Goal: Task Accomplishment & Management: Manage account settings

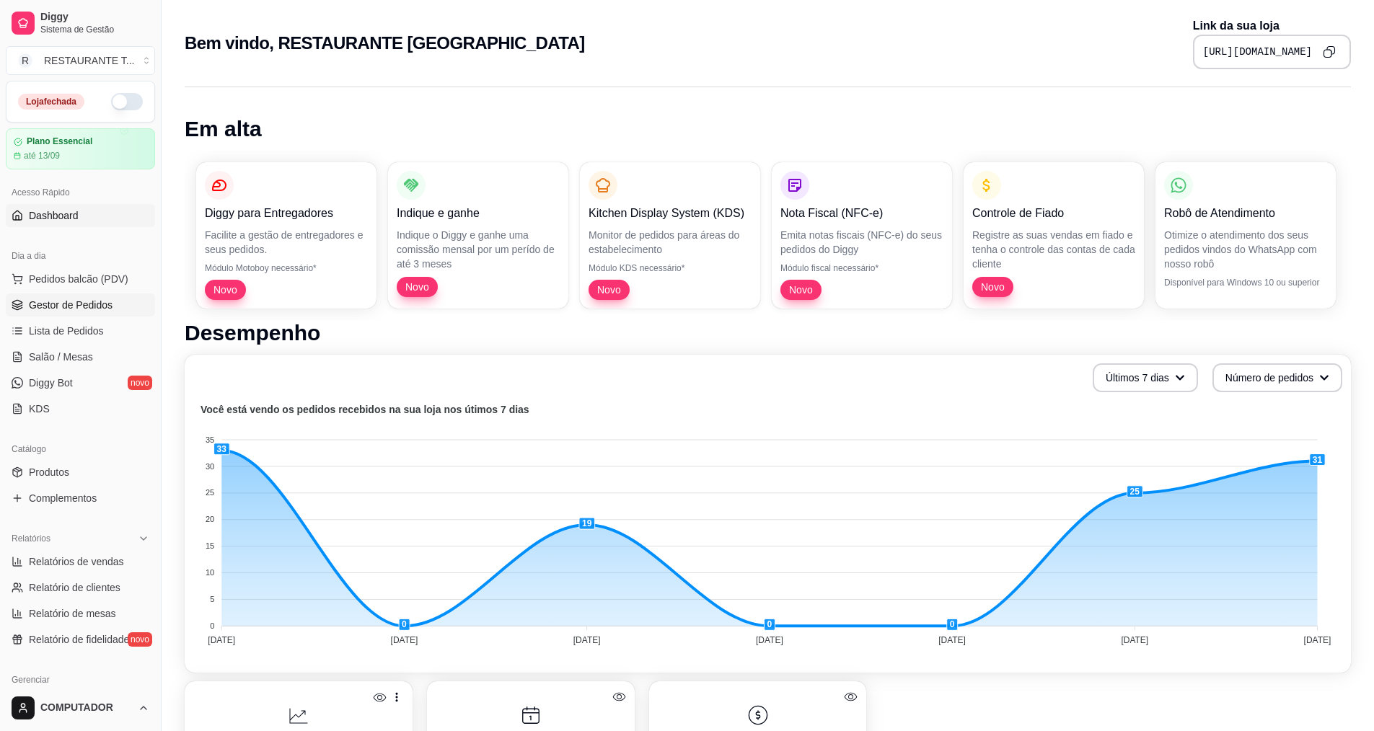
click at [73, 302] on span "Gestor de Pedidos" at bounding box center [71, 305] width 84 height 14
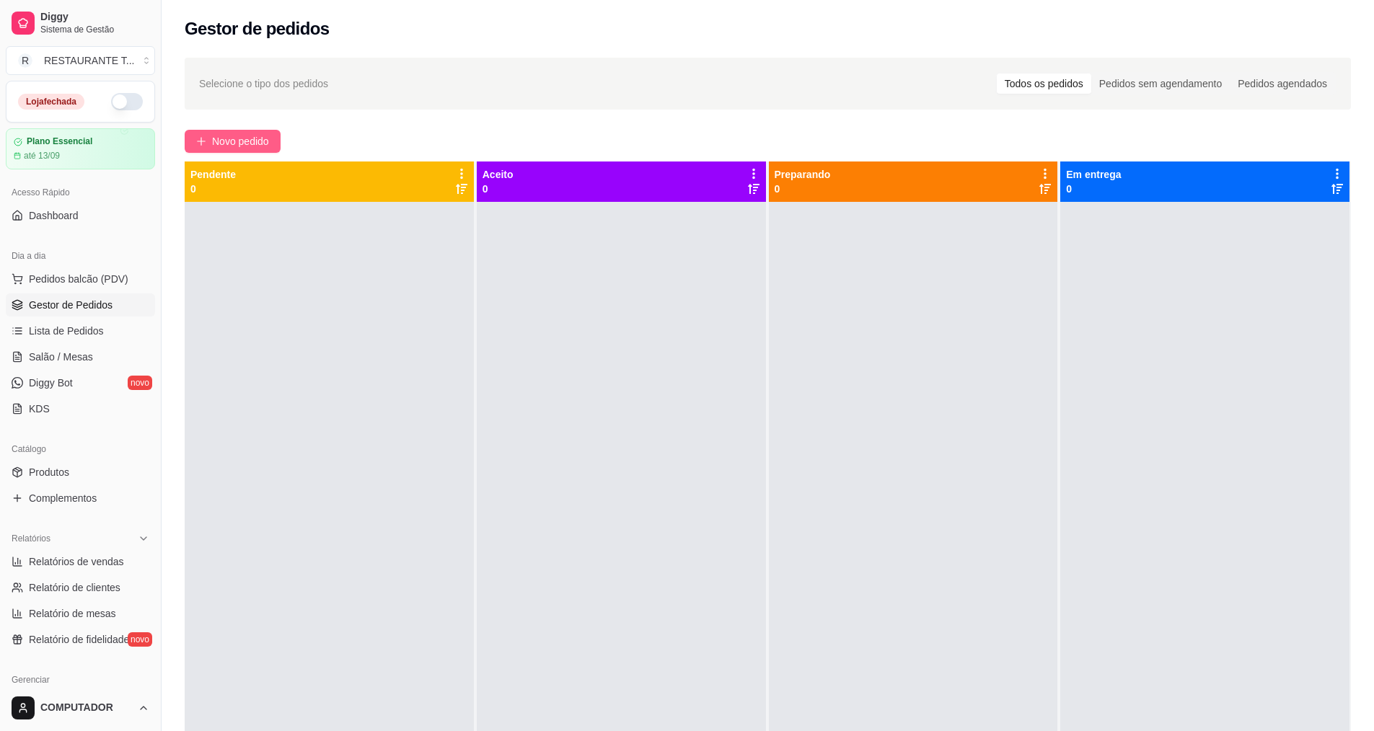
click at [260, 143] on span "Novo pedido" at bounding box center [240, 141] width 57 height 16
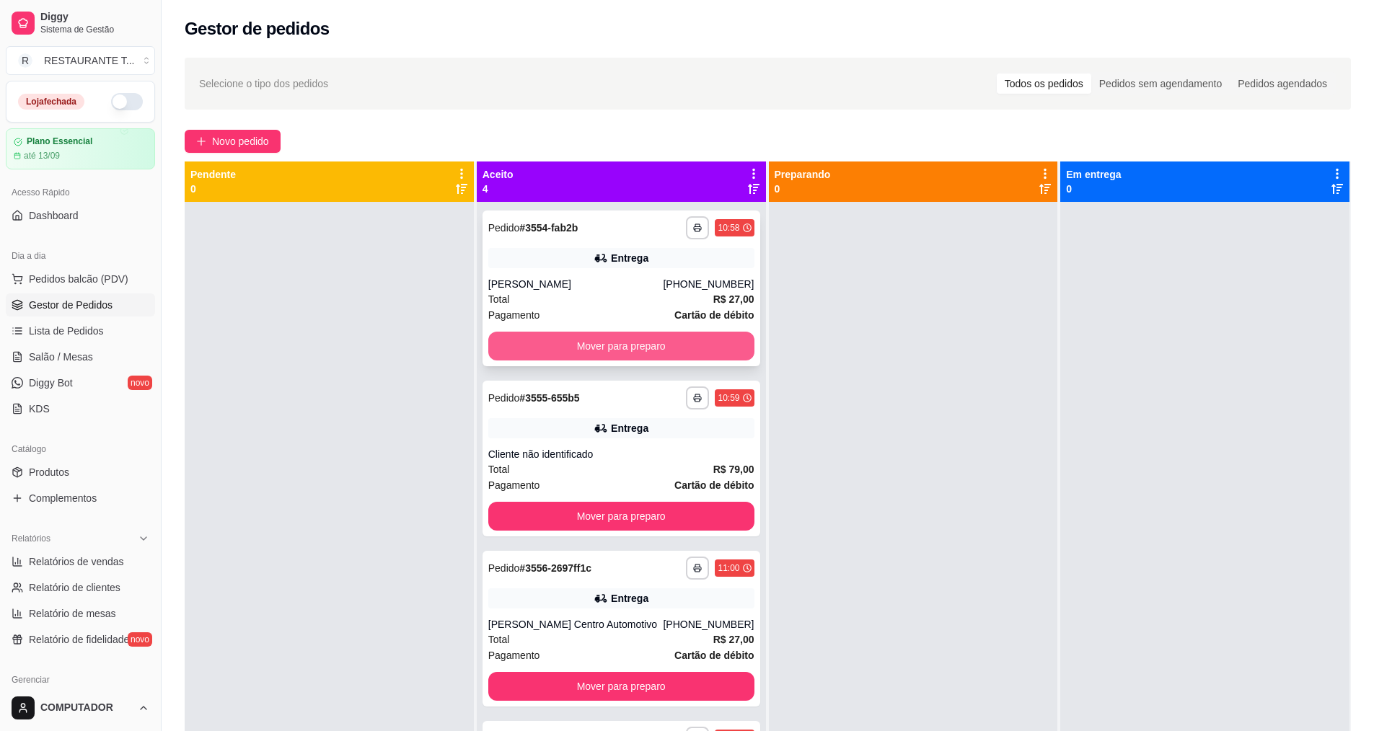
click at [622, 343] on button "Mover para preparo" at bounding box center [621, 346] width 266 height 29
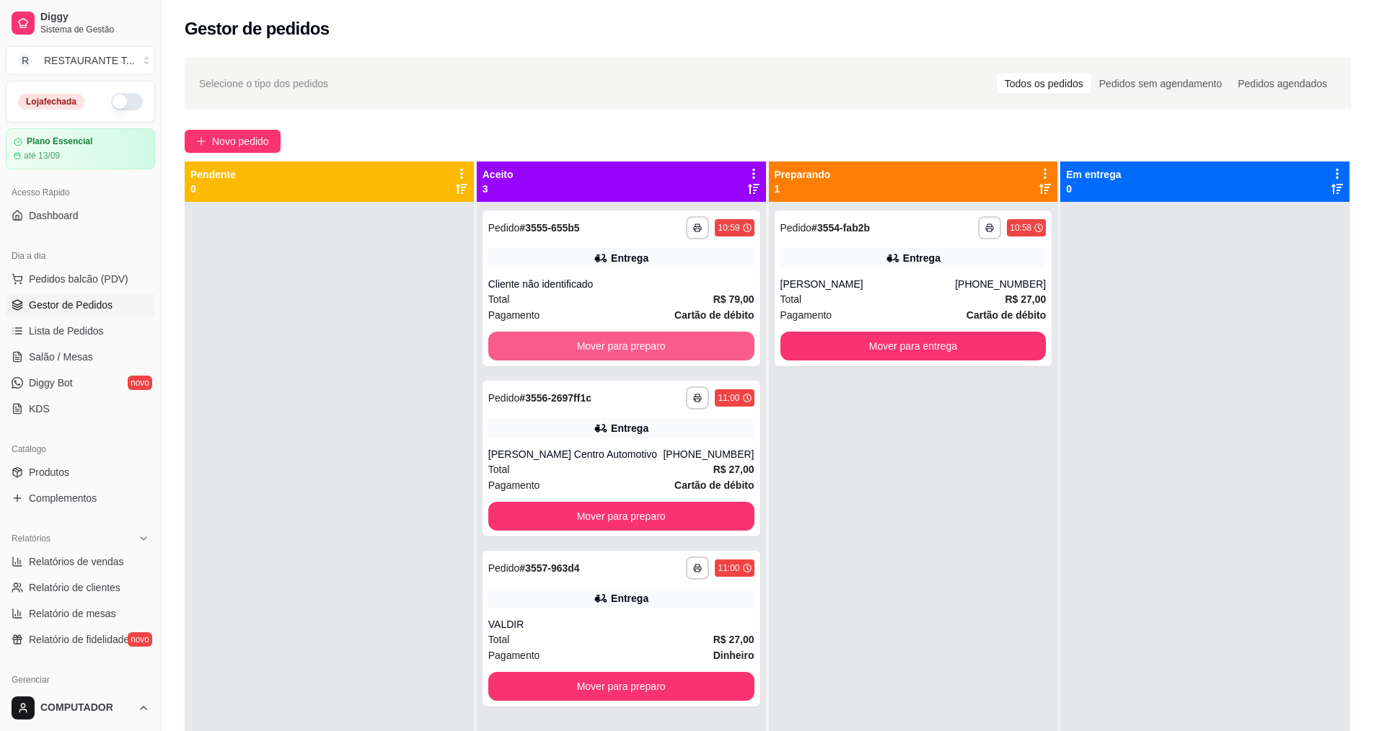
click at [622, 343] on button "Mover para preparo" at bounding box center [621, 346] width 266 height 29
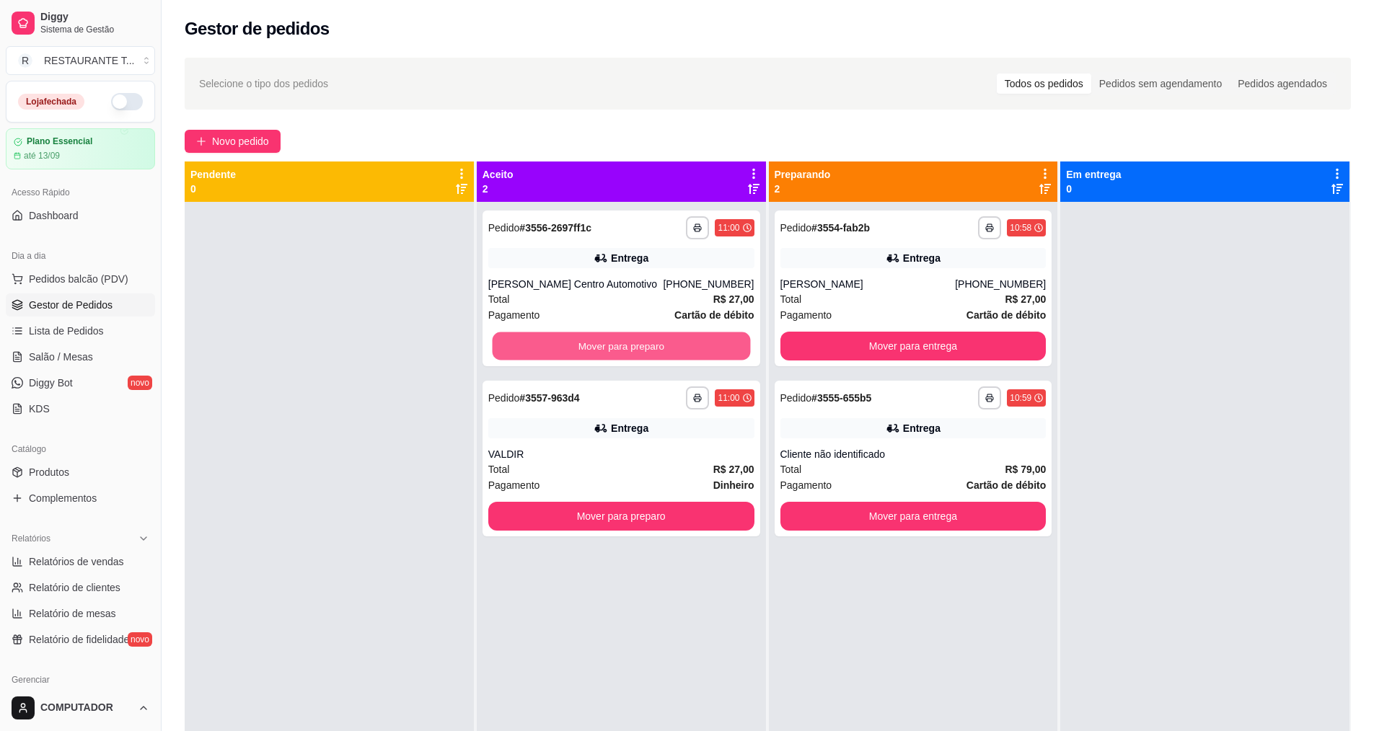
click at [622, 343] on button "Mover para preparo" at bounding box center [621, 346] width 258 height 28
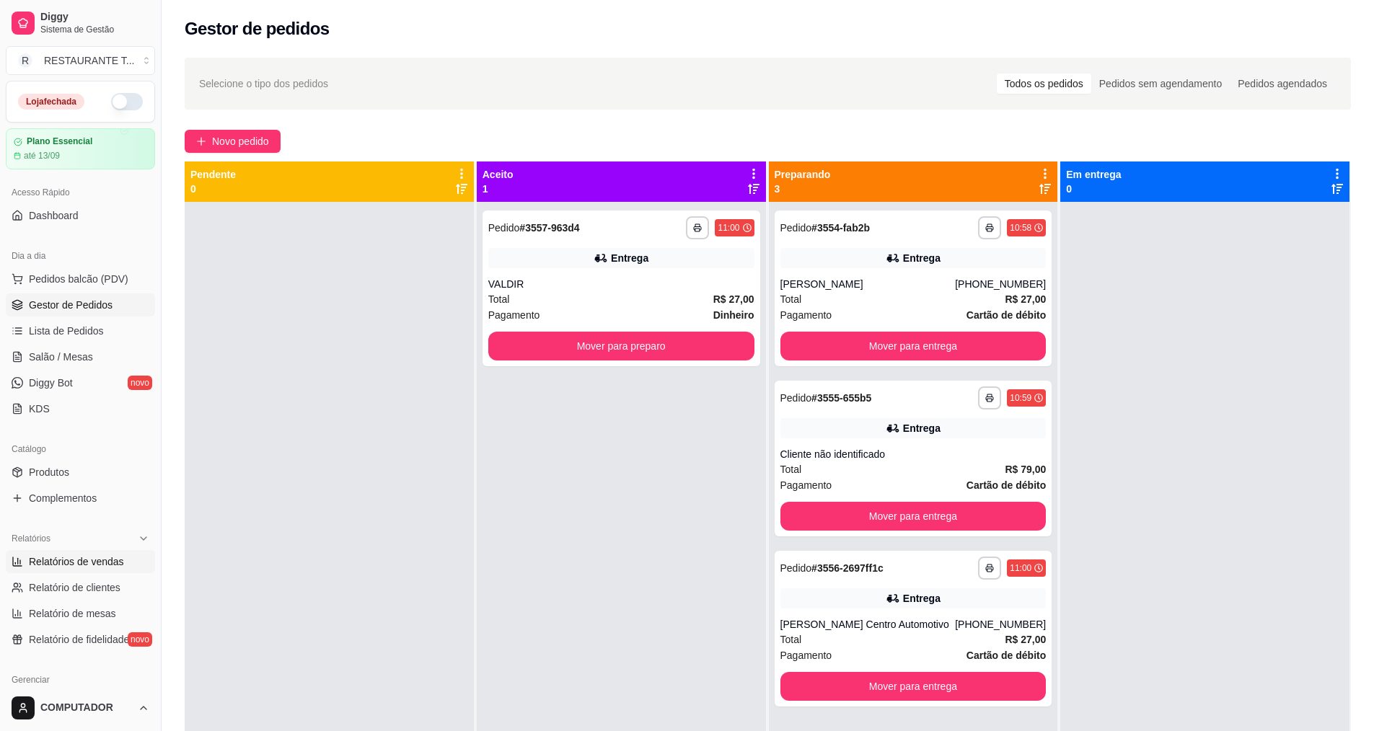
click at [77, 569] on link "Relatórios de vendas" at bounding box center [80, 561] width 149 height 23
select select "ALL"
select select "0"
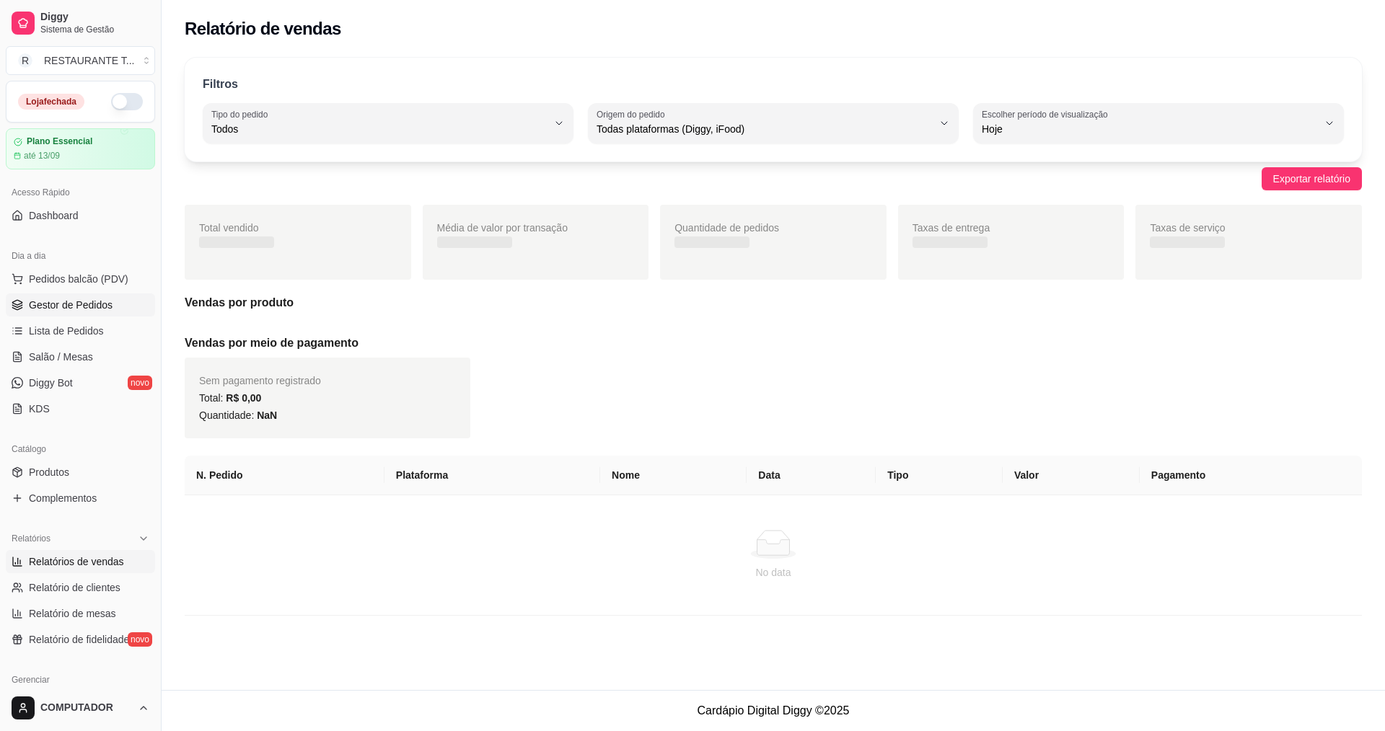
click at [68, 307] on span "Gestor de Pedidos" at bounding box center [71, 305] width 84 height 14
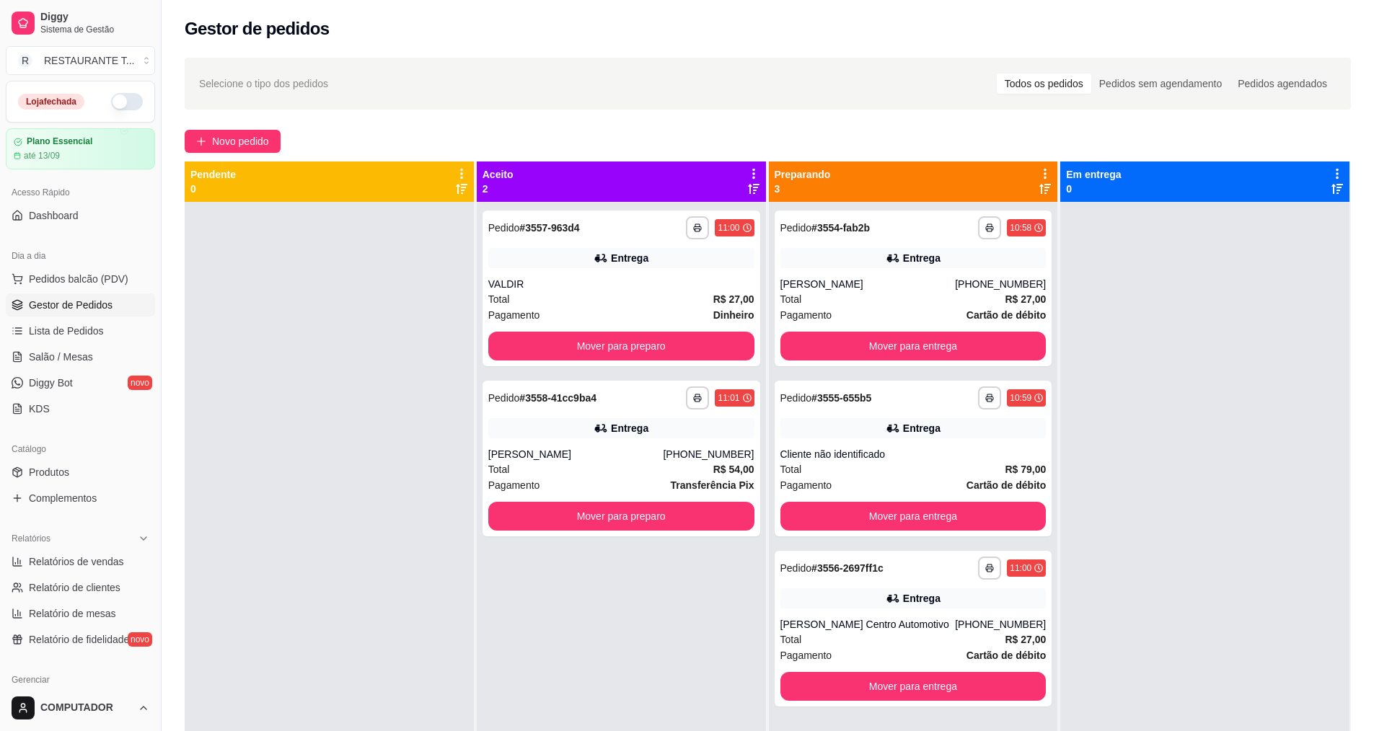
click at [115, 102] on button "button" at bounding box center [127, 101] width 32 height 17
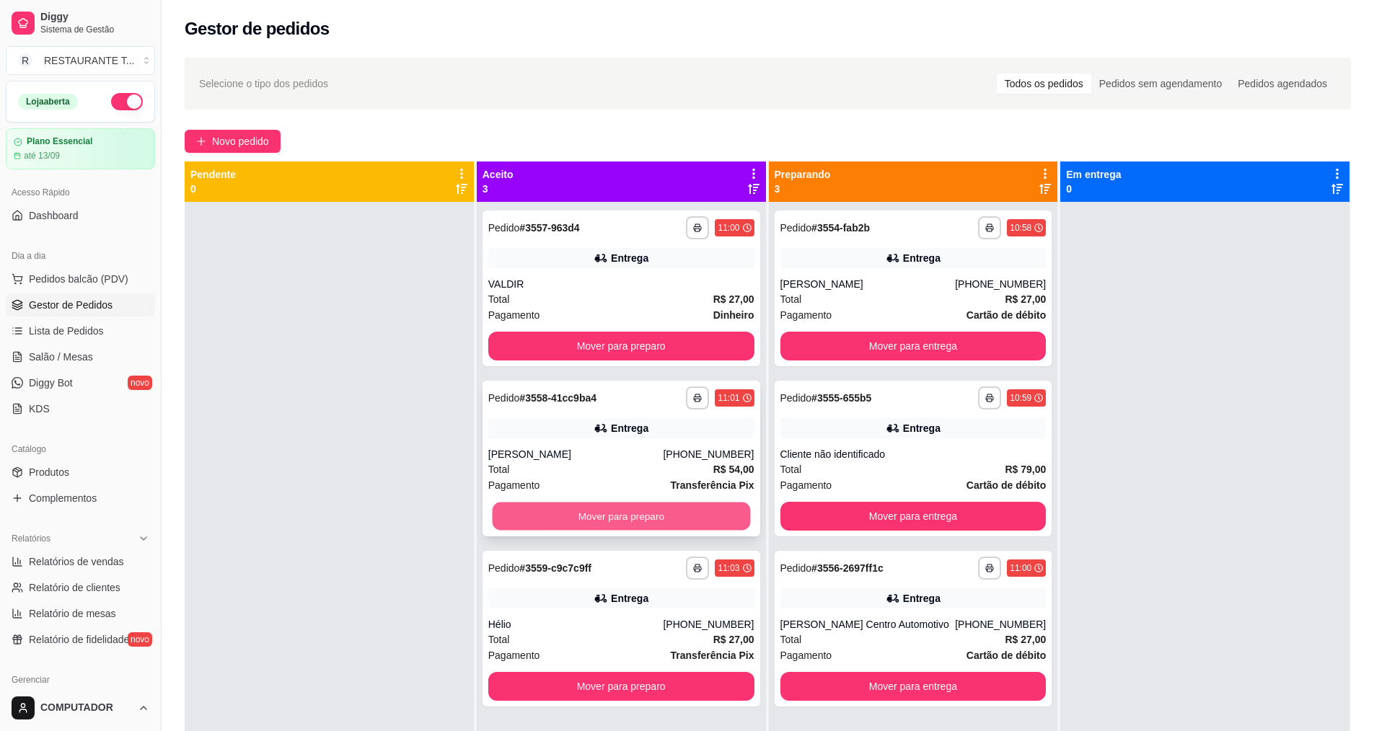
click at [575, 509] on button "Mover para preparo" at bounding box center [621, 517] width 258 height 28
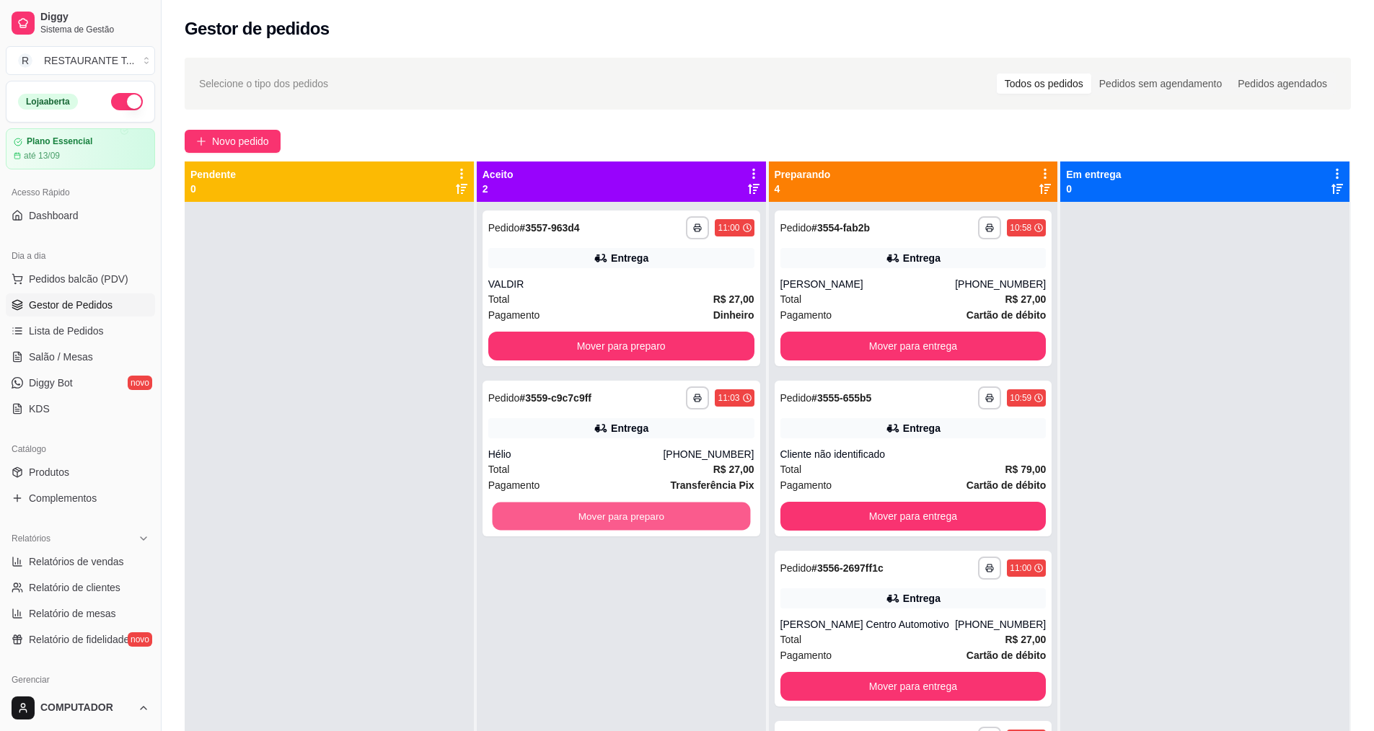
click at [575, 509] on button "Mover para preparo" at bounding box center [621, 517] width 258 height 28
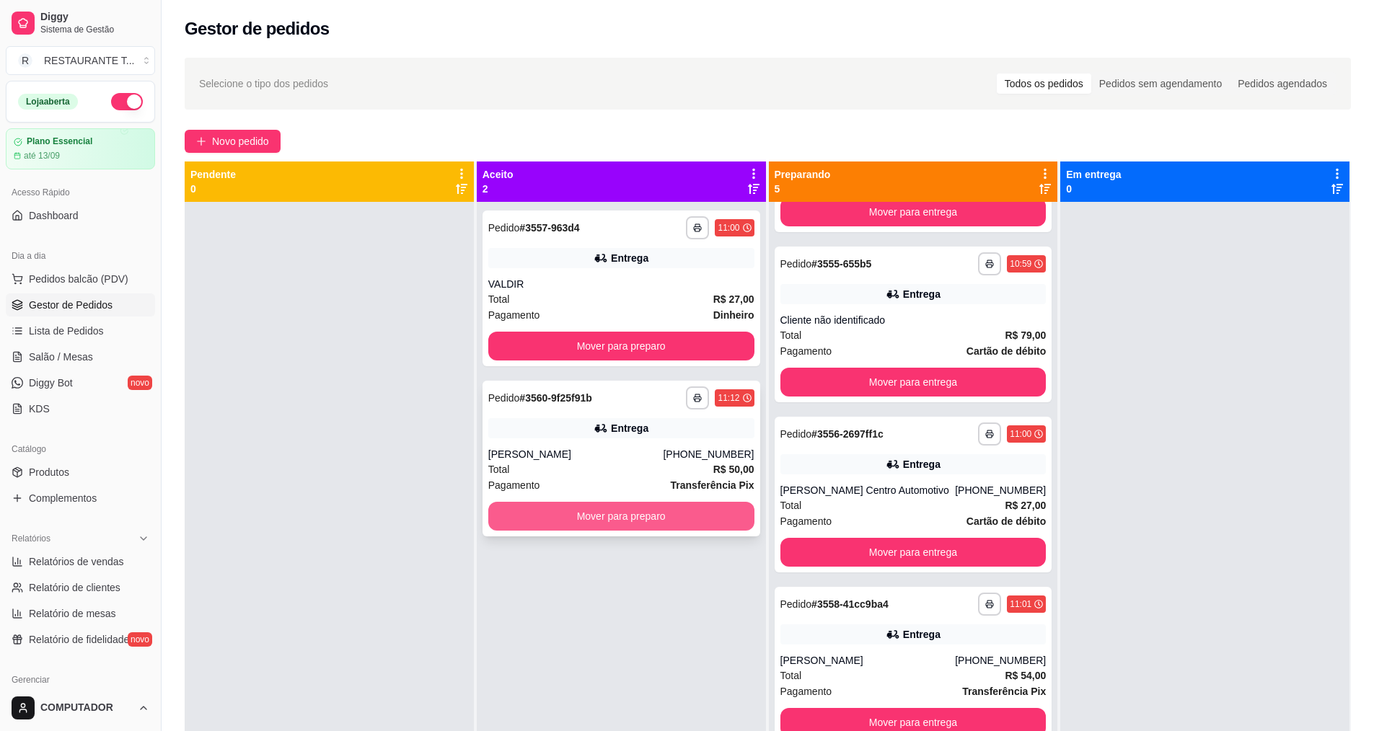
click at [610, 509] on button "Mover para preparo" at bounding box center [621, 516] width 266 height 29
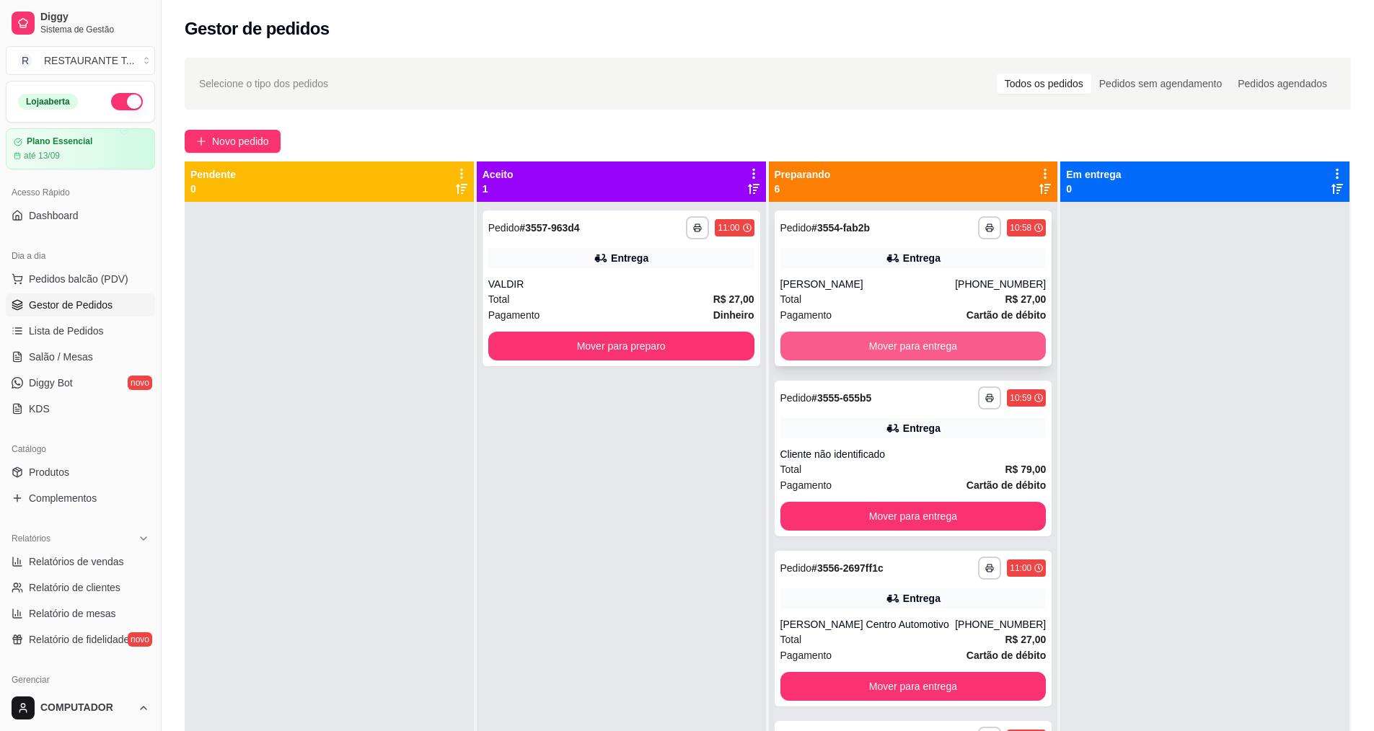
click at [849, 343] on button "Mover para entrega" at bounding box center [913, 346] width 266 height 29
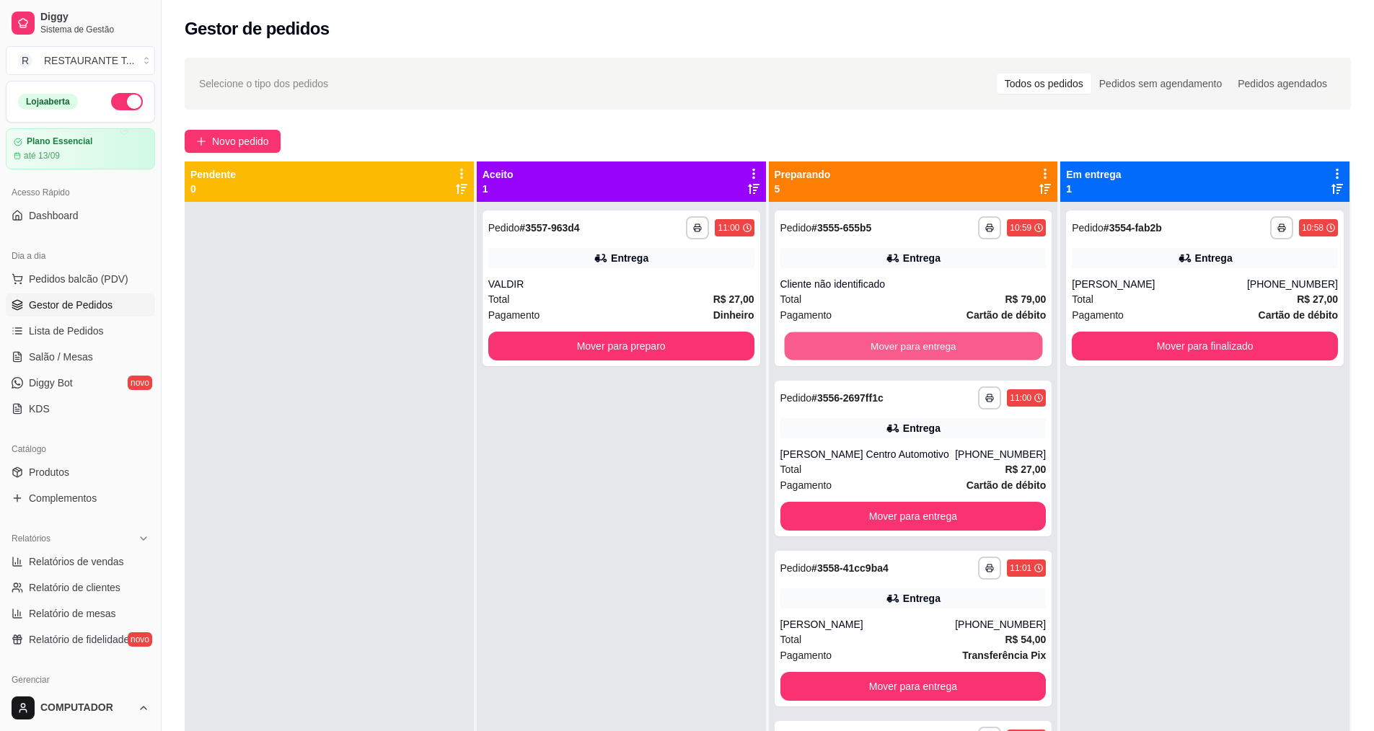
click at [849, 343] on button "Mover para entrega" at bounding box center [913, 346] width 258 height 28
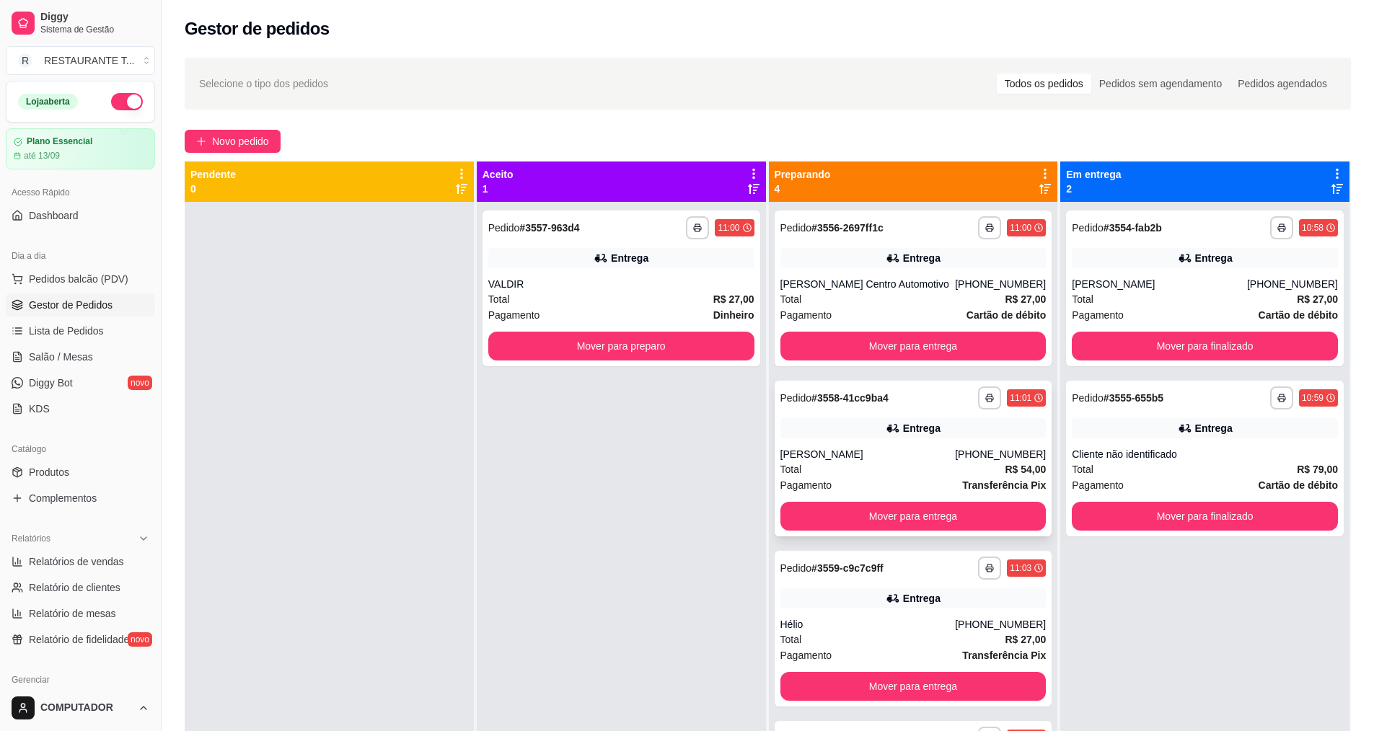
click at [831, 463] on div "Total R$ 54,00" at bounding box center [913, 470] width 266 height 16
click at [896, 684] on button "Mover para entrega" at bounding box center [913, 686] width 266 height 29
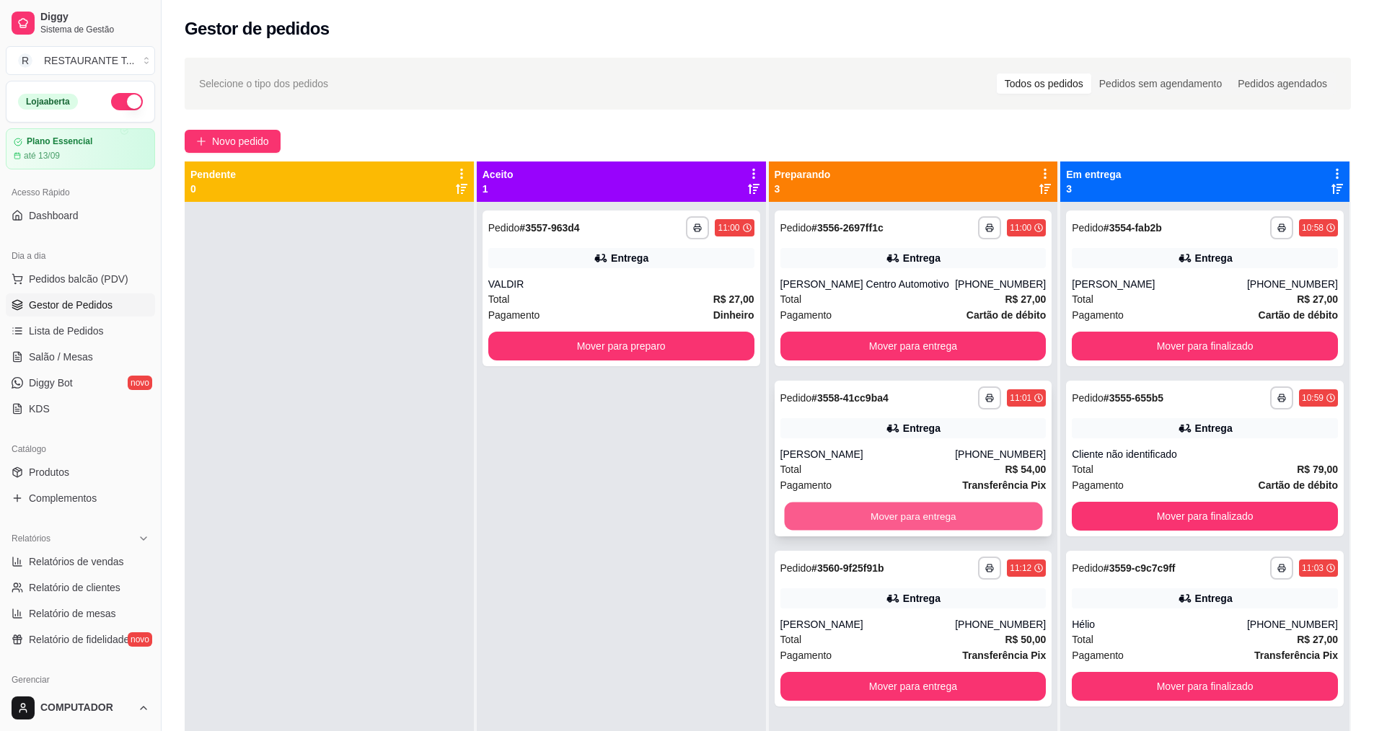
click at [894, 521] on button "Mover para entrega" at bounding box center [913, 517] width 258 height 28
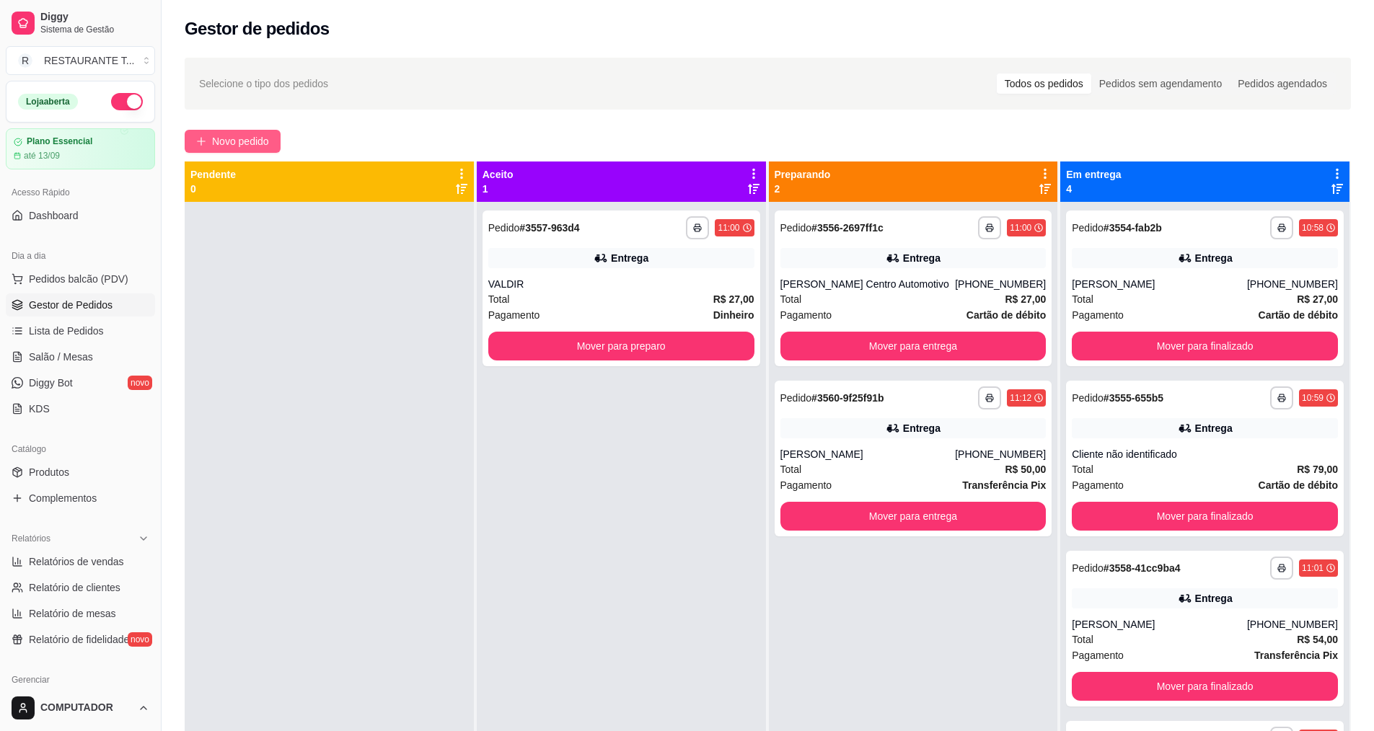
click at [224, 138] on span "Novo pedido" at bounding box center [240, 141] width 57 height 16
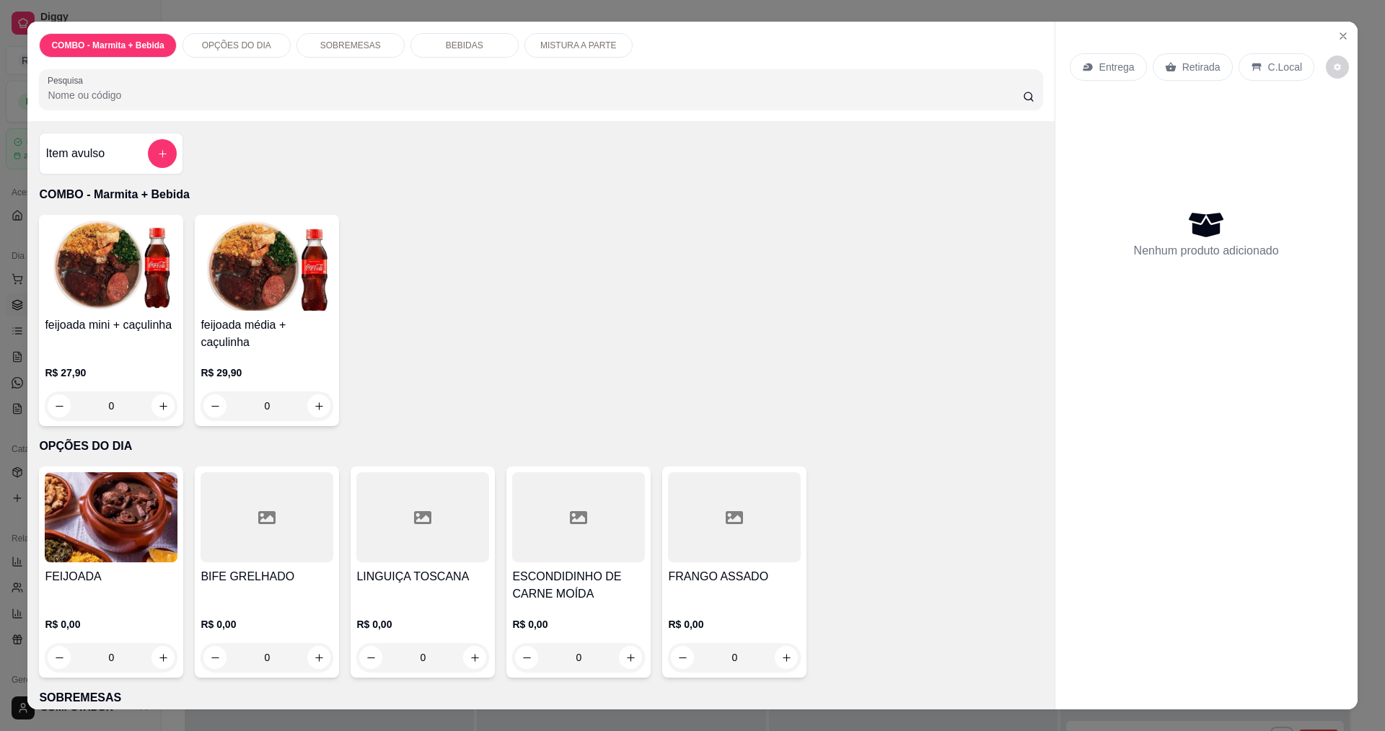
click at [125, 652] on div "0" at bounding box center [111, 657] width 133 height 29
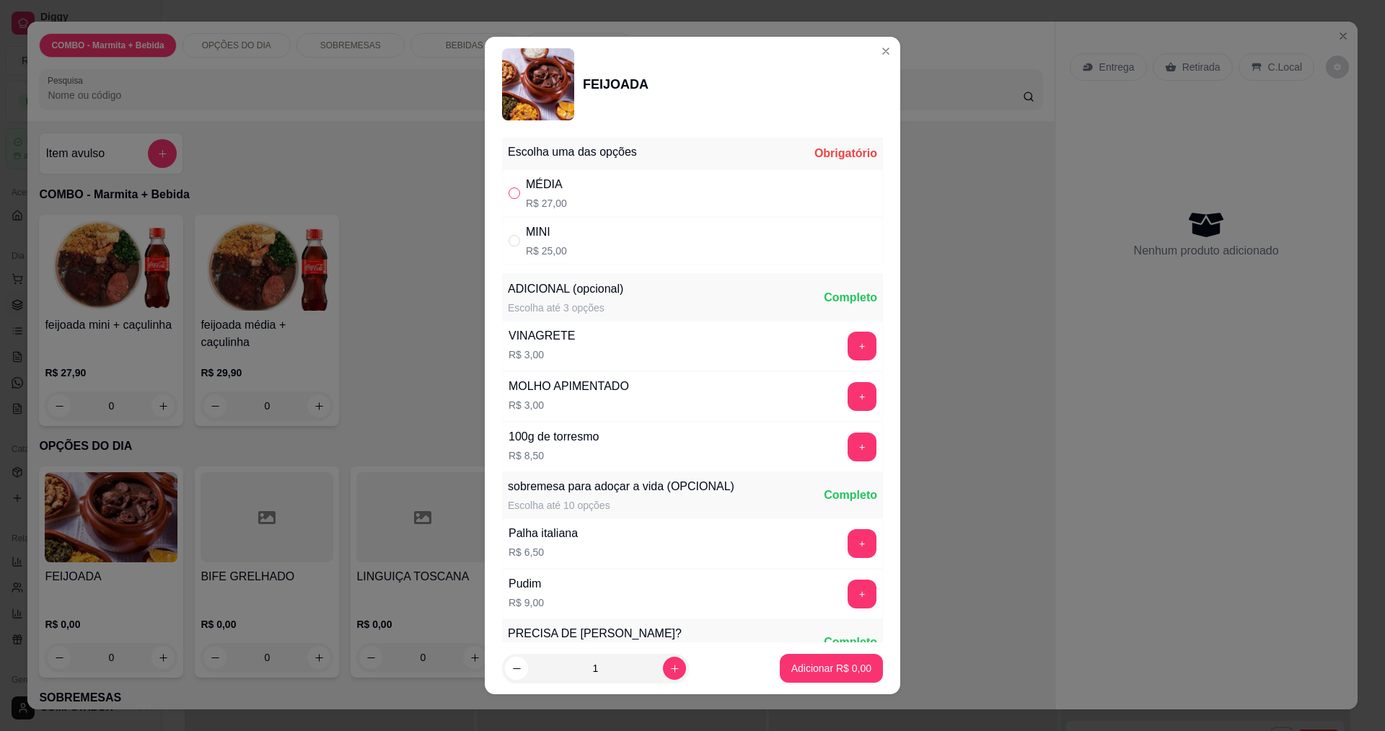
click at [508, 186] on label "" at bounding box center [514, 193] width 12 height 16
click at [508, 187] on input "" at bounding box center [514, 193] width 12 height 12
radio input "false"
click at [669, 666] on icon "increase-product-quantity" at bounding box center [674, 668] width 11 height 11
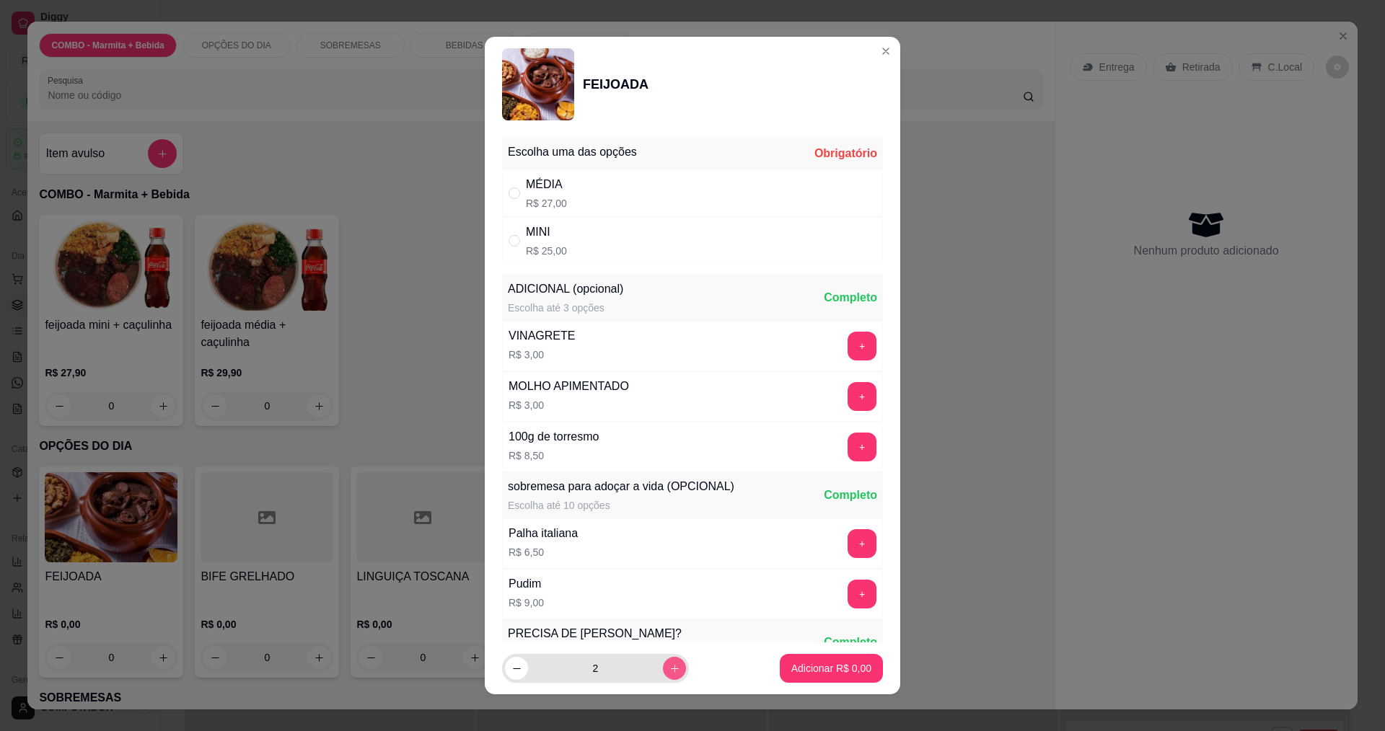
type input "3"
click at [508, 187] on input "" at bounding box center [514, 193] width 12 height 12
radio input "true"
click at [828, 666] on p "Adicionar R$ 81,00" at bounding box center [829, 669] width 84 height 14
type input "3"
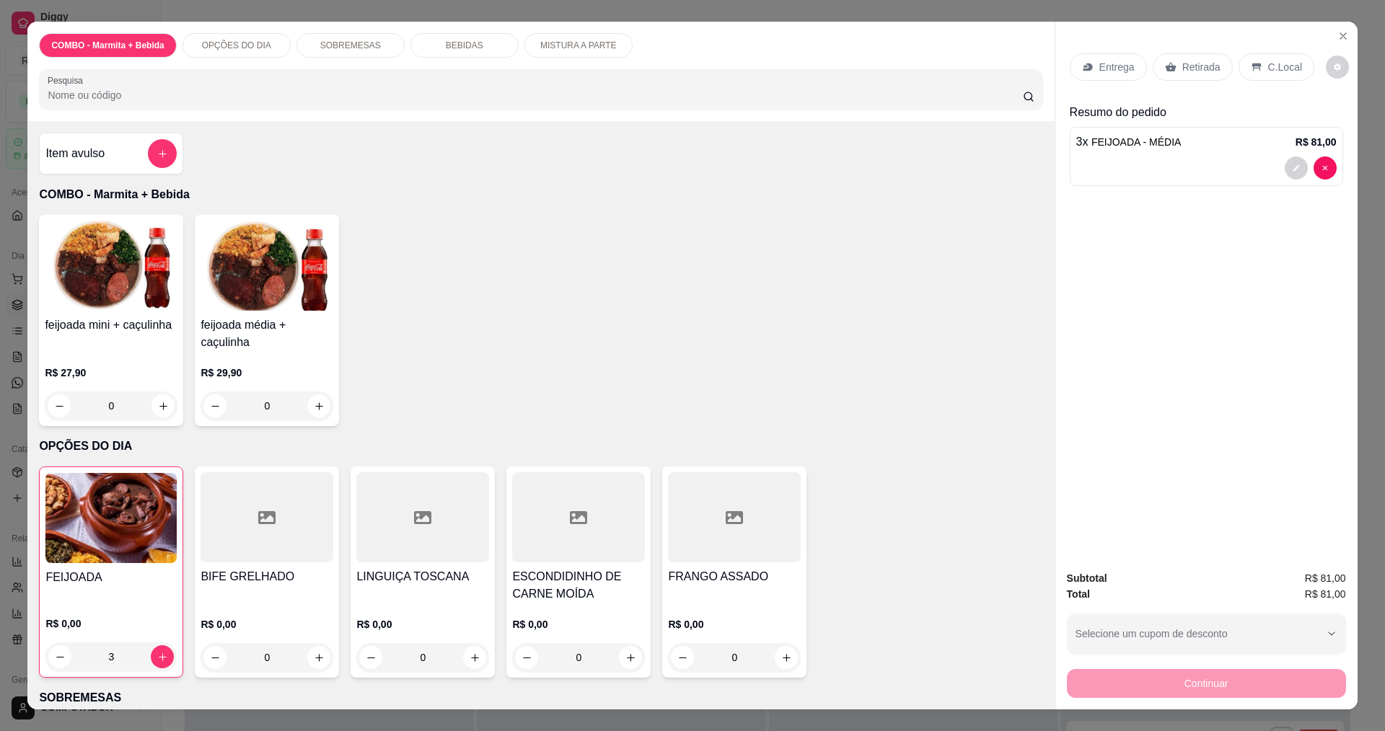
click at [1111, 67] on p "Entrega" at bounding box center [1116, 67] width 35 height 14
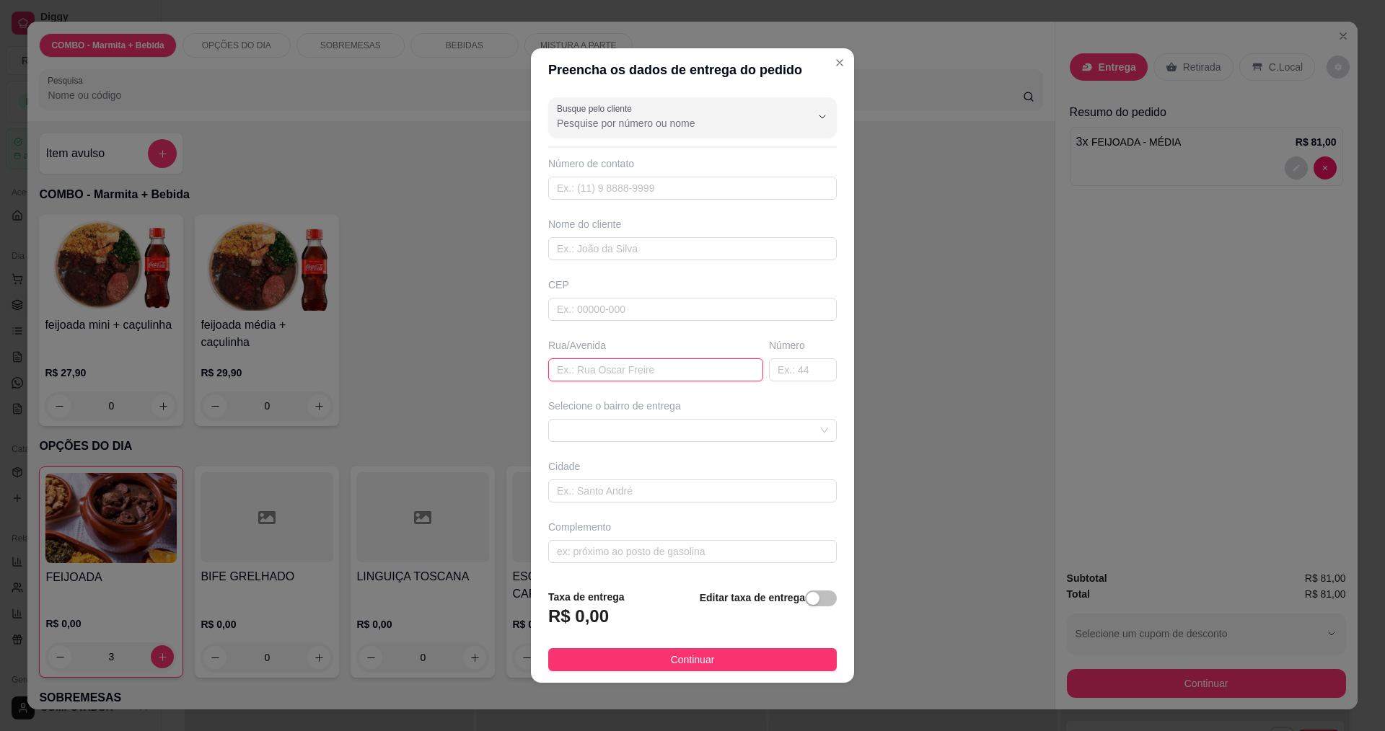
click at [637, 371] on input "text" at bounding box center [655, 369] width 215 height 23
type input "MUTUNS"
click at [618, 428] on span at bounding box center [692, 431] width 271 height 22
type input "53"
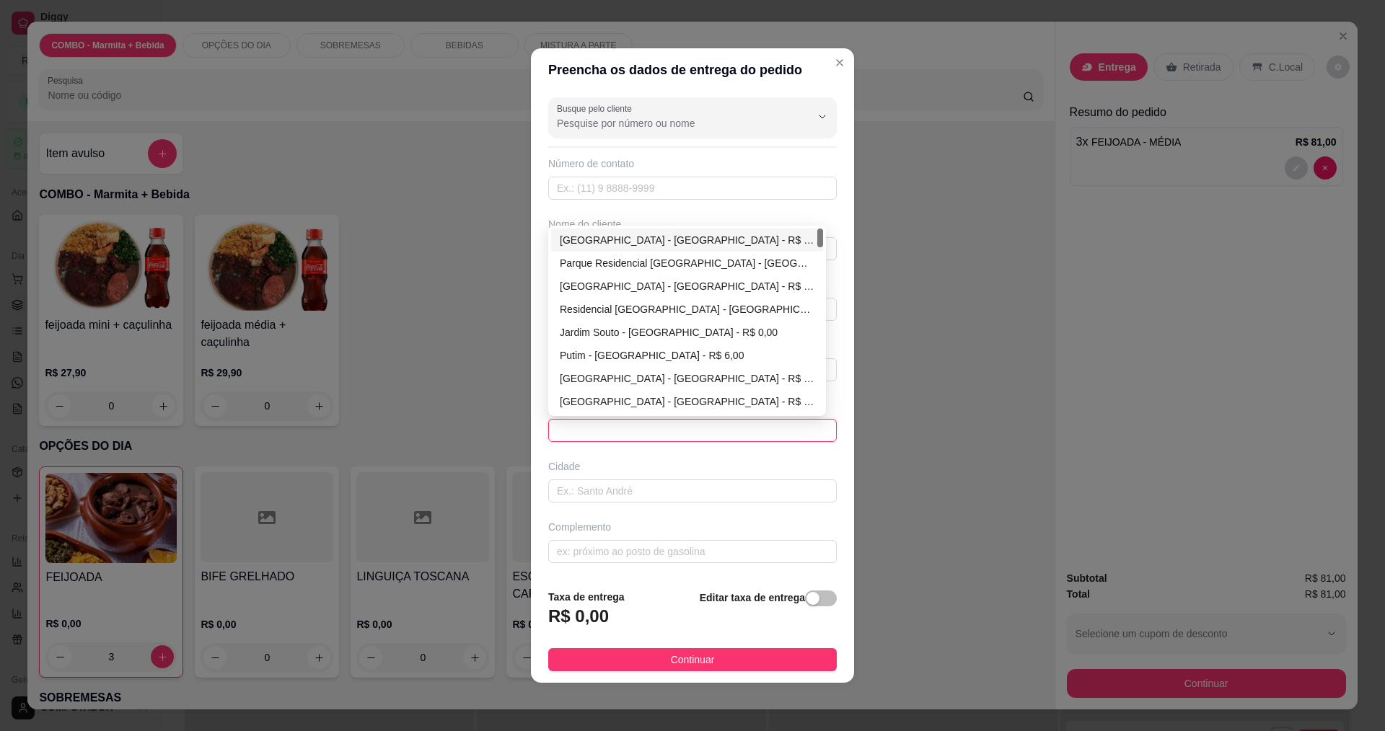
click at [601, 243] on div "[GEOGRAPHIC_DATA] - [GEOGRAPHIC_DATA] - R$ 0,00" at bounding box center [687, 240] width 255 height 16
type input "[GEOGRAPHIC_DATA]"
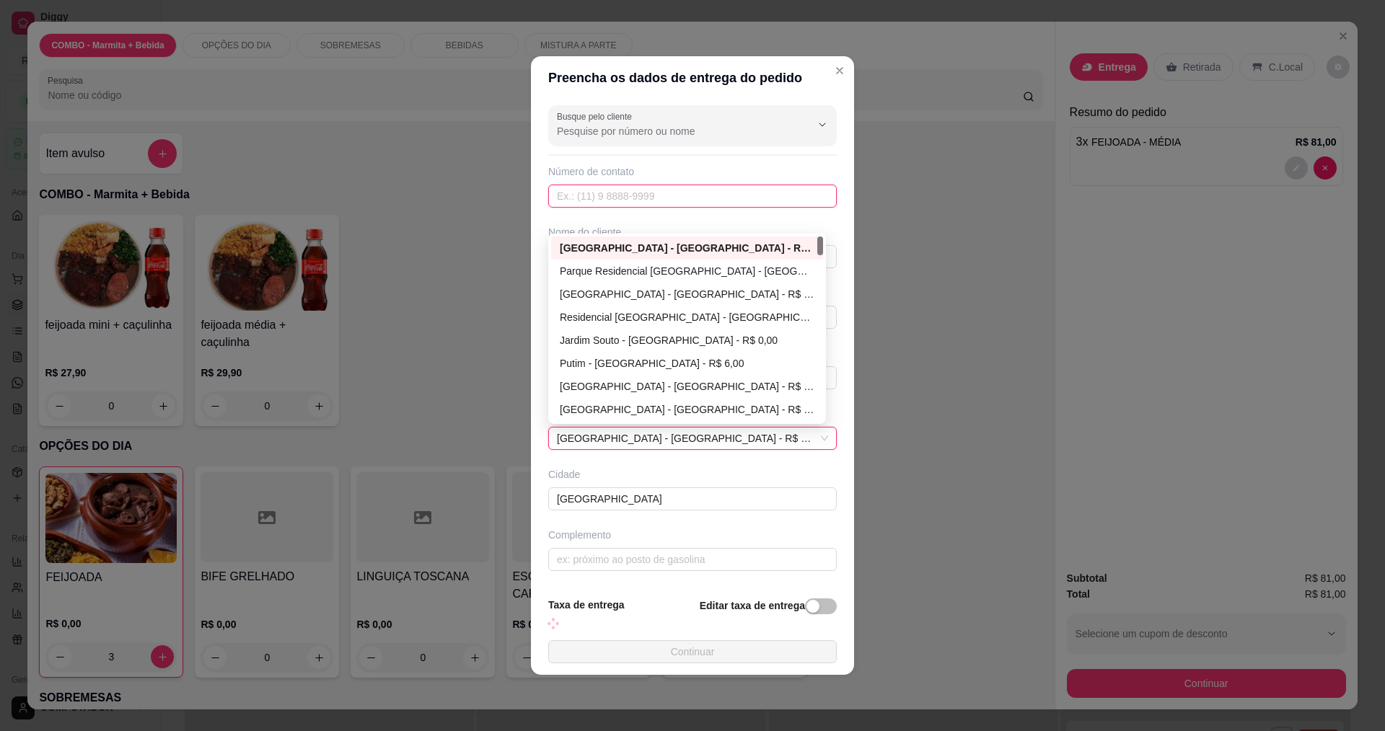
click at [624, 185] on input "text" at bounding box center [692, 196] width 288 height 23
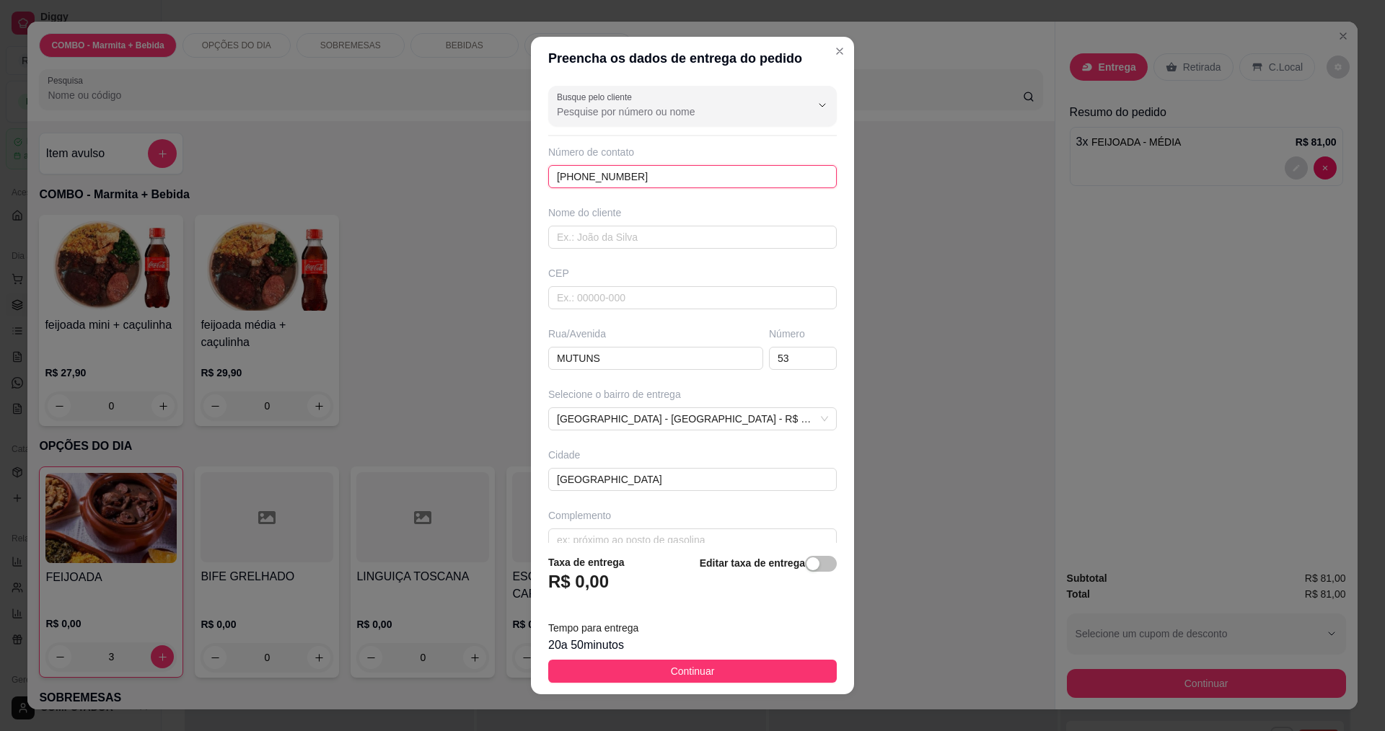
type input "[PHONE_NUMBER]"
type input "GRAÇA"
click at [690, 671] on span "Continuar" at bounding box center [693, 671] width 44 height 16
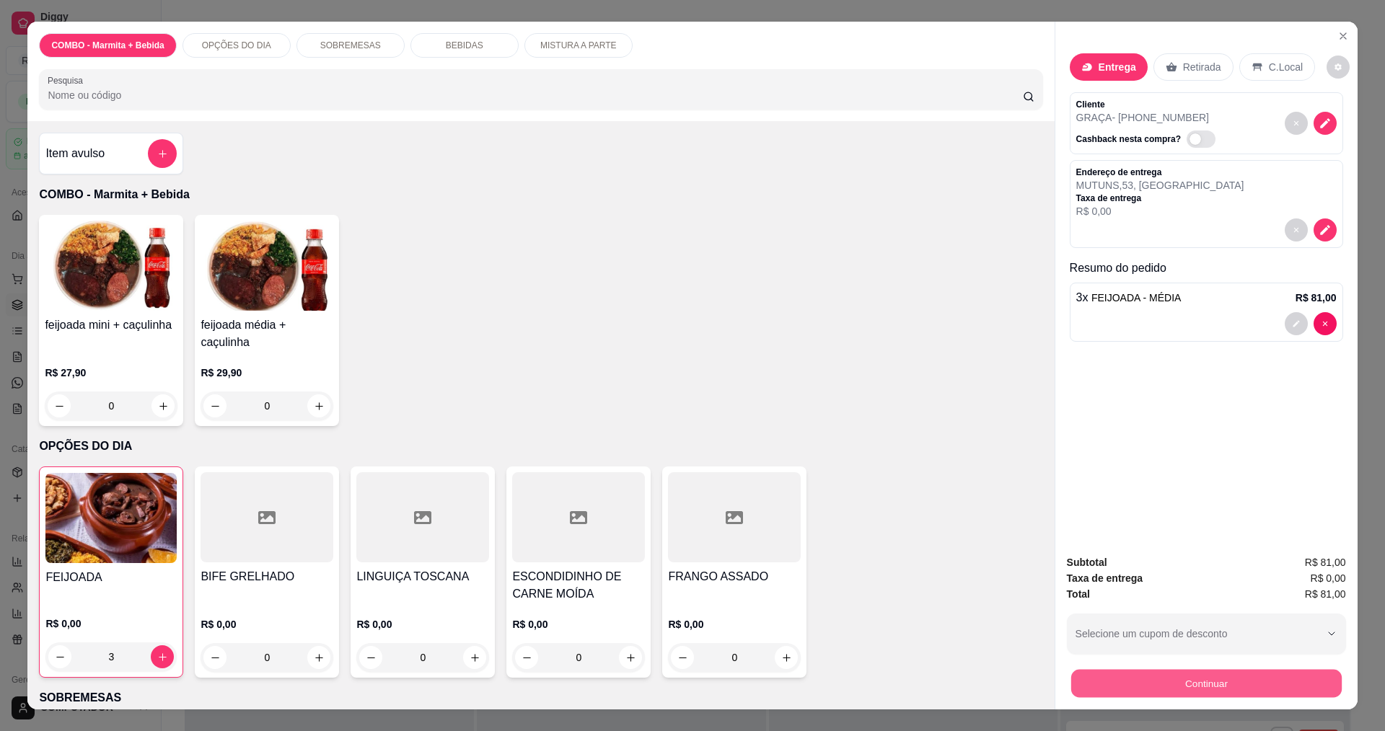
click at [1132, 686] on button "Continuar" at bounding box center [1205, 683] width 270 height 28
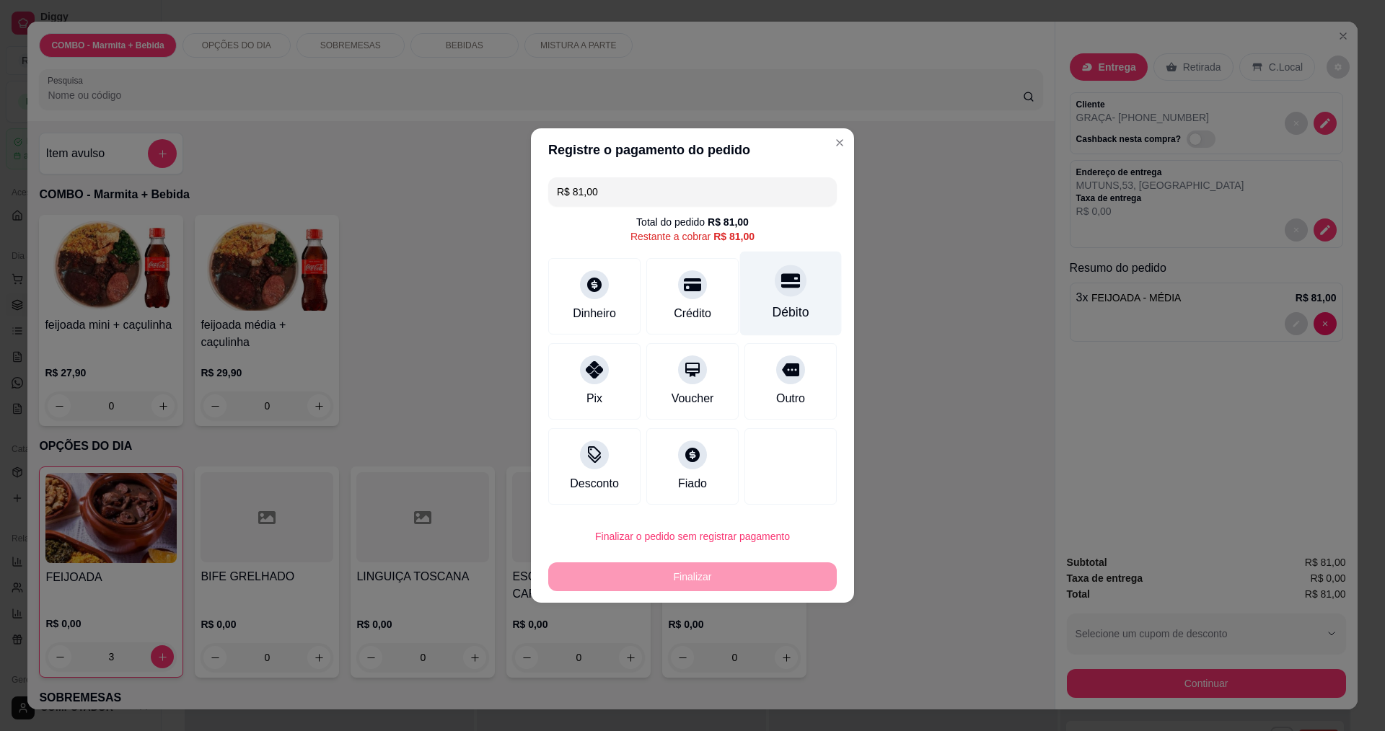
click at [792, 286] on div at bounding box center [790, 281] width 32 height 32
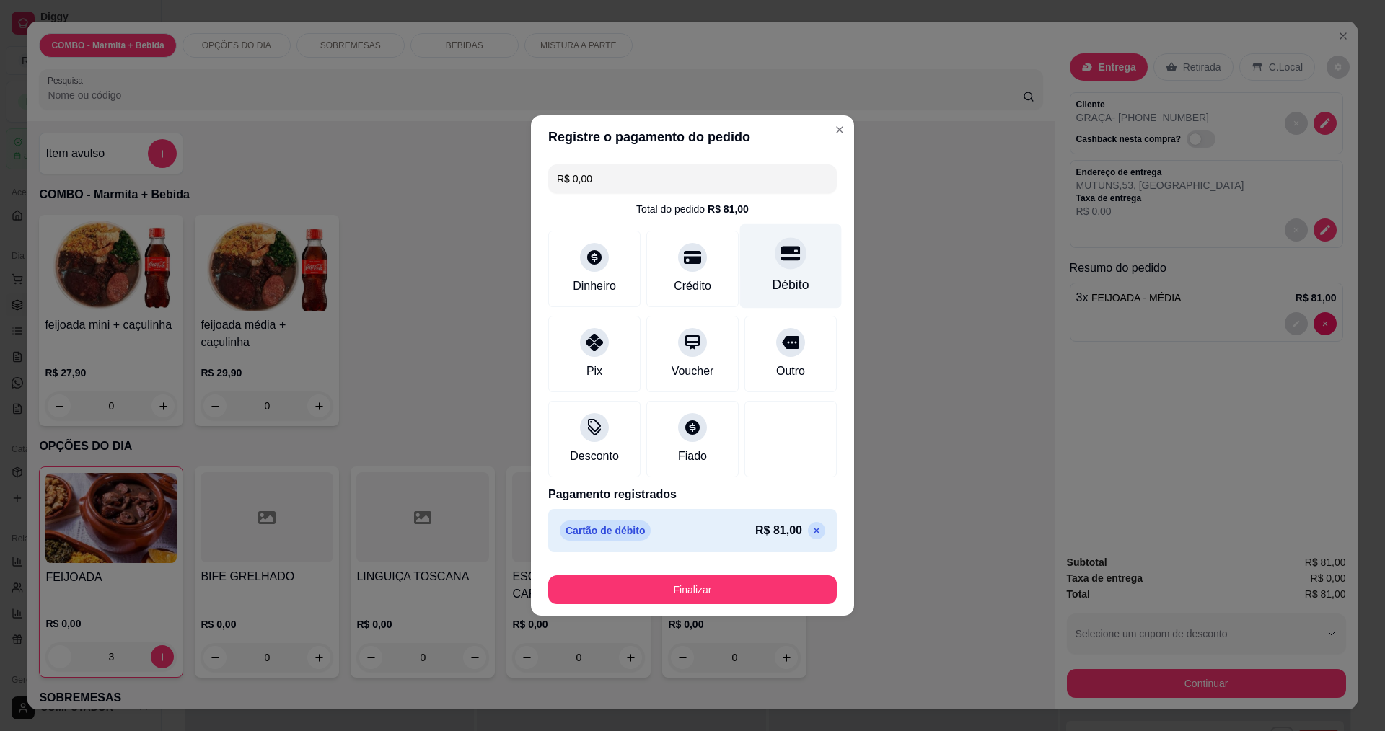
type input "R$ 0,00"
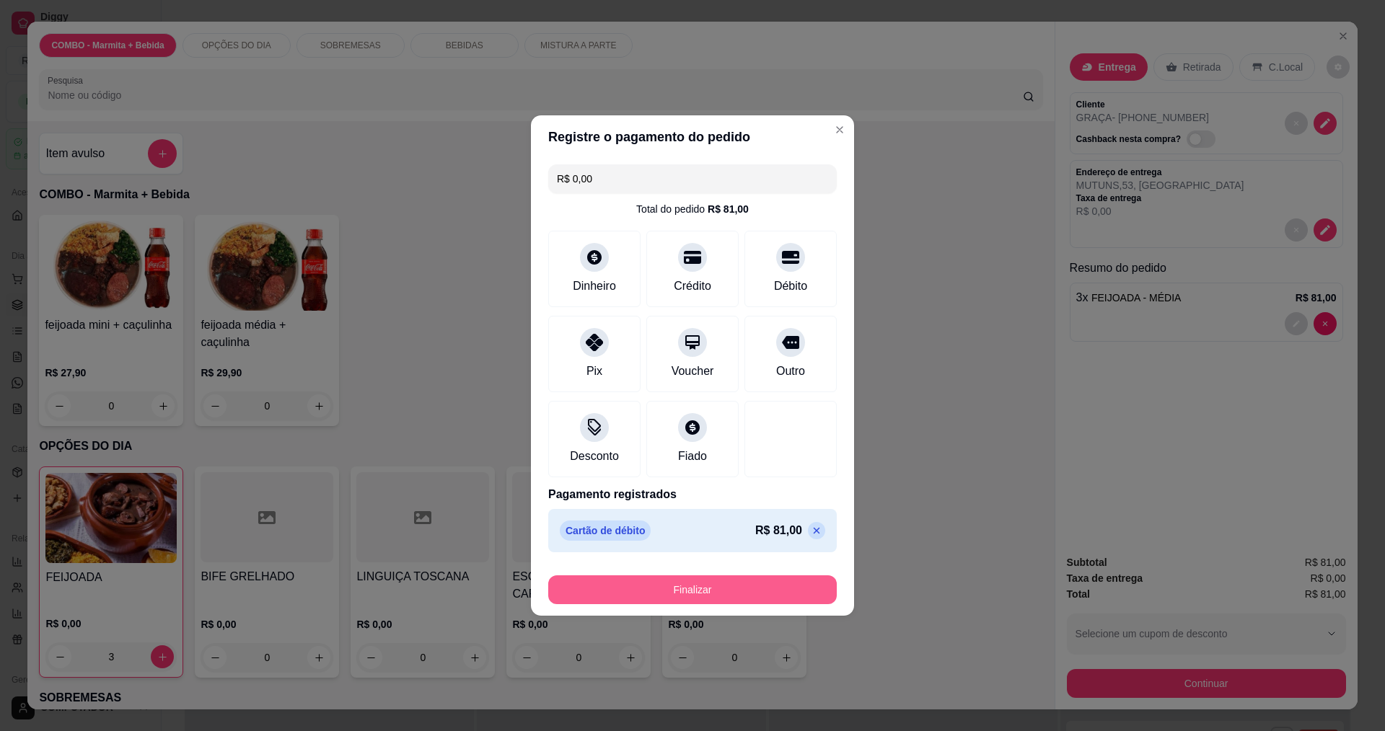
click at [721, 586] on button "Finalizar" at bounding box center [692, 589] width 288 height 29
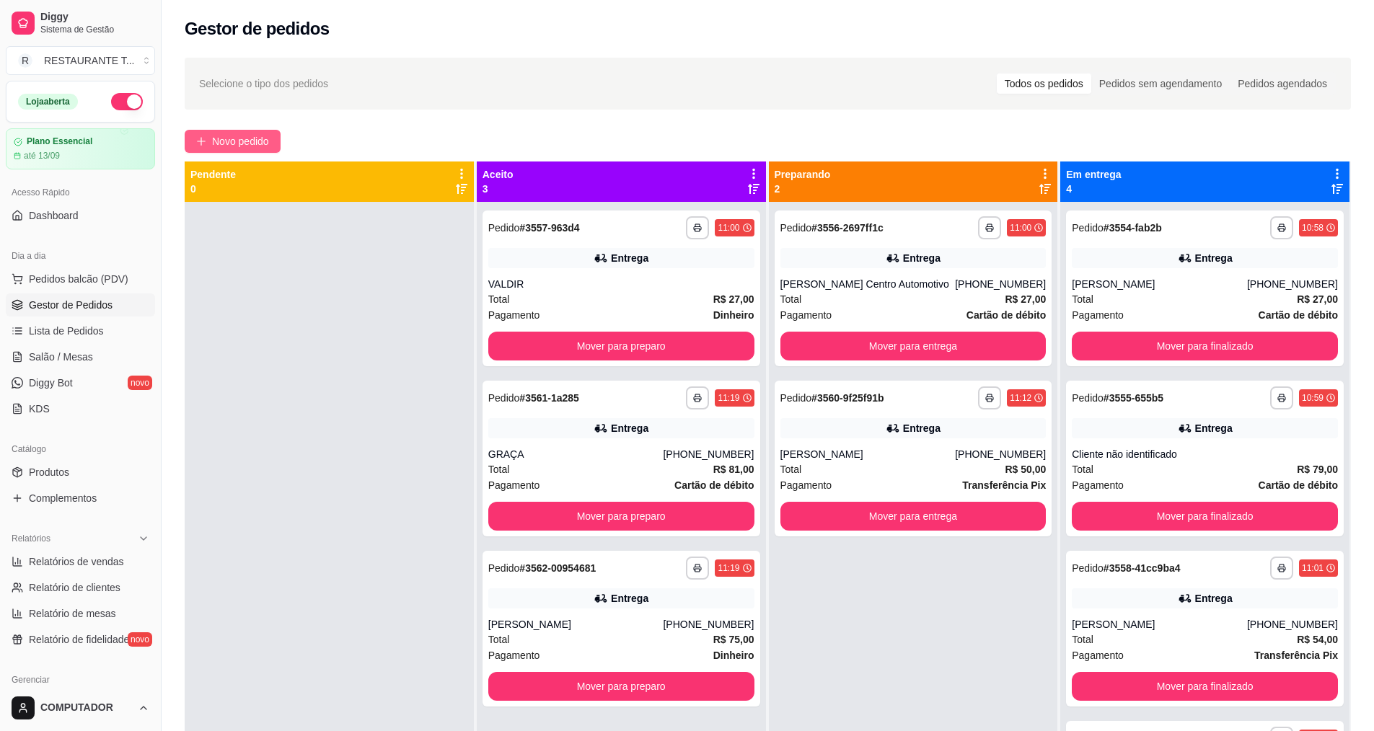
click at [225, 142] on span "Novo pedido" at bounding box center [240, 141] width 57 height 16
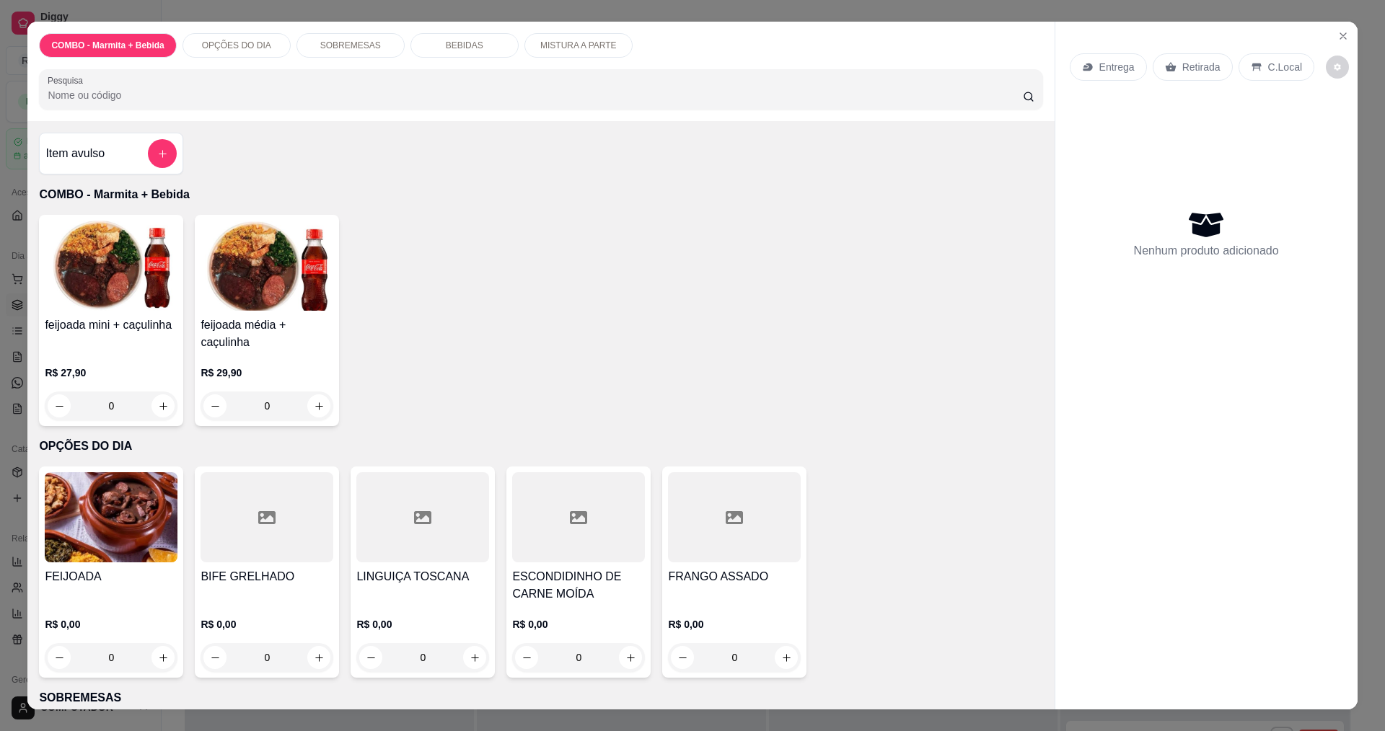
click at [162, 655] on div "0" at bounding box center [111, 657] width 133 height 29
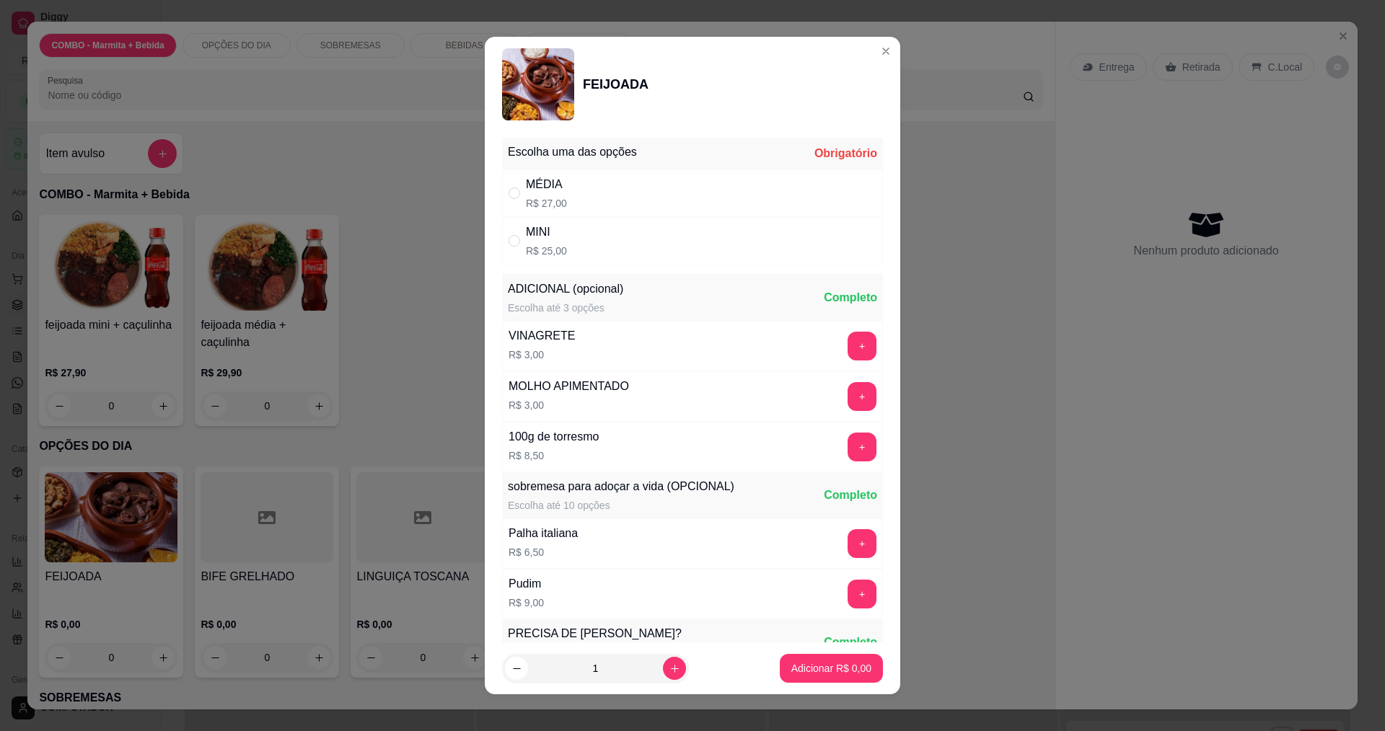
click at [516, 185] on div "" at bounding box center [516, 193] width 17 height 16
radio input "true"
click at [818, 663] on p "Adicionar R$ 27,00" at bounding box center [828, 668] width 86 height 14
type input "1"
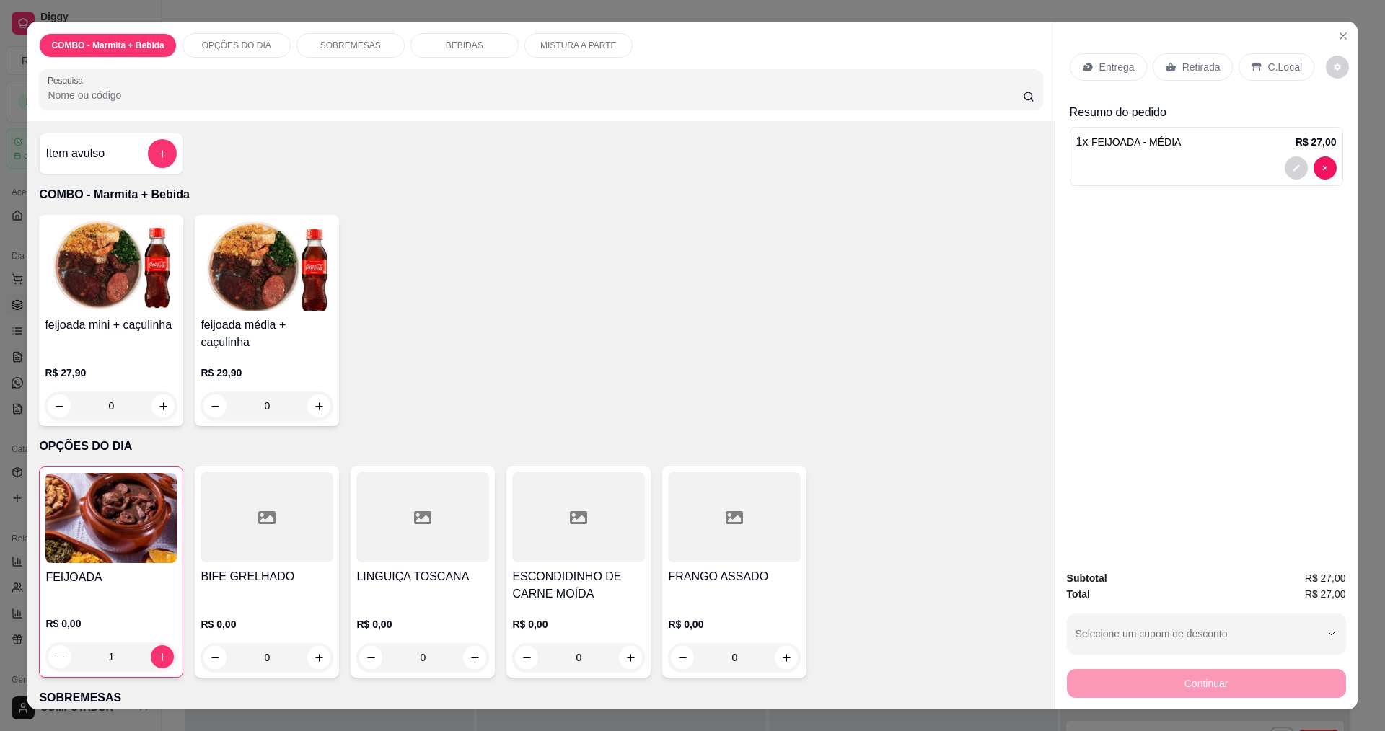
click at [1121, 66] on p "Entrega" at bounding box center [1116, 67] width 35 height 14
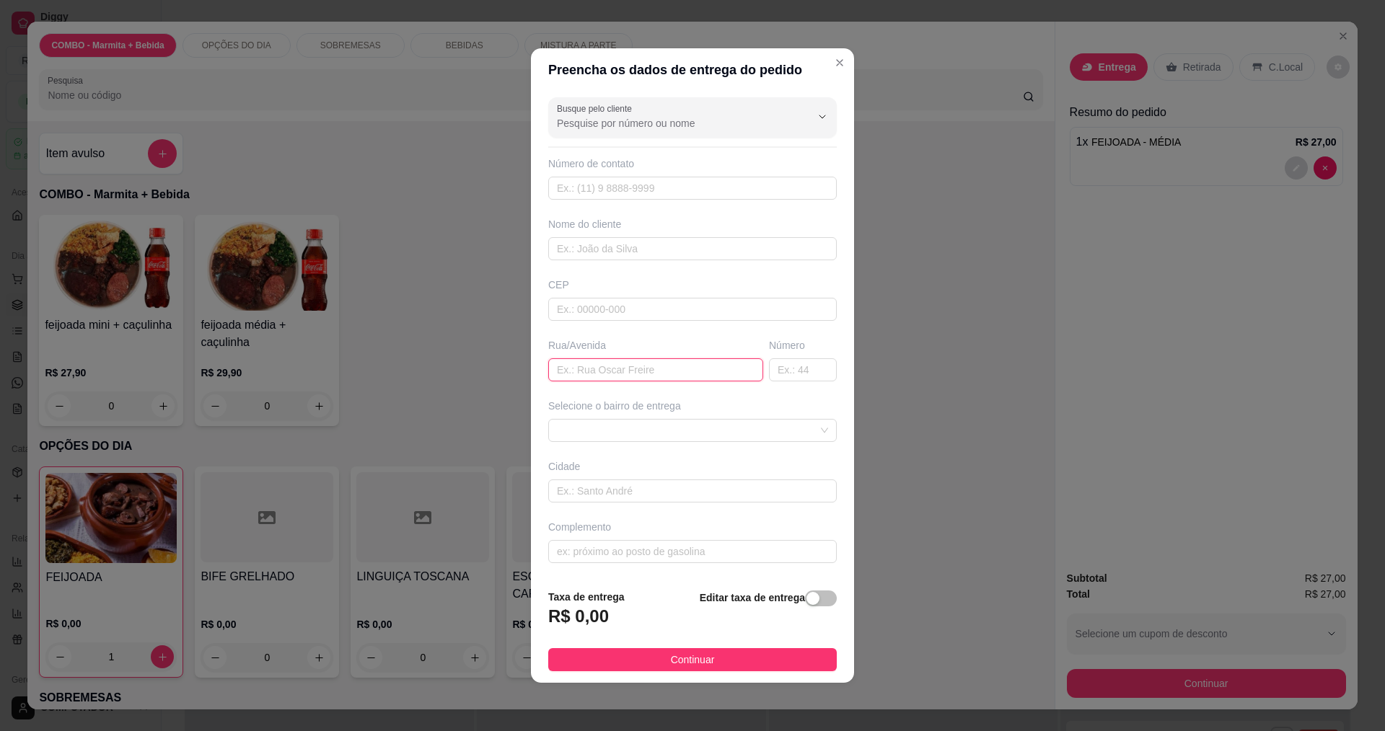
click at [583, 371] on input "text" at bounding box center [655, 369] width 215 height 23
type input "[PERSON_NAME]"
type input "180"
click at [647, 551] on input "text" at bounding box center [692, 551] width 288 height 23
click at [668, 434] on span at bounding box center [692, 431] width 271 height 22
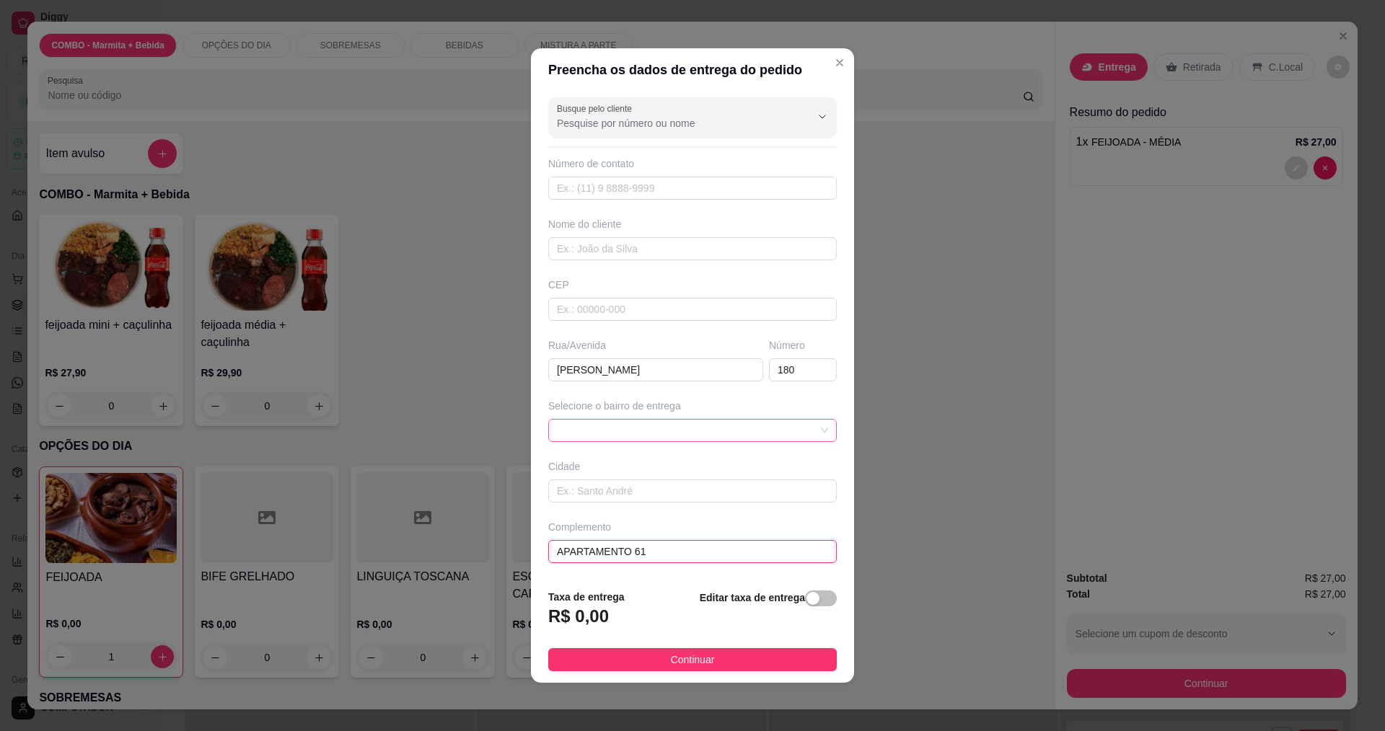
type input "APARTAMENTO 61"
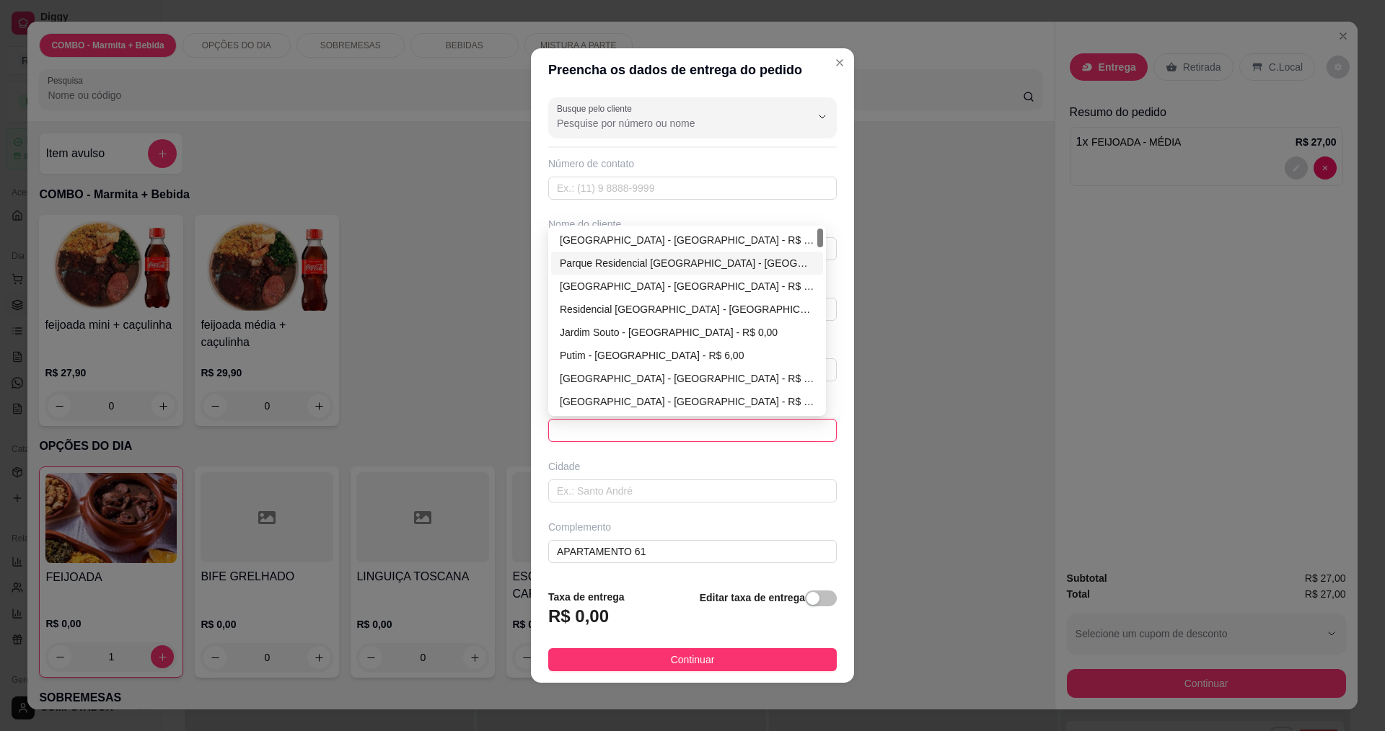
click at [603, 264] on div "Parque Residencial [GEOGRAPHIC_DATA] - [GEOGRAPHIC_DATA] - R$ 0,00" at bounding box center [687, 263] width 255 height 16
type input "[GEOGRAPHIC_DATA]"
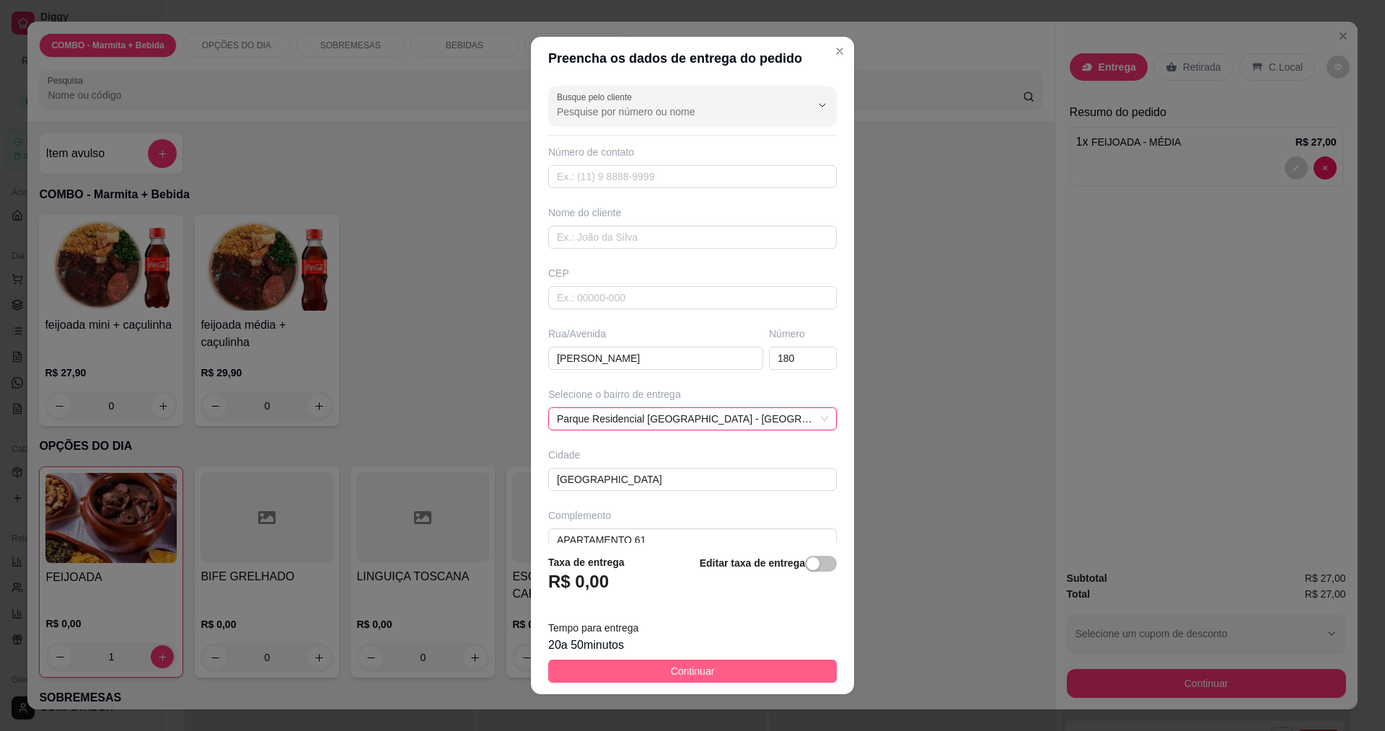
click at [671, 665] on span "Continuar" at bounding box center [693, 671] width 44 height 16
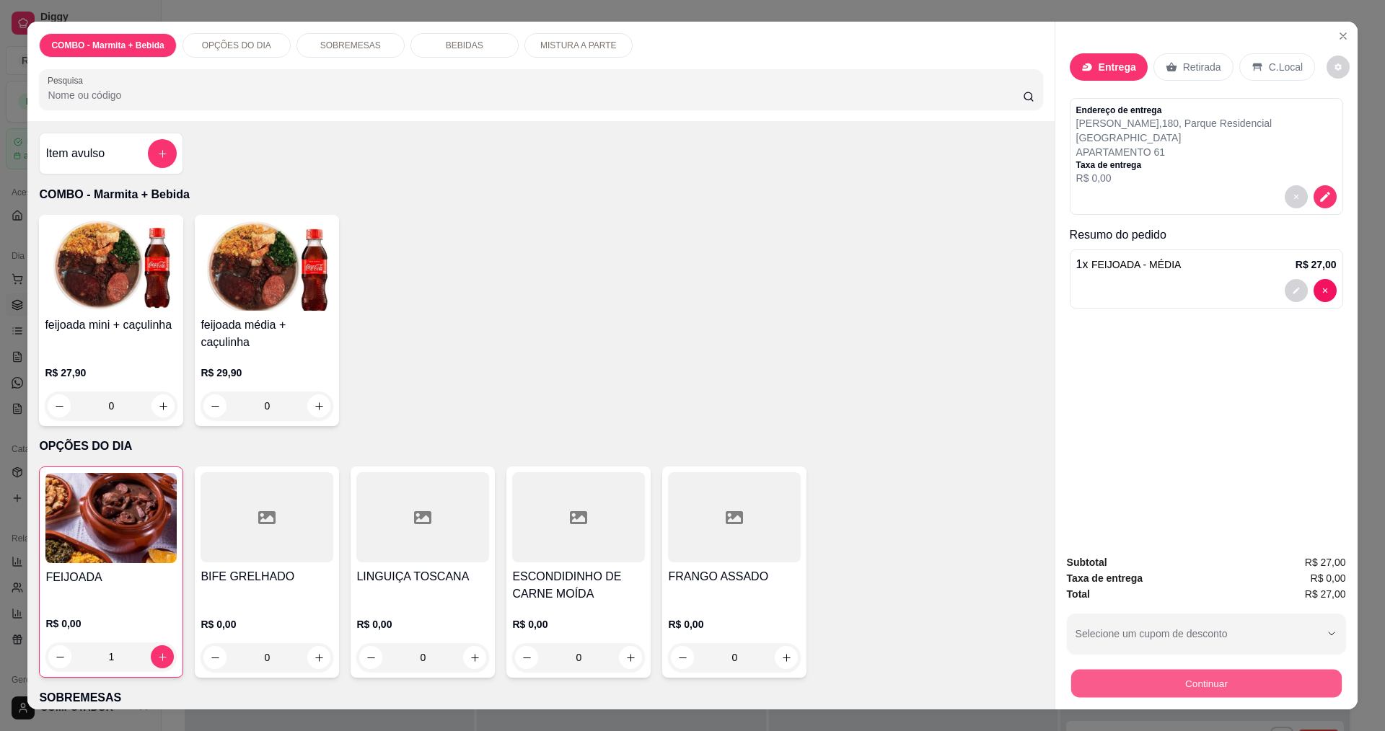
click at [1195, 680] on button "Continuar" at bounding box center [1205, 683] width 270 height 28
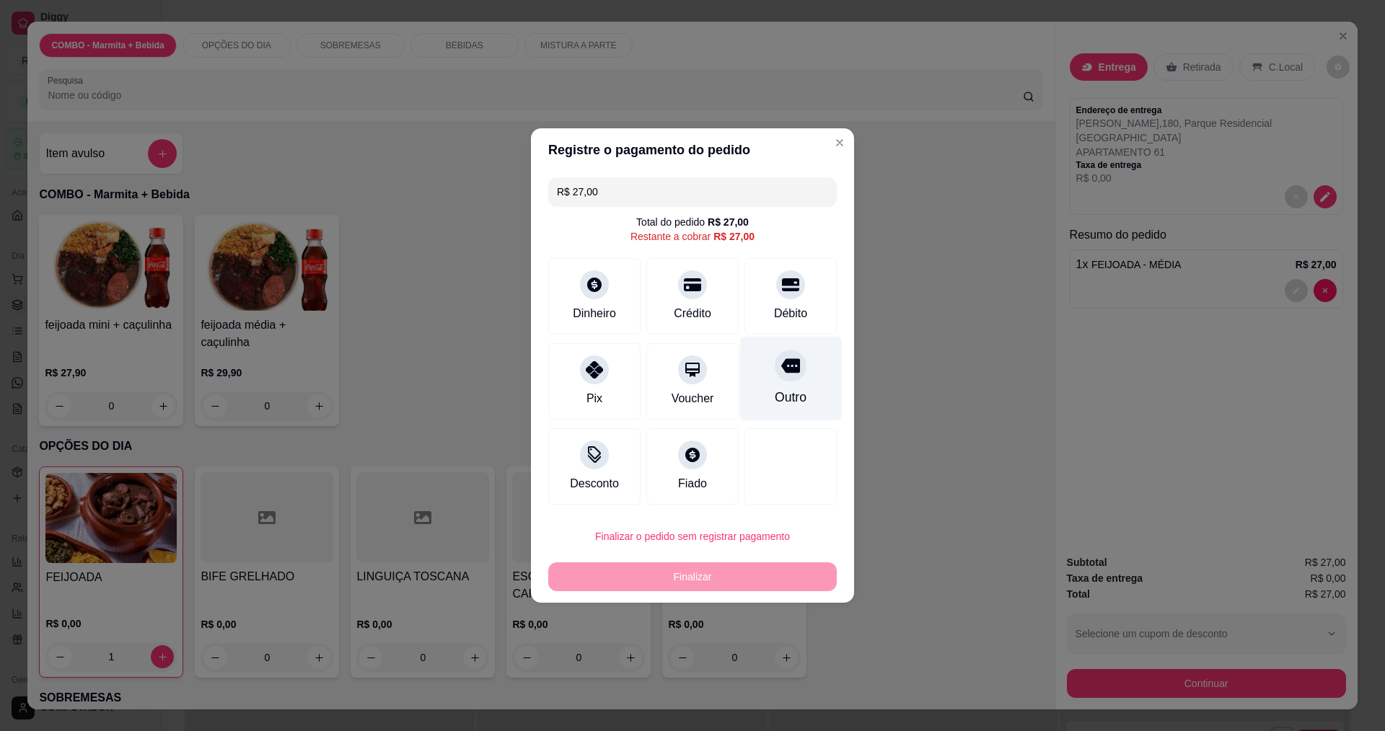
click at [788, 397] on div "Outro" at bounding box center [790, 397] width 32 height 19
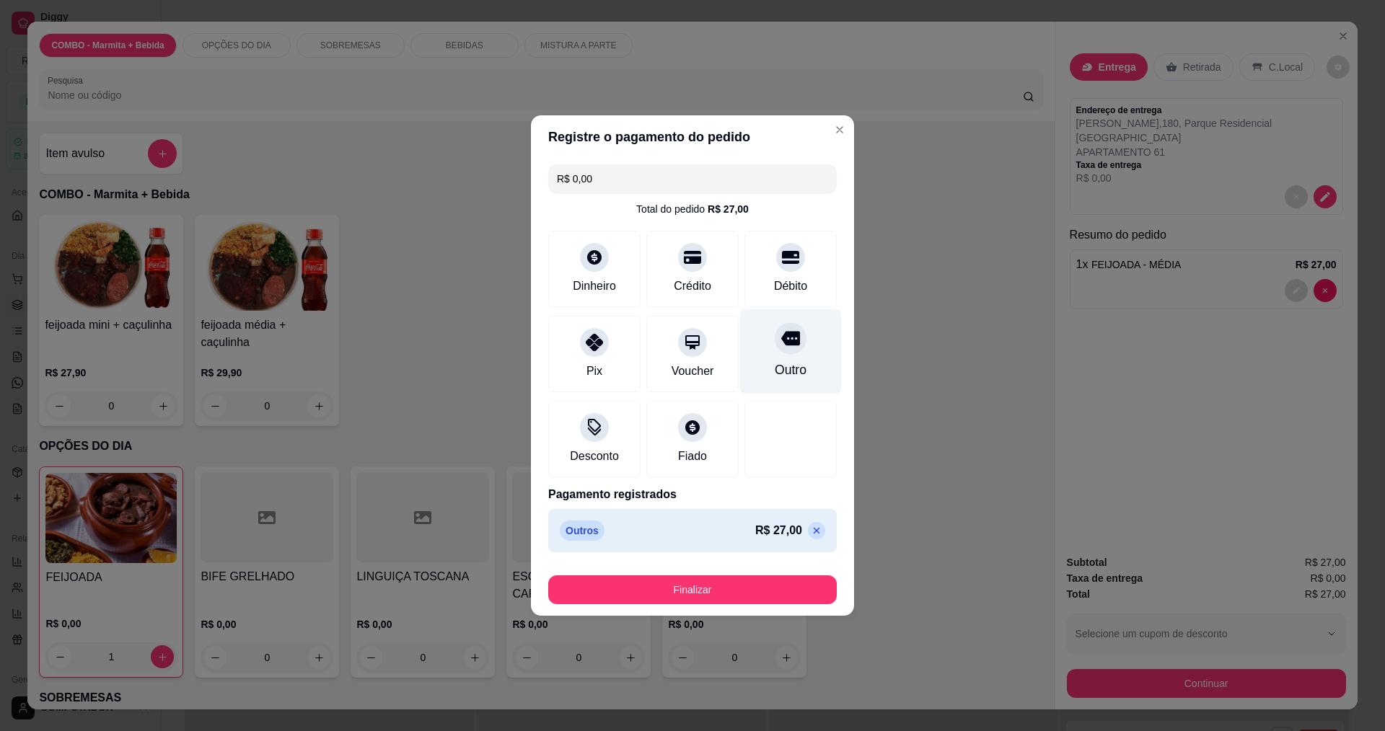
type input "R$ 0,00"
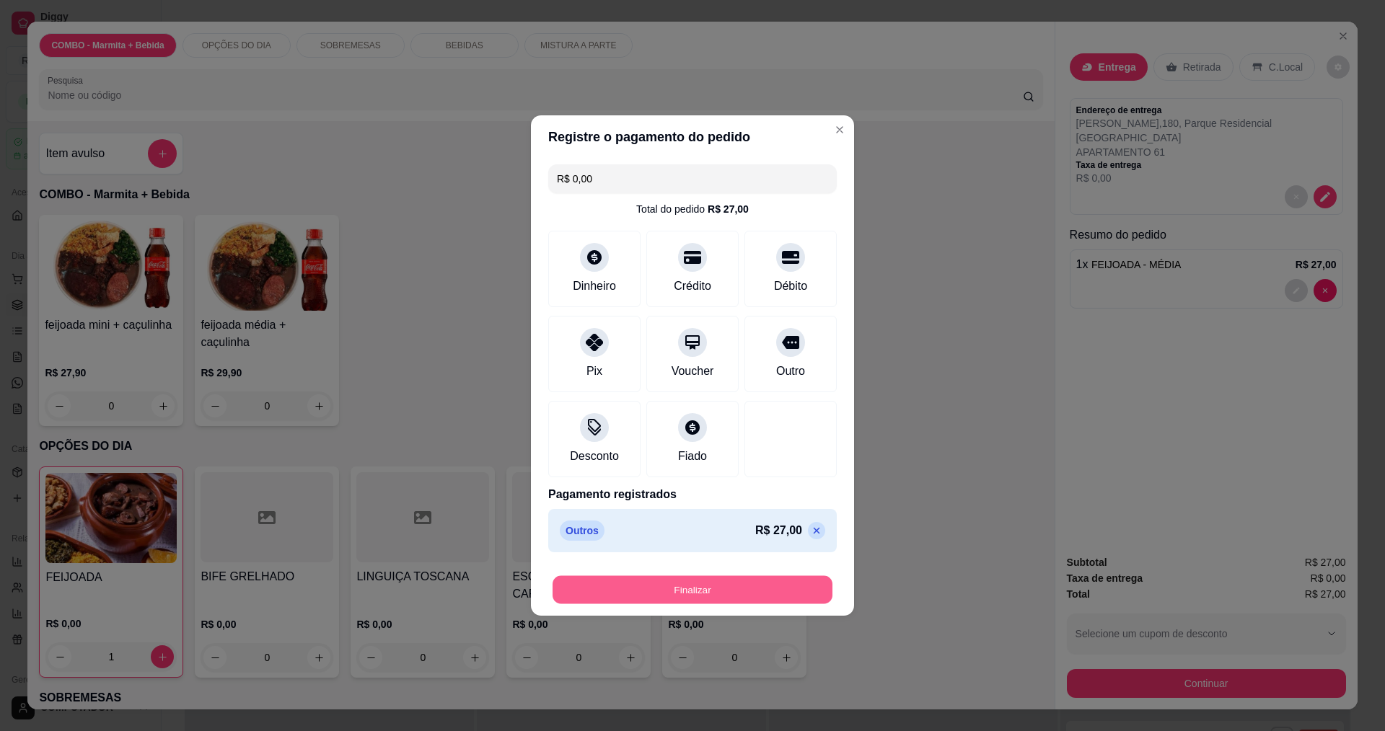
click at [710, 585] on button "Finalizar" at bounding box center [692, 590] width 280 height 28
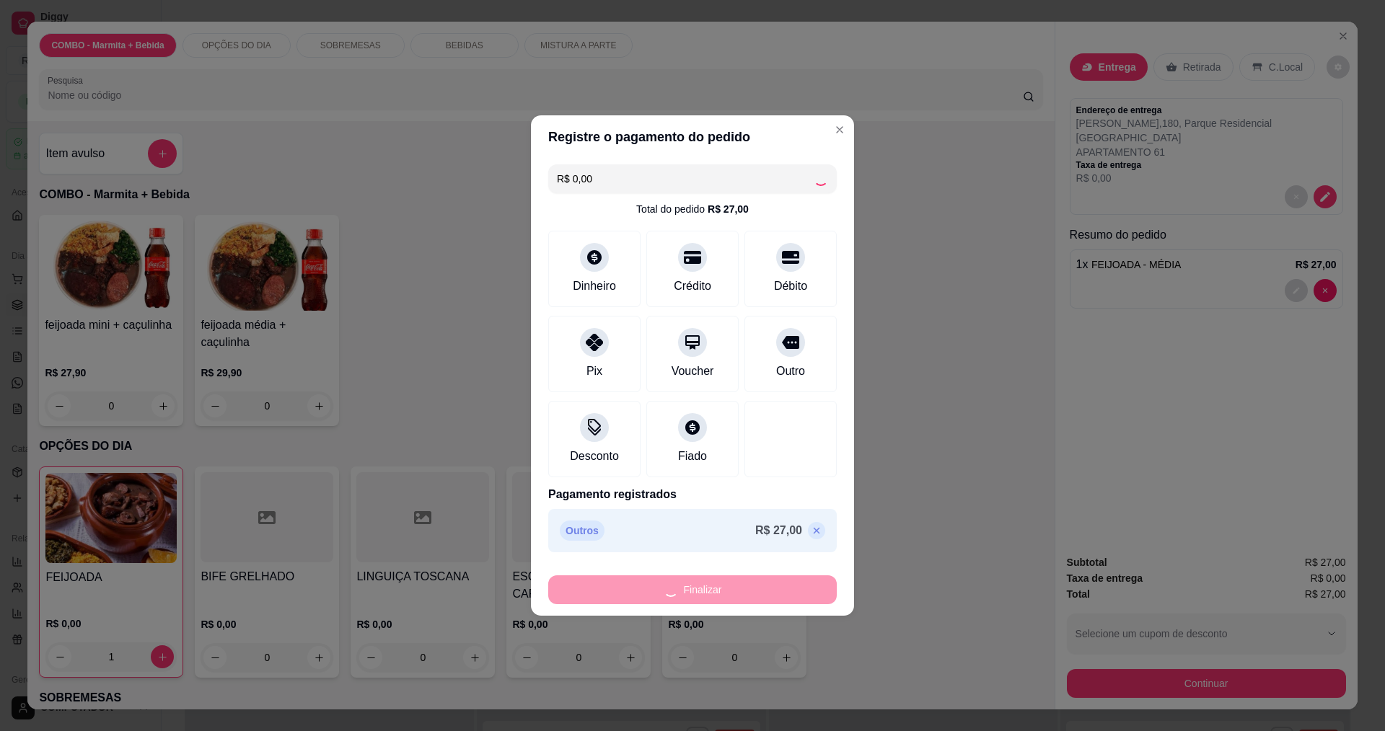
type input "0"
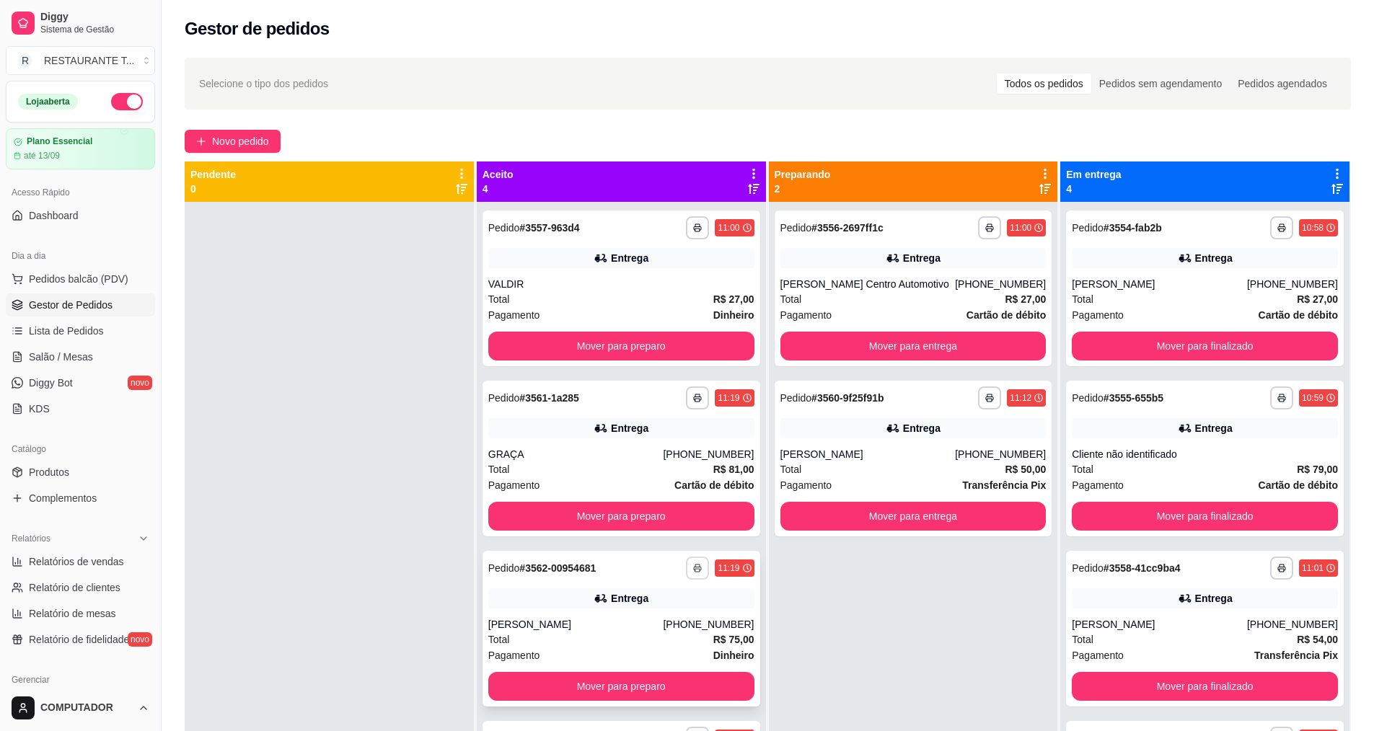
click at [696, 565] on polyline "button" at bounding box center [697, 566] width 4 height 3
click at [638, 619] on button "IMPRESSORA" at bounding box center [654, 618] width 101 height 22
click at [565, 517] on button "Mover para preparo" at bounding box center [621, 516] width 266 height 29
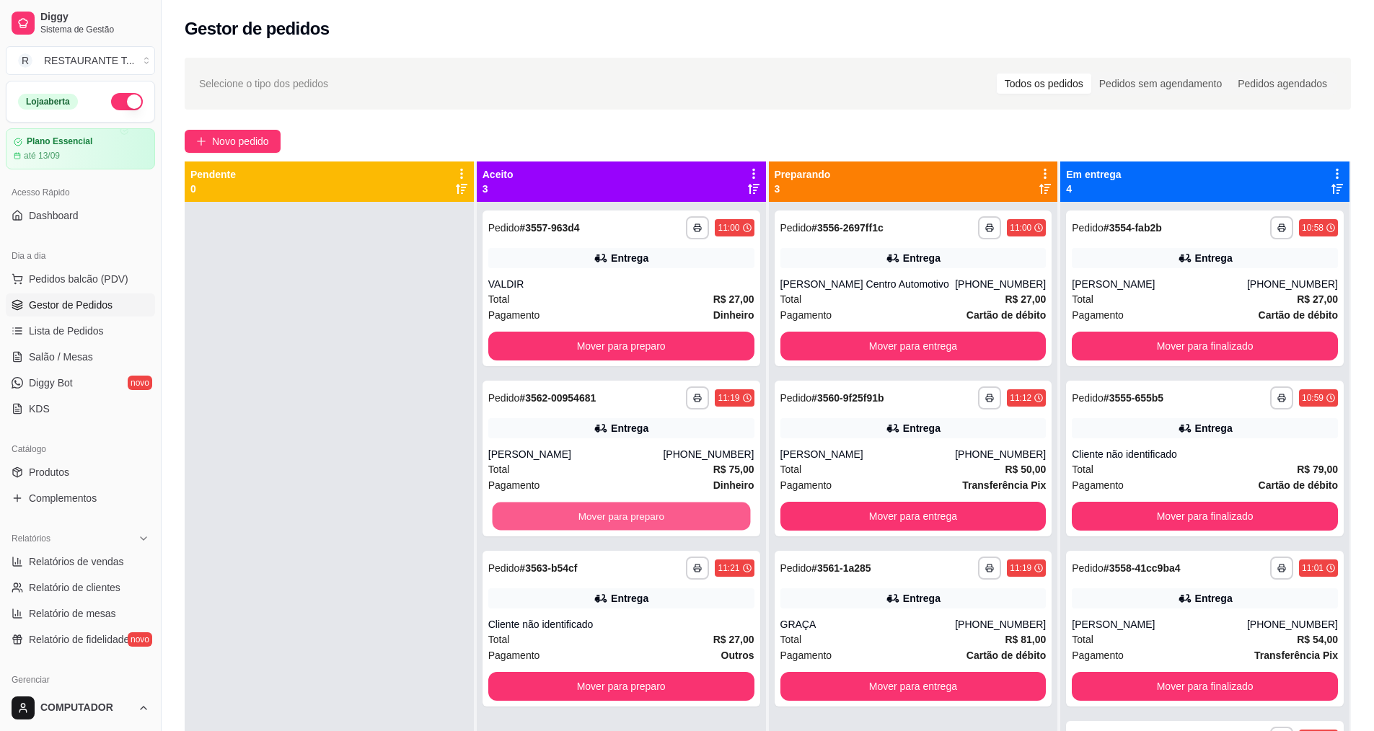
click at [565, 517] on button "Mover para preparo" at bounding box center [621, 517] width 258 height 28
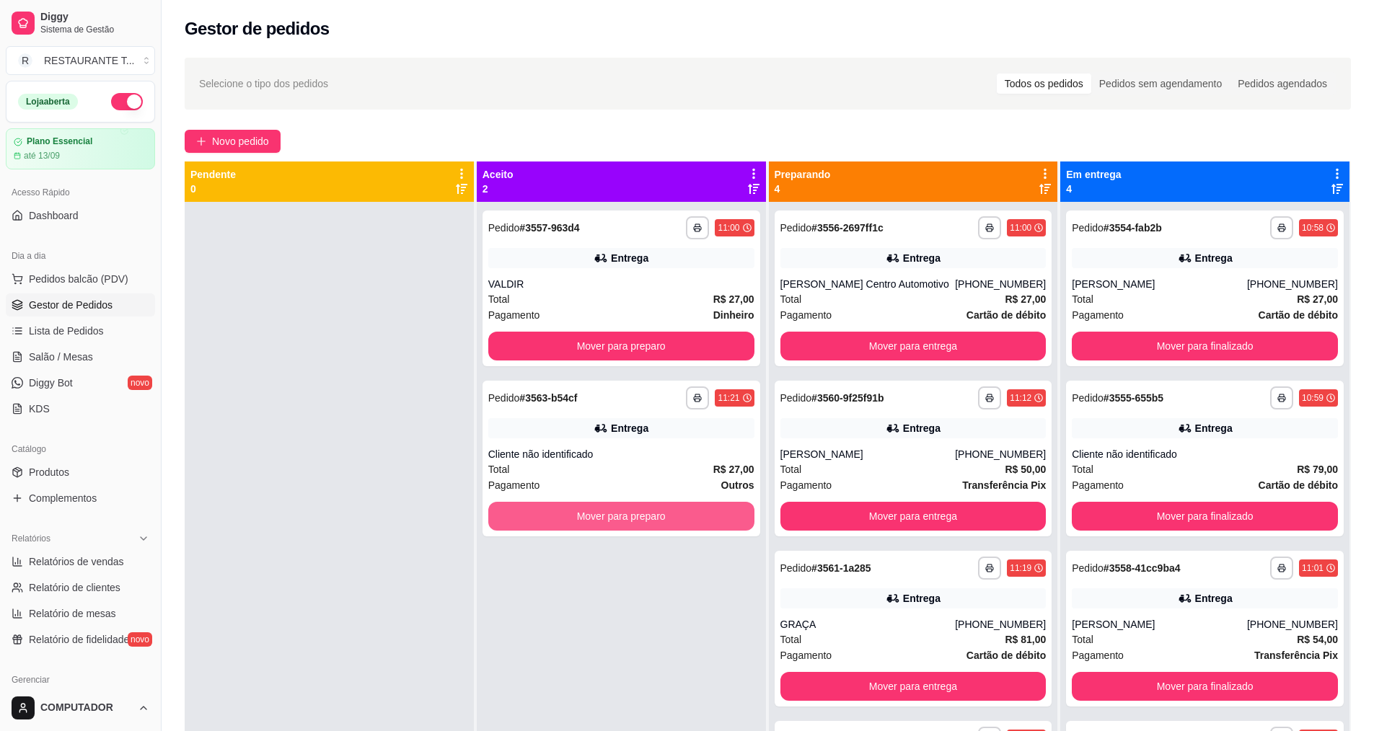
click at [565, 517] on button "Mover para preparo" at bounding box center [621, 516] width 266 height 29
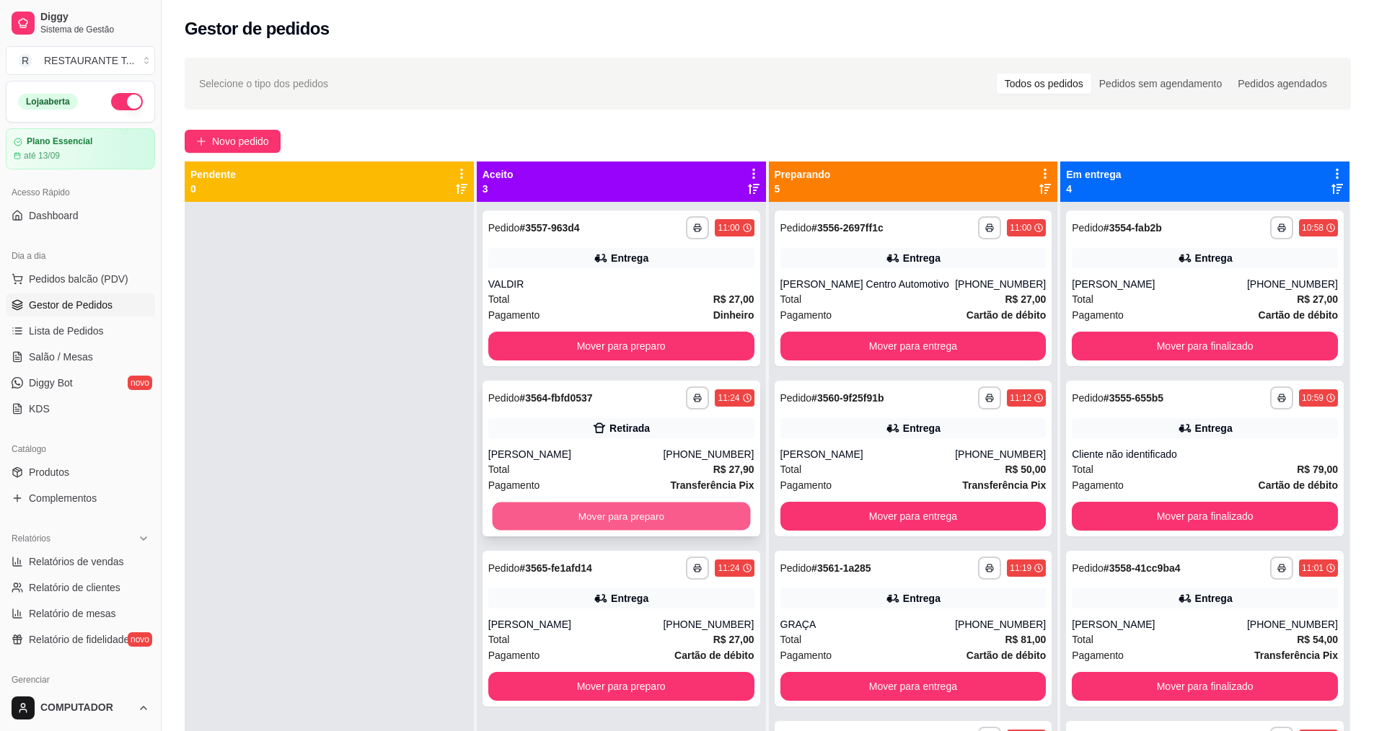
click at [653, 512] on button "Mover para preparo" at bounding box center [621, 517] width 258 height 28
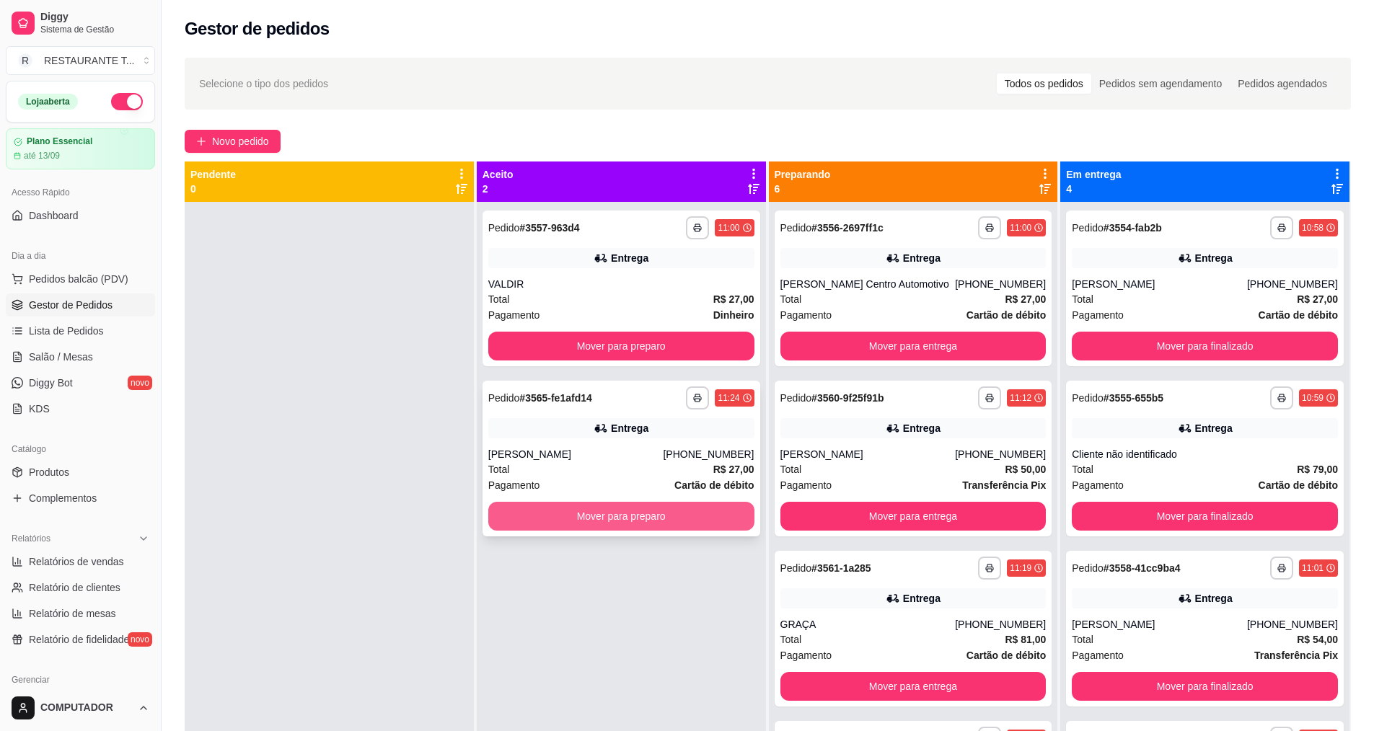
click at [651, 513] on button "Mover para preparo" at bounding box center [621, 516] width 266 height 29
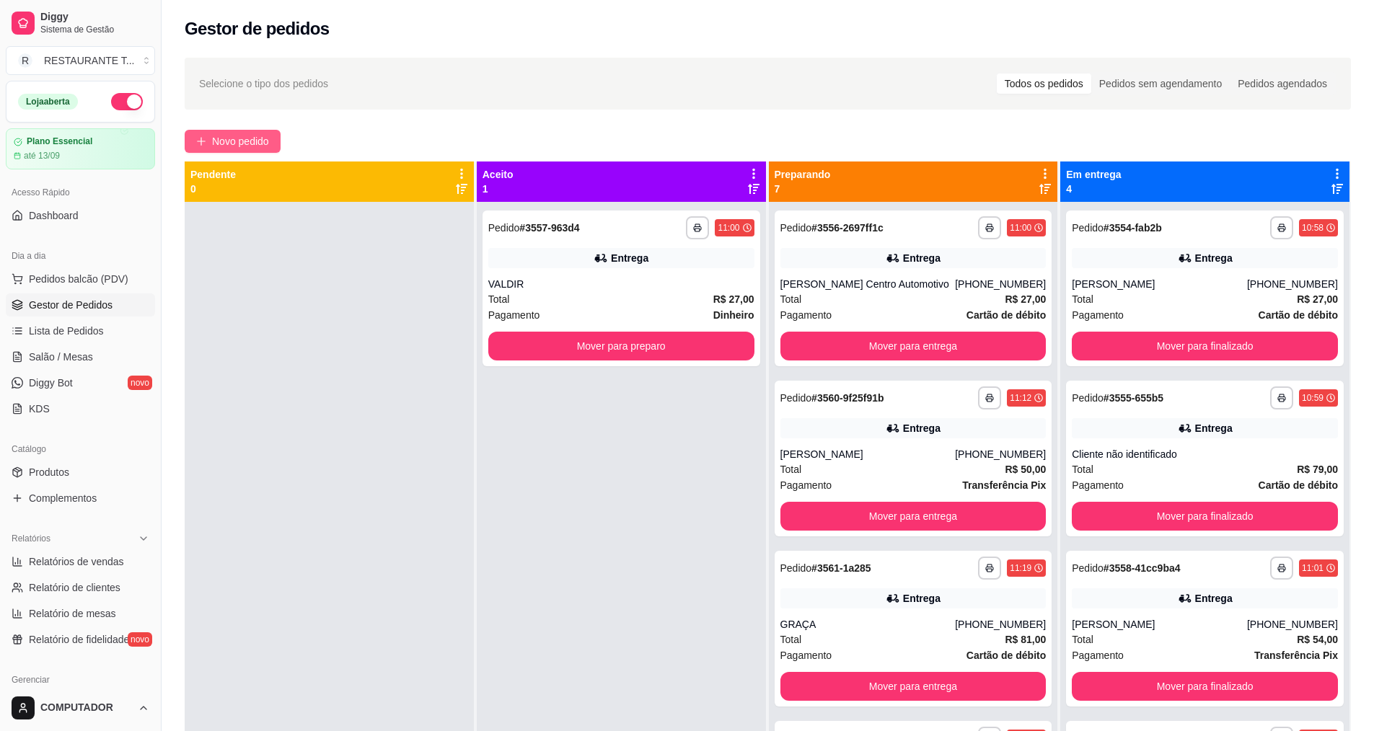
click at [213, 138] on span "Novo pedido" at bounding box center [240, 141] width 57 height 16
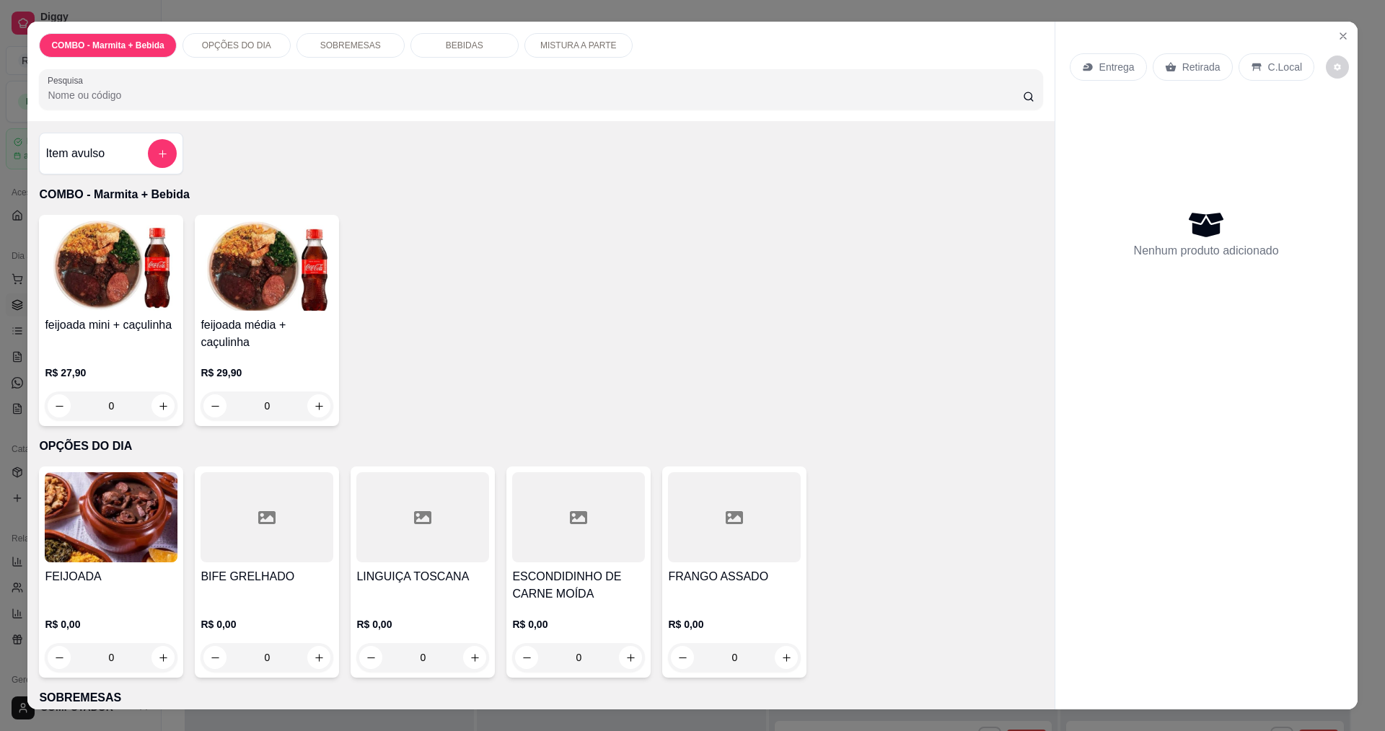
click at [159, 654] on div "0" at bounding box center [111, 657] width 133 height 29
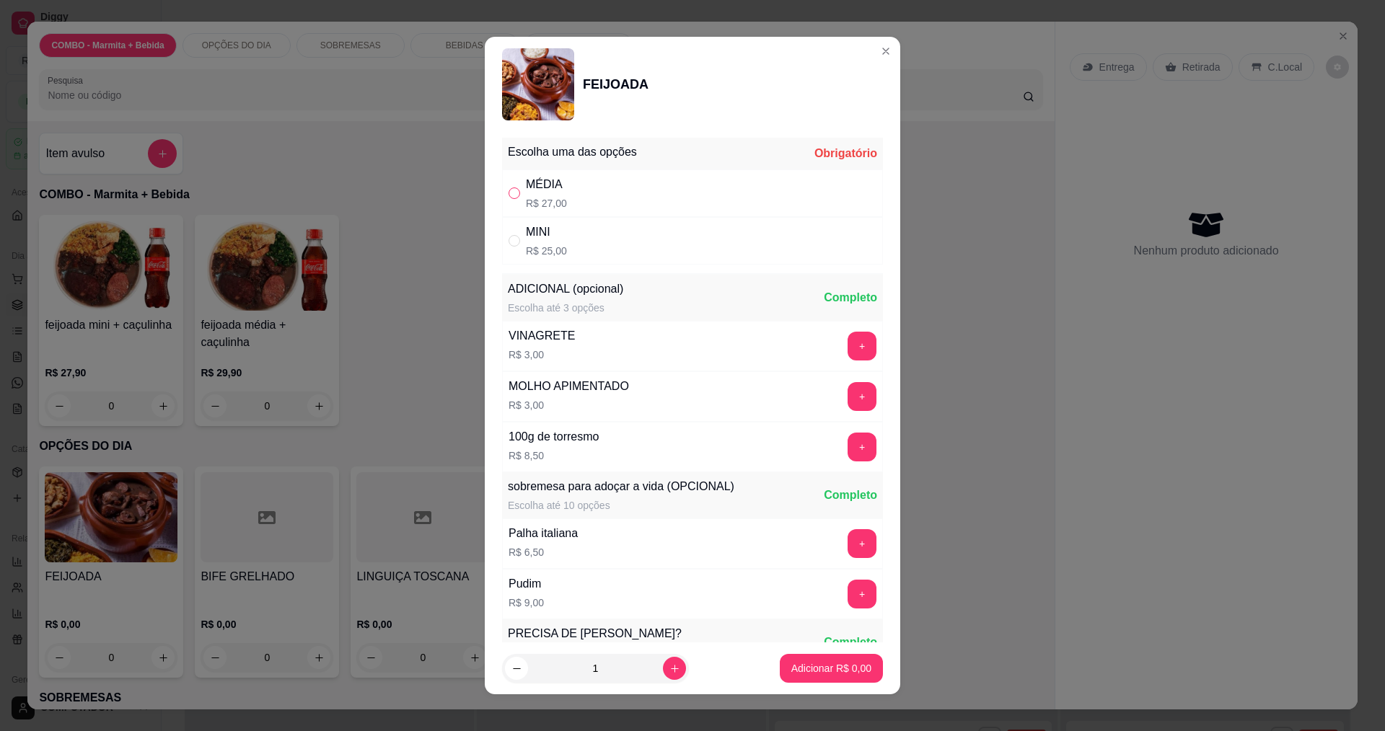
click at [508, 185] on label "" at bounding box center [514, 193] width 12 height 16
click at [508, 187] on input "" at bounding box center [514, 193] width 12 height 12
click at [511, 195] on input "" at bounding box center [514, 193] width 12 height 12
radio input "true"
click at [801, 660] on button "Adicionar R$ 27,00" at bounding box center [828, 668] width 109 height 29
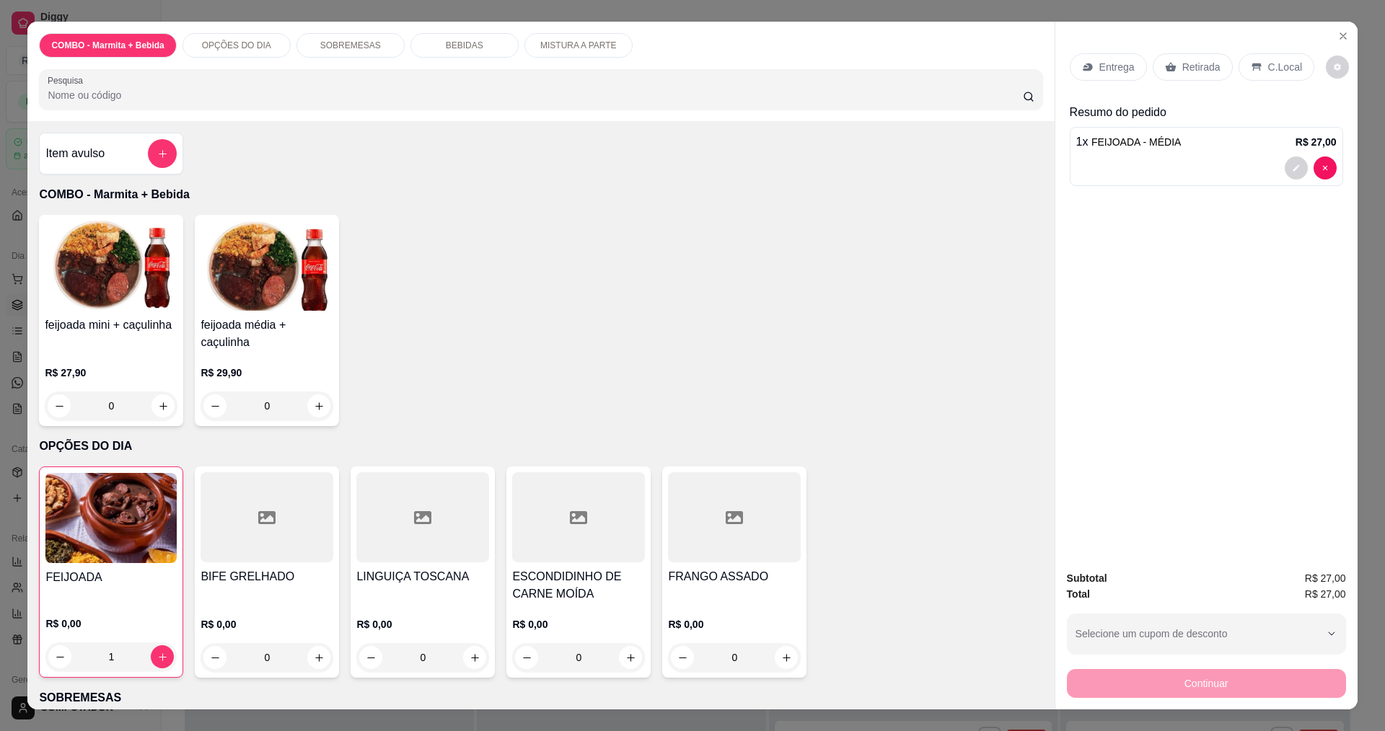
type input "1"
click at [1090, 60] on div "Entrega" at bounding box center [1107, 66] width 77 height 27
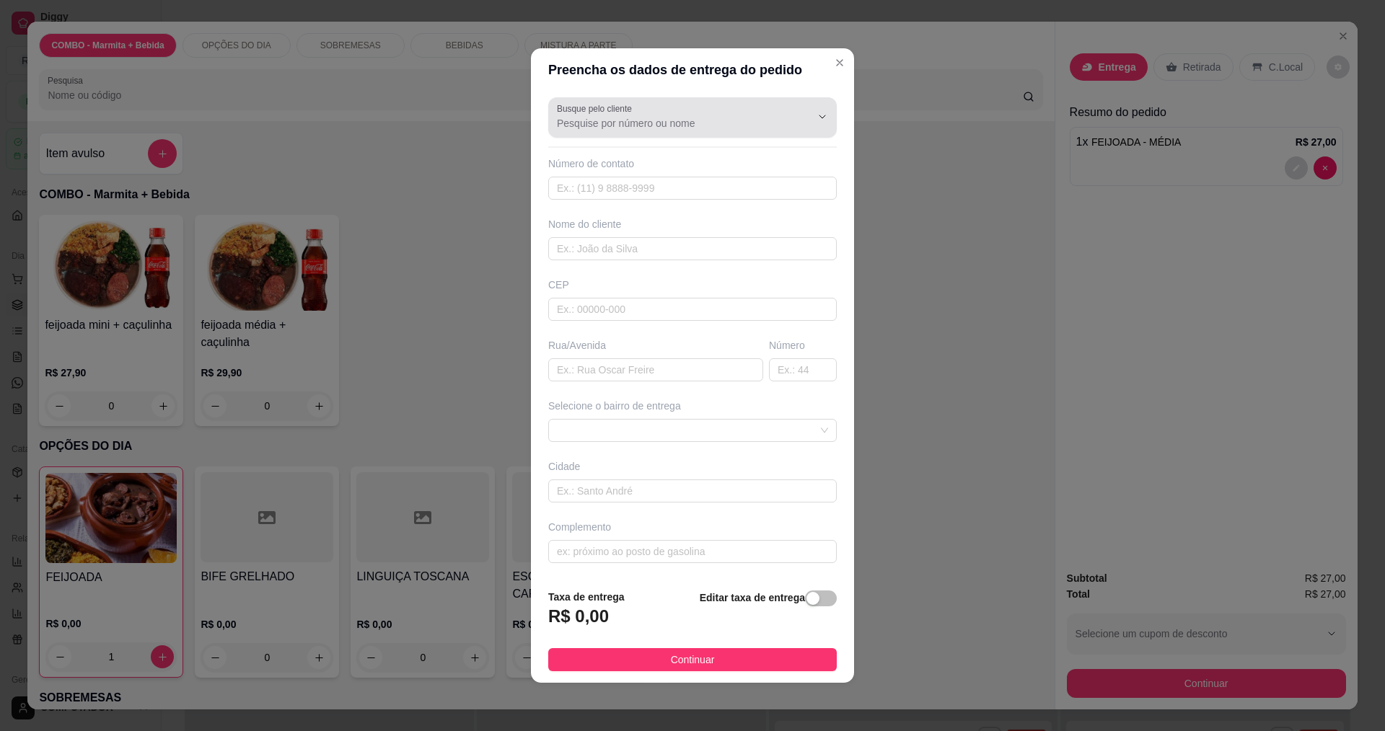
click at [691, 116] on input "Busque pelo cliente" at bounding box center [672, 123] width 231 height 14
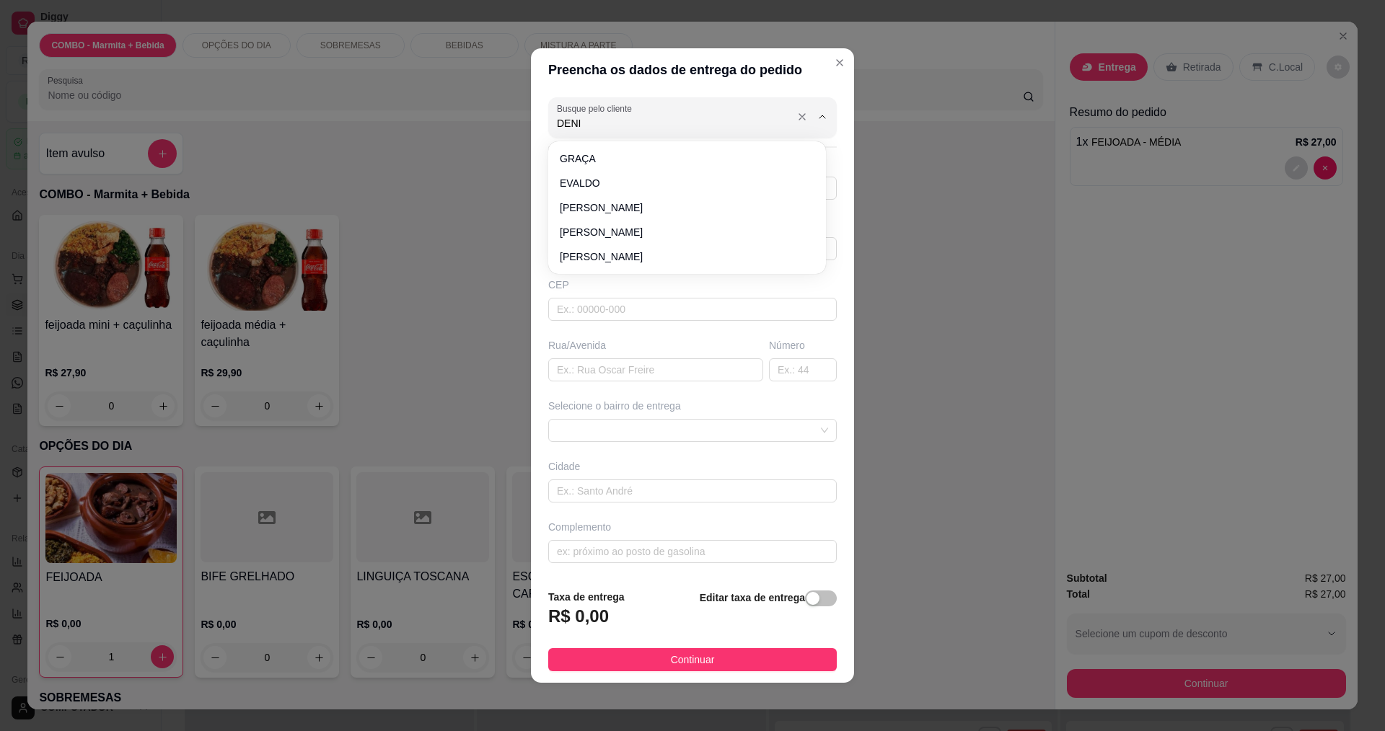
type input "[PERSON_NAME]"
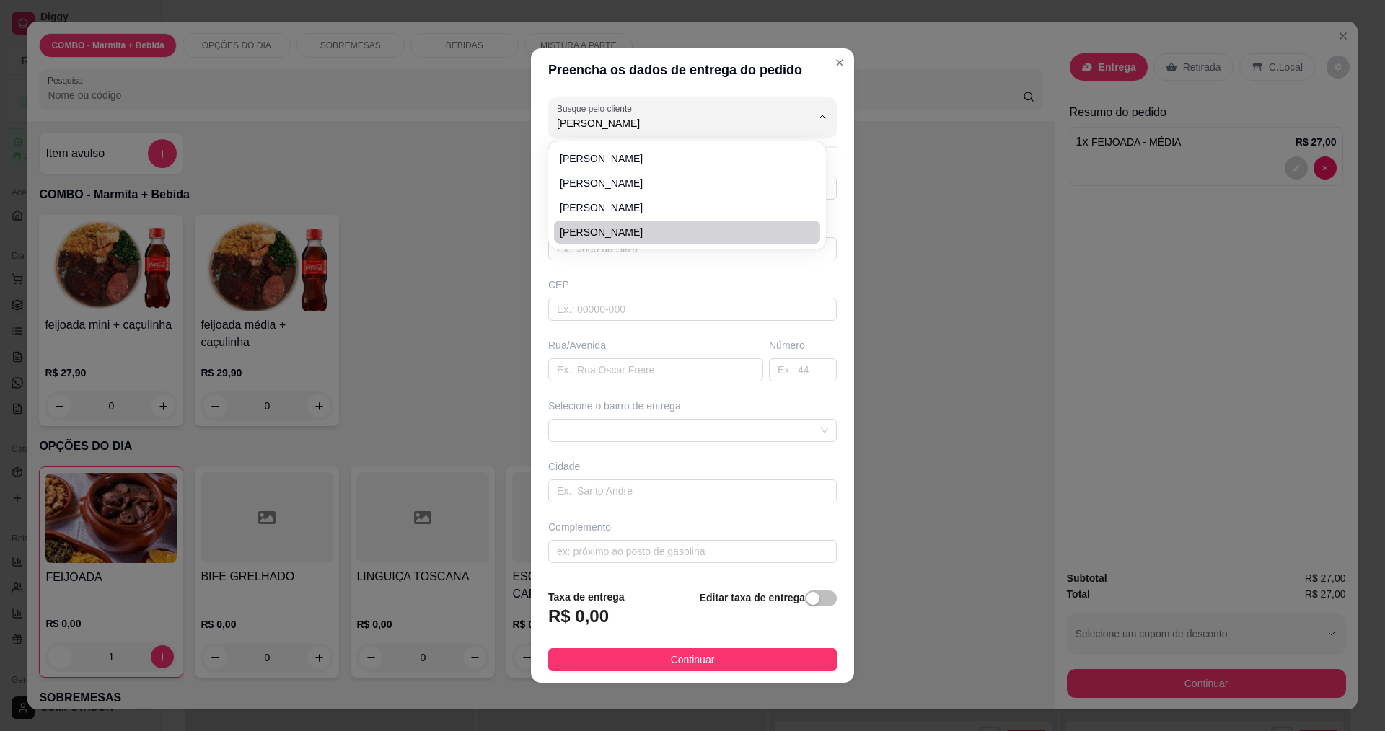
click at [573, 231] on span "[PERSON_NAME]" at bounding box center [680, 232] width 240 height 14
type input "12991012757"
type input "[PERSON_NAME]"
type input "550"
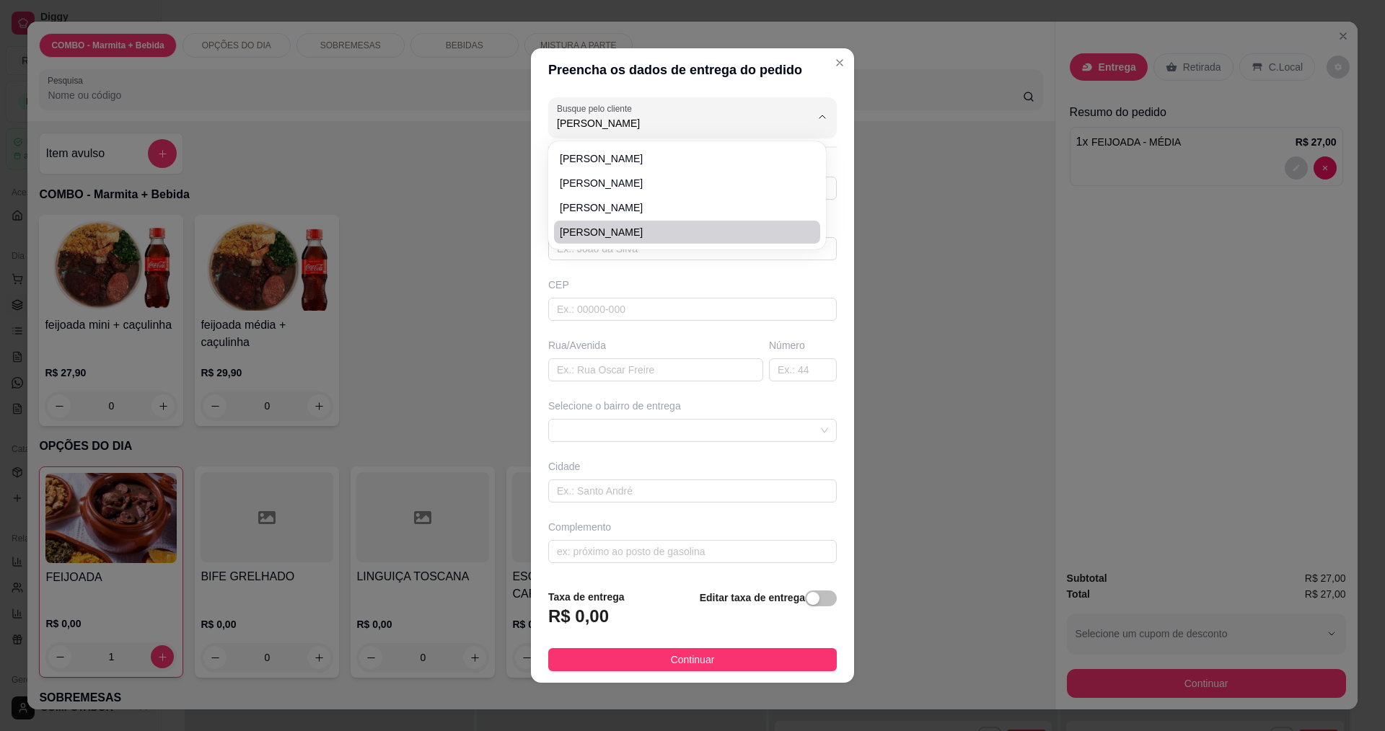
type input "[GEOGRAPHIC_DATA]"
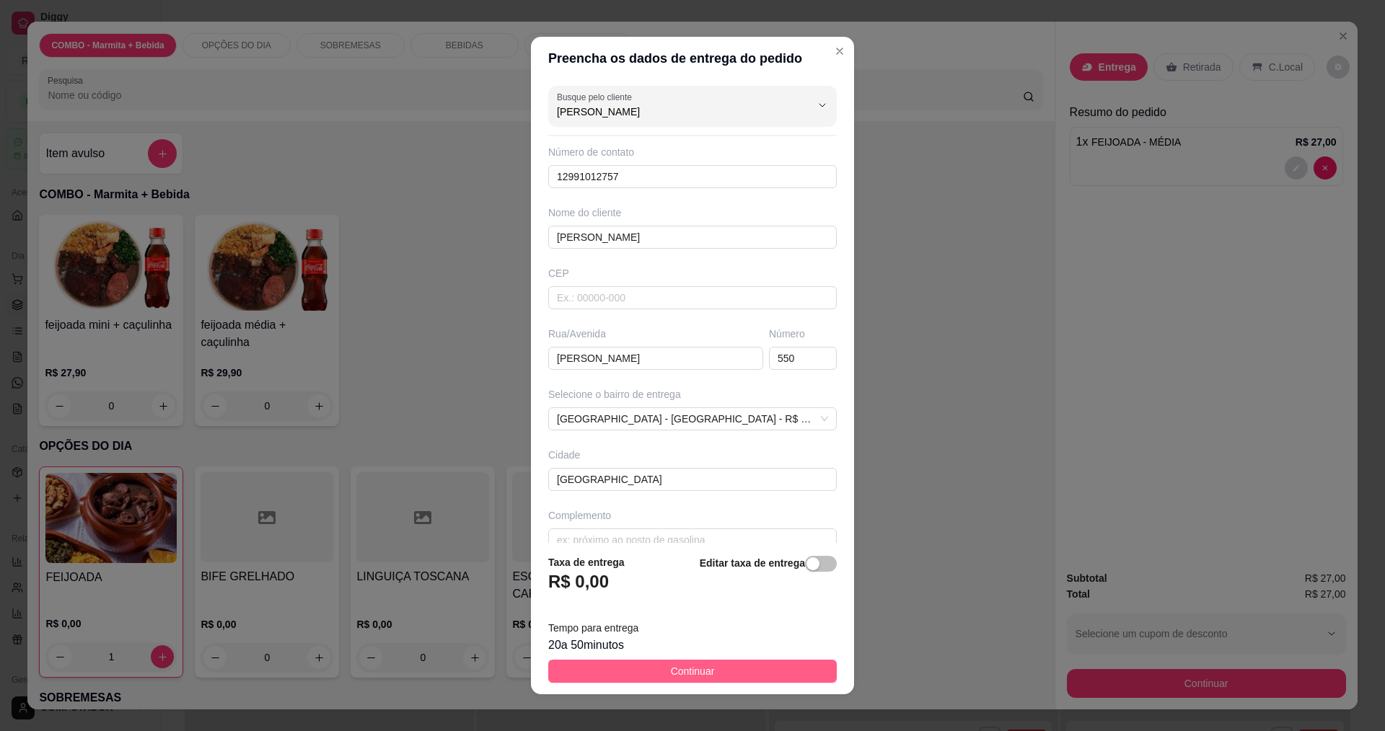
click at [675, 674] on span "Continuar" at bounding box center [693, 671] width 44 height 16
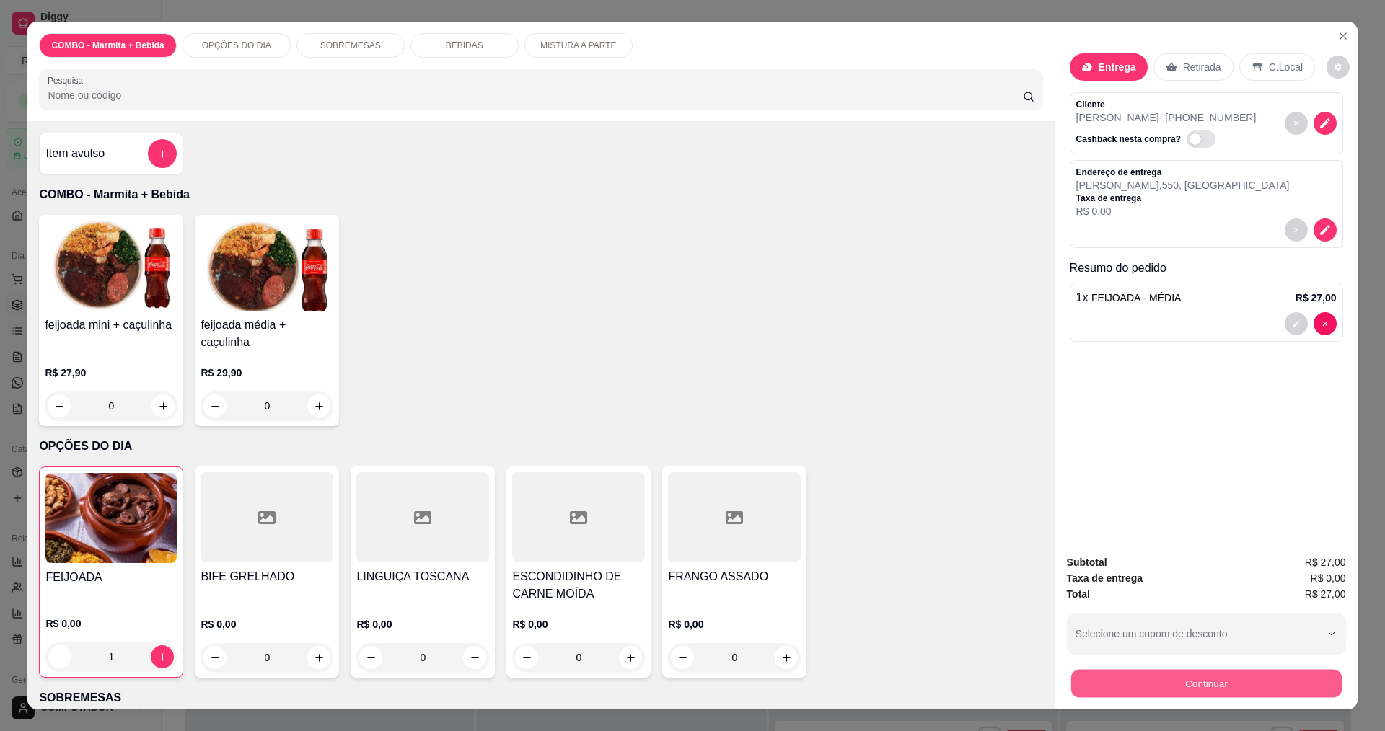
click at [1179, 685] on button "Continuar" at bounding box center [1205, 683] width 270 height 28
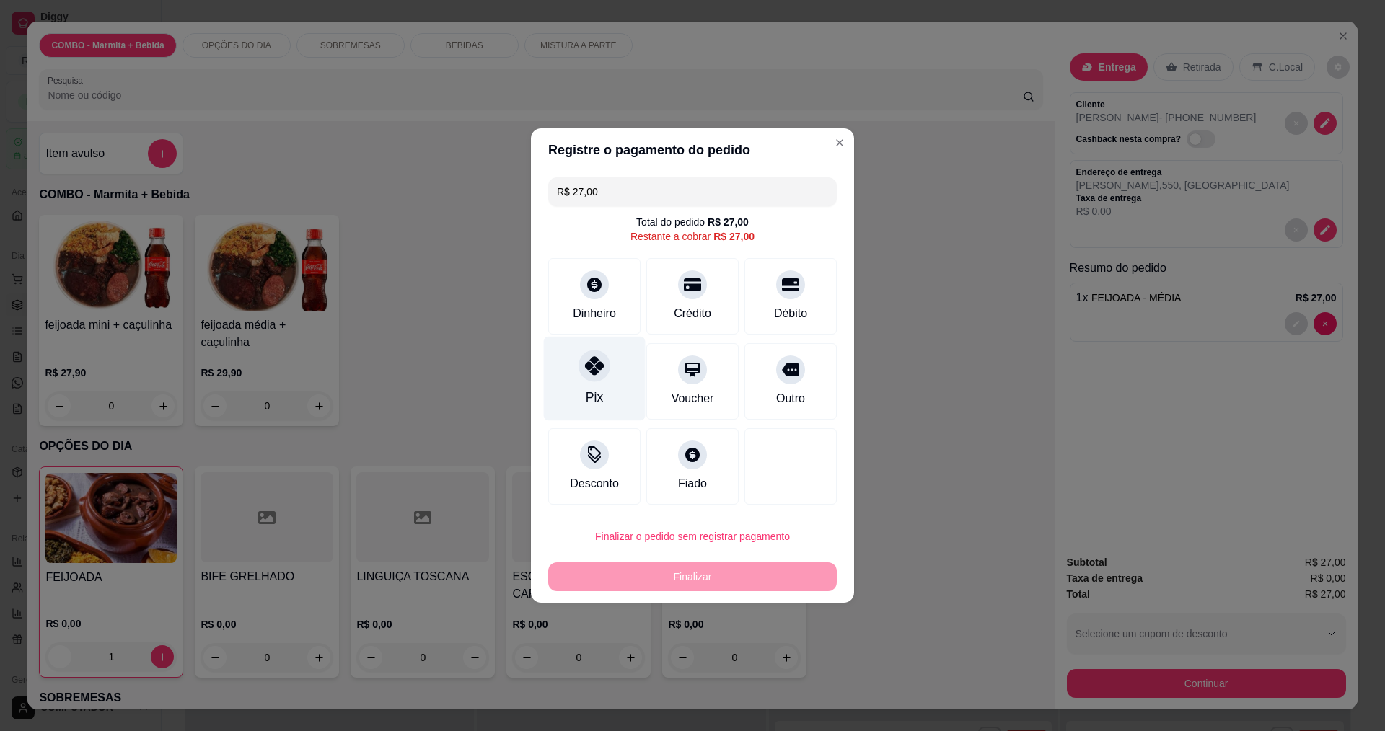
click at [588, 381] on div at bounding box center [594, 366] width 32 height 32
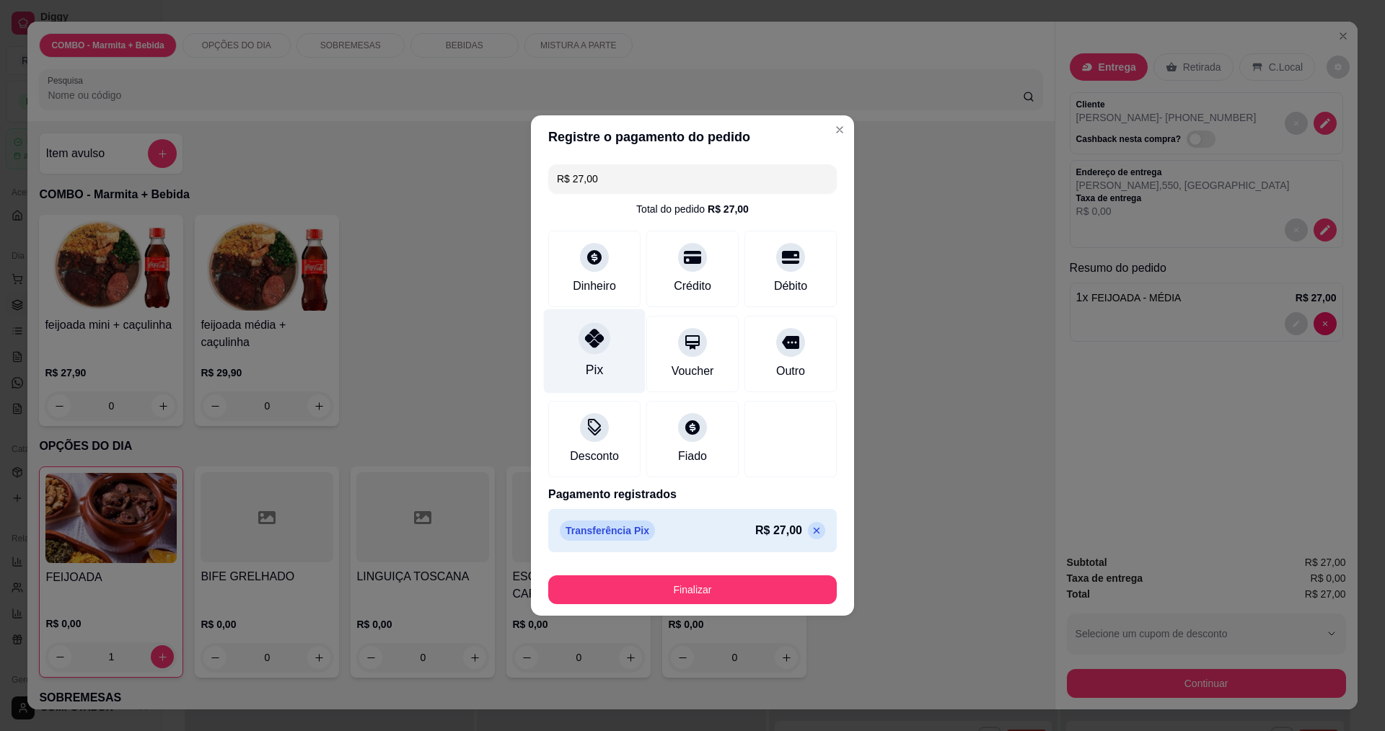
type input "R$ 0,00"
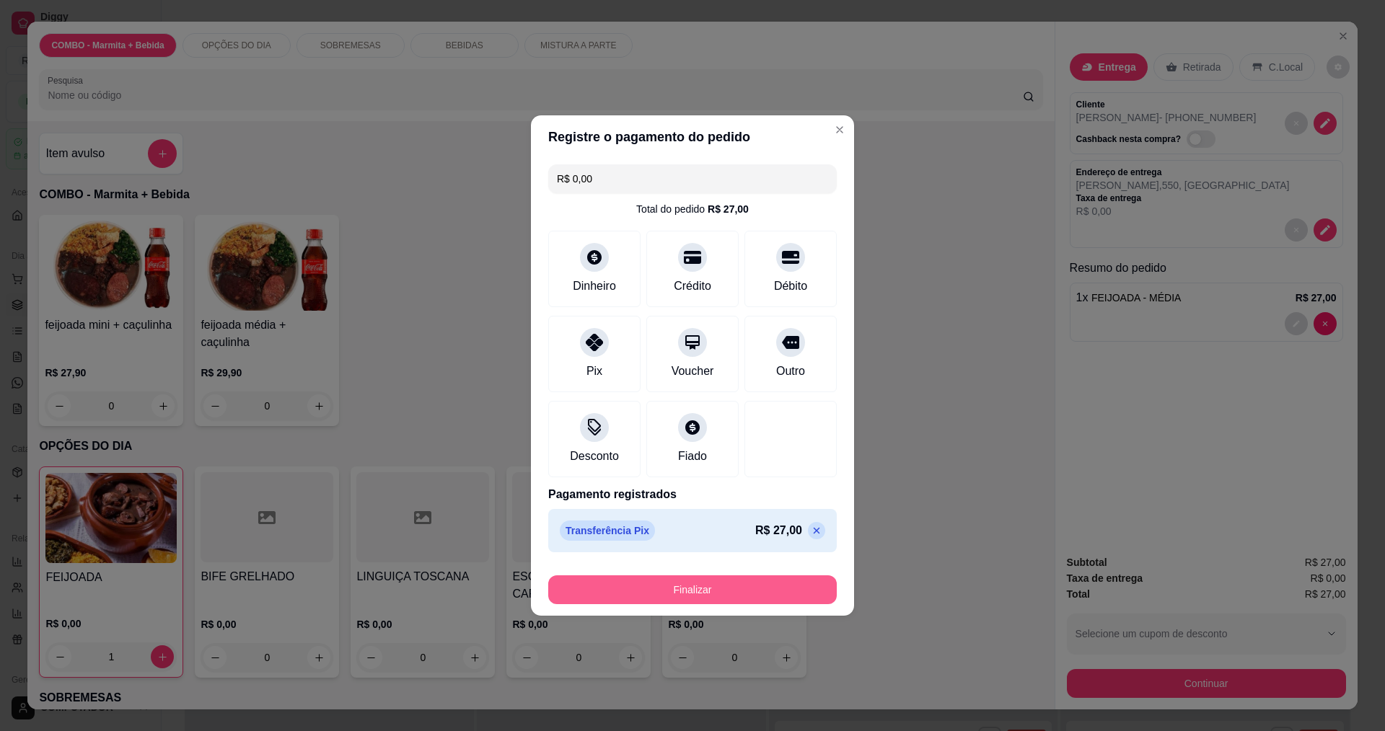
click at [713, 584] on button "Finalizar" at bounding box center [692, 589] width 288 height 29
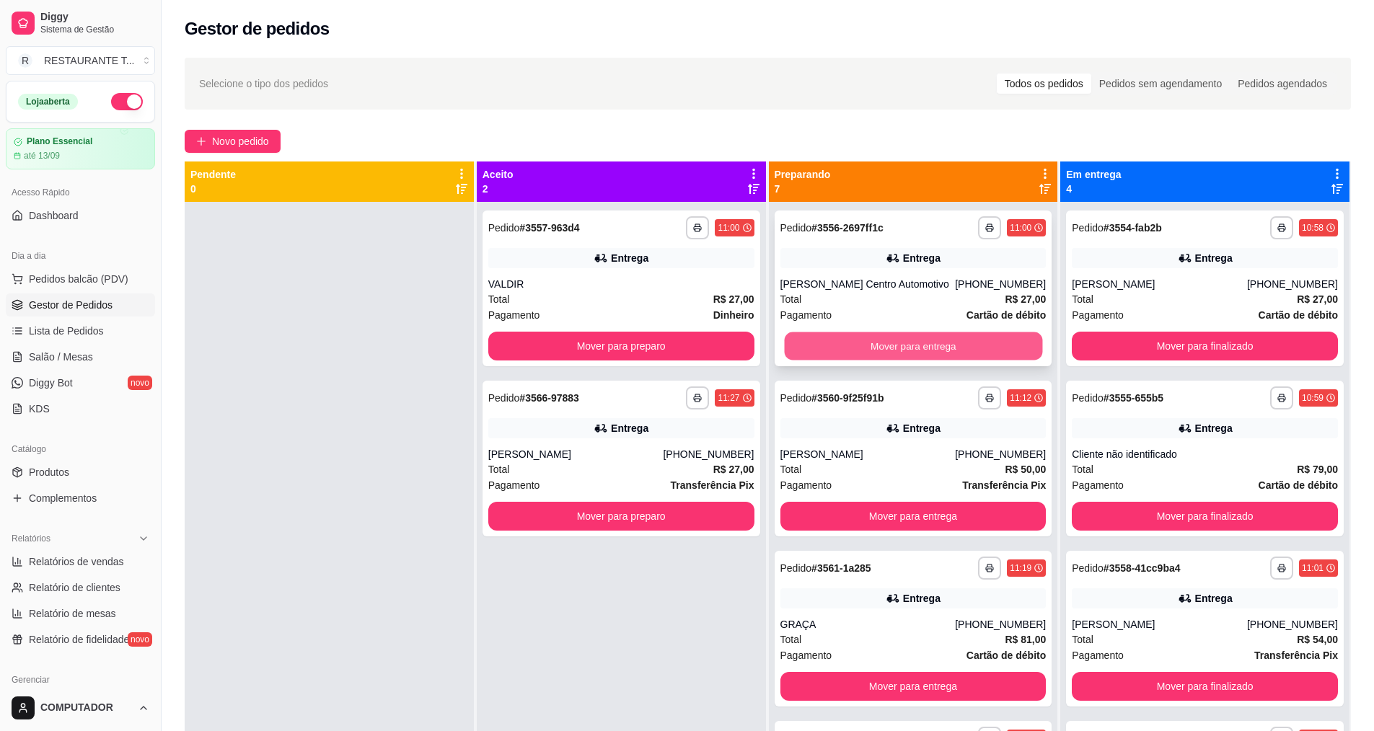
click at [875, 351] on button "Mover para entrega" at bounding box center [913, 346] width 258 height 28
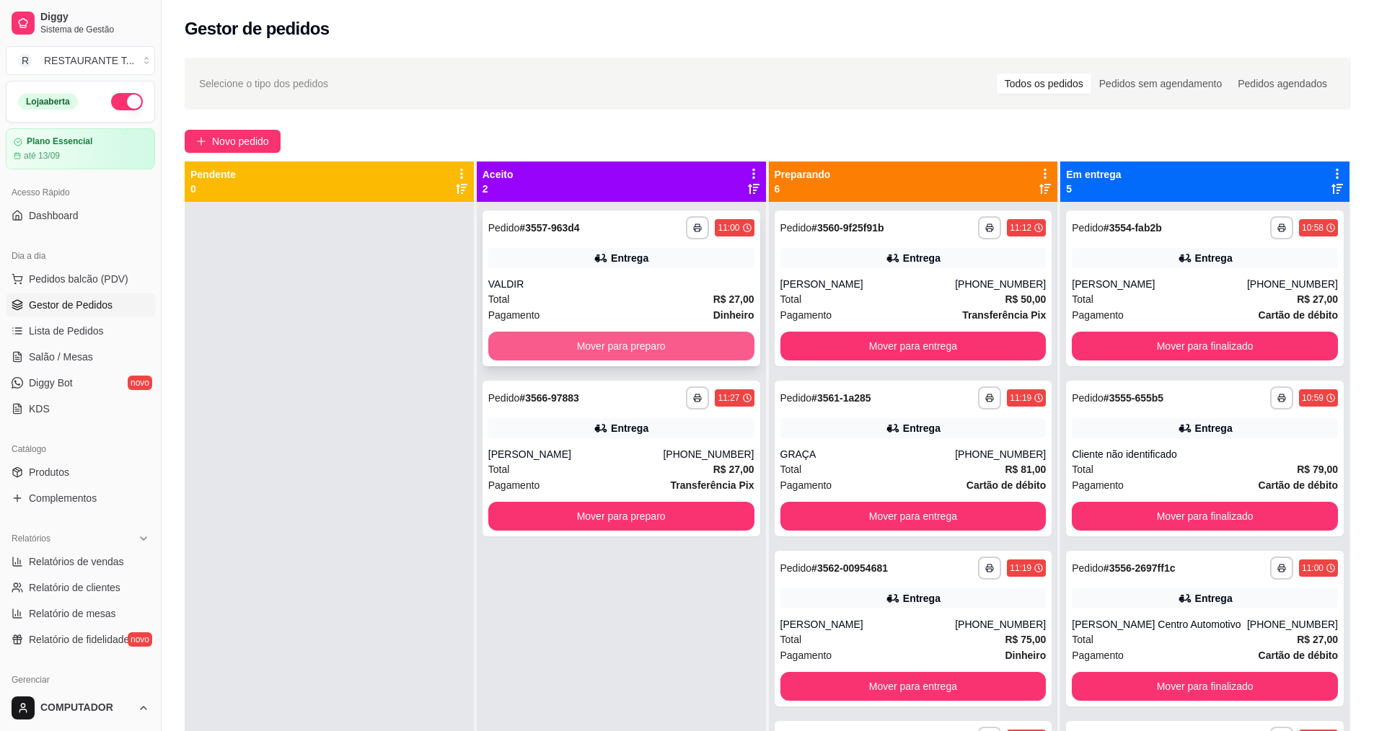
click at [608, 340] on button "Mover para preparo" at bounding box center [621, 346] width 266 height 29
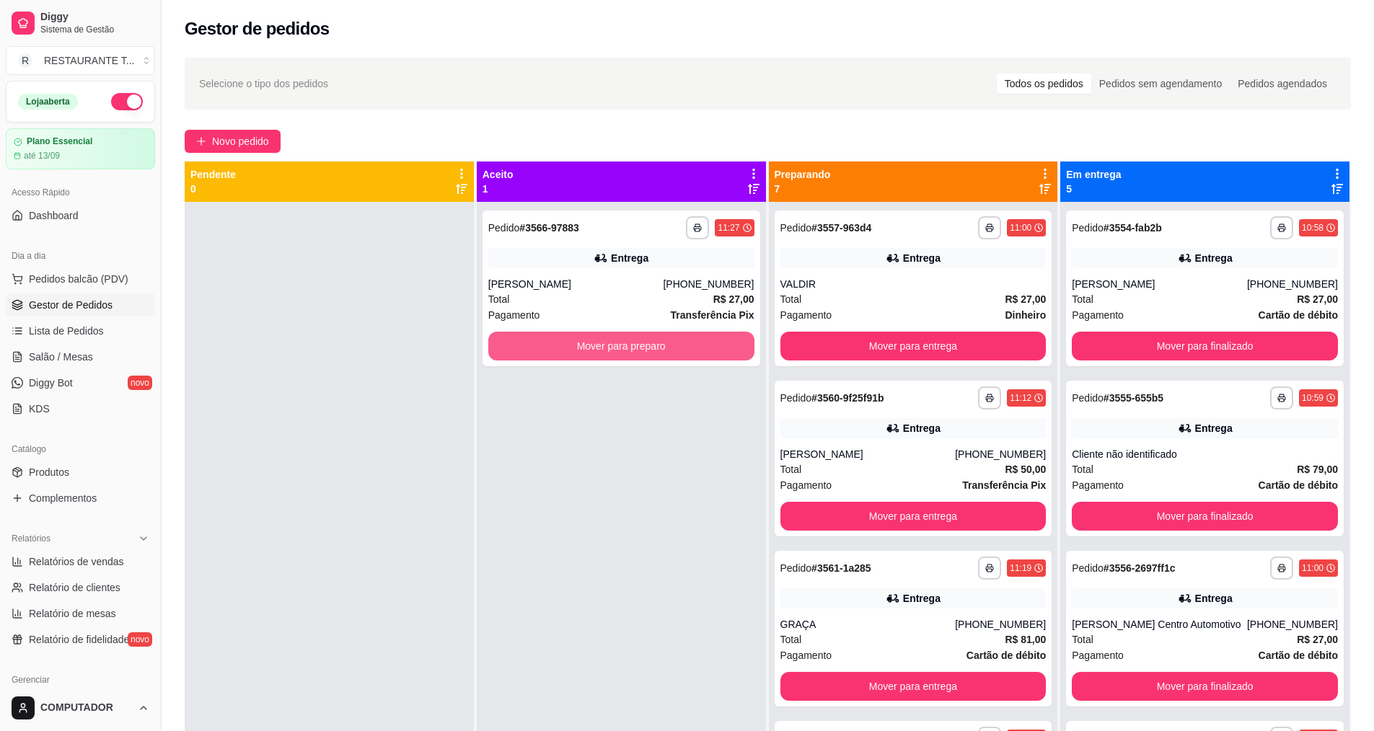
click at [608, 340] on button "Mover para preparo" at bounding box center [621, 346] width 266 height 29
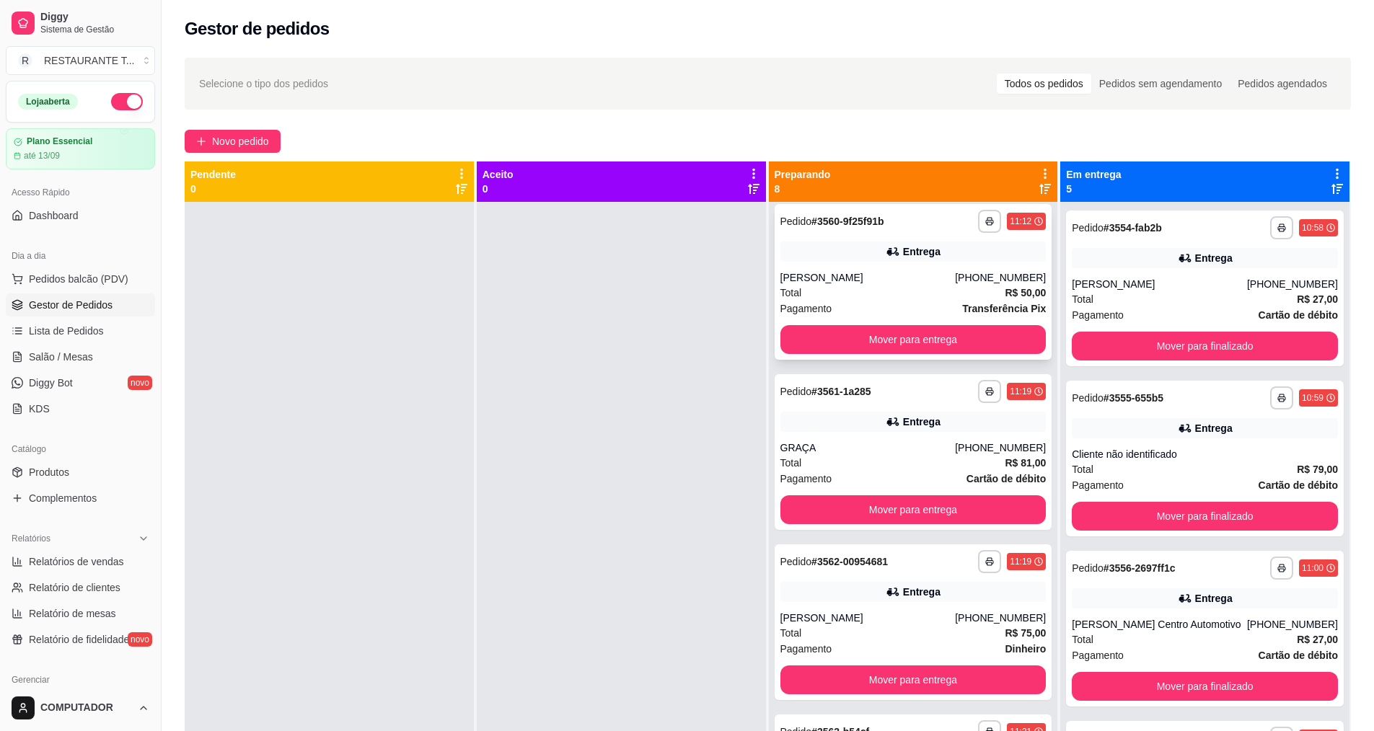
scroll to position [577, 0]
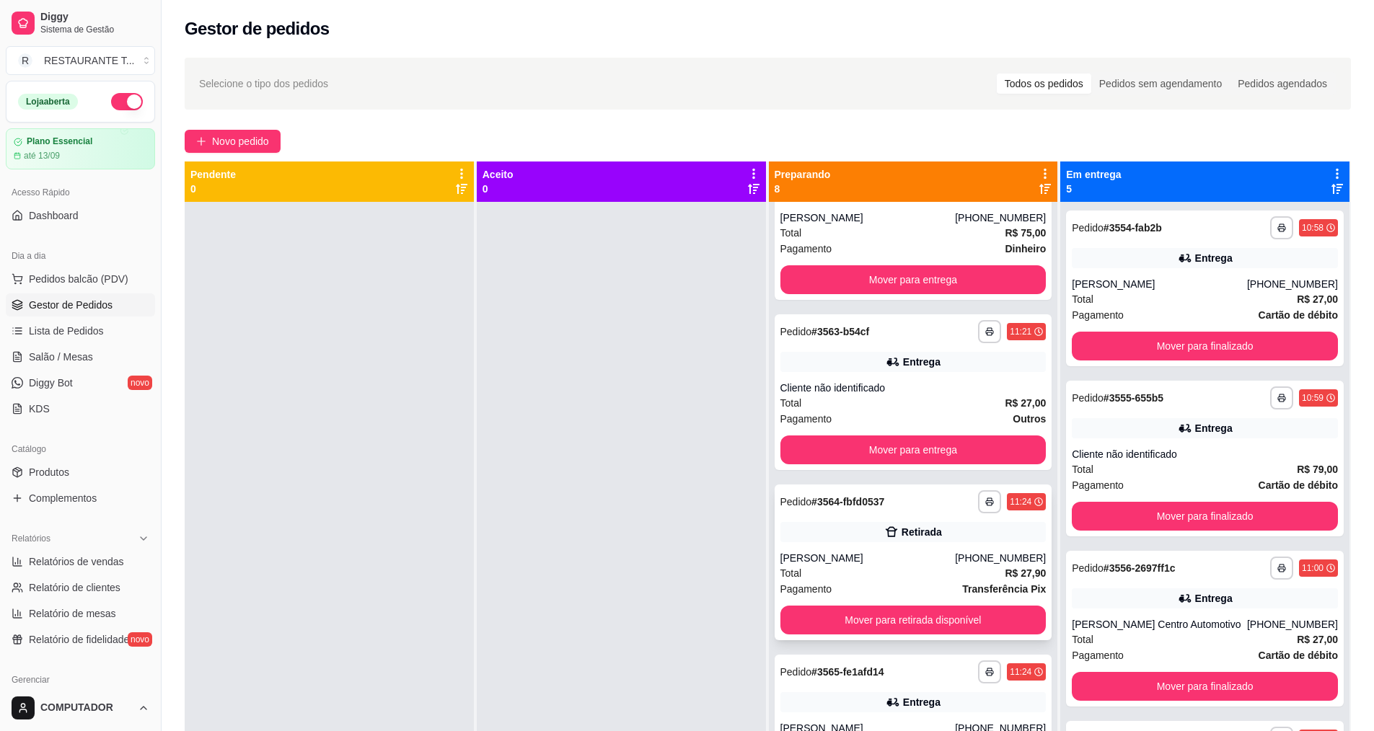
click at [927, 573] on div "Total R$ 27,90" at bounding box center [913, 573] width 266 height 16
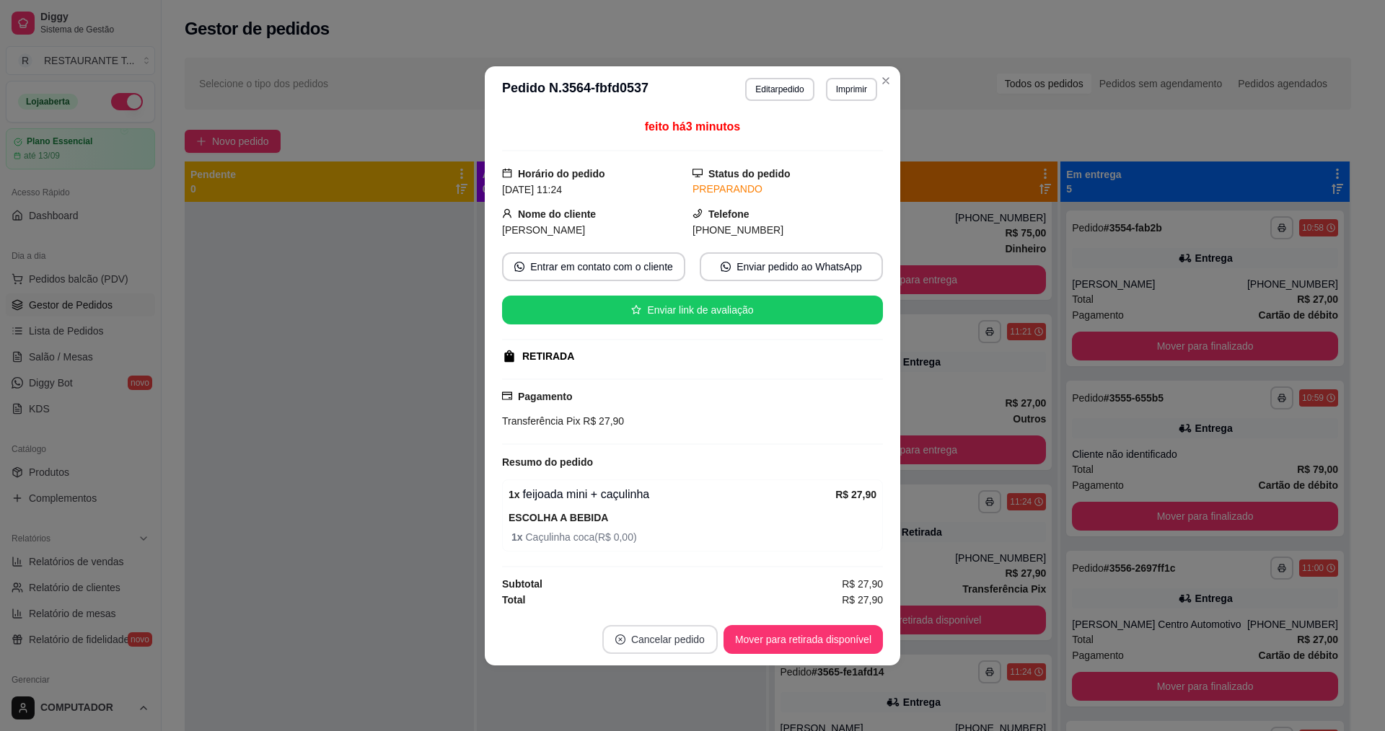
click at [665, 642] on button "Cancelar pedido" at bounding box center [659, 639] width 115 height 29
click at [696, 601] on button "Sim" at bounding box center [700, 602] width 58 height 29
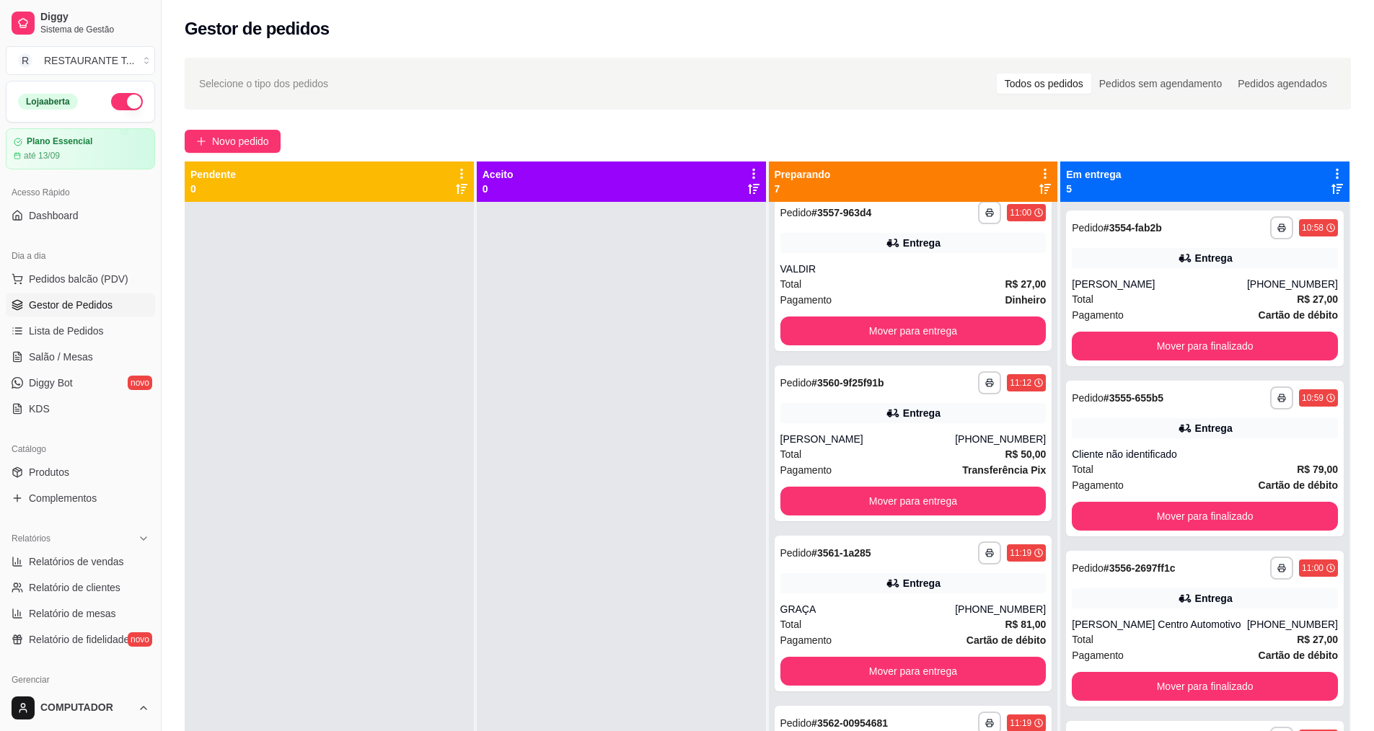
scroll to position [0, 0]
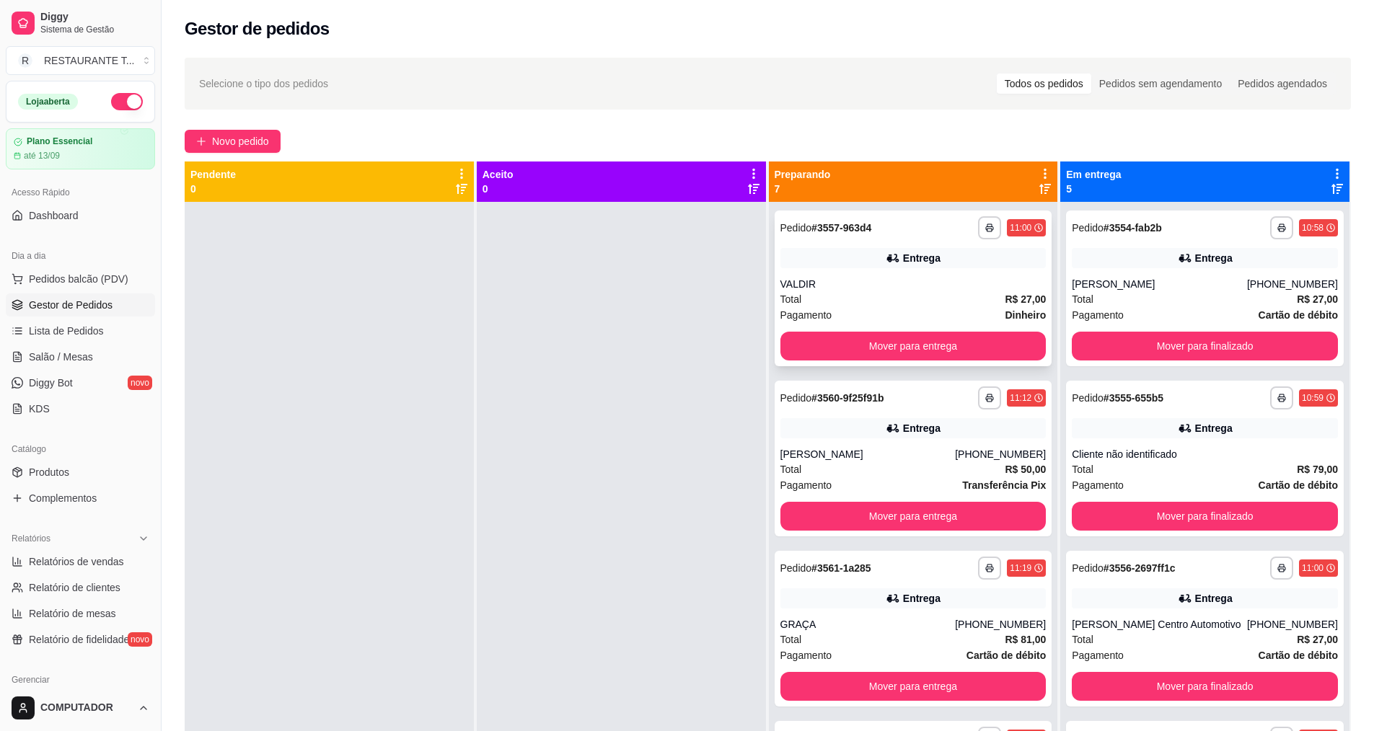
click at [845, 299] on div "Total R$ 27,00" at bounding box center [913, 299] width 266 height 16
click at [985, 226] on icon "button" at bounding box center [989, 228] width 9 height 9
click at [951, 272] on button "IMPRESSORA" at bounding box center [932, 278] width 105 height 23
click at [870, 505] on button "Mover para entrega" at bounding box center [913, 517] width 258 height 28
click at [870, 505] on button "Mover para entrega" at bounding box center [913, 516] width 266 height 29
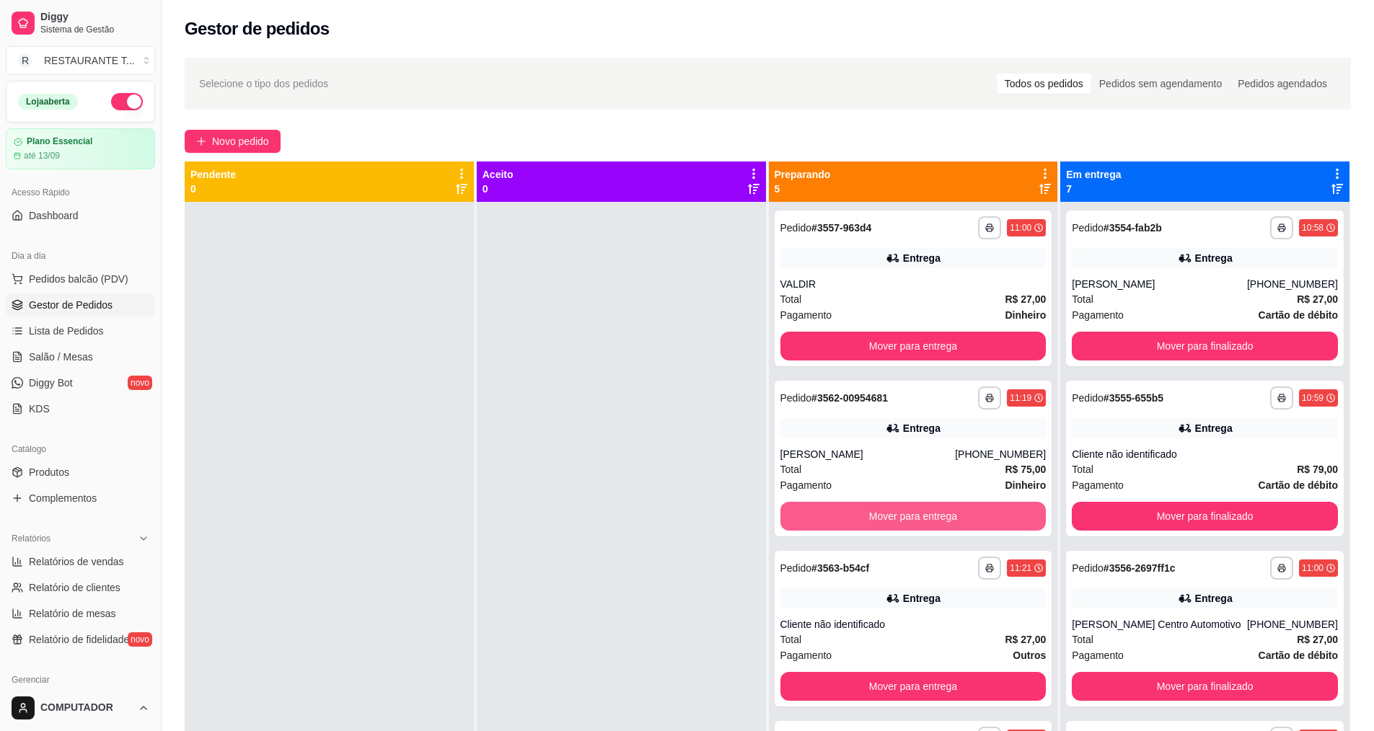
click at [870, 505] on button "Mover para entrega" at bounding box center [913, 516] width 266 height 29
click at [870, 505] on button "Mover para entrega" at bounding box center [913, 517] width 258 height 28
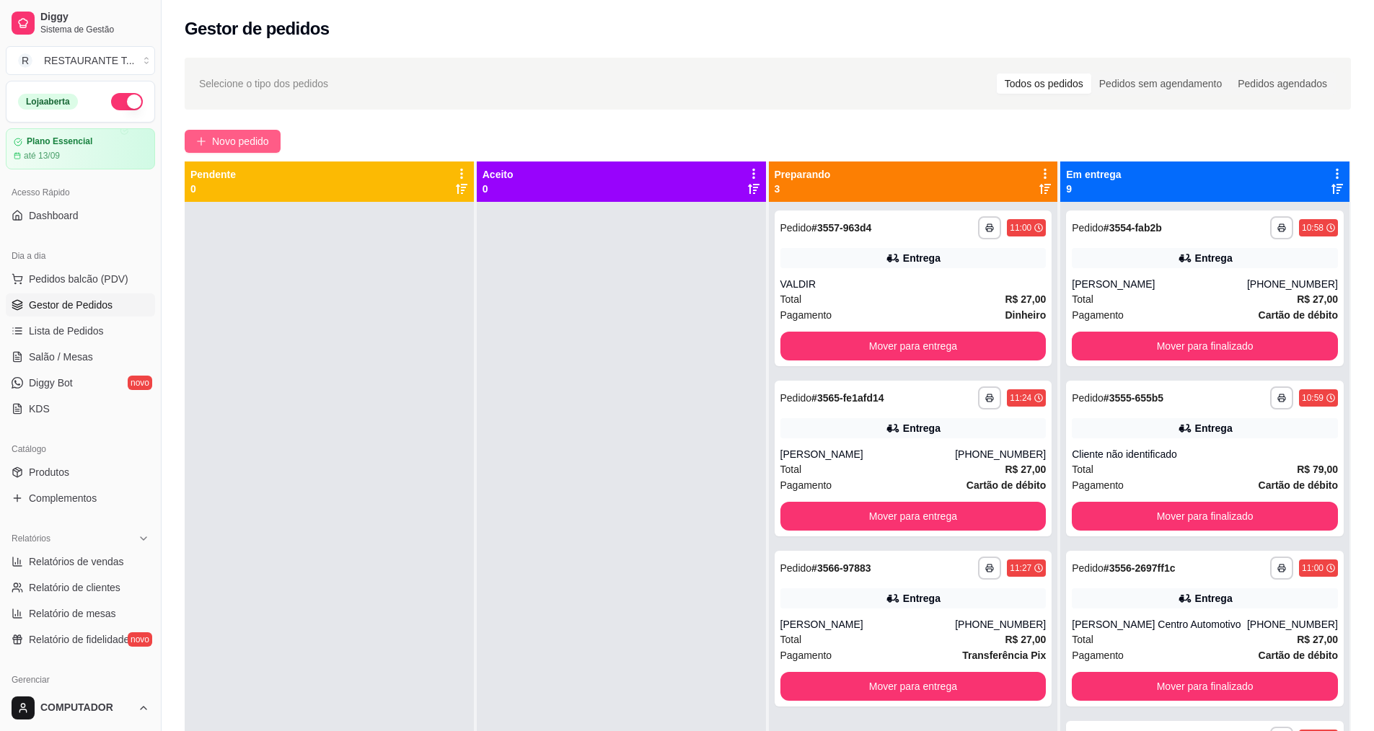
click at [262, 146] on span "Novo pedido" at bounding box center [240, 141] width 57 height 16
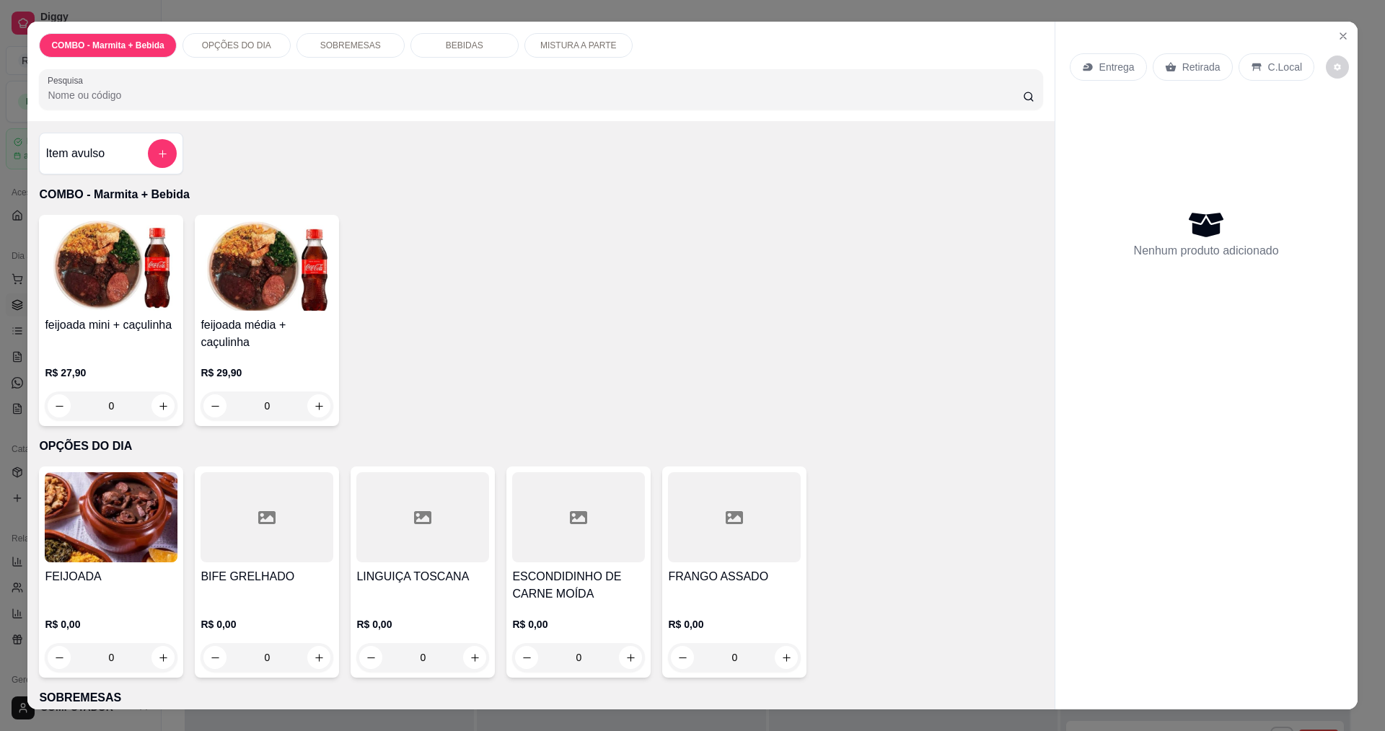
click at [152, 658] on div "0" at bounding box center [111, 657] width 133 height 29
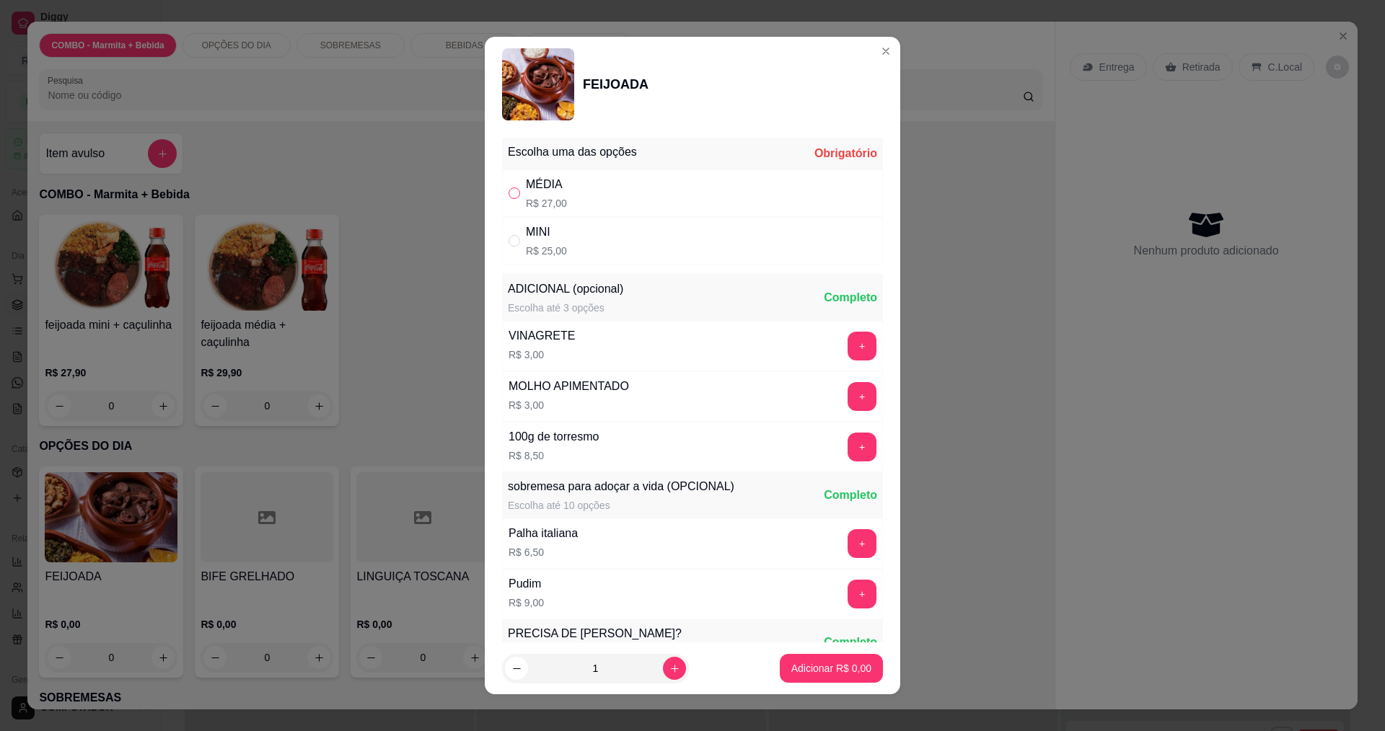
click at [512, 190] on input "" at bounding box center [514, 193] width 12 height 12
radio input "true"
click at [818, 672] on p "Adicionar R$ 27,00" at bounding box center [828, 668] width 86 height 14
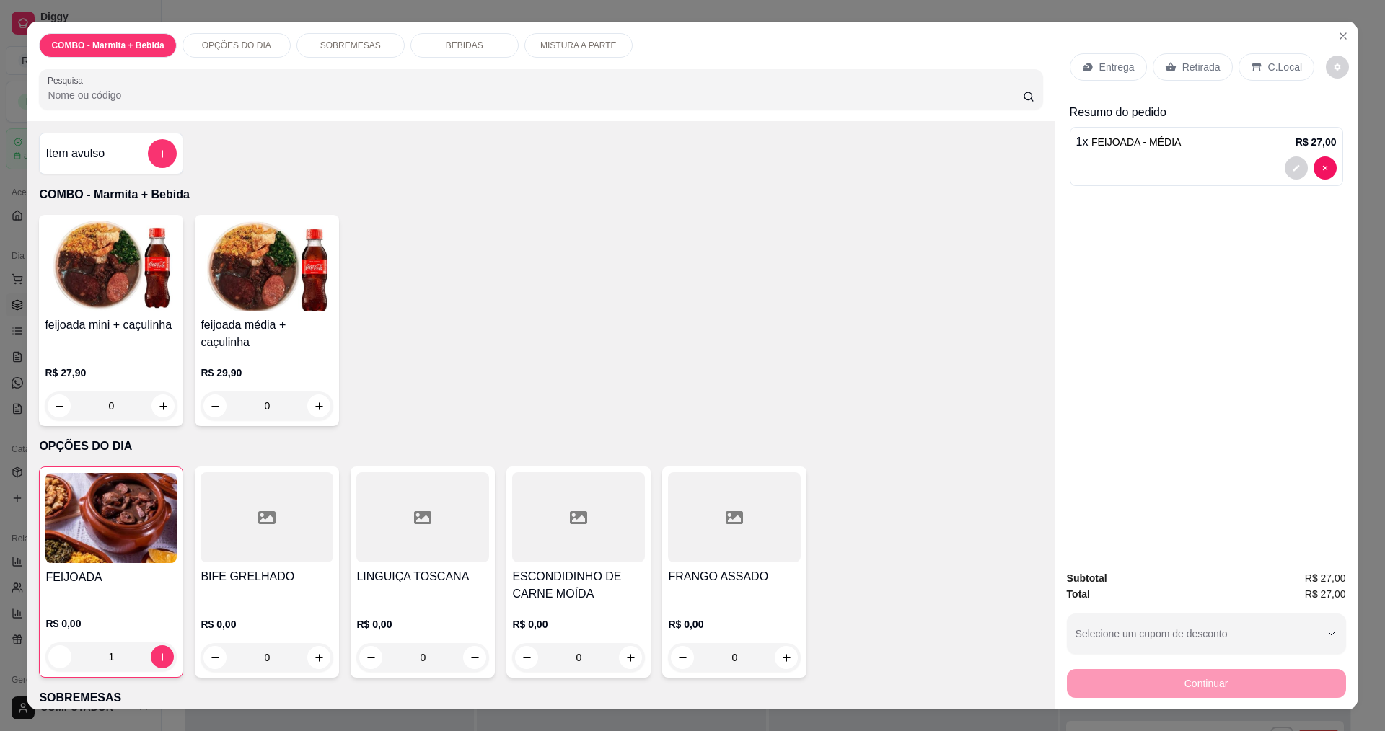
type input "1"
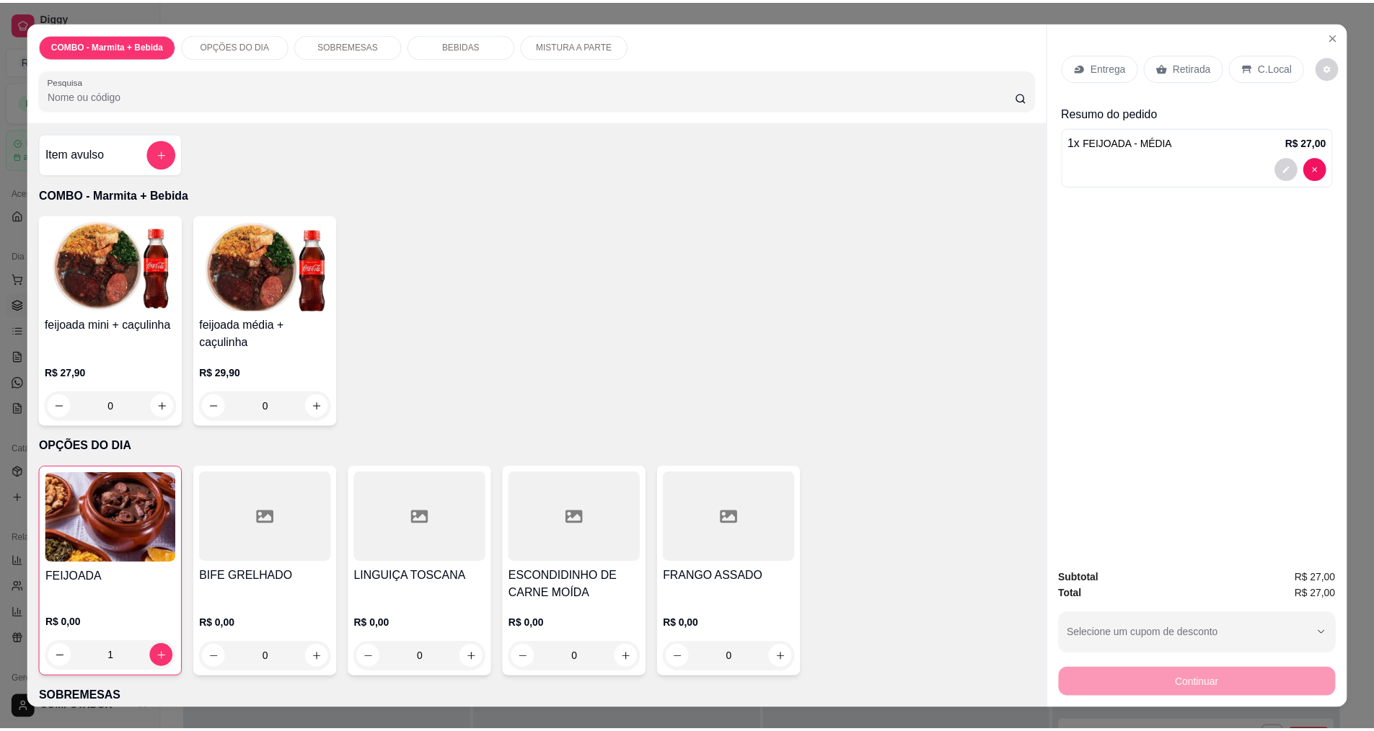
scroll to position [433, 0]
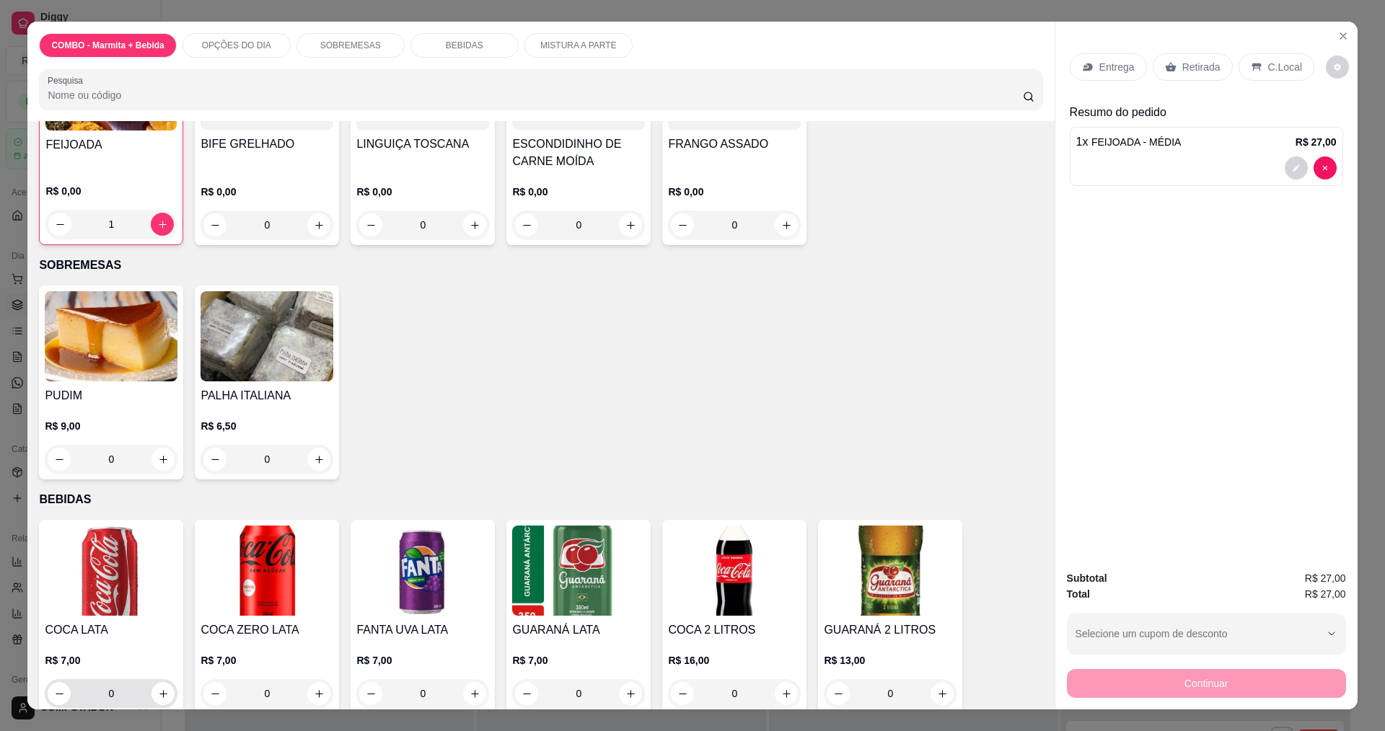
click at [159, 694] on icon "increase-product-quantity" at bounding box center [163, 694] width 8 height 8
type input "1"
click at [1115, 75] on div "Entrega" at bounding box center [1107, 66] width 77 height 27
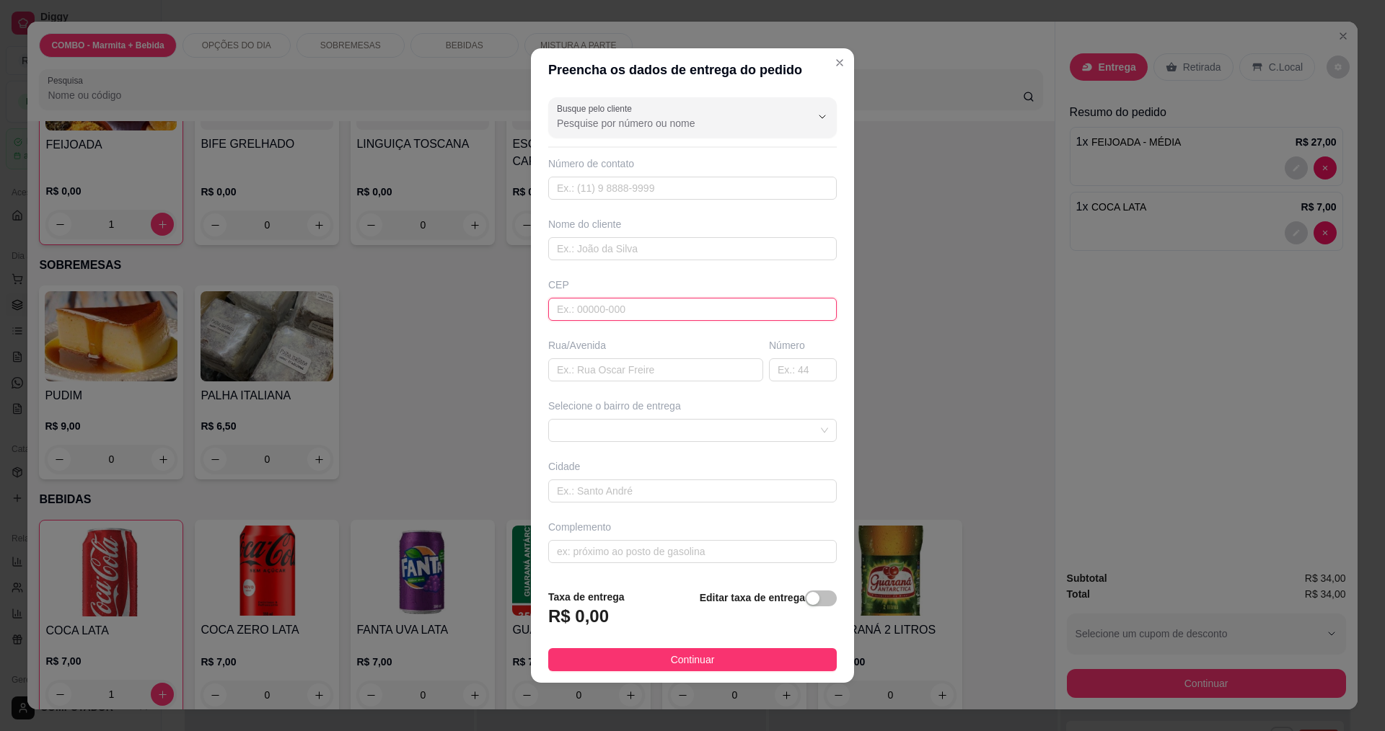
click at [657, 306] on input "text" at bounding box center [692, 309] width 288 height 23
type input "ESTRADA BREJAUVEIRAS"
click at [806, 600] on div "button" at bounding box center [812, 598] width 13 height 13
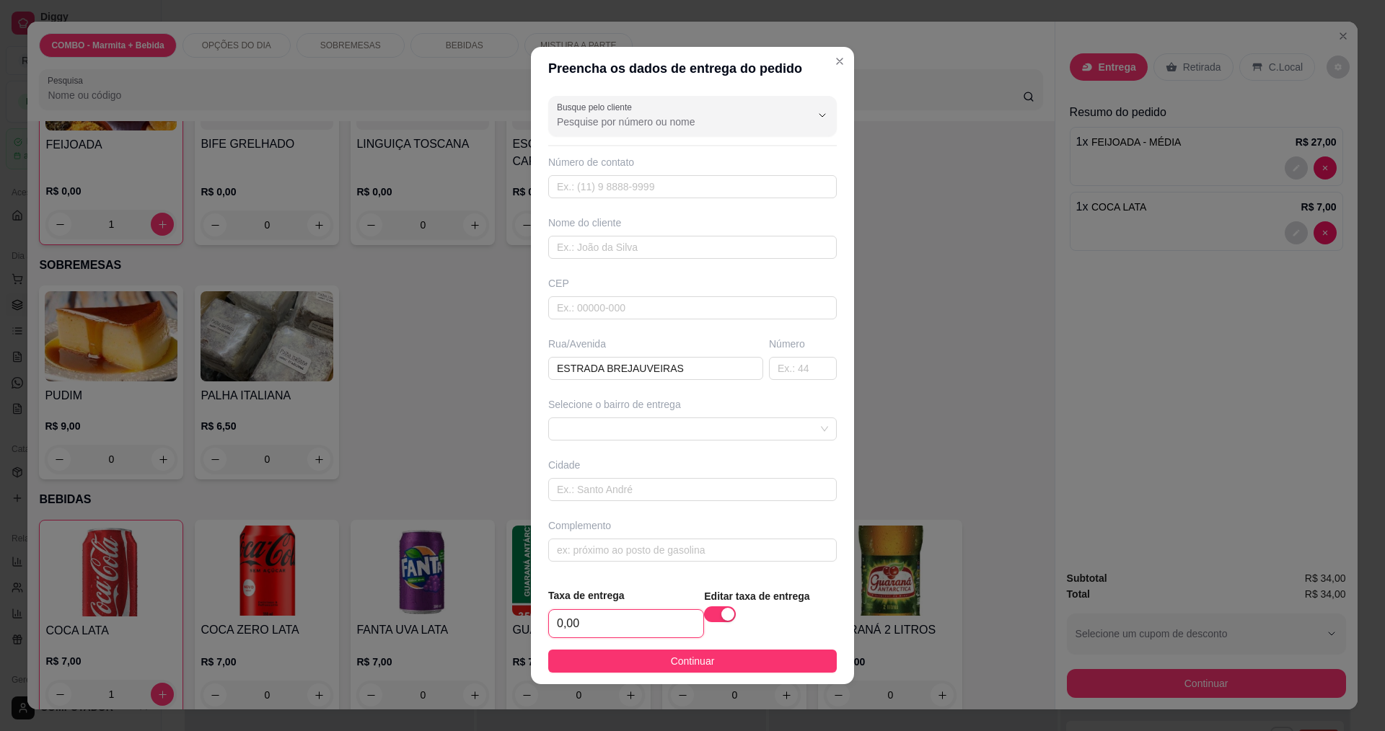
click at [636, 620] on input "0,00" at bounding box center [626, 623] width 154 height 27
click at [707, 426] on span at bounding box center [692, 429] width 271 height 22
type input "3,00"
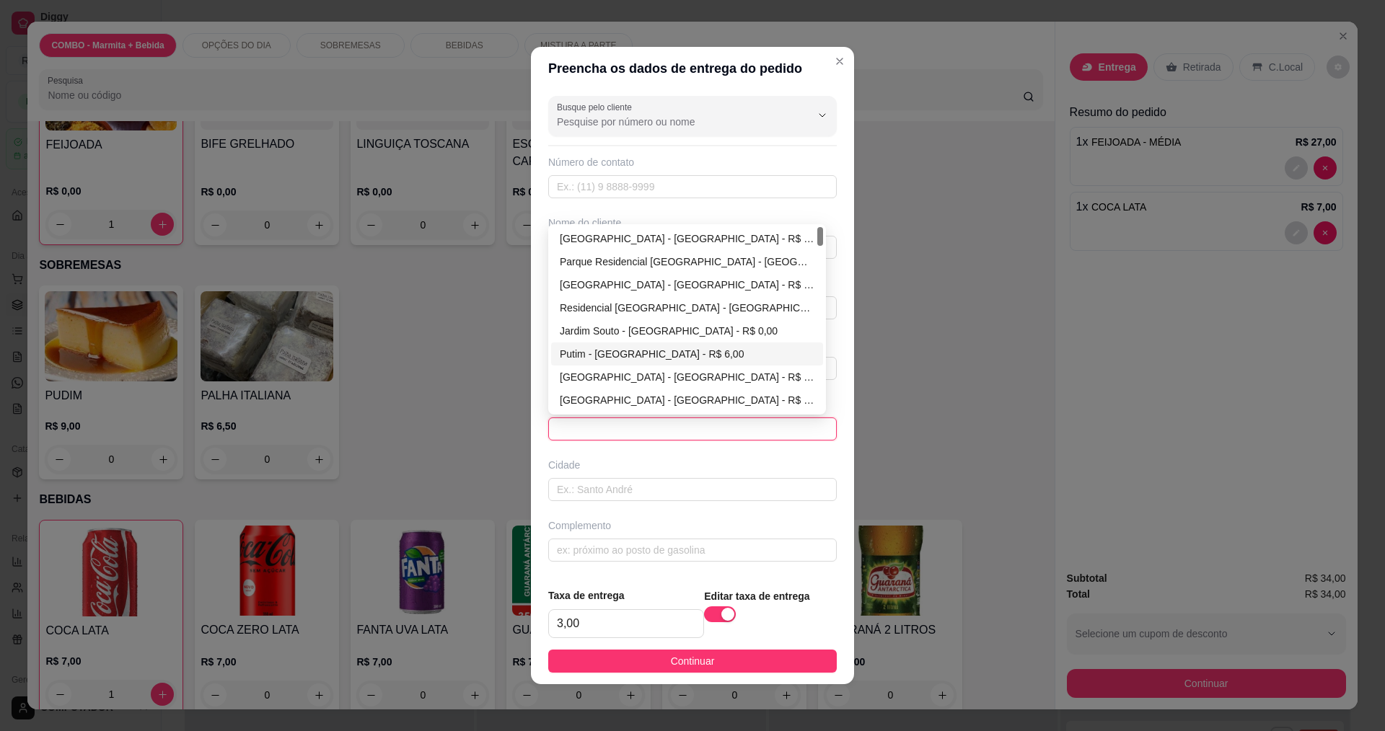
click at [639, 308] on div "Residencial [GEOGRAPHIC_DATA] - [GEOGRAPHIC_DATA] - R$ 0,00" at bounding box center [687, 308] width 255 height 16
type input "[GEOGRAPHIC_DATA]"
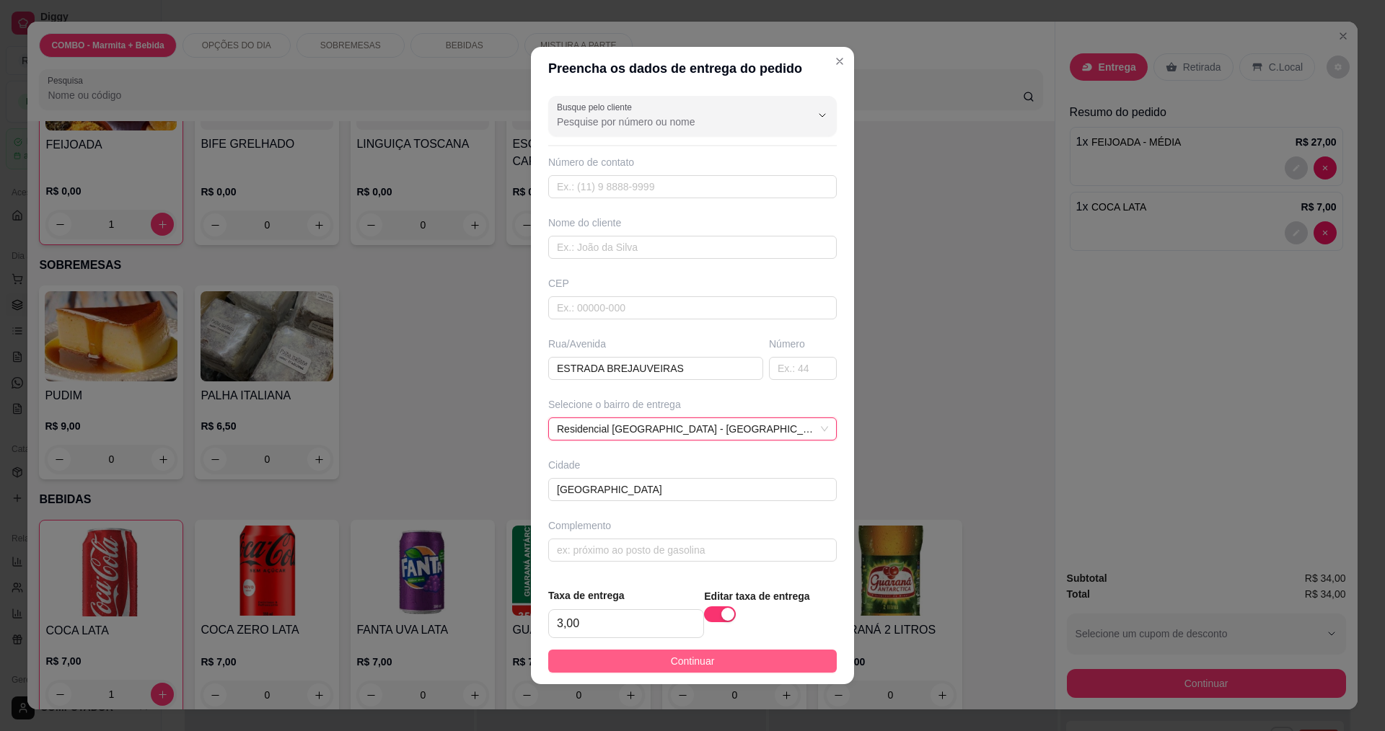
click at [737, 663] on button "Continuar" at bounding box center [692, 661] width 288 height 23
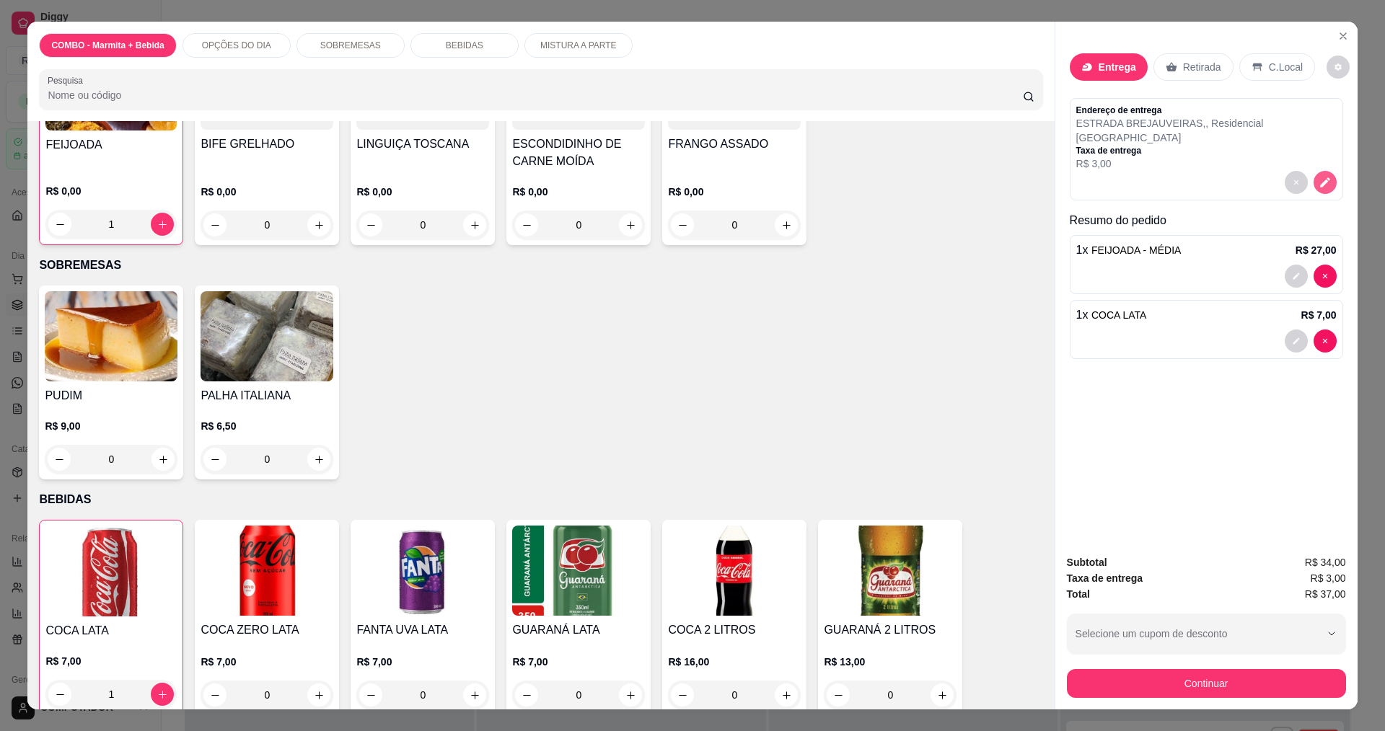
click at [1321, 171] on button "decrease-product-quantity" at bounding box center [1324, 182] width 23 height 23
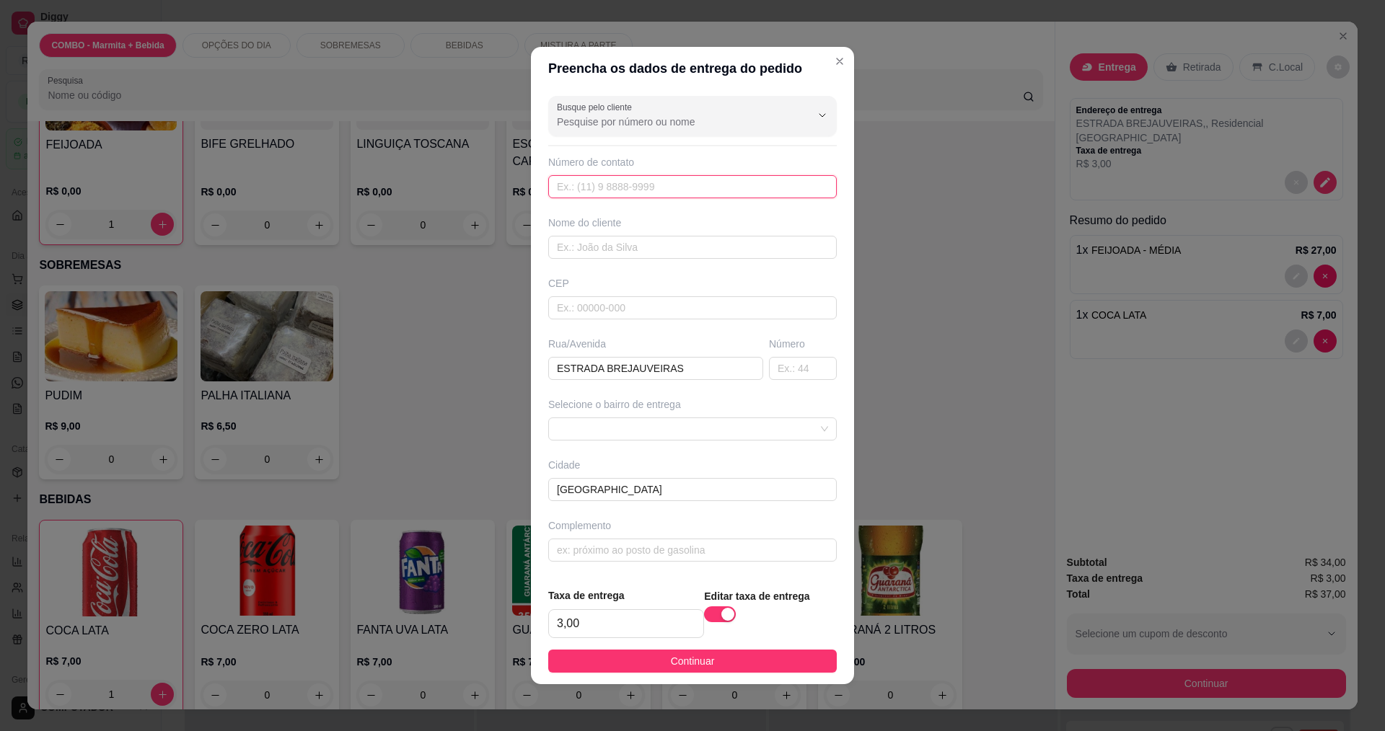
click at [645, 180] on input "text" at bounding box center [692, 186] width 288 height 23
type input "[PHONE_NUMBER]"
click at [707, 666] on span "Continuar" at bounding box center [693, 661] width 44 height 16
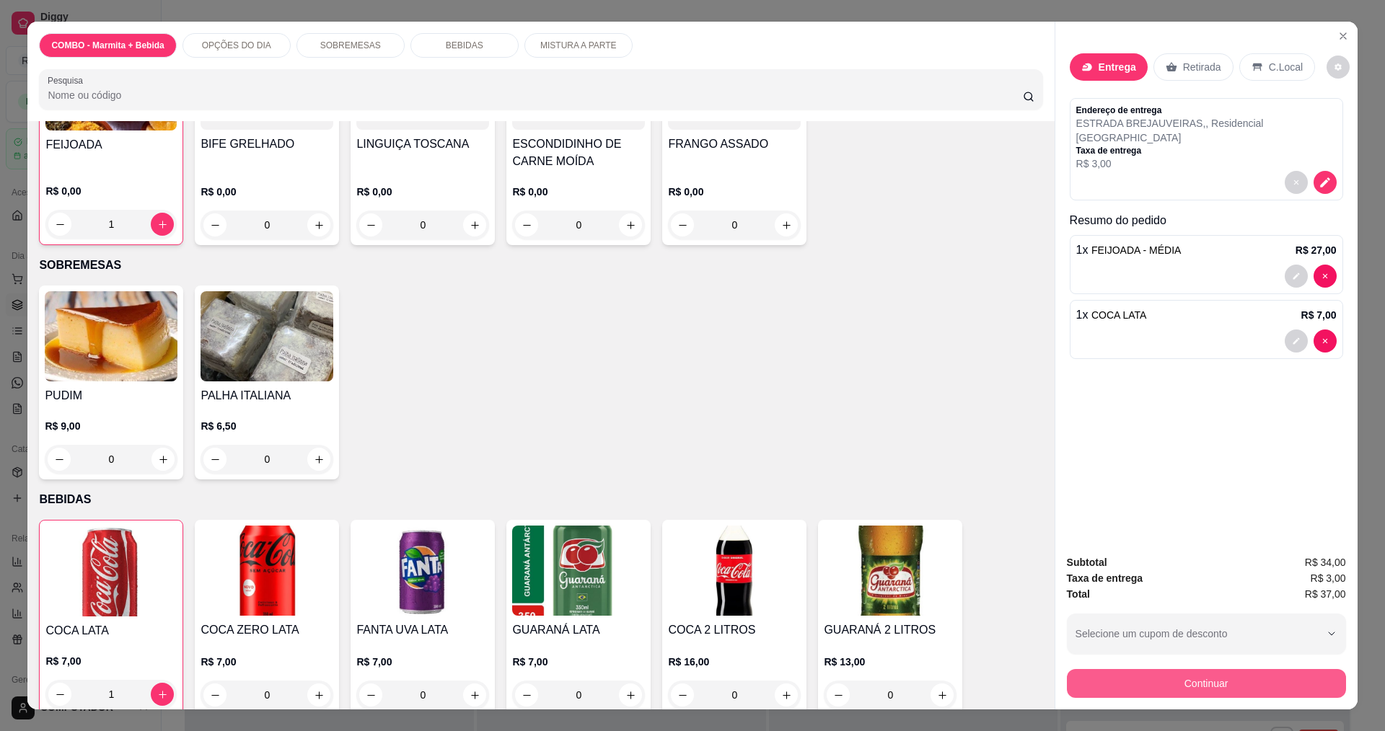
click at [1248, 673] on button "Continuar" at bounding box center [1206, 683] width 279 height 29
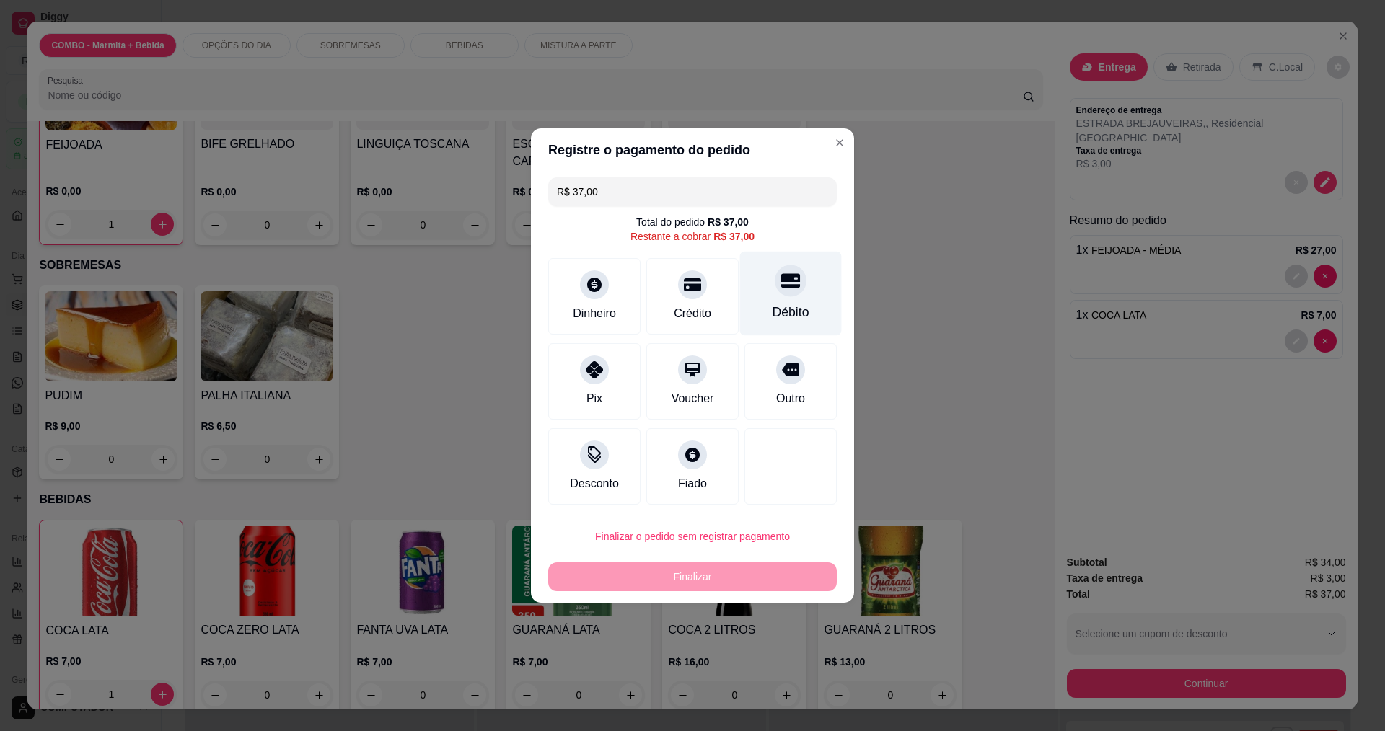
click at [791, 302] on div "Débito" at bounding box center [791, 294] width 102 height 84
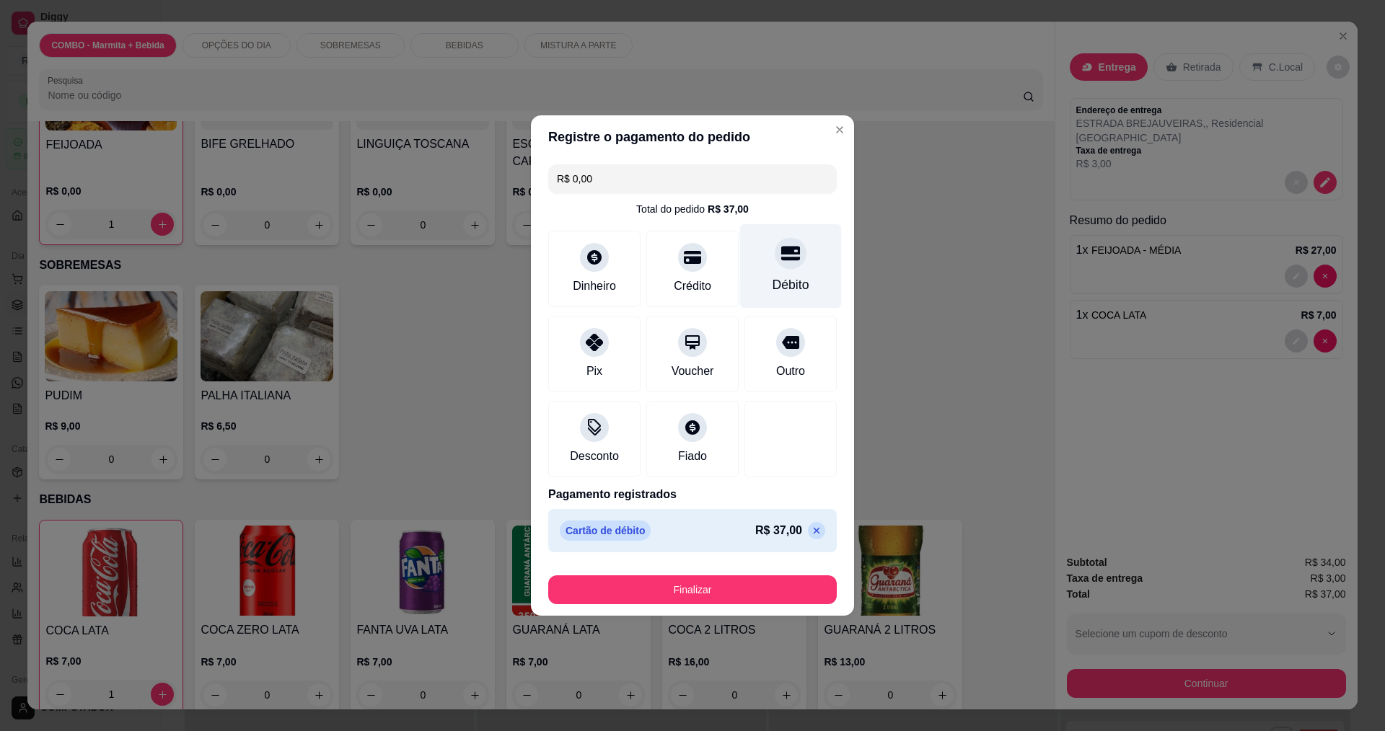
type input "R$ 0,00"
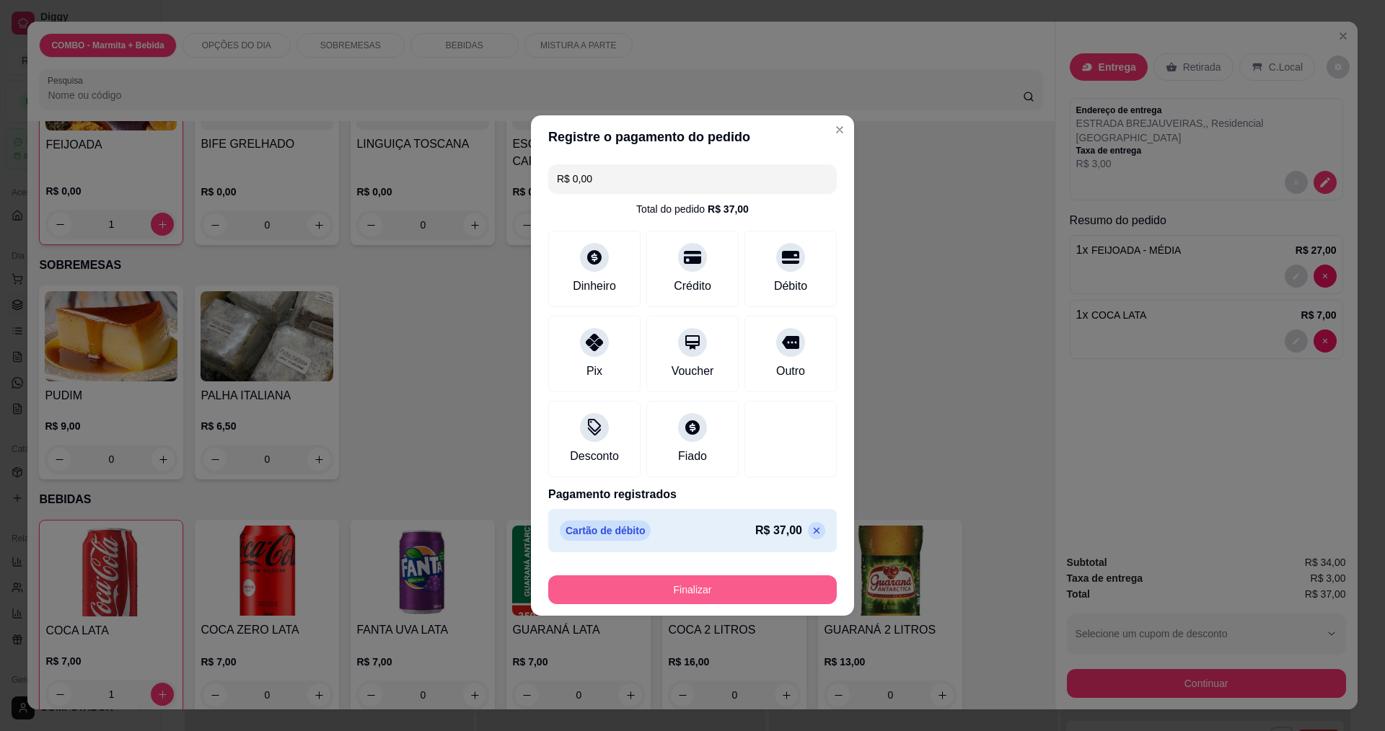
click at [742, 587] on button "Finalizar" at bounding box center [692, 589] width 288 height 29
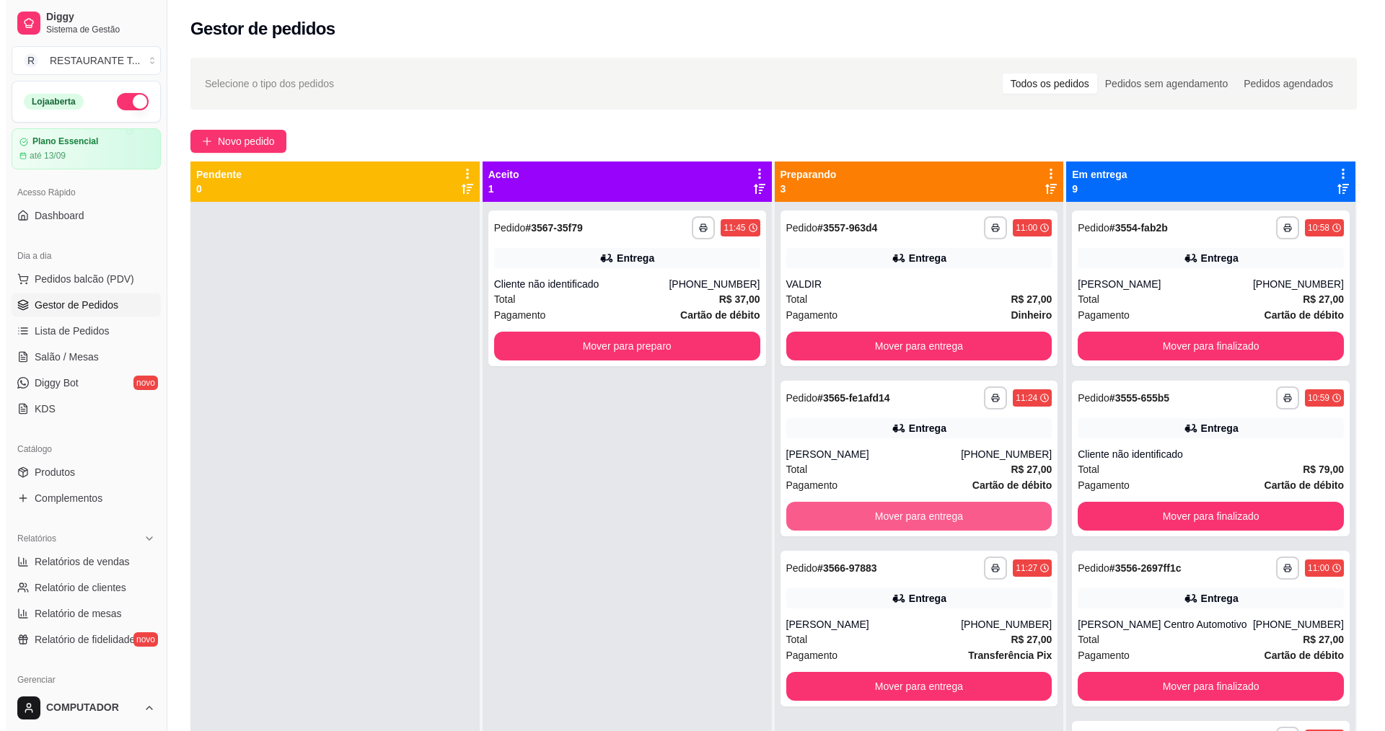
scroll to position [40, 0]
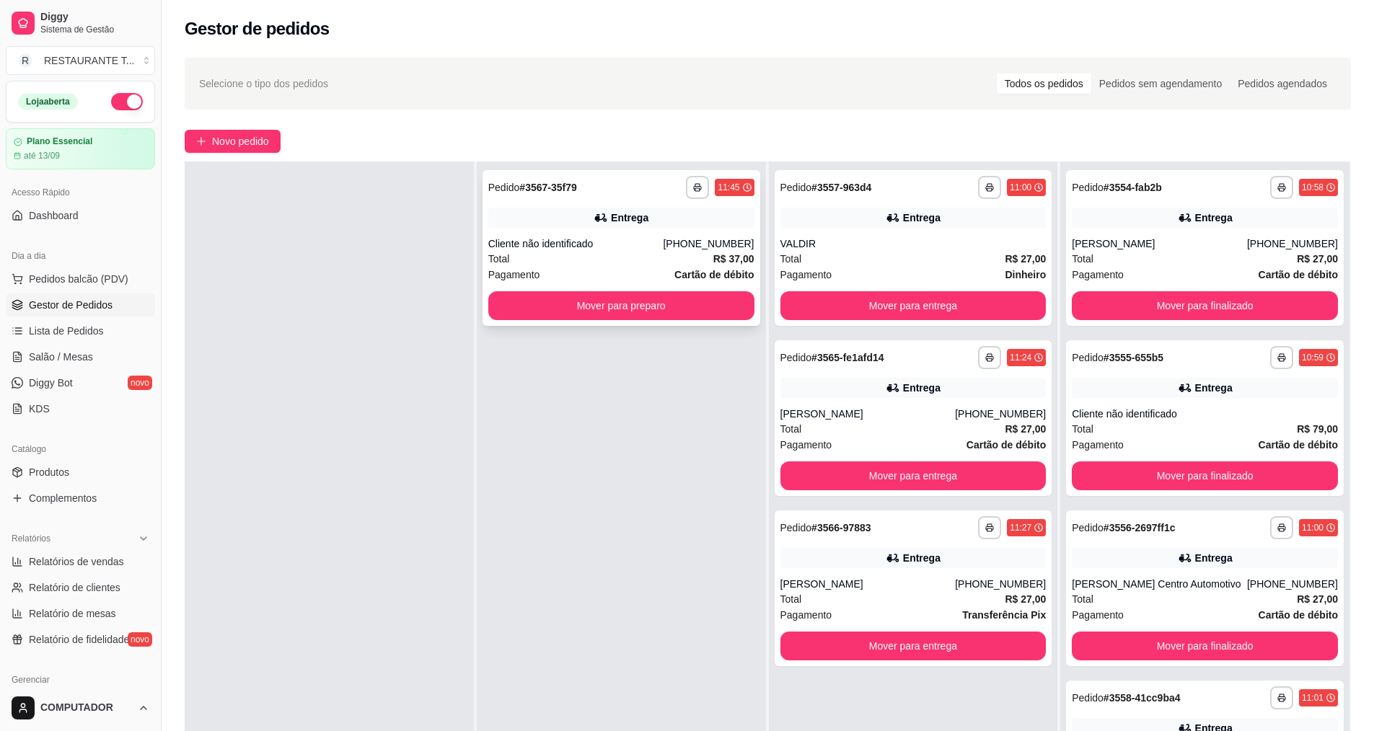
click at [628, 259] on div "Total R$ 37,00" at bounding box center [621, 259] width 266 height 16
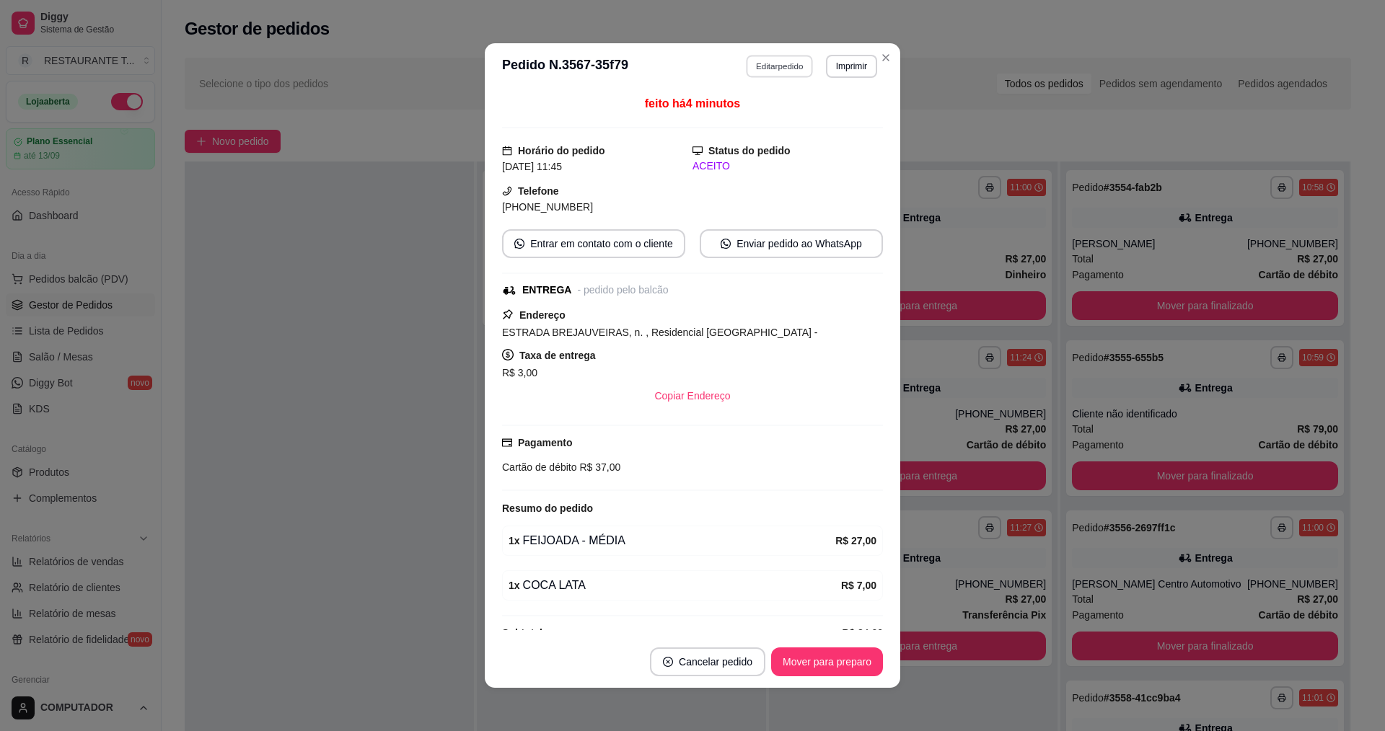
click at [772, 64] on button "Editar pedido" at bounding box center [779, 66] width 67 height 22
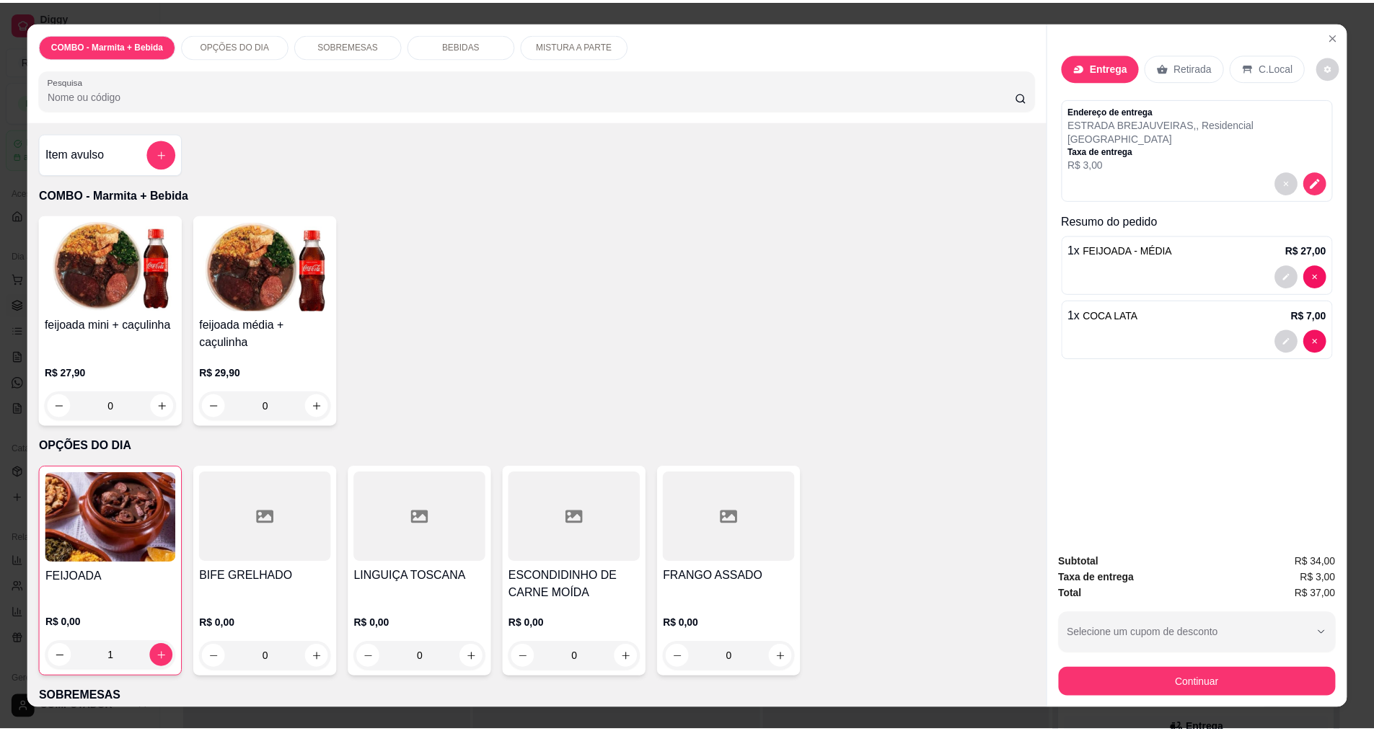
scroll to position [505, 0]
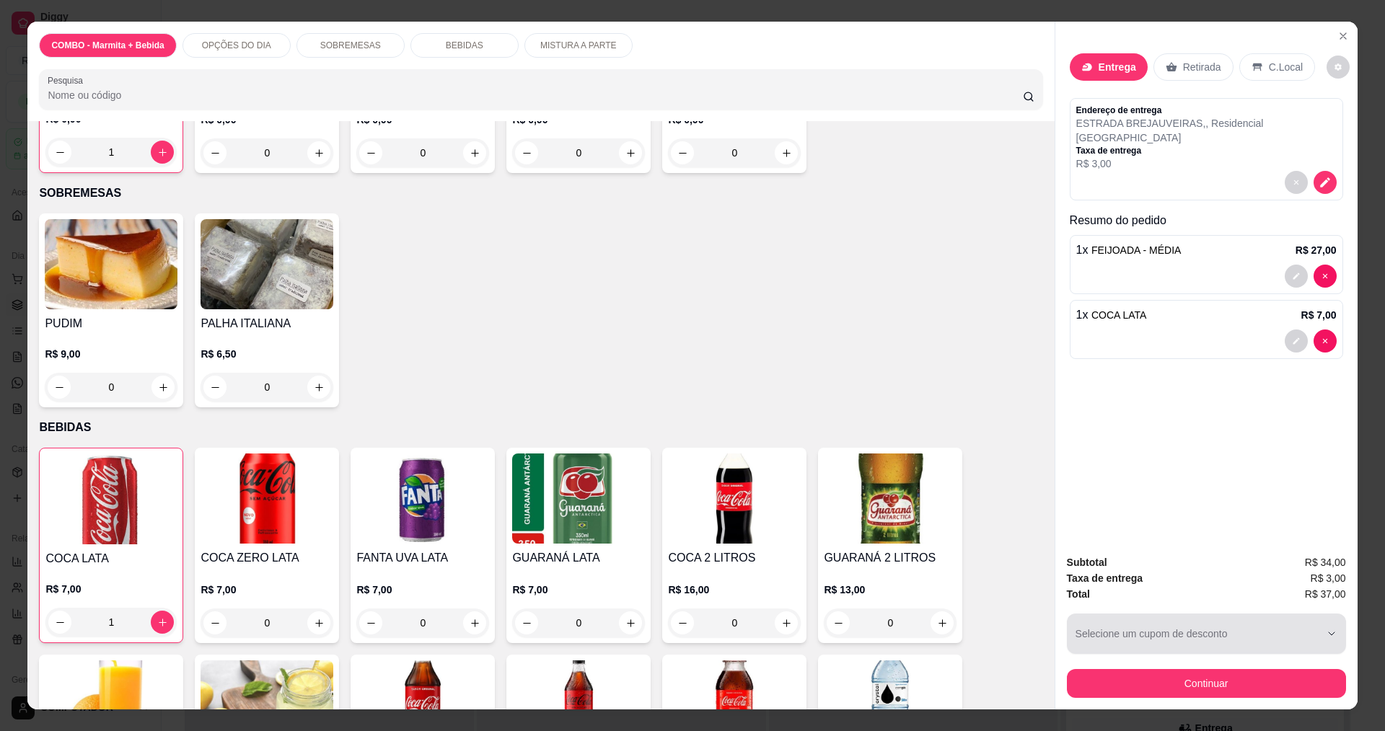
click at [1189, 680] on button "Continuar" at bounding box center [1206, 683] width 279 height 29
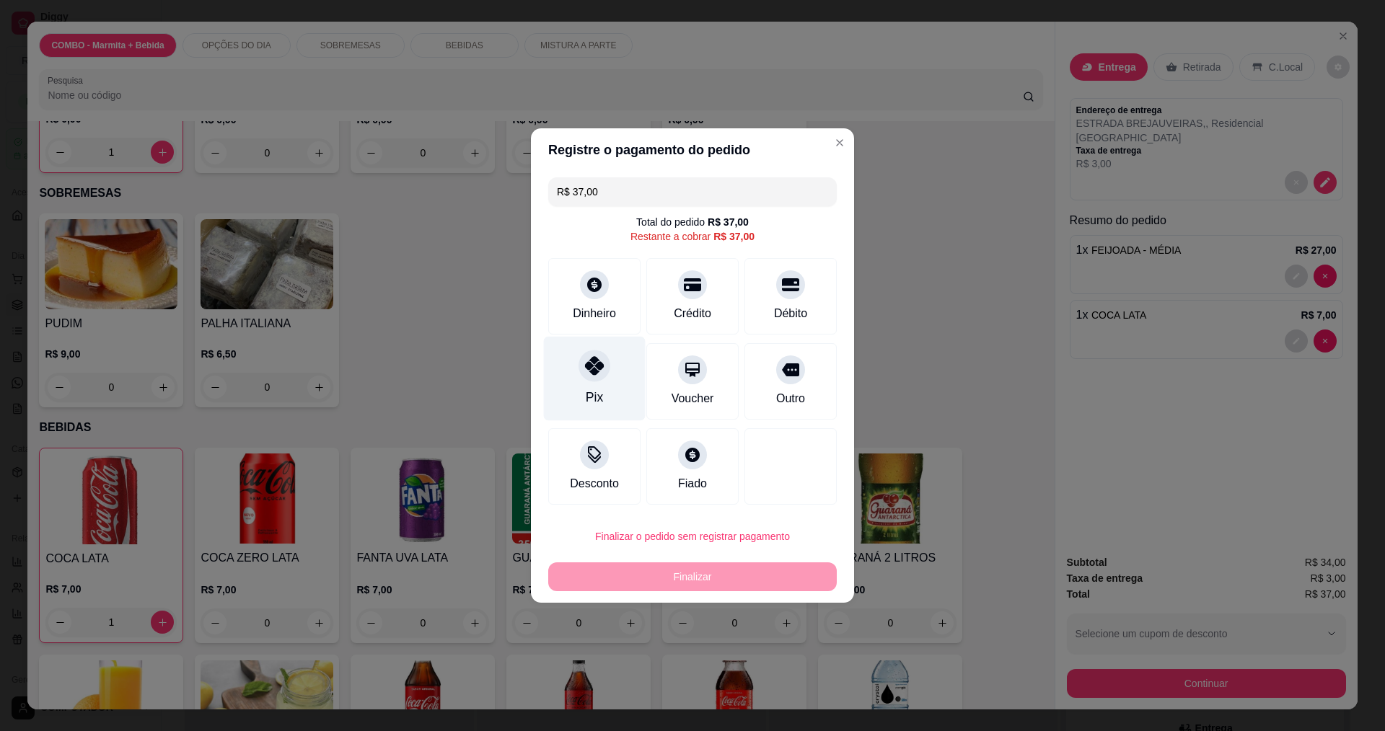
click at [604, 388] on div "Pix" at bounding box center [595, 379] width 102 height 84
type input "R$ 0,00"
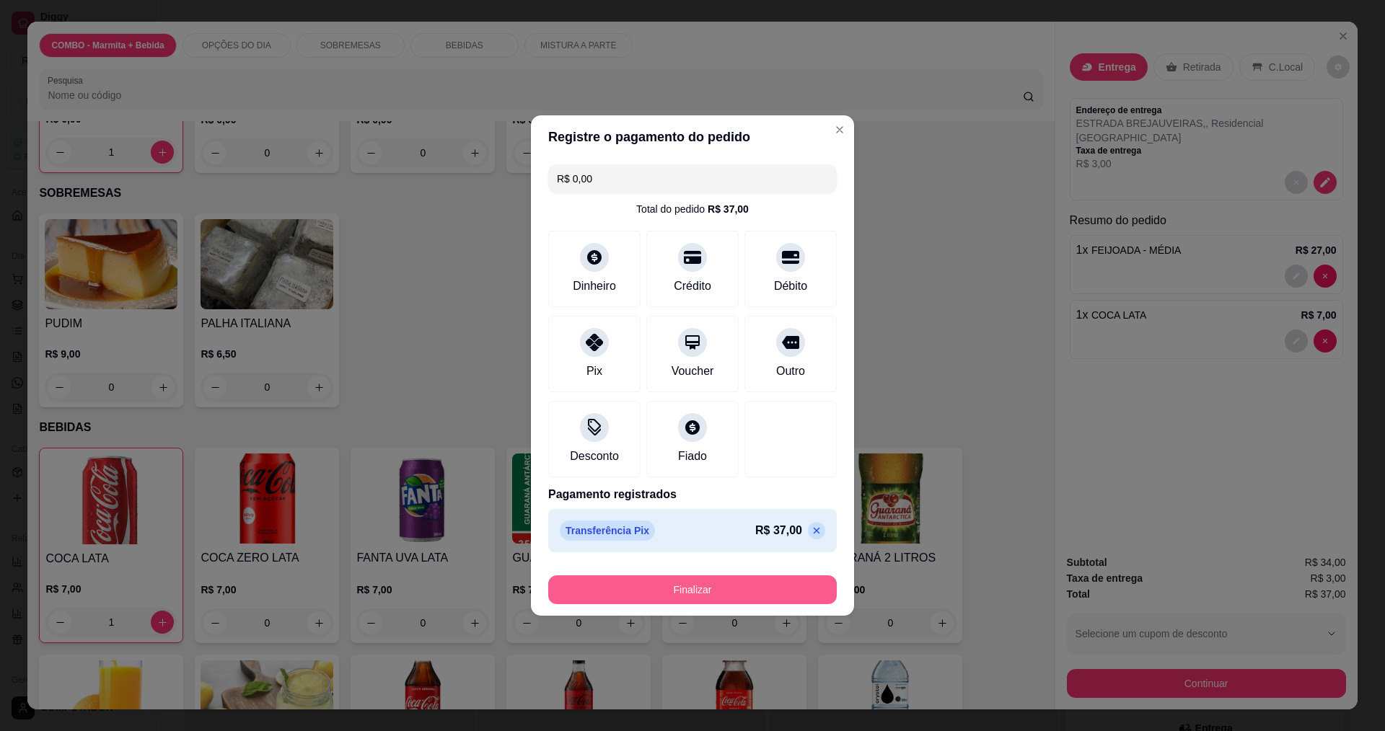
click at [715, 589] on button "Finalizar" at bounding box center [692, 589] width 288 height 29
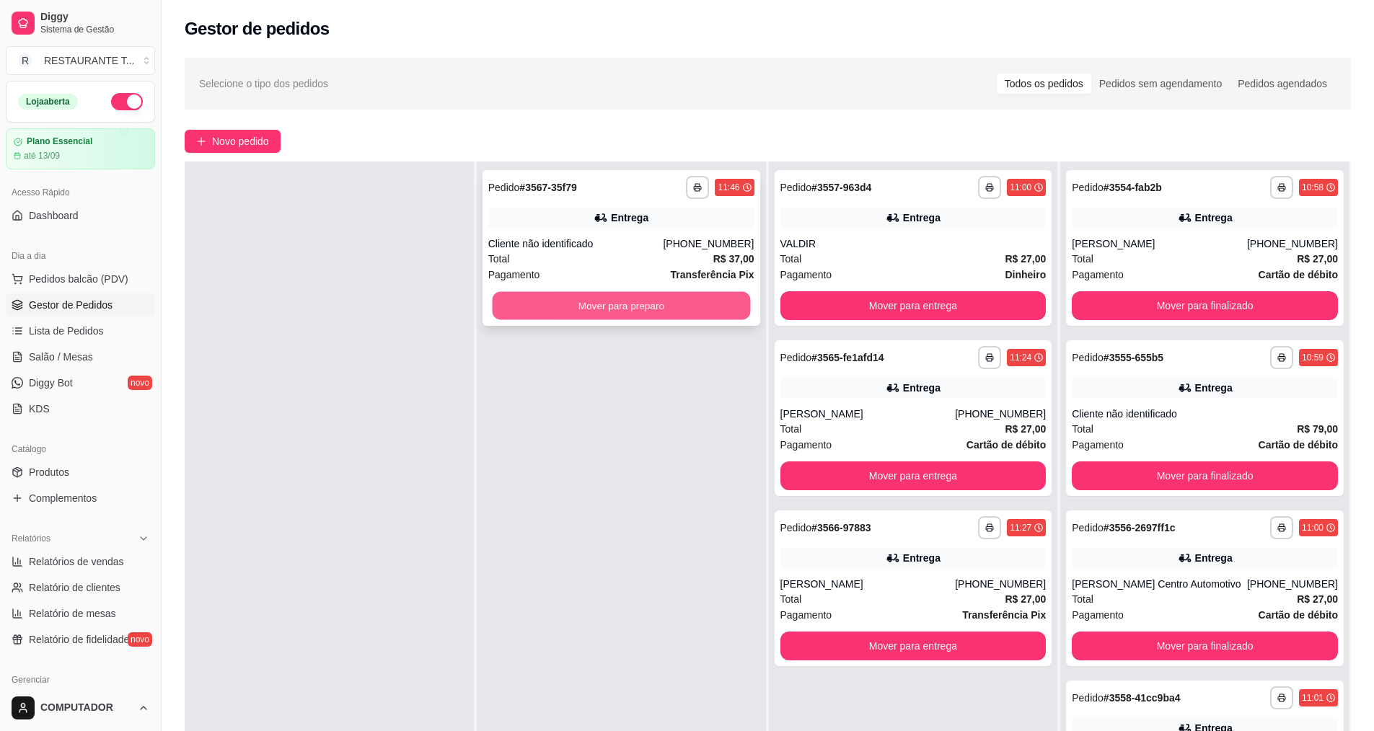
click at [622, 299] on button "Mover para preparo" at bounding box center [621, 306] width 258 height 28
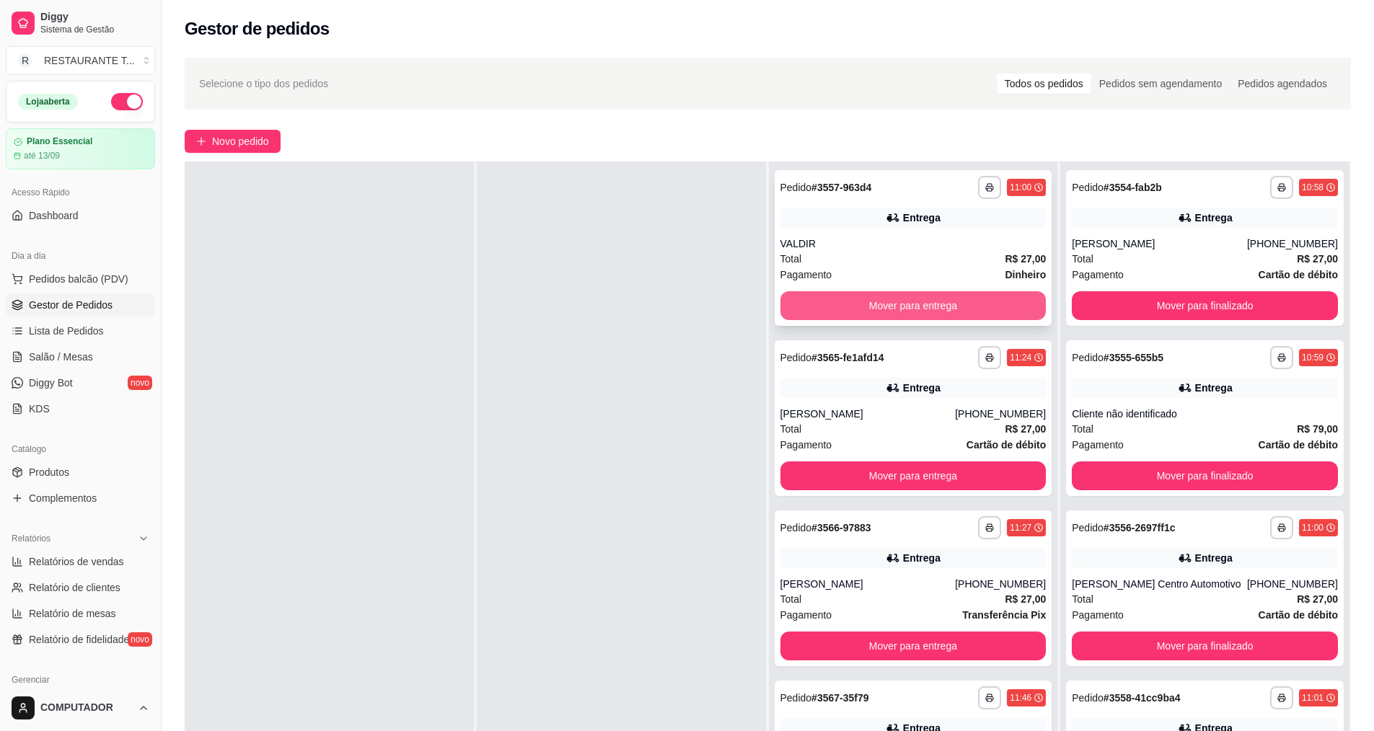
click at [912, 301] on button "Mover para entrega" at bounding box center [913, 305] width 266 height 29
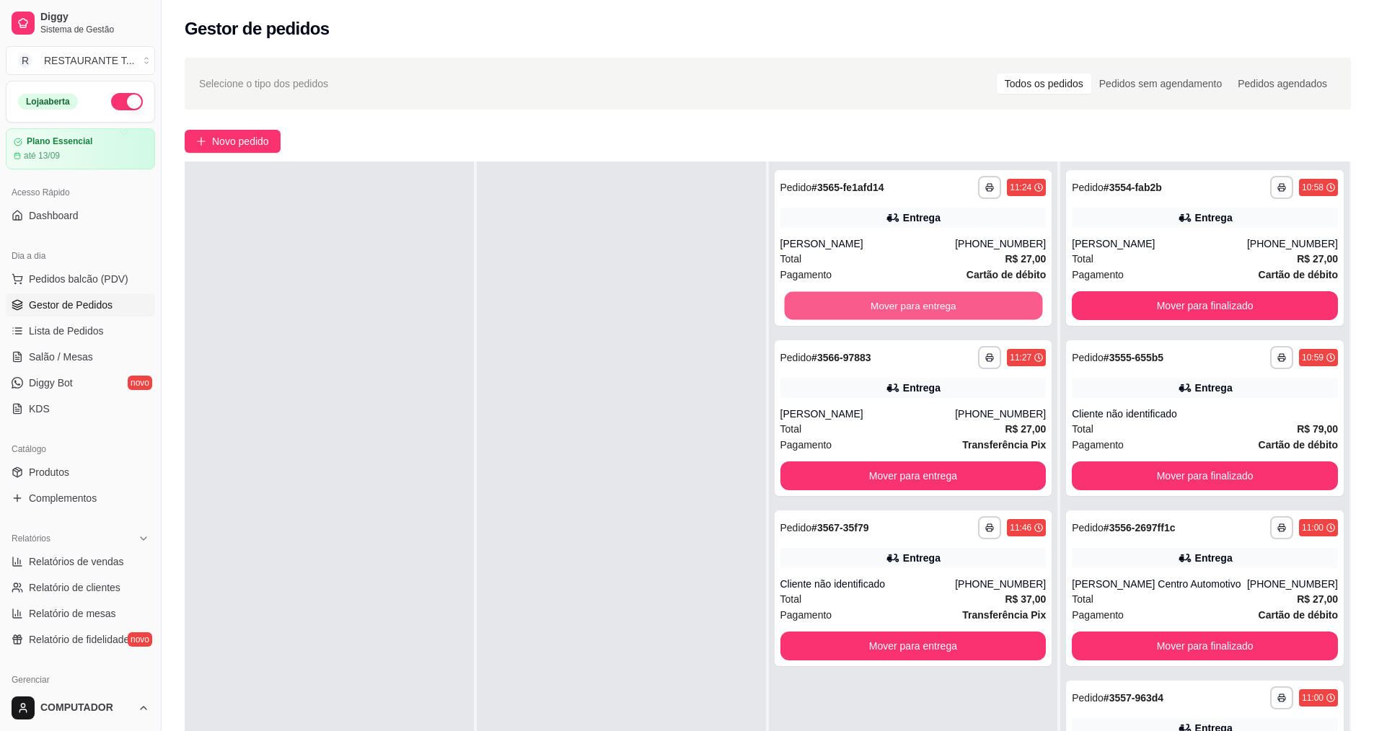
click at [912, 301] on button "Mover para entrega" at bounding box center [913, 306] width 258 height 28
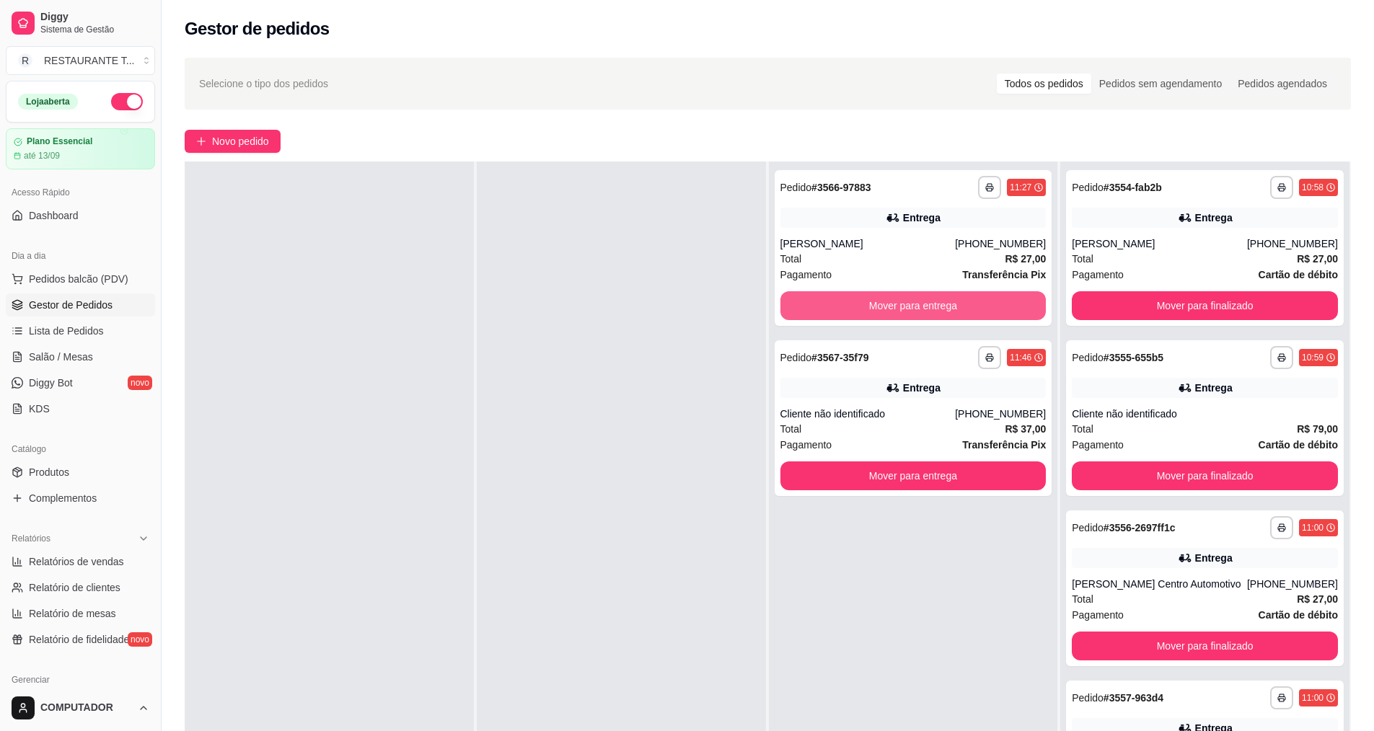
click at [912, 301] on button "Mover para entrega" at bounding box center [913, 305] width 266 height 29
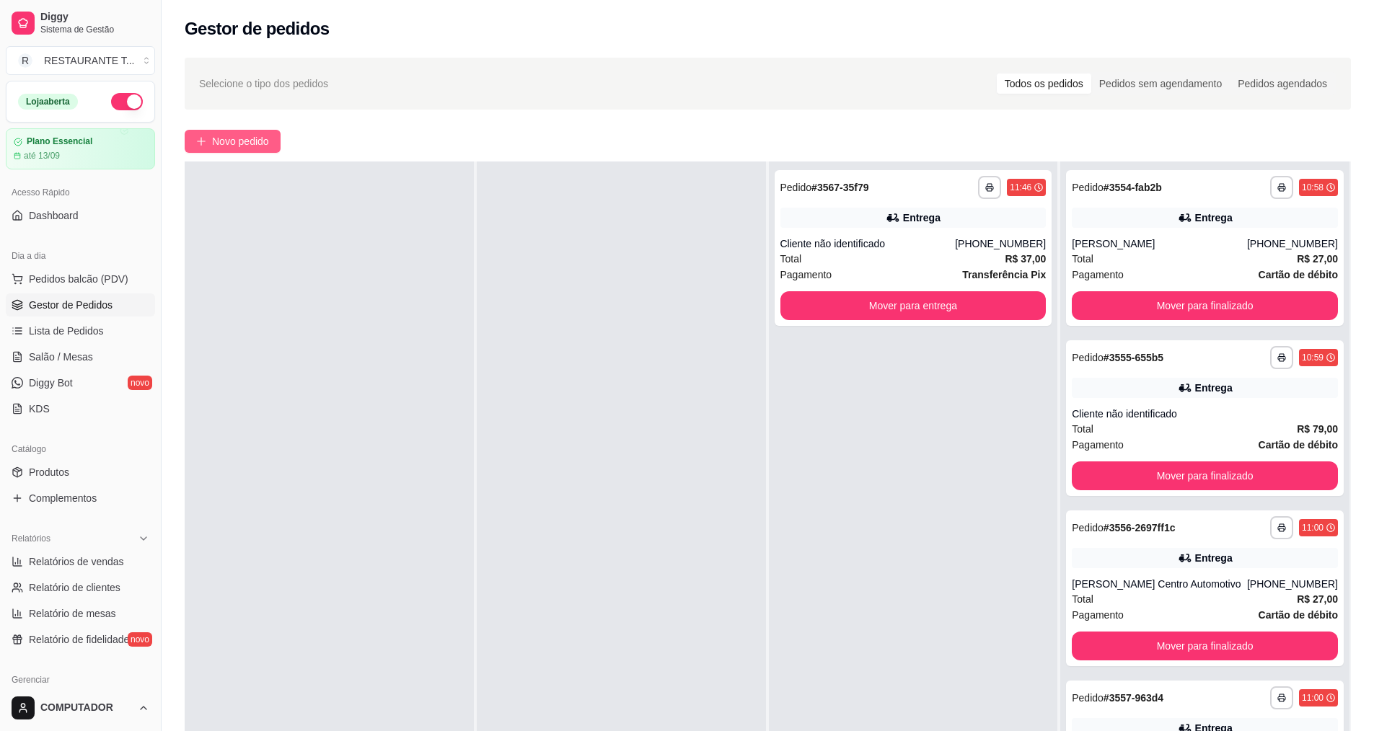
click at [212, 141] on span "Novo pedido" at bounding box center [240, 141] width 57 height 16
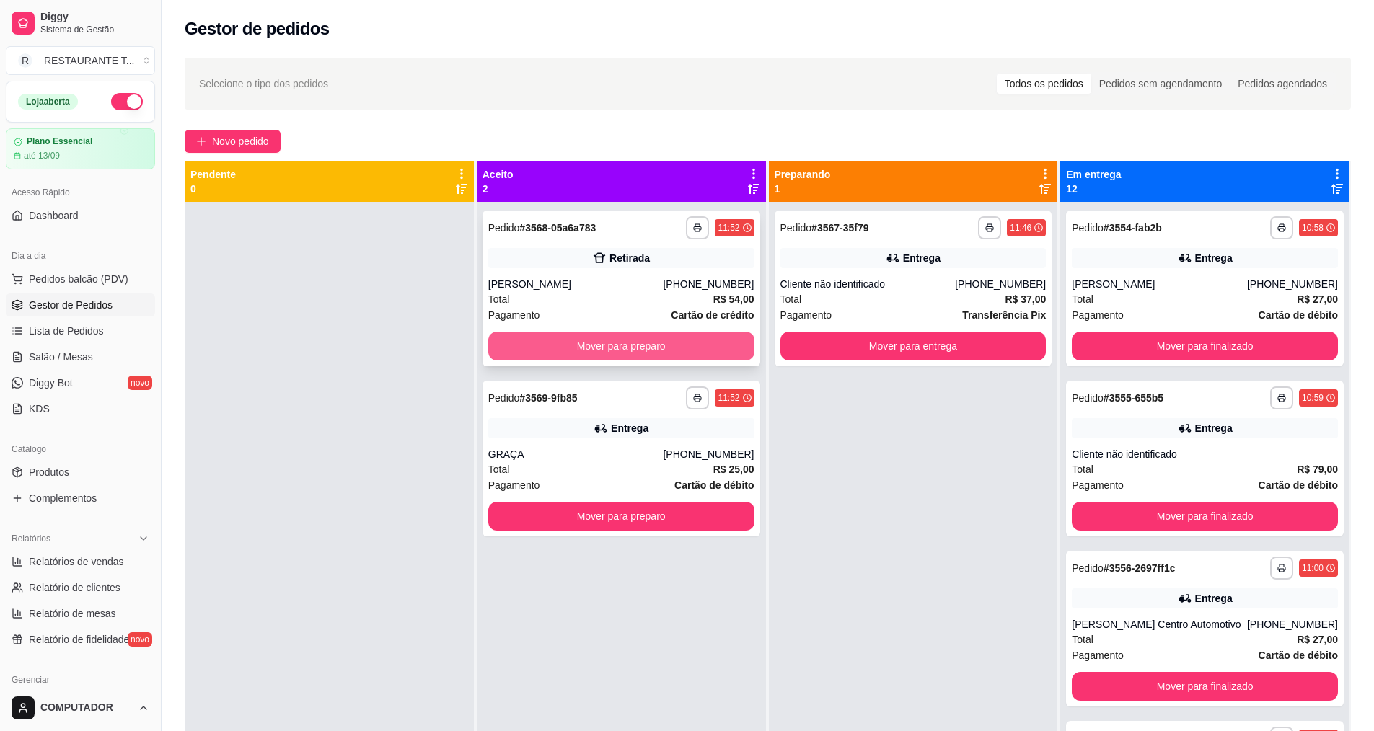
click at [580, 333] on button "Mover para preparo" at bounding box center [621, 346] width 266 height 29
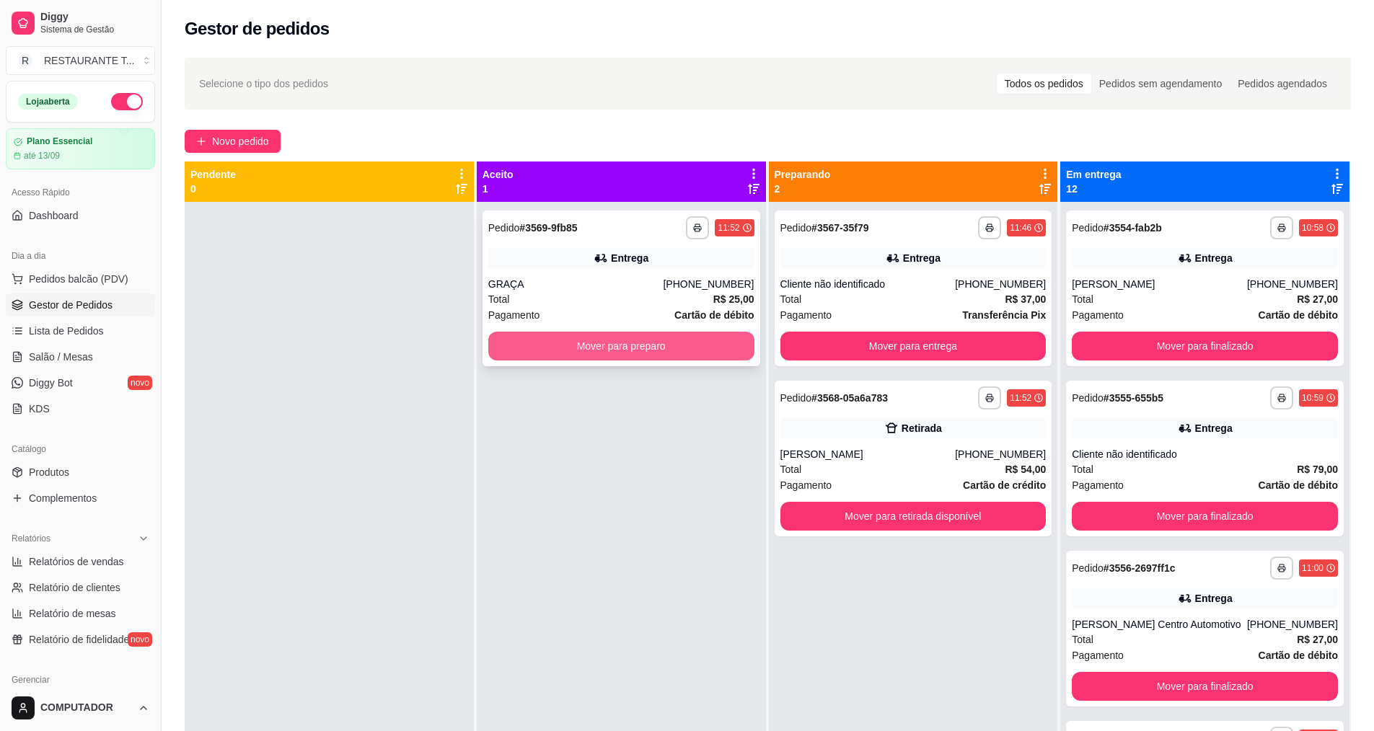
click at [580, 339] on button "Mover para preparo" at bounding box center [621, 346] width 266 height 29
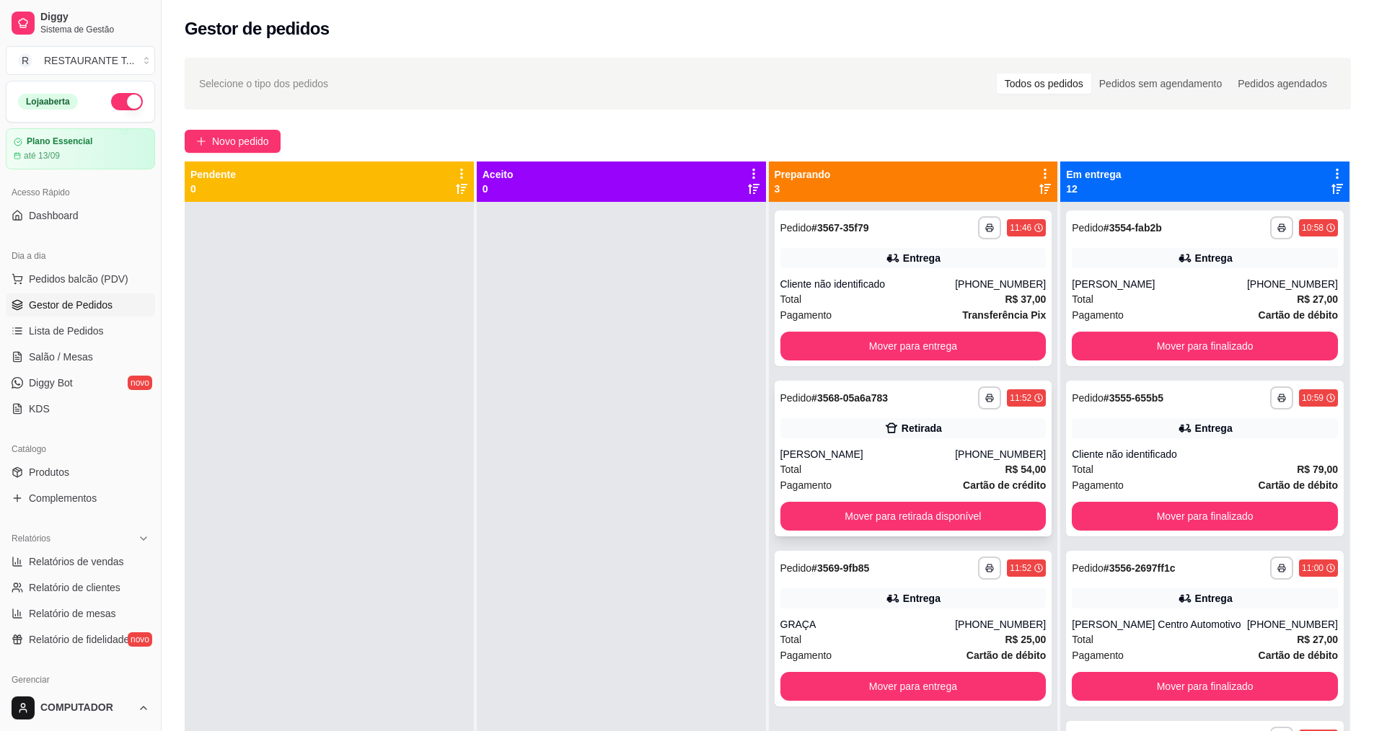
click at [846, 489] on div "Pagamento Cartão de crédito" at bounding box center [913, 485] width 266 height 16
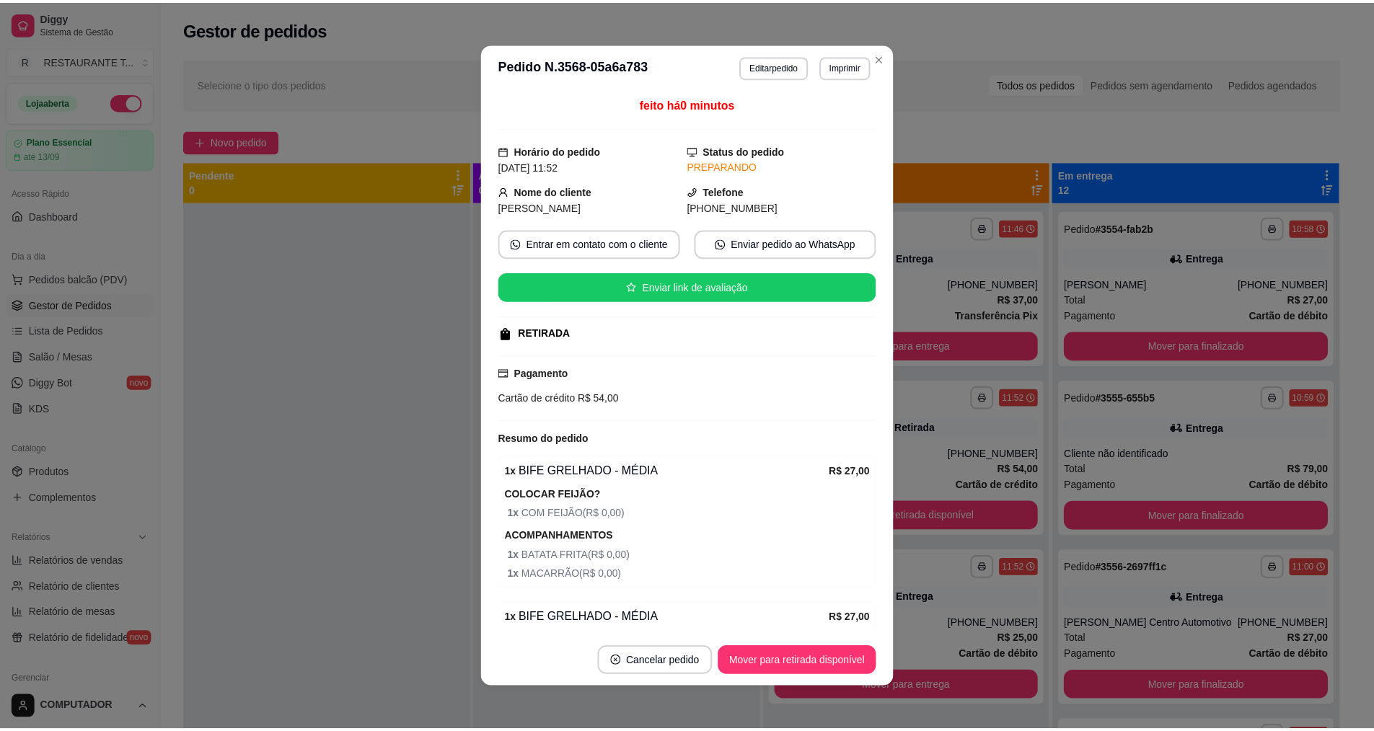
scroll to position [162, 0]
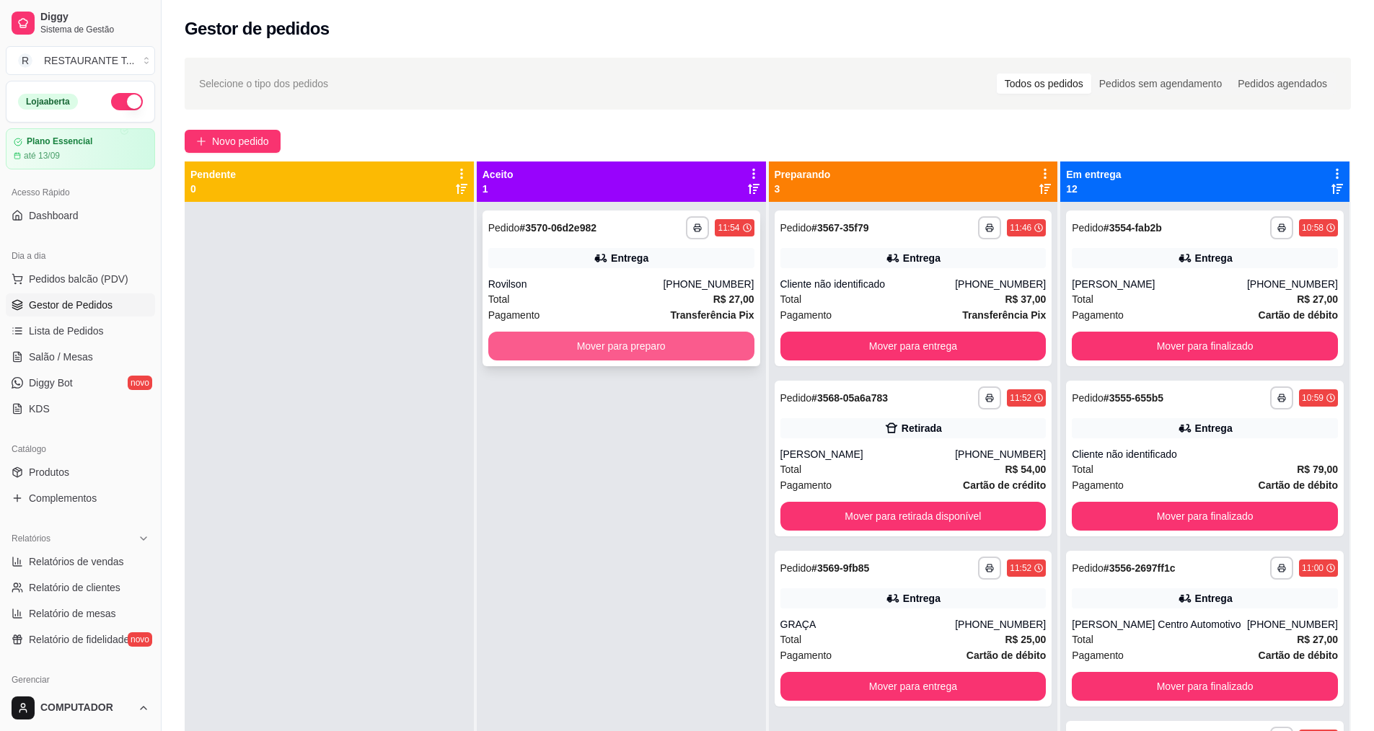
click at [594, 339] on button "Mover para preparo" at bounding box center [621, 346] width 266 height 29
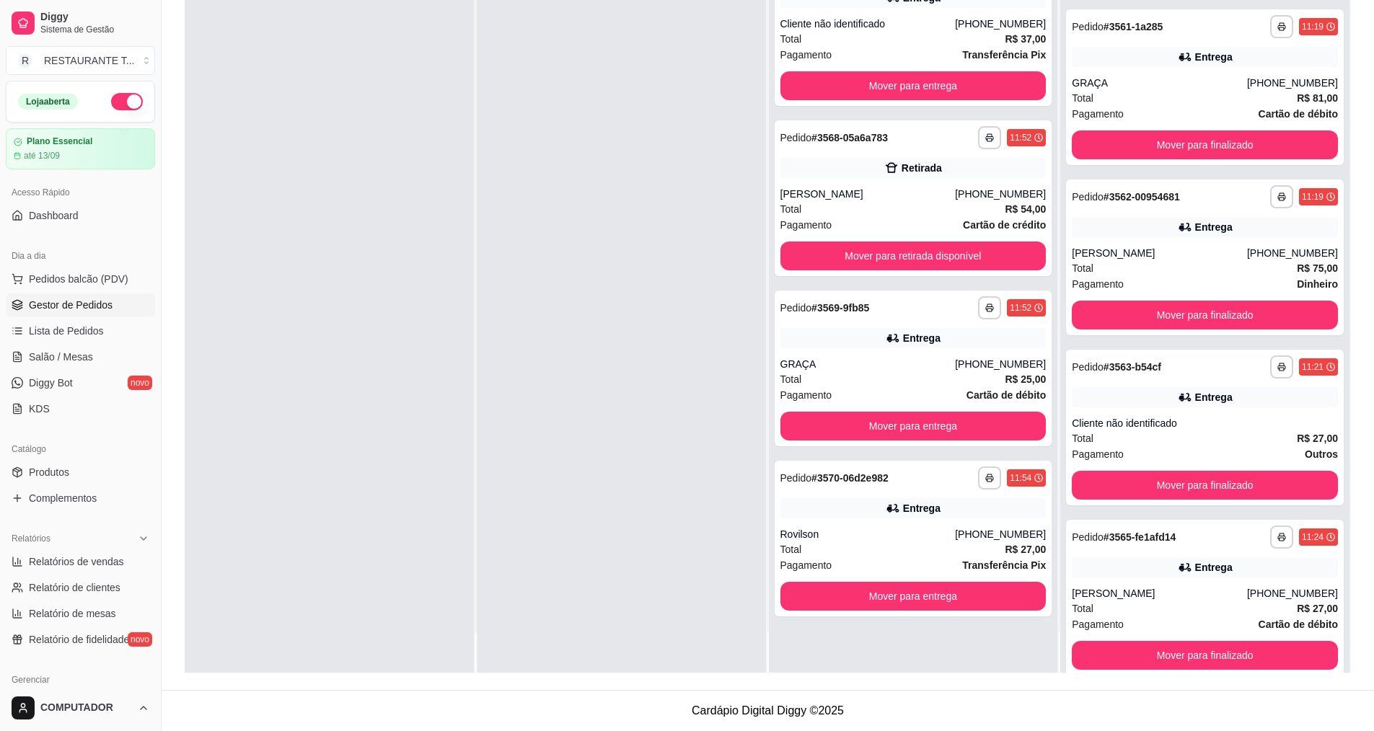
scroll to position [1154, 0]
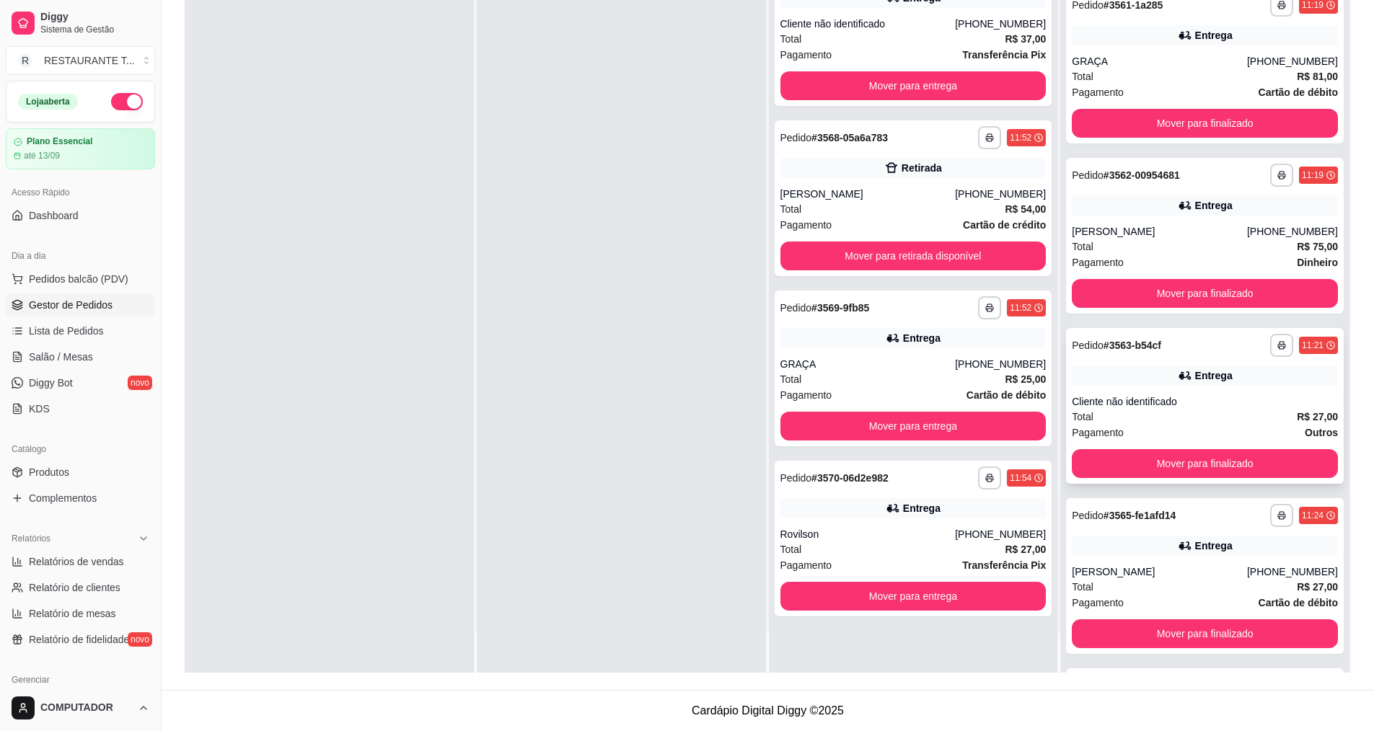
click at [1204, 439] on div "Pagamento Outros" at bounding box center [1205, 433] width 266 height 16
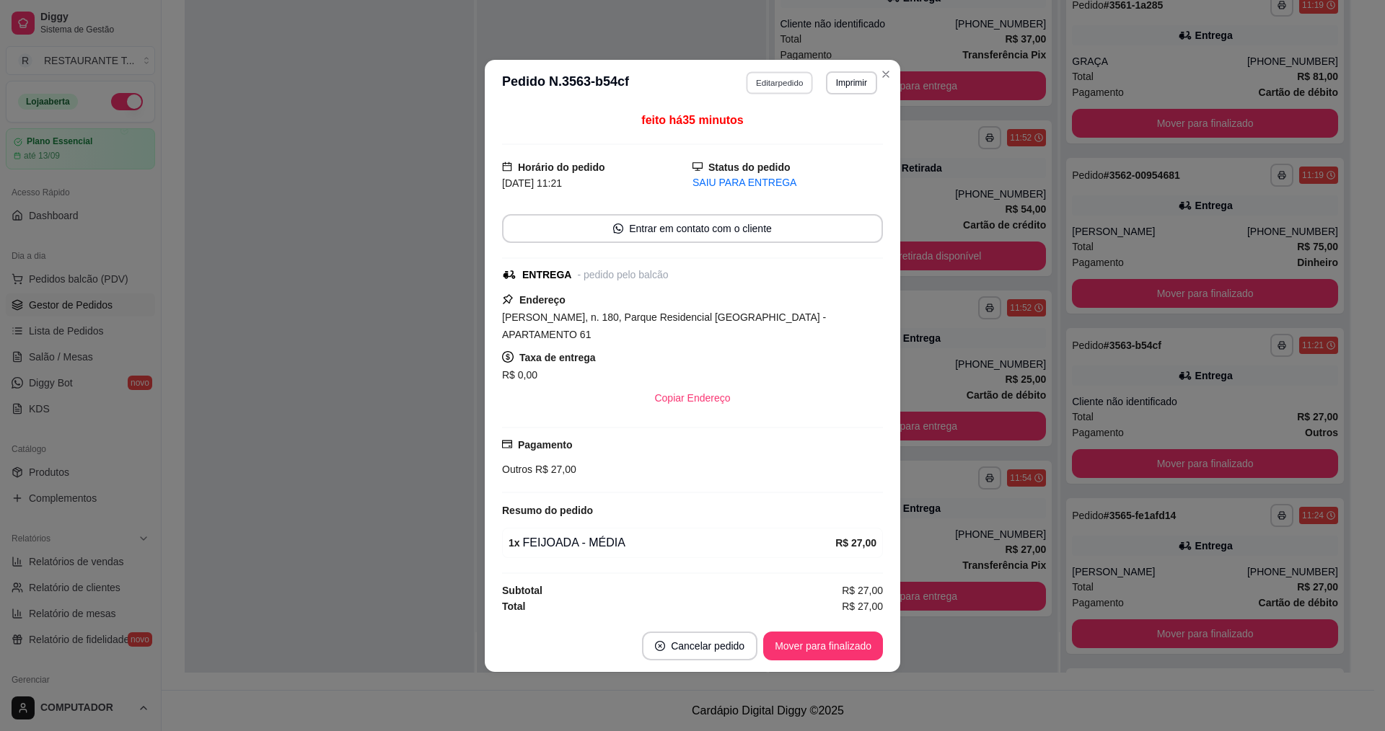
click at [780, 92] on button "Editar pedido" at bounding box center [779, 82] width 67 height 22
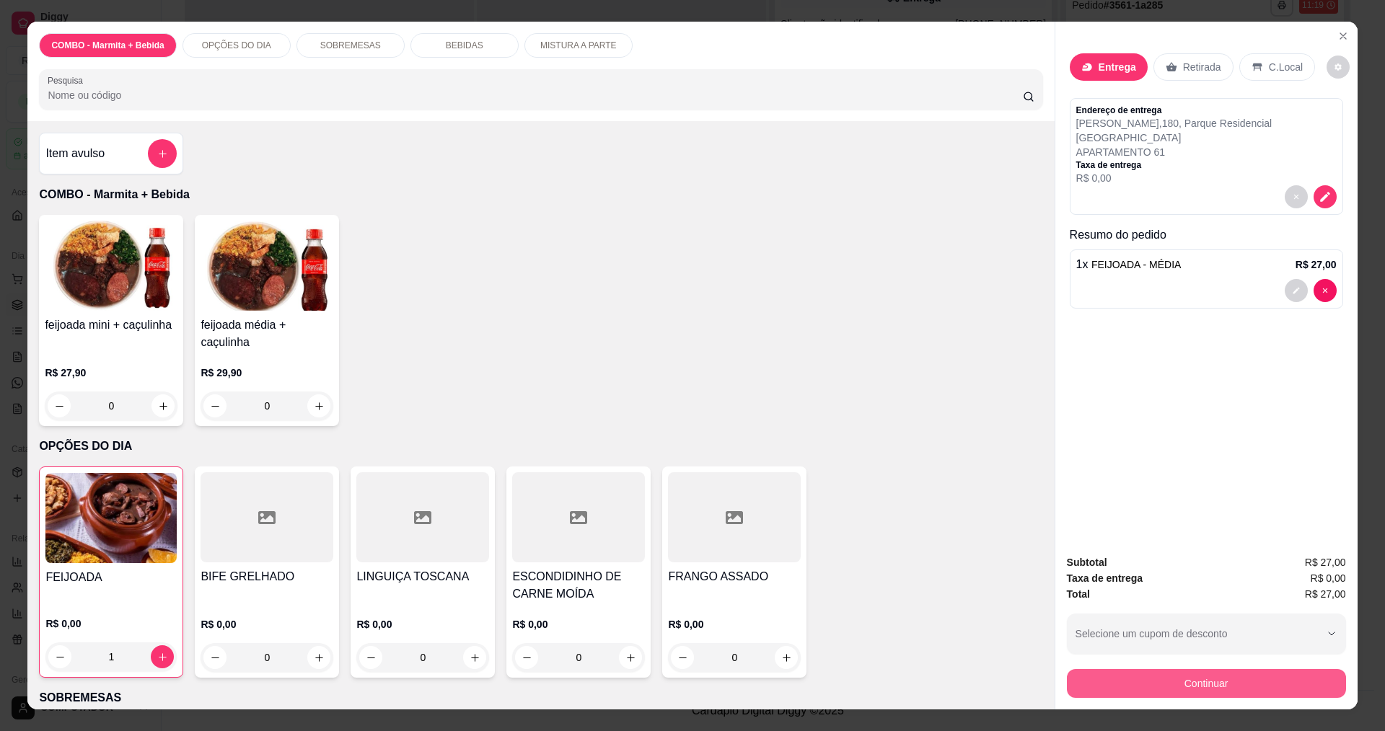
click at [1220, 687] on button "Continuar" at bounding box center [1206, 683] width 279 height 29
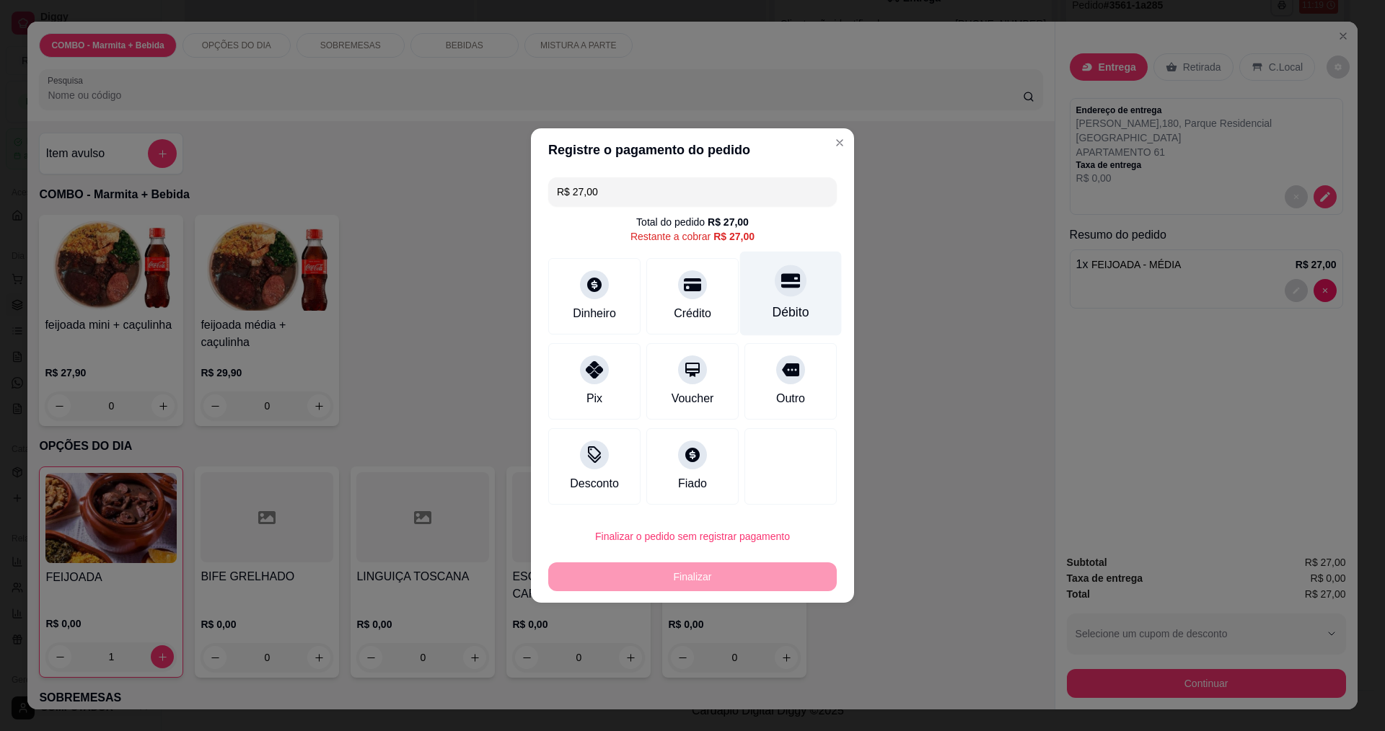
click at [774, 283] on div at bounding box center [790, 281] width 32 height 32
type input "R$ 0,00"
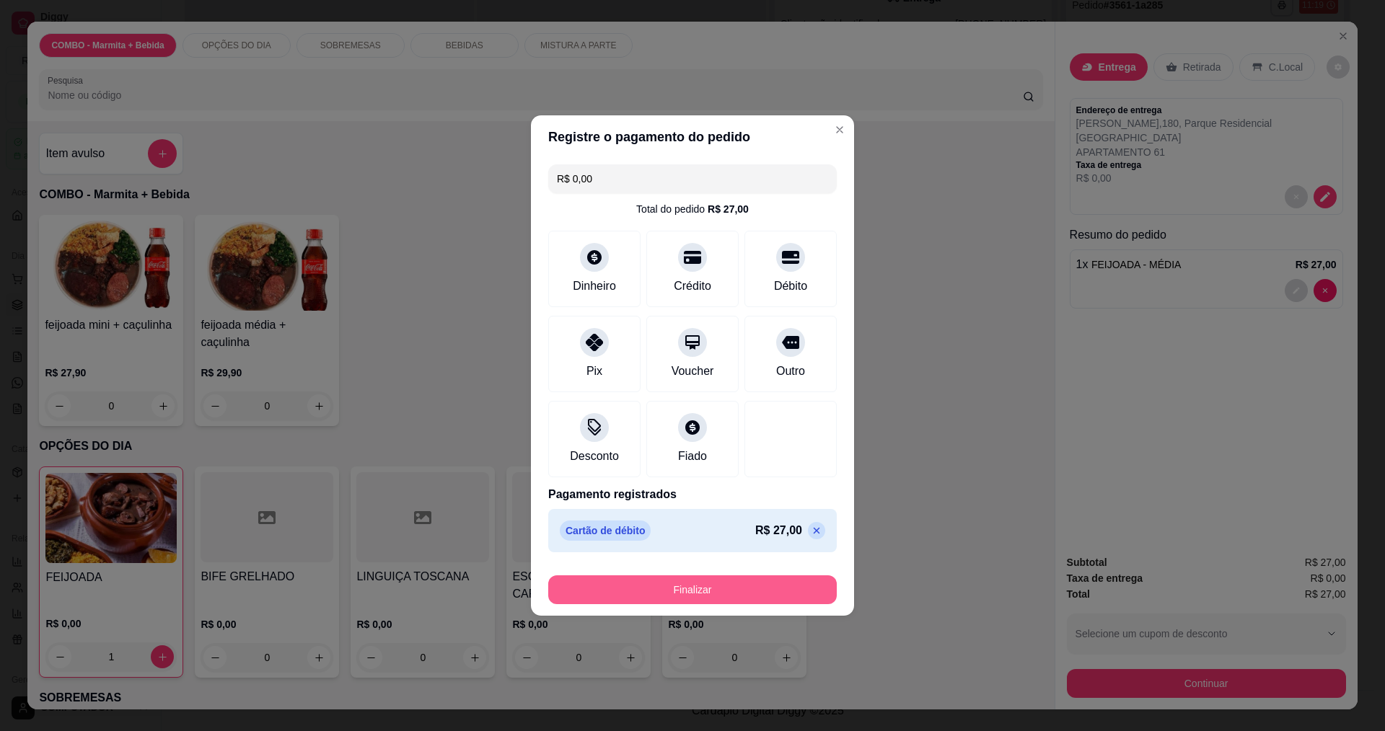
click at [718, 584] on button "Finalizar" at bounding box center [692, 589] width 288 height 29
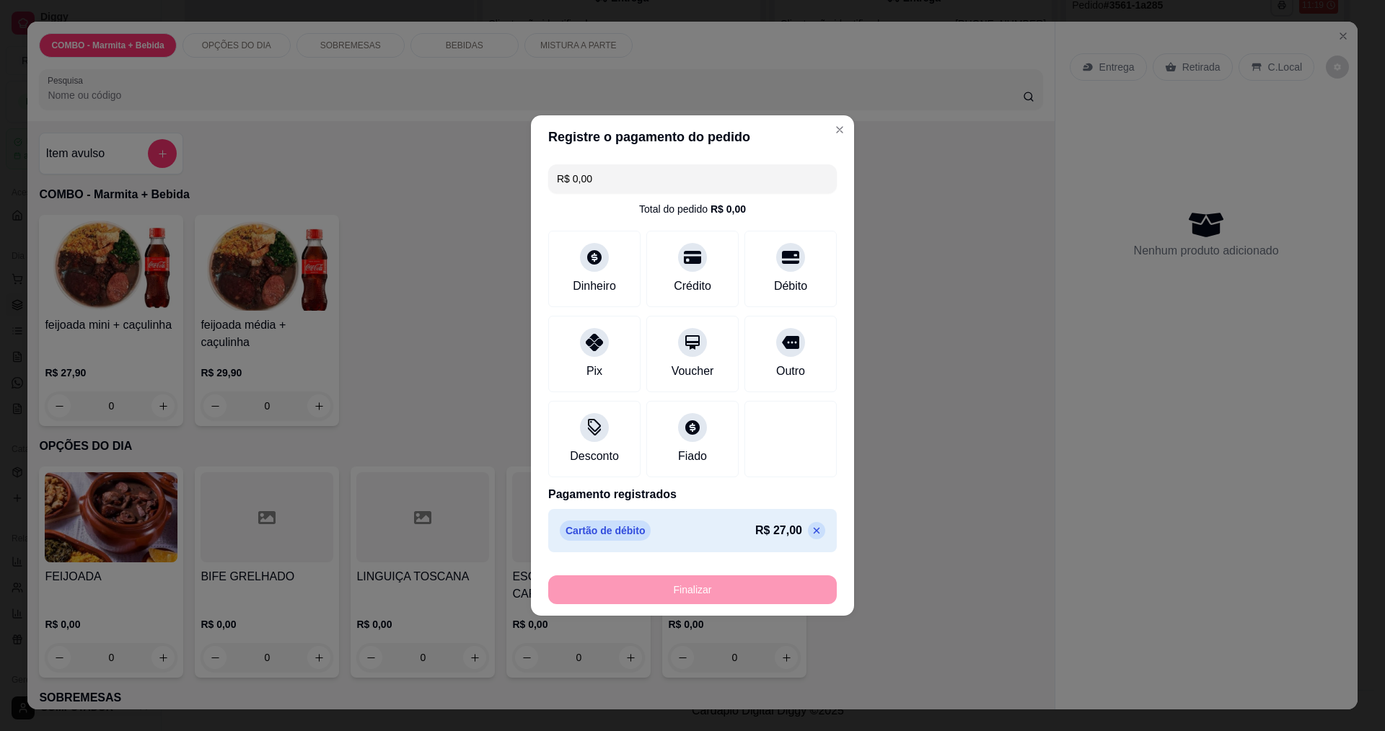
type input "0"
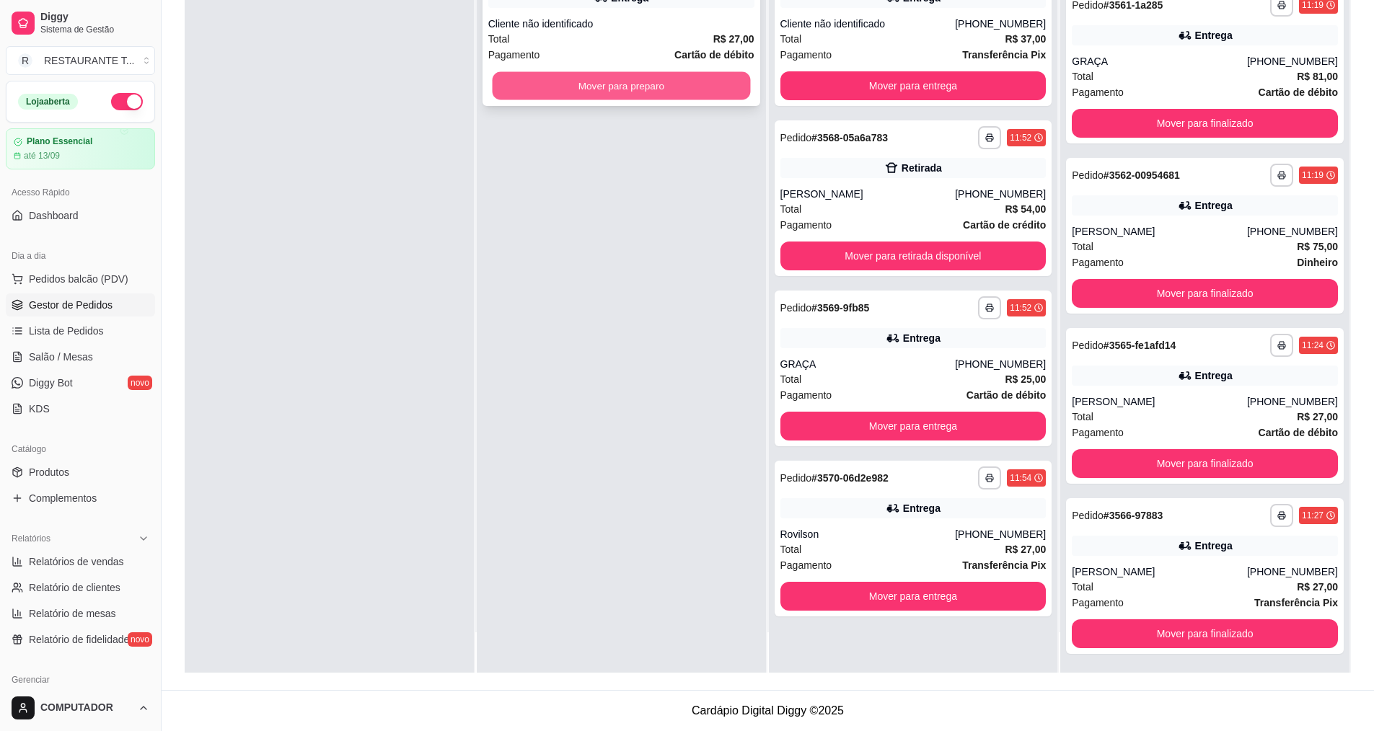
click at [603, 84] on button "Mover para preparo" at bounding box center [621, 86] width 258 height 28
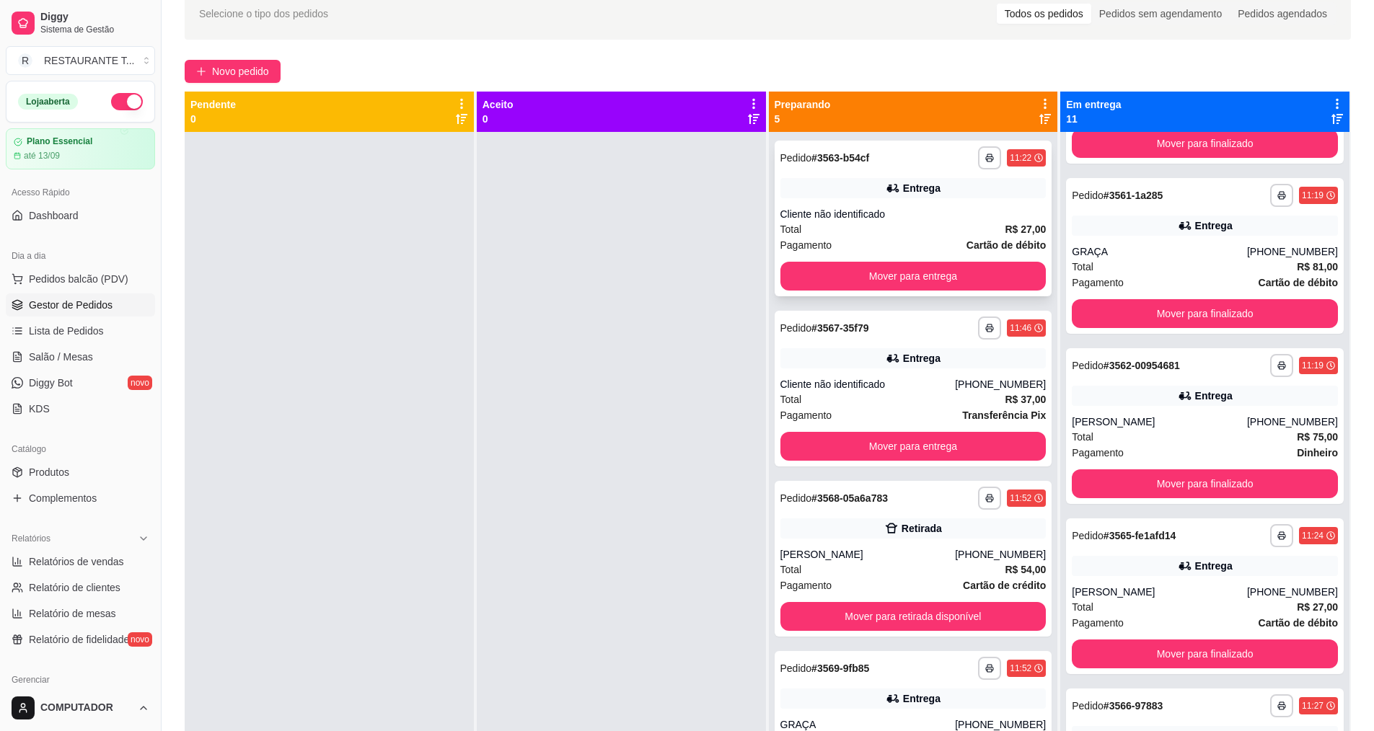
scroll to position [0, 0]
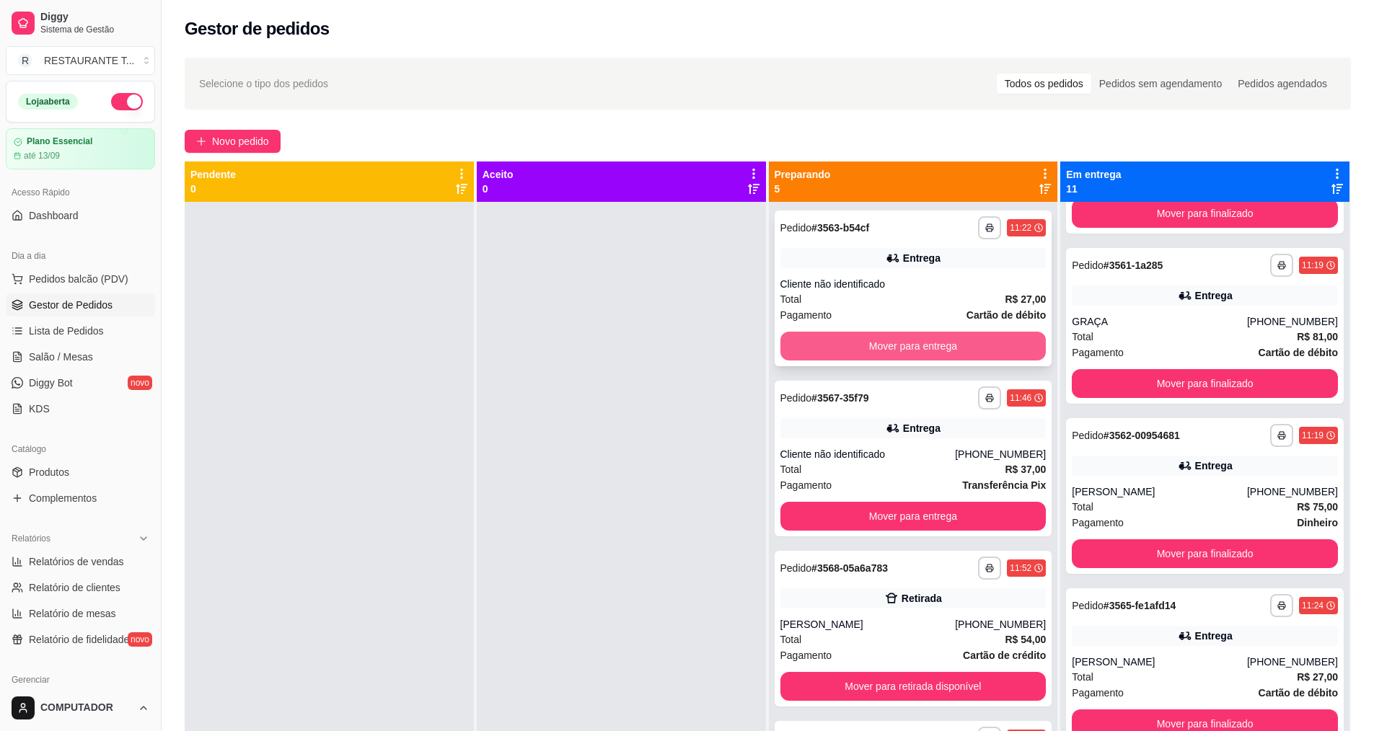
click at [910, 351] on button "Mover para entrega" at bounding box center [913, 346] width 266 height 29
click at [906, 336] on button "Mover para entrega" at bounding box center [913, 346] width 258 height 28
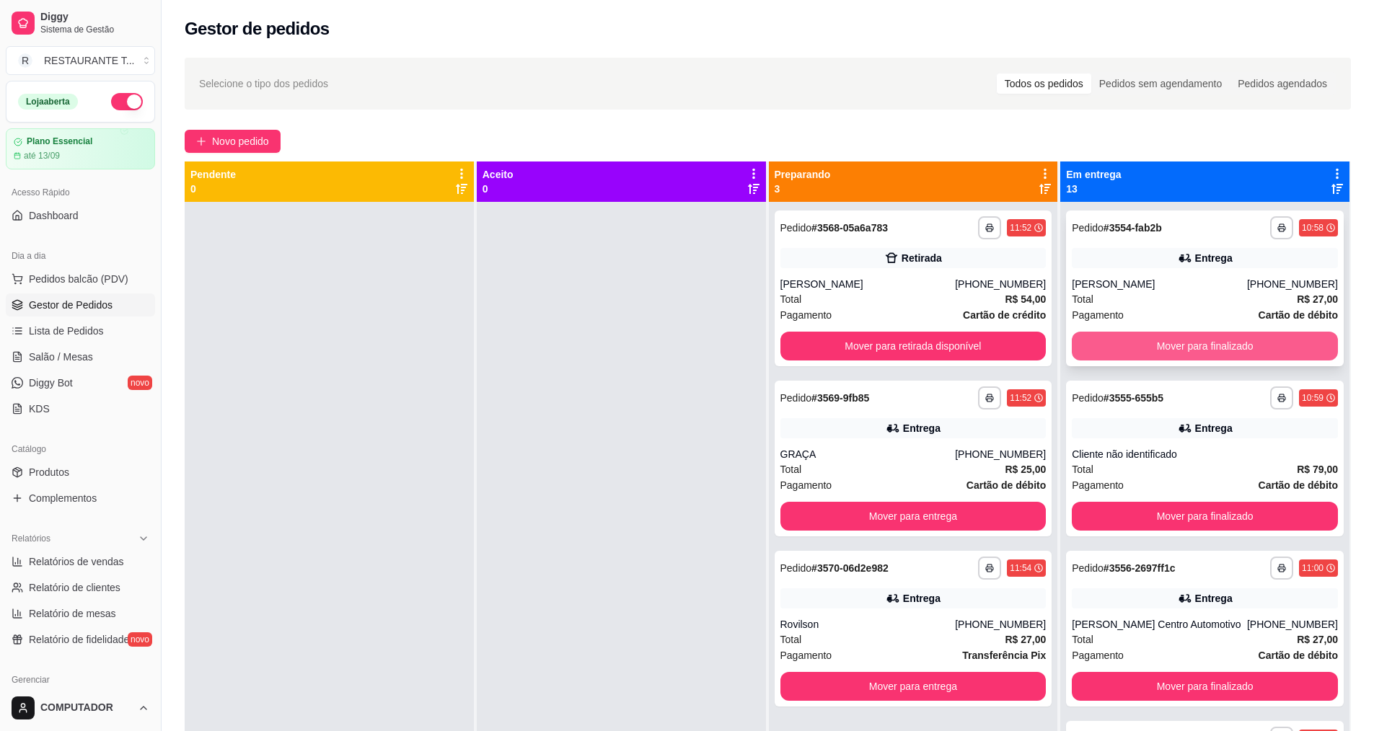
click at [1170, 348] on button "Mover para finalizado" at bounding box center [1205, 346] width 266 height 29
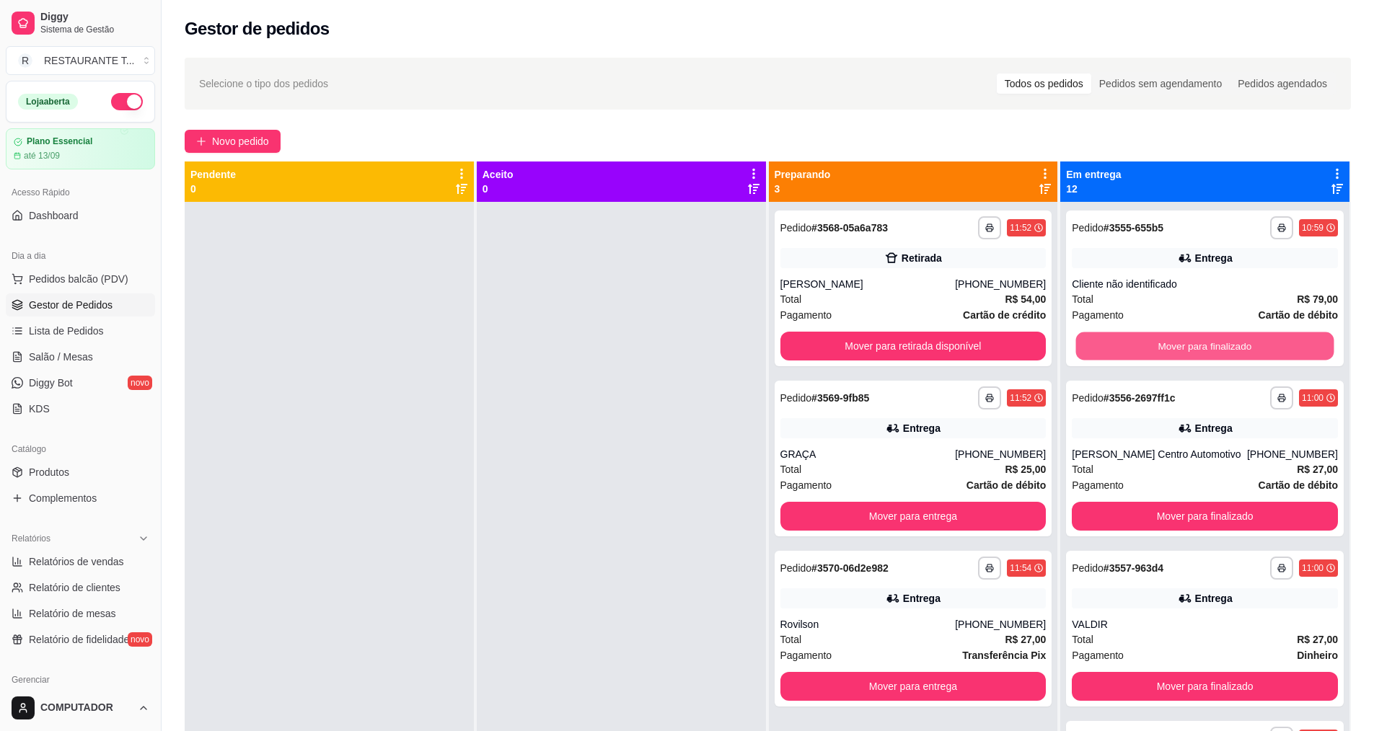
click at [1170, 348] on button "Mover para finalizado" at bounding box center [1205, 346] width 258 height 28
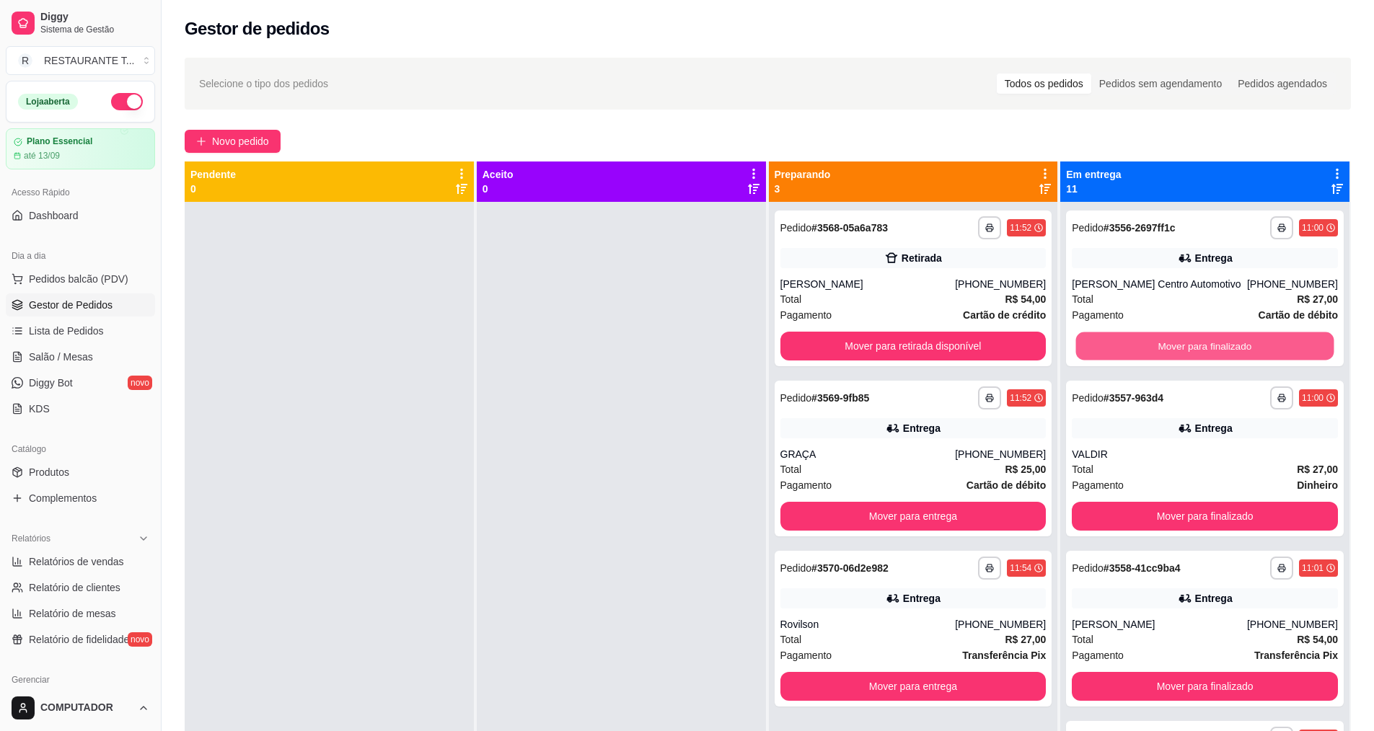
click at [1170, 348] on button "Mover para finalizado" at bounding box center [1205, 346] width 258 height 28
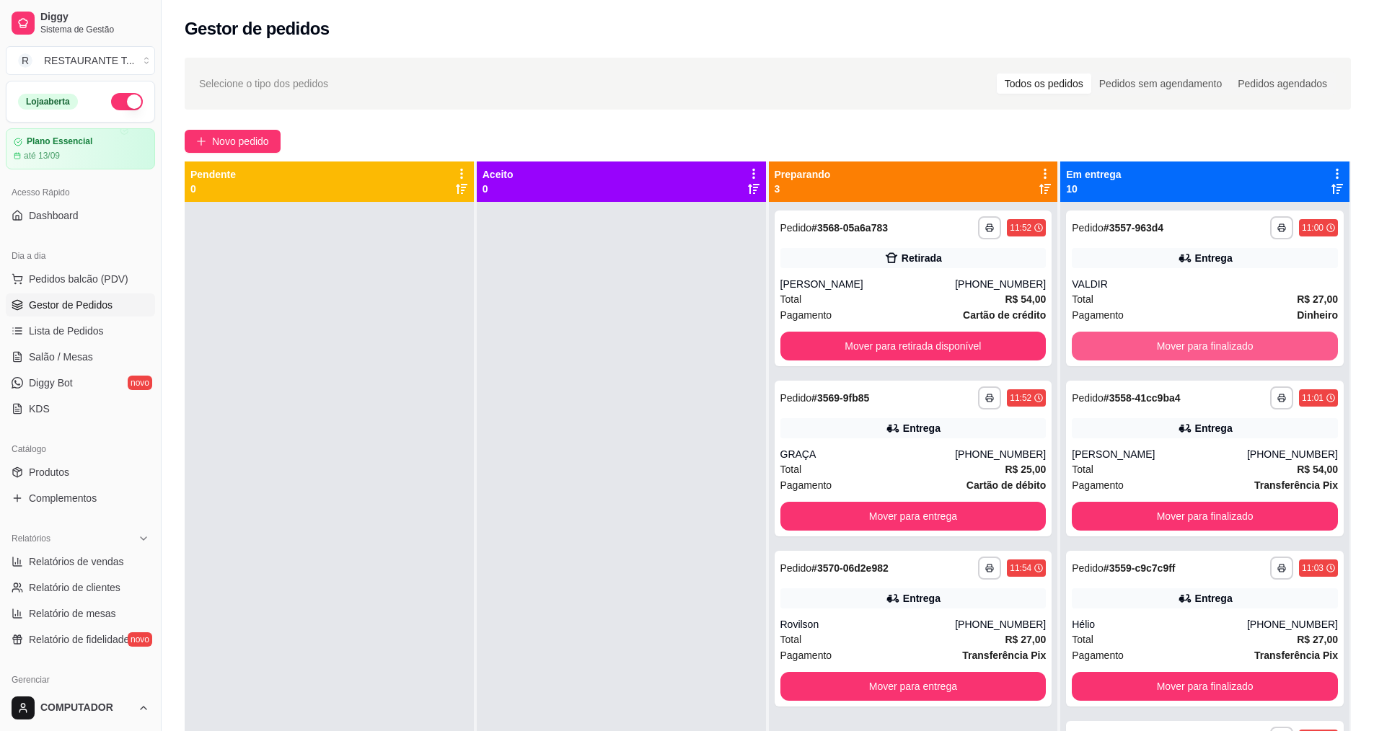
click at [1170, 348] on button "Mover para finalizado" at bounding box center [1205, 346] width 266 height 29
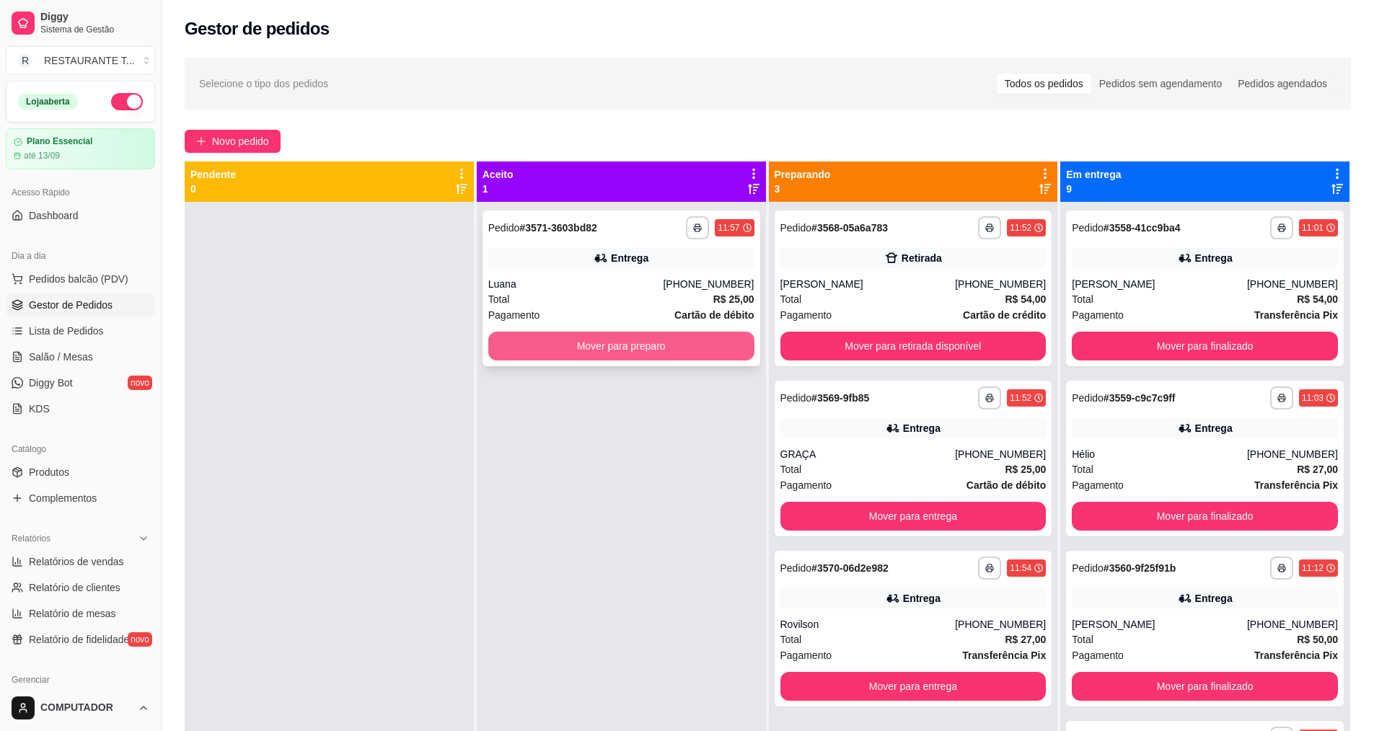
click at [687, 342] on button "Mover para preparo" at bounding box center [621, 346] width 266 height 29
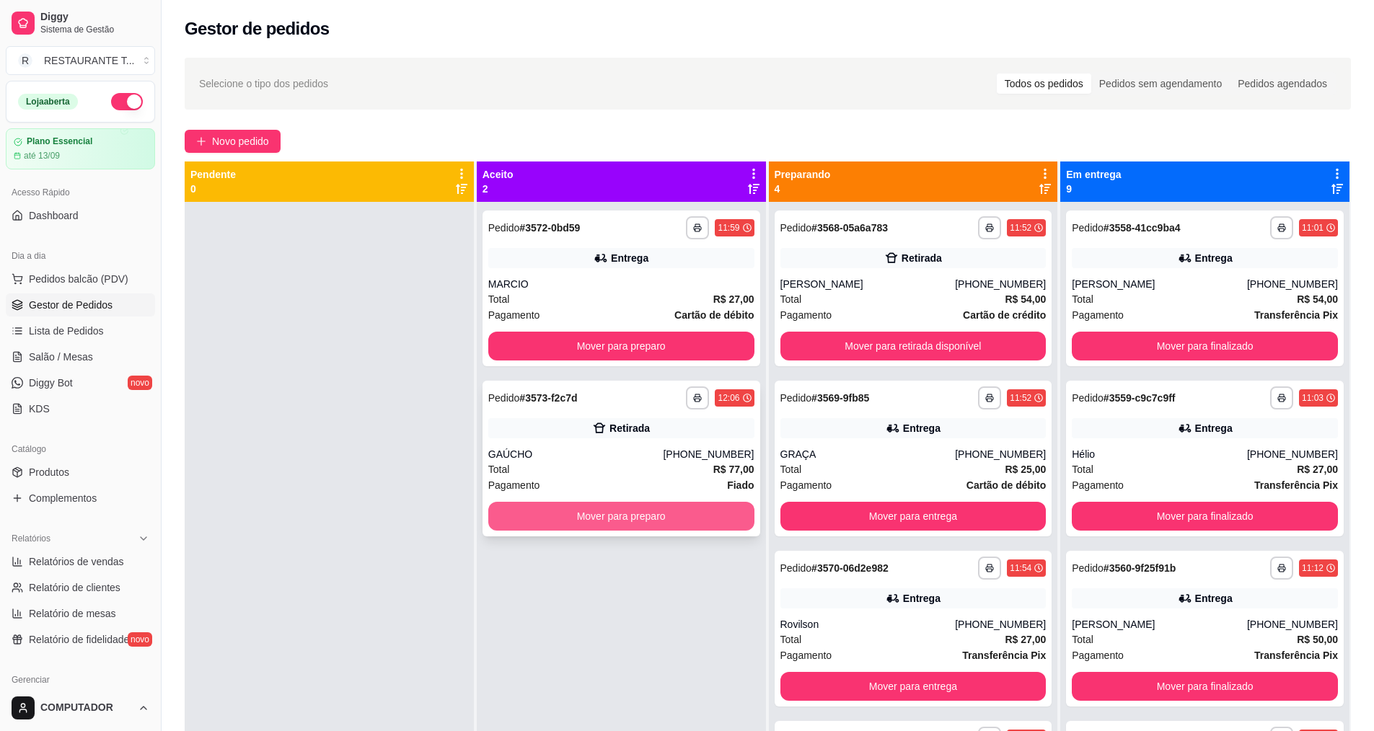
click at [622, 508] on button "Mover para preparo" at bounding box center [621, 516] width 266 height 29
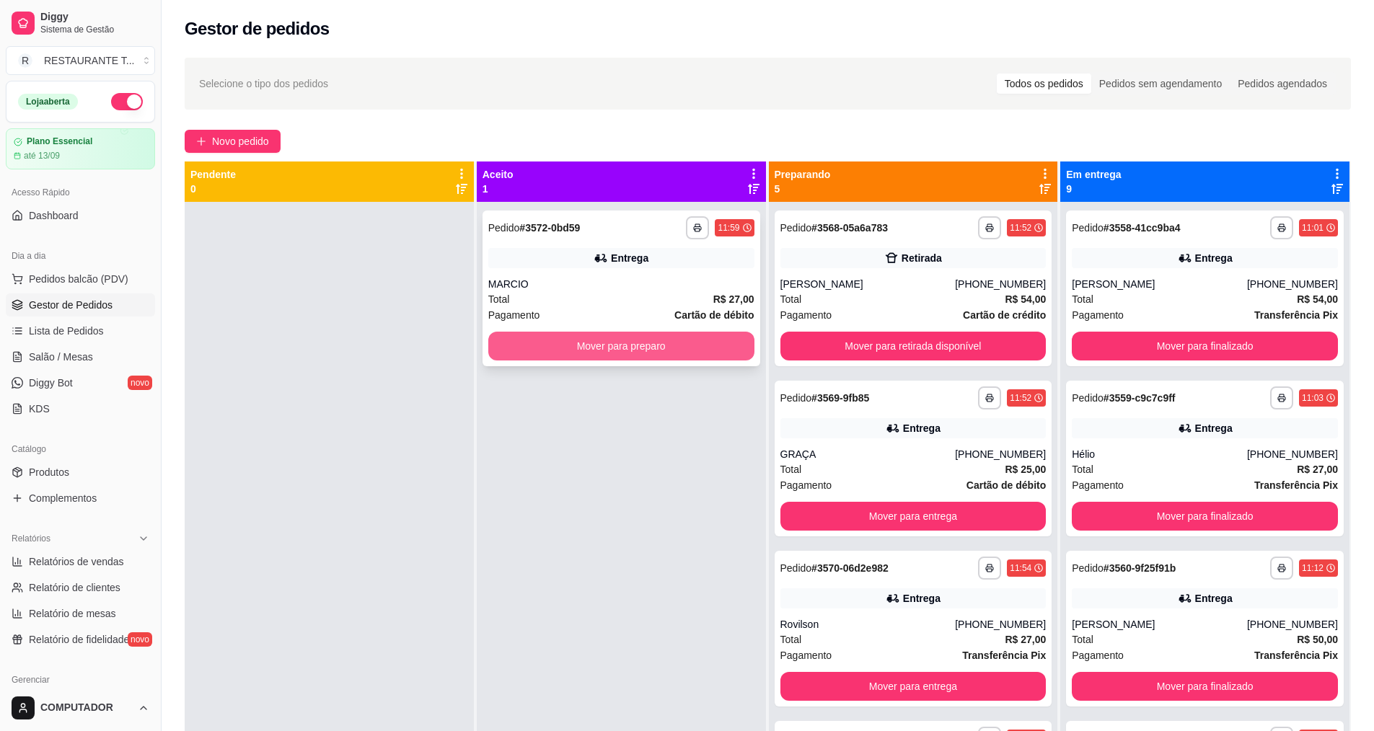
click at [621, 346] on button "Mover para preparo" at bounding box center [621, 346] width 266 height 29
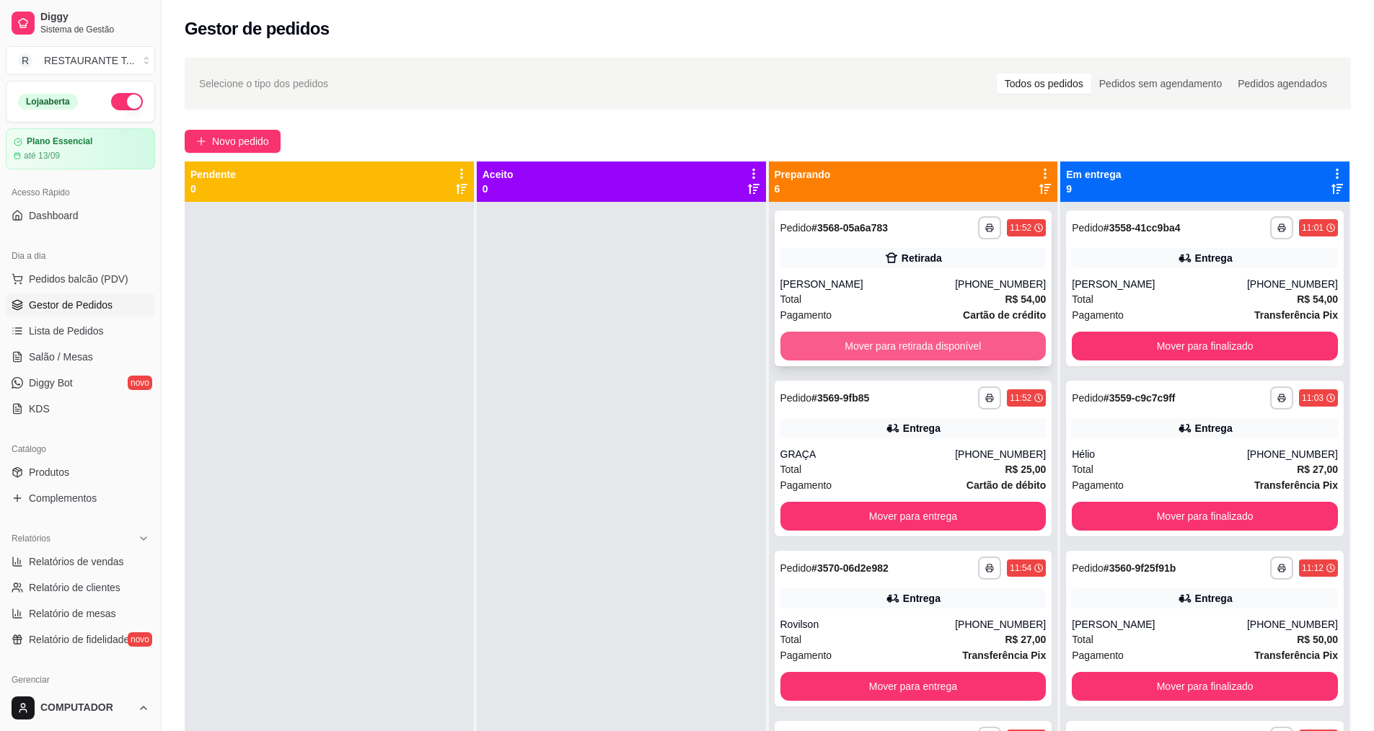
click at [890, 343] on button "Mover para retirada disponível" at bounding box center [913, 346] width 266 height 29
click at [890, 343] on button "Mover para entrega" at bounding box center [913, 346] width 266 height 29
click at [1373, 730] on html "**********" at bounding box center [687, 365] width 1374 height 731
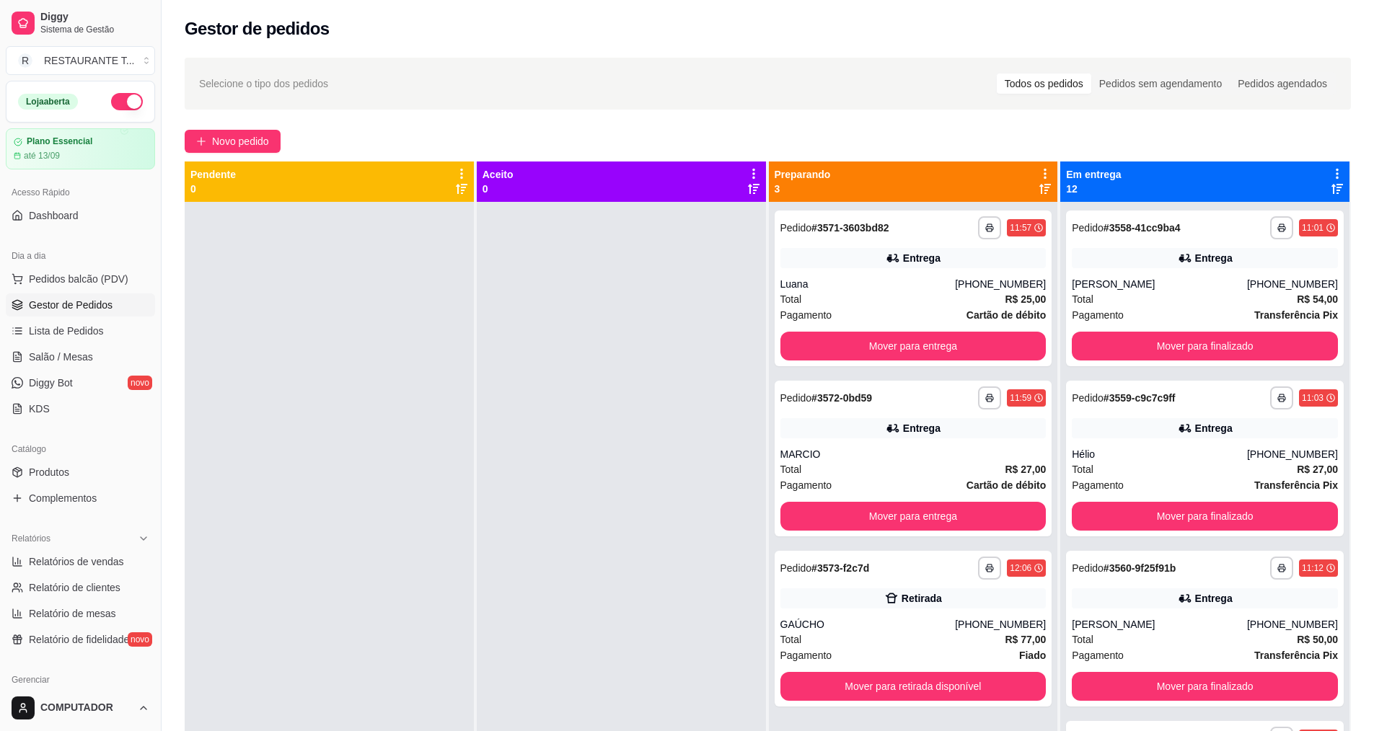
click at [457, 137] on div "Novo pedido" at bounding box center [768, 141] width 1166 height 23
click at [211, 141] on button "Novo pedido" at bounding box center [233, 141] width 96 height 23
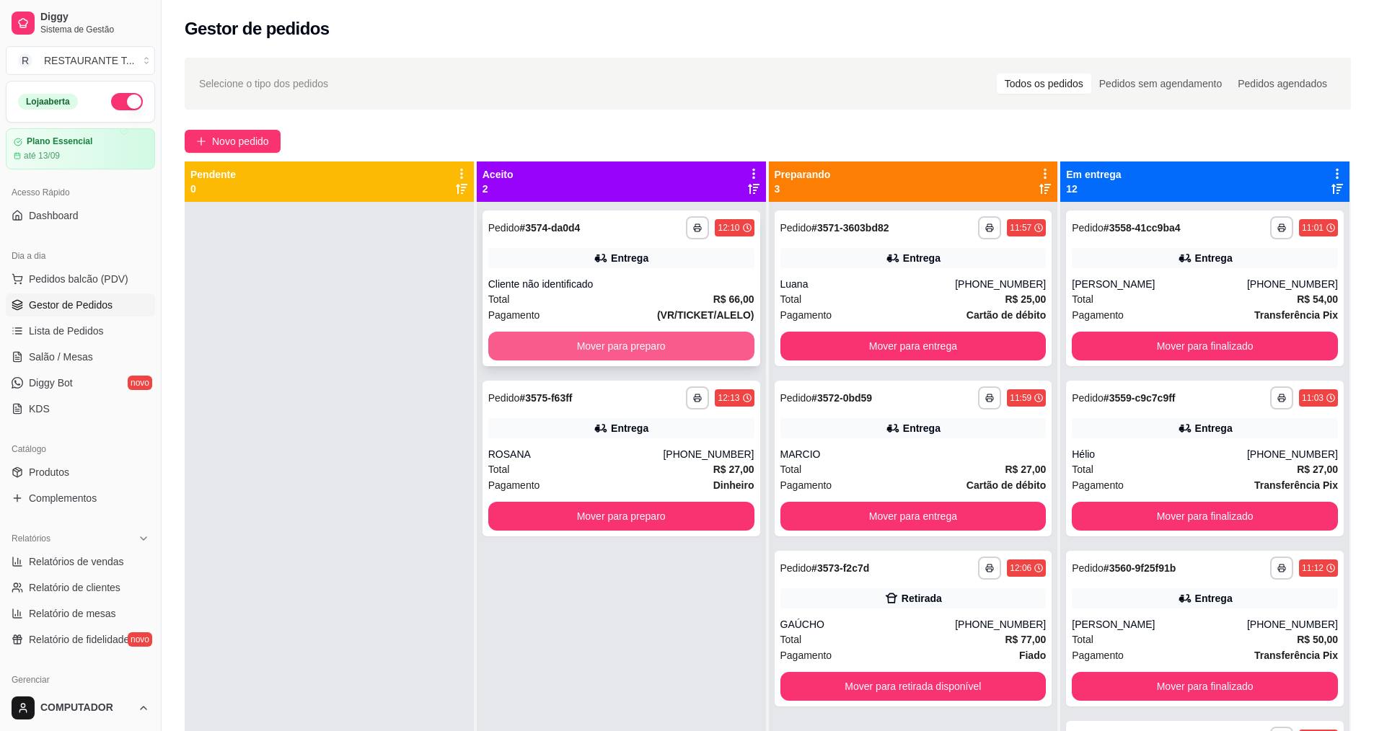
click at [648, 346] on button "Mover para preparo" at bounding box center [621, 346] width 266 height 29
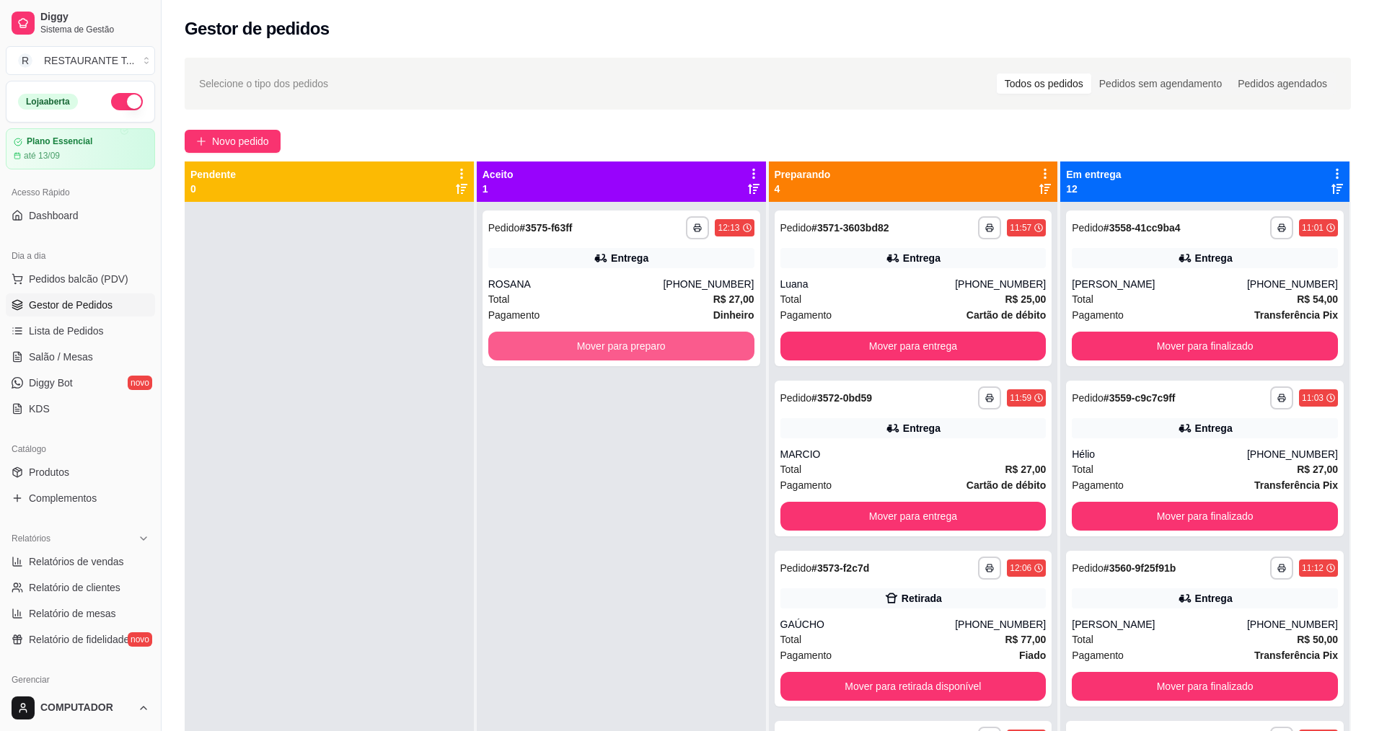
click at [648, 346] on button "Mover para preparo" at bounding box center [621, 346] width 266 height 29
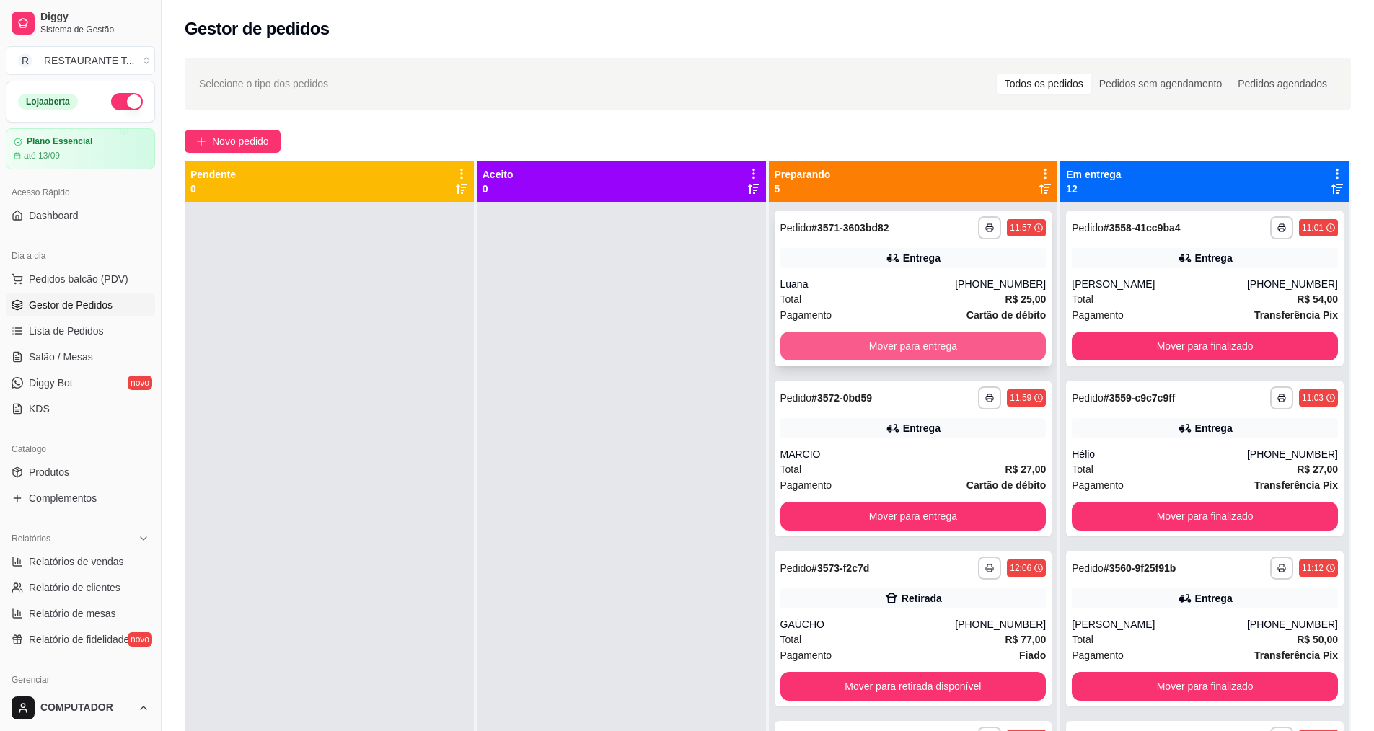
click at [880, 347] on button "Mover para entrega" at bounding box center [913, 346] width 266 height 29
click at [959, 338] on button "Mover para retirada disponível" at bounding box center [913, 346] width 258 height 28
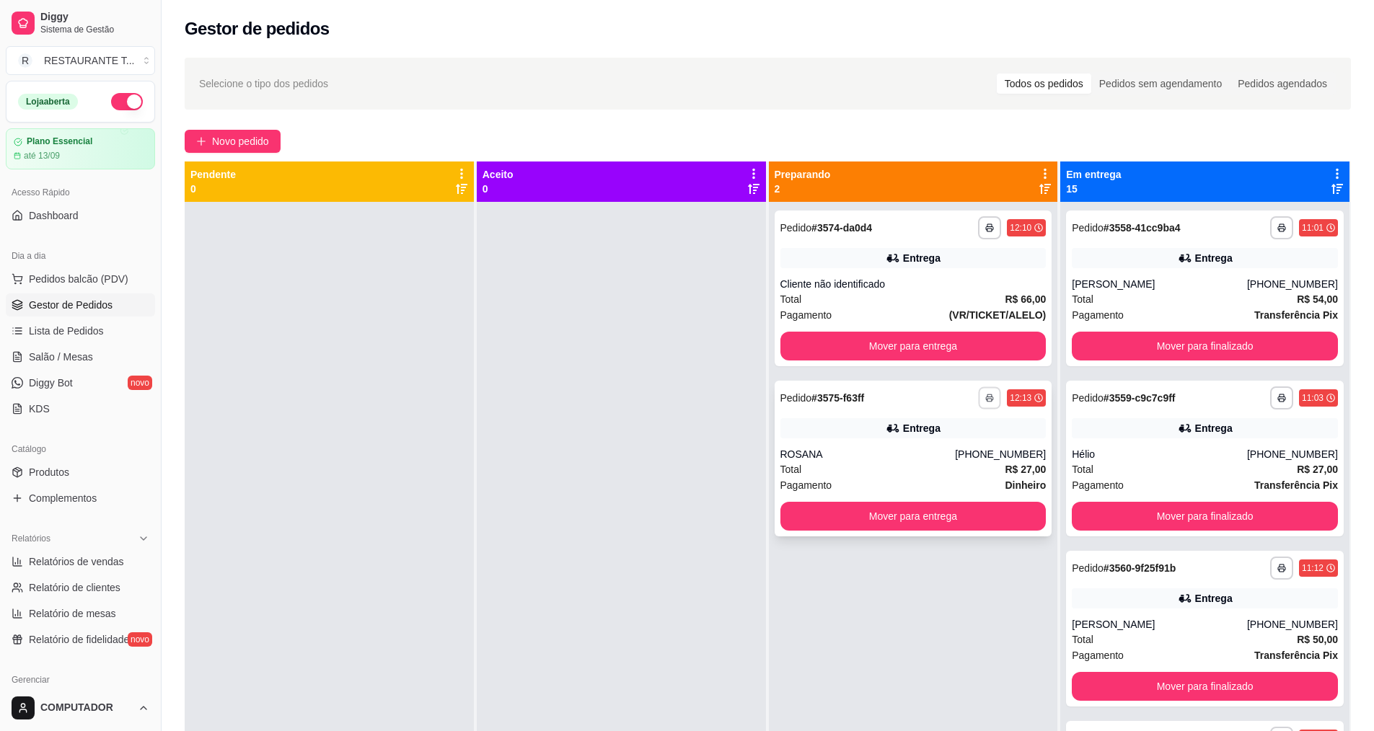
click at [987, 396] on polyline "button" at bounding box center [989, 395] width 4 height 2
click at [955, 443] on button "IMPRESSORA" at bounding box center [943, 448] width 101 height 22
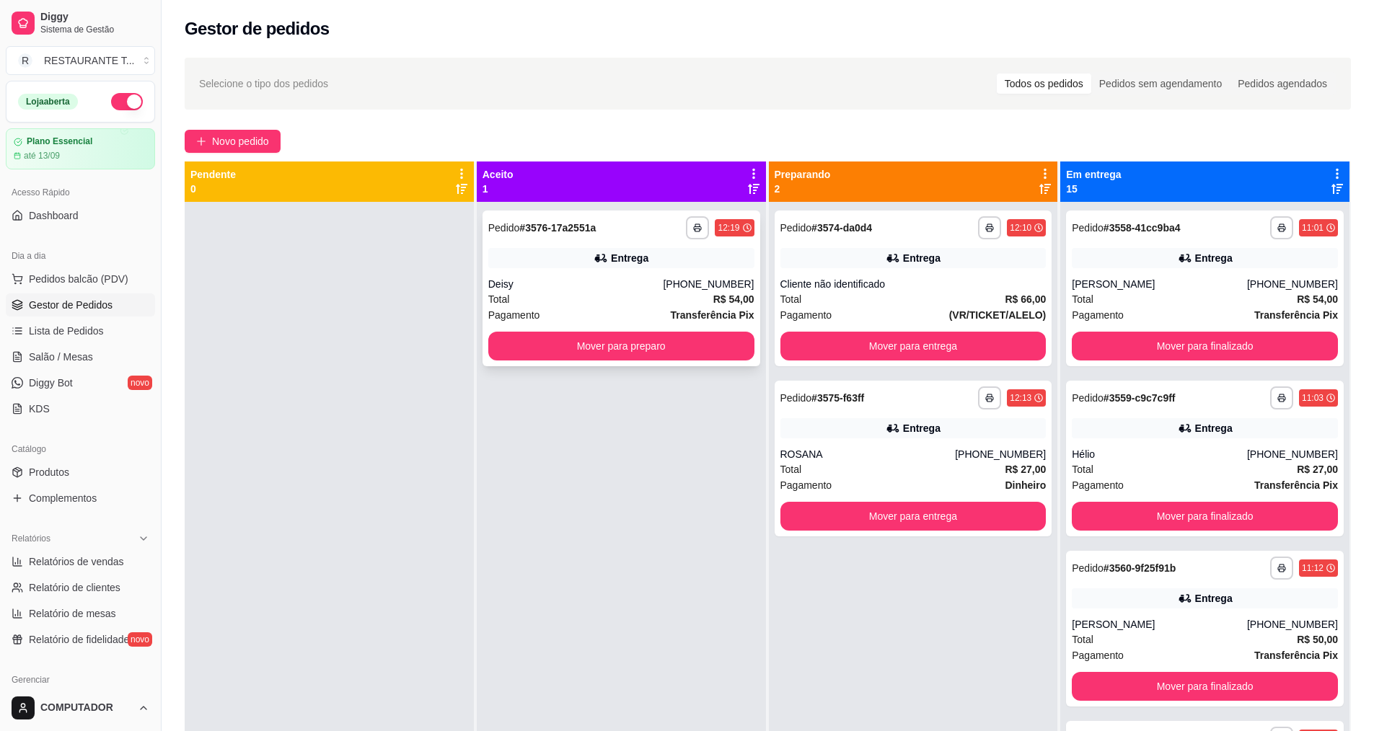
click at [543, 330] on div "**********" at bounding box center [621, 289] width 278 height 156
click at [597, 348] on button "Mover para preparo" at bounding box center [621, 346] width 266 height 29
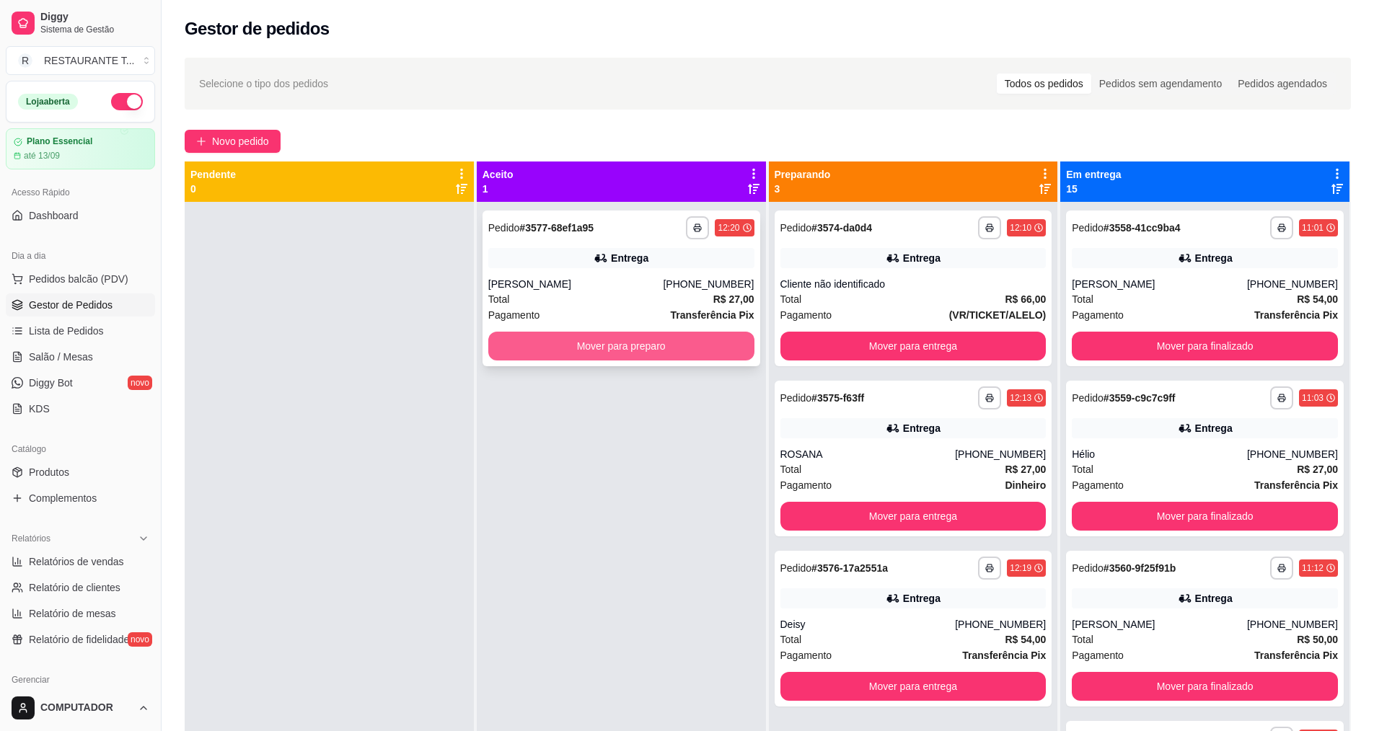
click at [615, 339] on button "Mover para preparo" at bounding box center [621, 346] width 266 height 29
click at [684, 344] on button "Mover para preparo" at bounding box center [621, 346] width 258 height 28
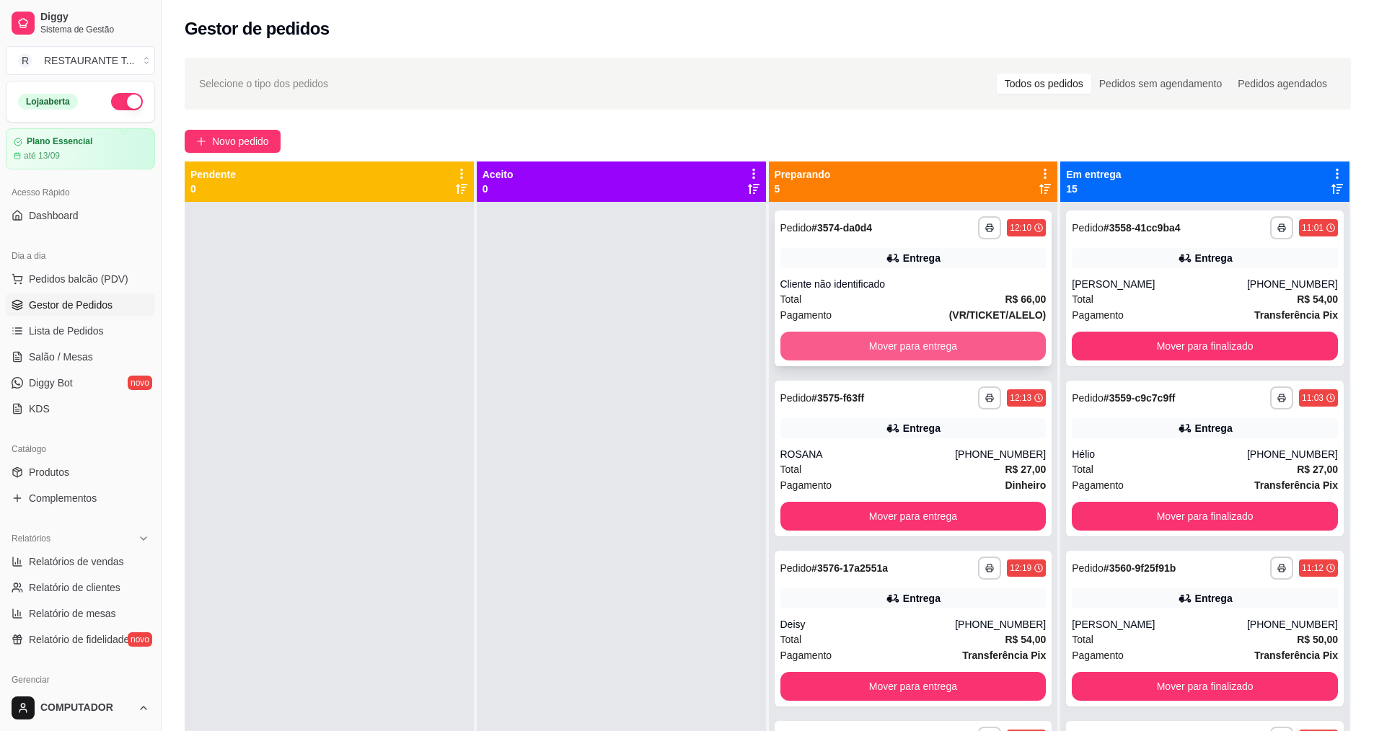
click at [936, 334] on button "Mover para entrega" at bounding box center [913, 346] width 266 height 29
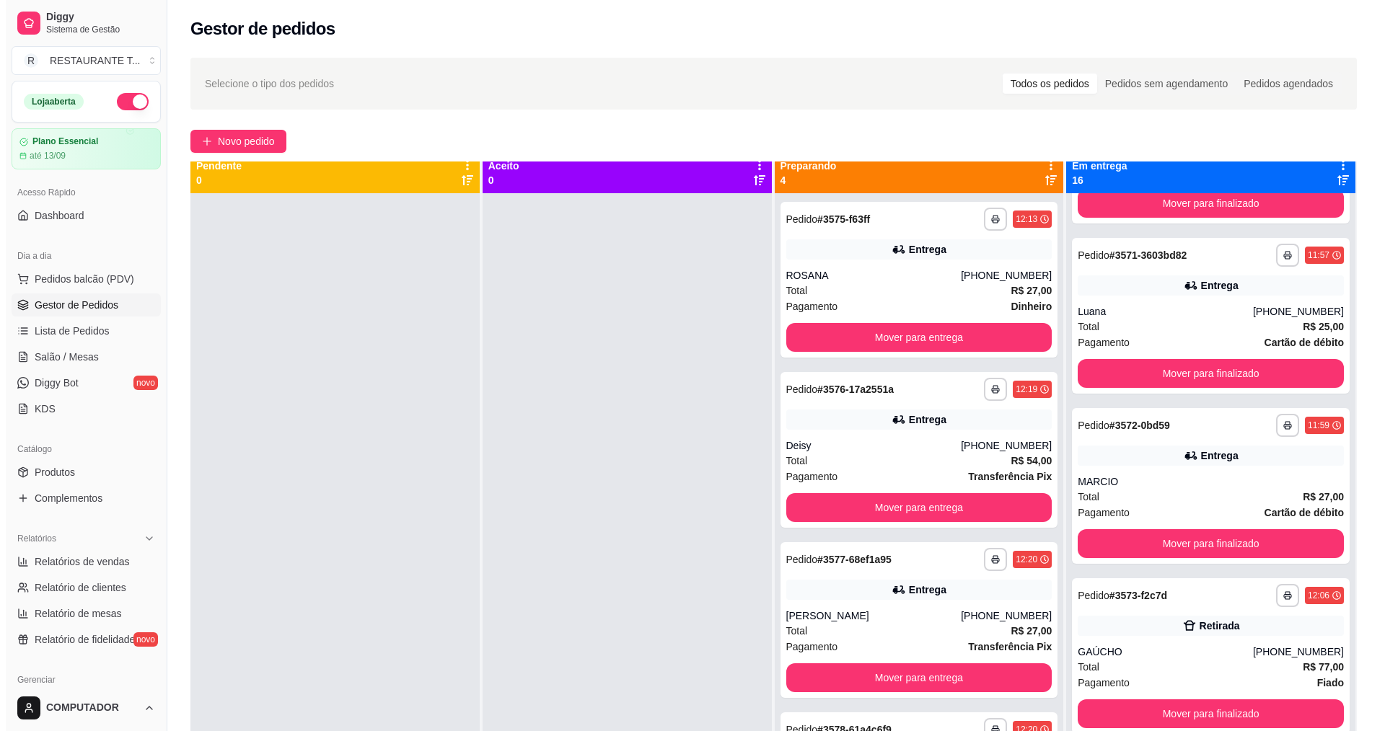
scroll to position [40, 0]
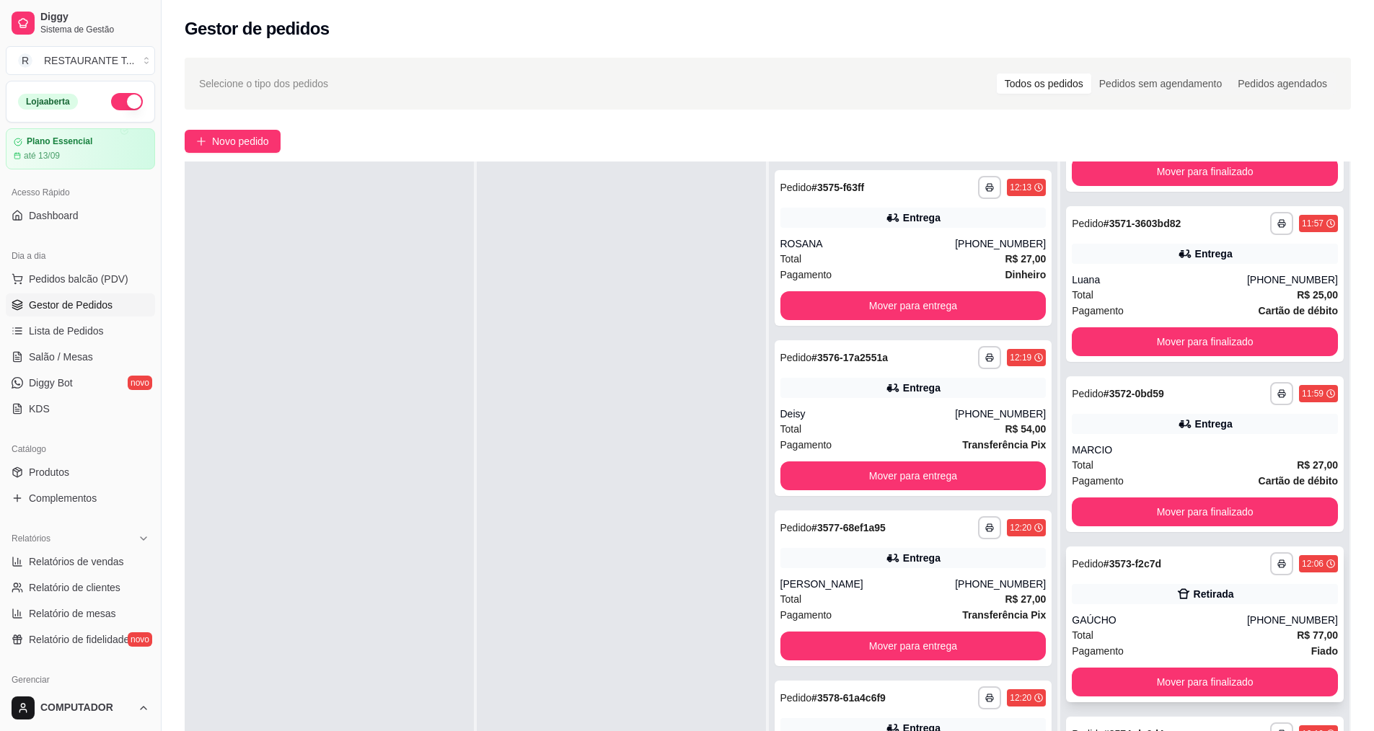
click at [1146, 636] on div "Total R$ 77,00" at bounding box center [1205, 635] width 266 height 16
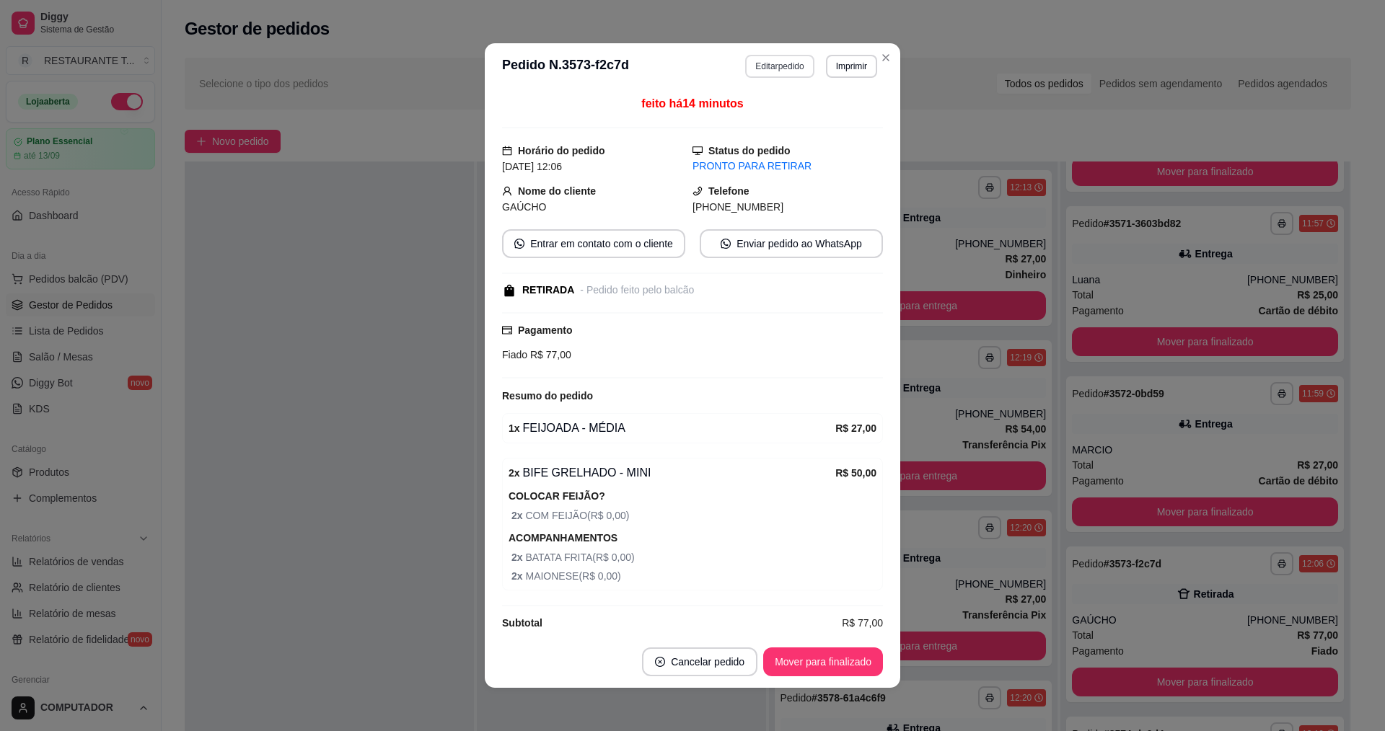
click at [784, 61] on button "Editar pedido" at bounding box center [779, 66] width 69 height 23
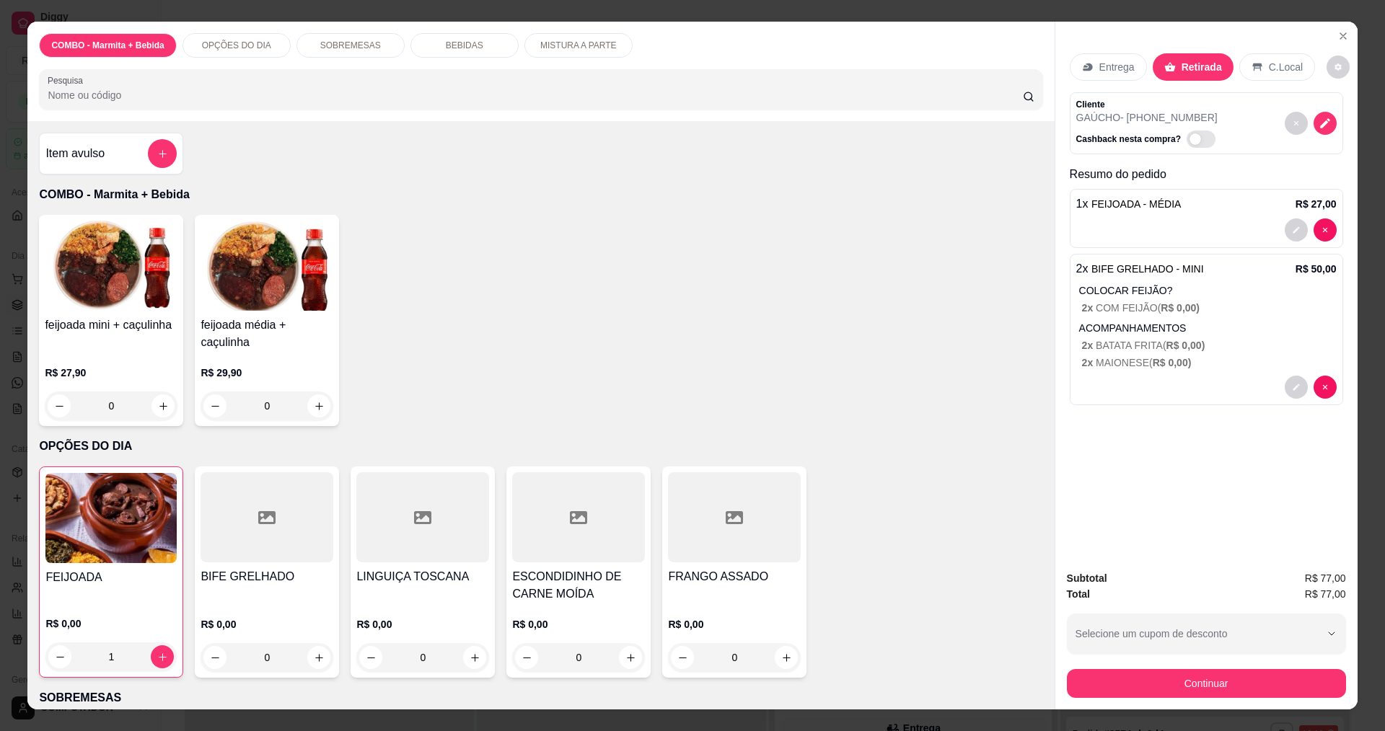
click at [1112, 68] on p "Entrega" at bounding box center [1116, 67] width 35 height 14
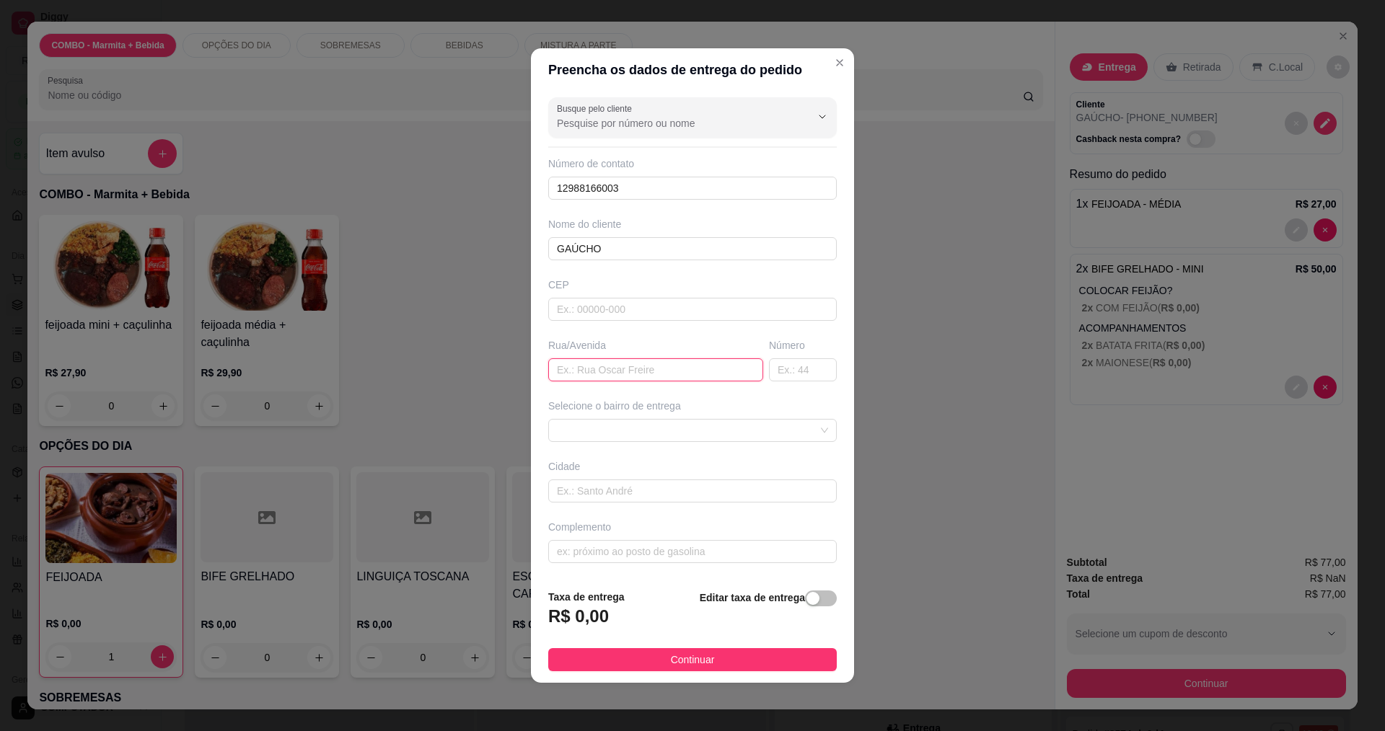
click at [695, 371] on input "text" at bounding box center [655, 369] width 215 height 23
type input "[PERSON_NAME]"
type input "33"
click at [806, 599] on div "button" at bounding box center [812, 598] width 13 height 13
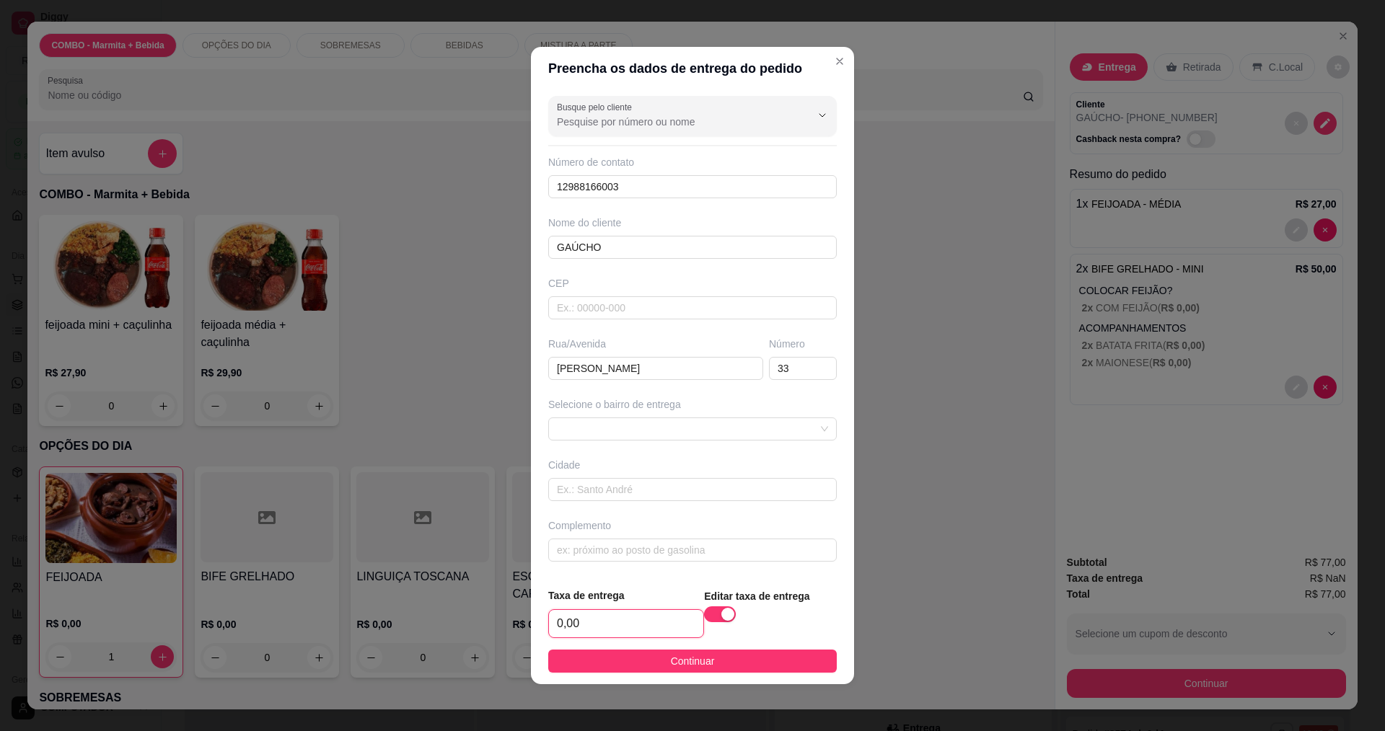
click at [634, 629] on input "0,00" at bounding box center [626, 623] width 154 height 27
type input "22,00"
click at [655, 663] on button "Continuar" at bounding box center [692, 661] width 288 height 23
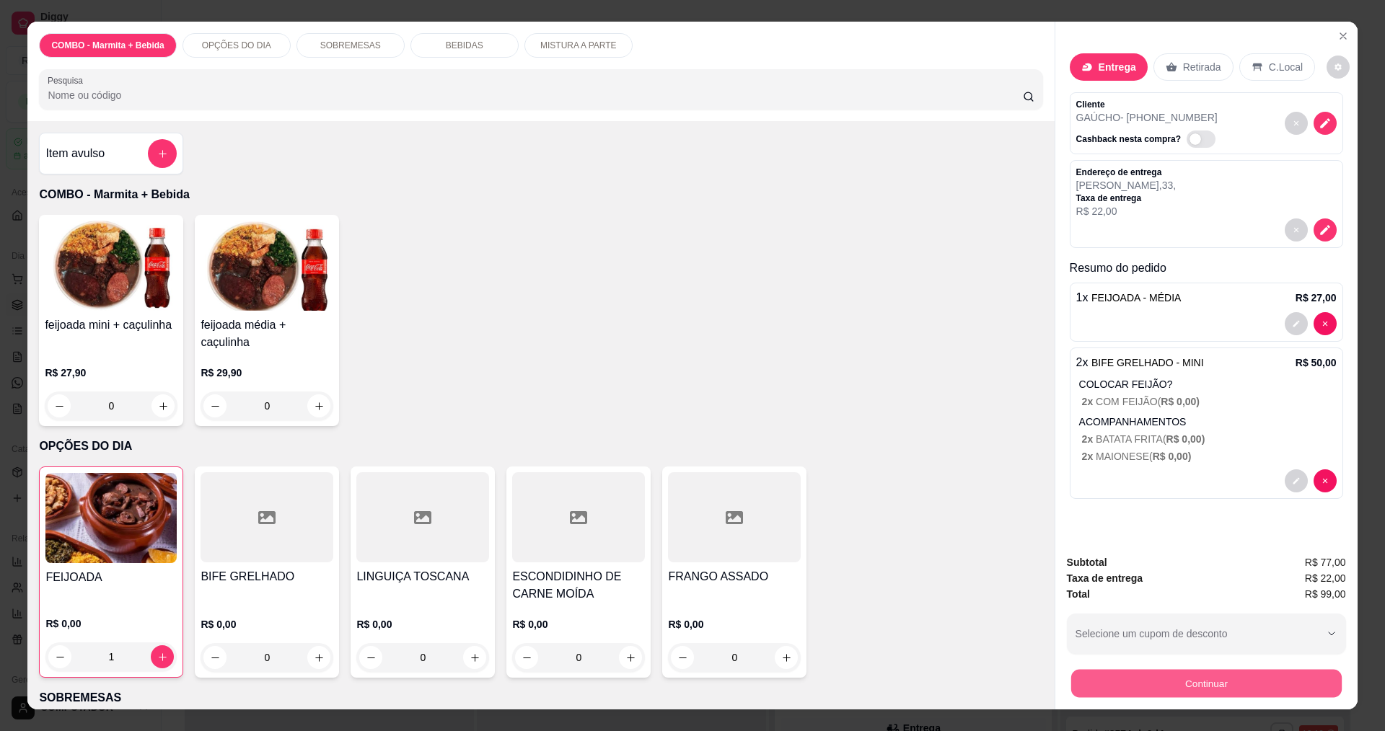
click at [1229, 683] on button "Continuar" at bounding box center [1205, 683] width 270 height 28
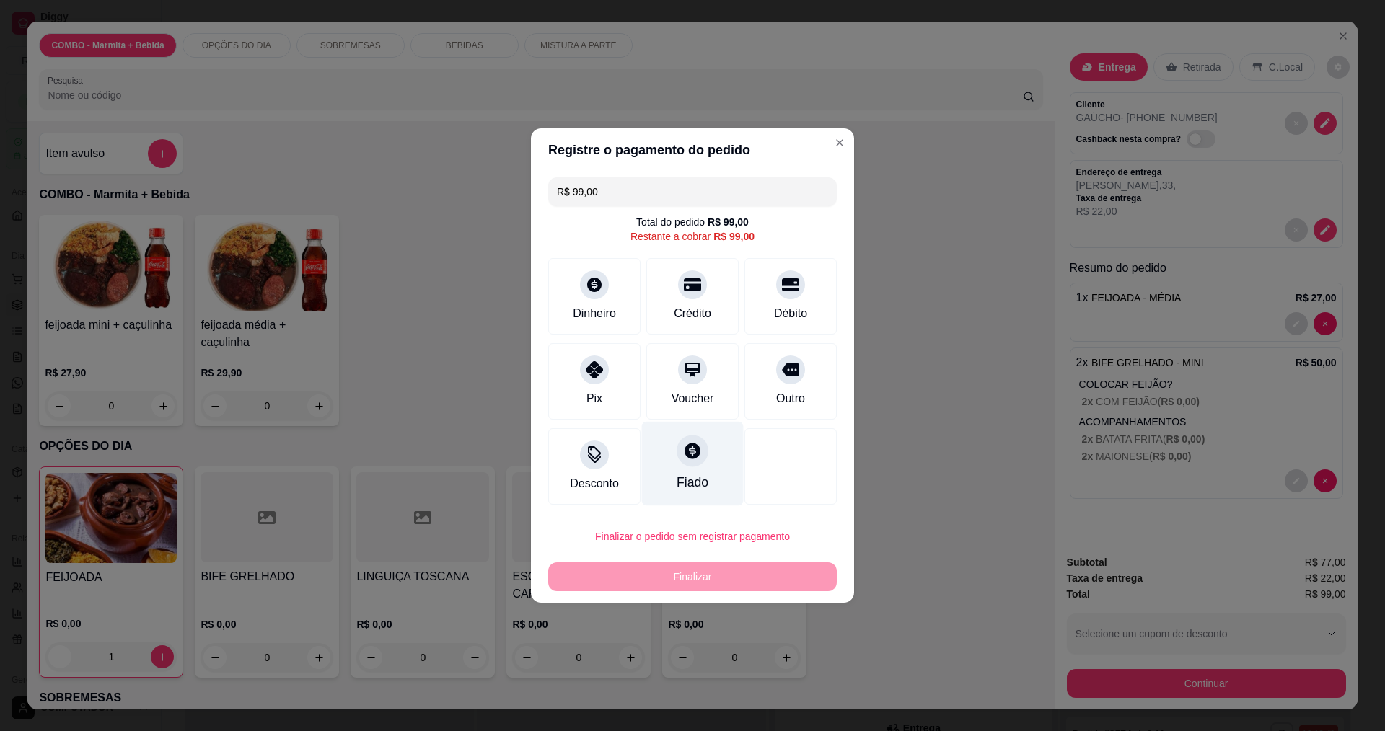
click at [678, 466] on div at bounding box center [692, 451] width 32 height 32
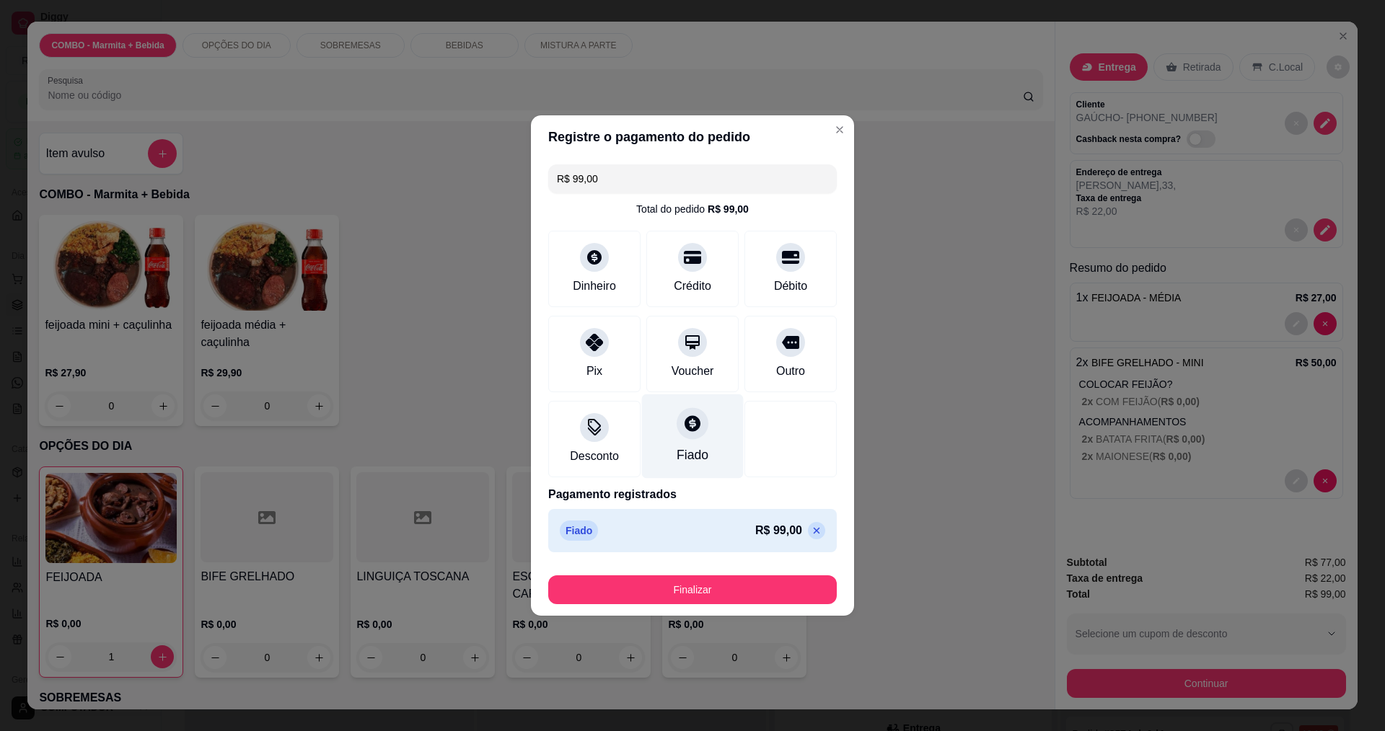
type input "R$ 0,00"
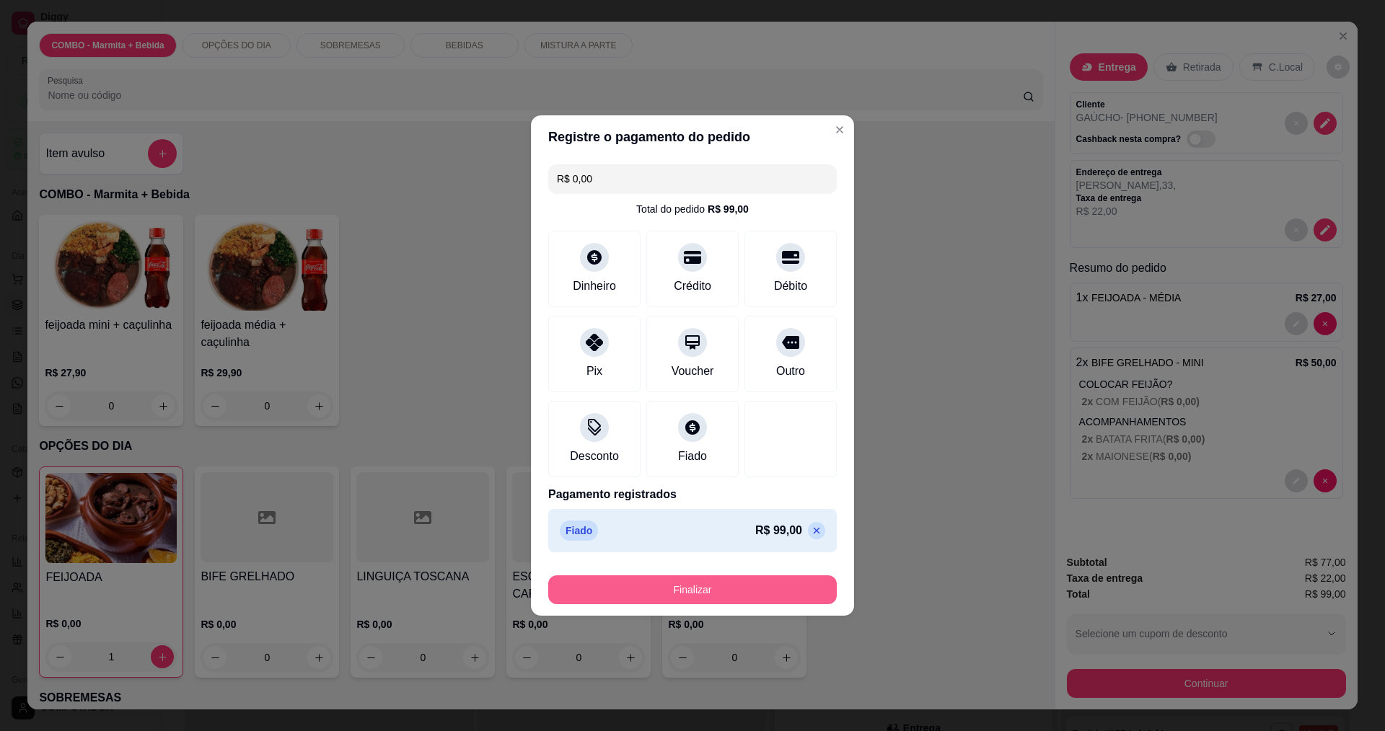
click at [707, 581] on button "Finalizar" at bounding box center [692, 589] width 288 height 29
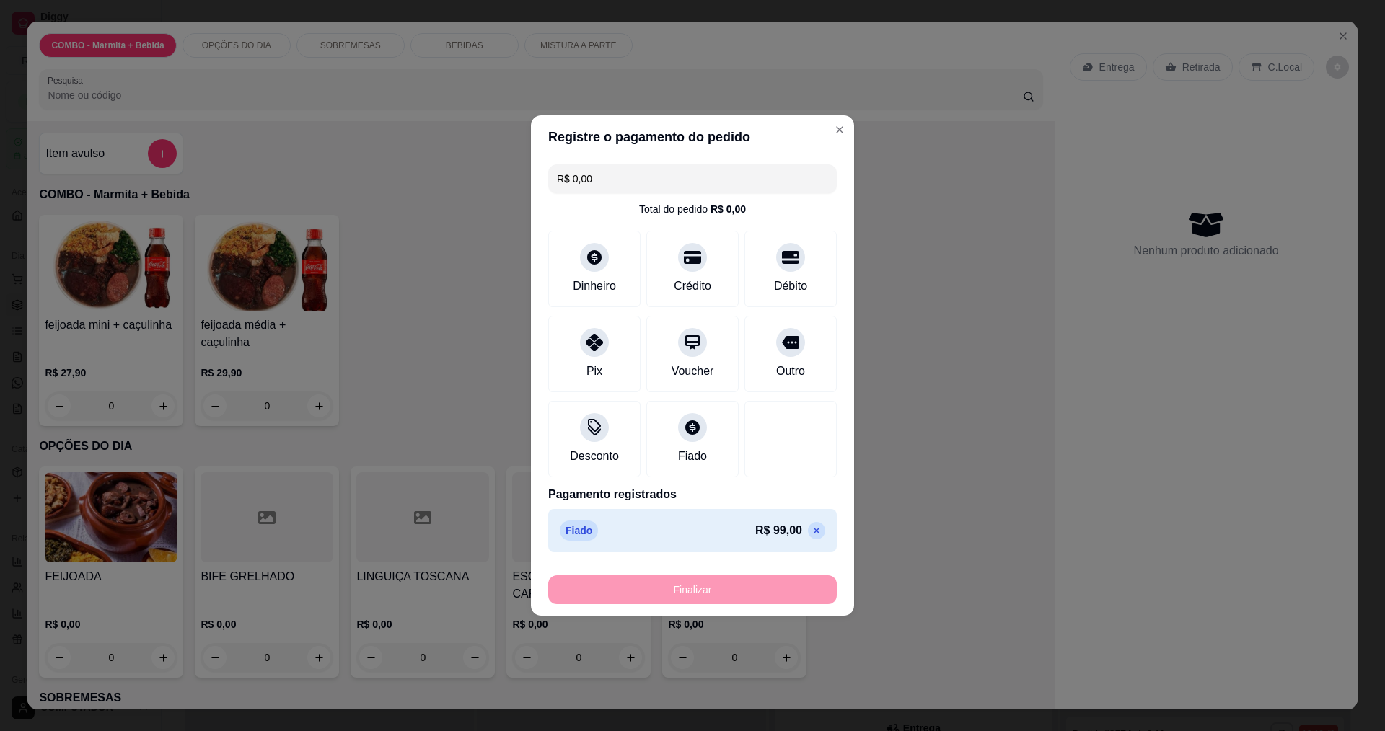
type input "0"
type input "-R$ 99,00"
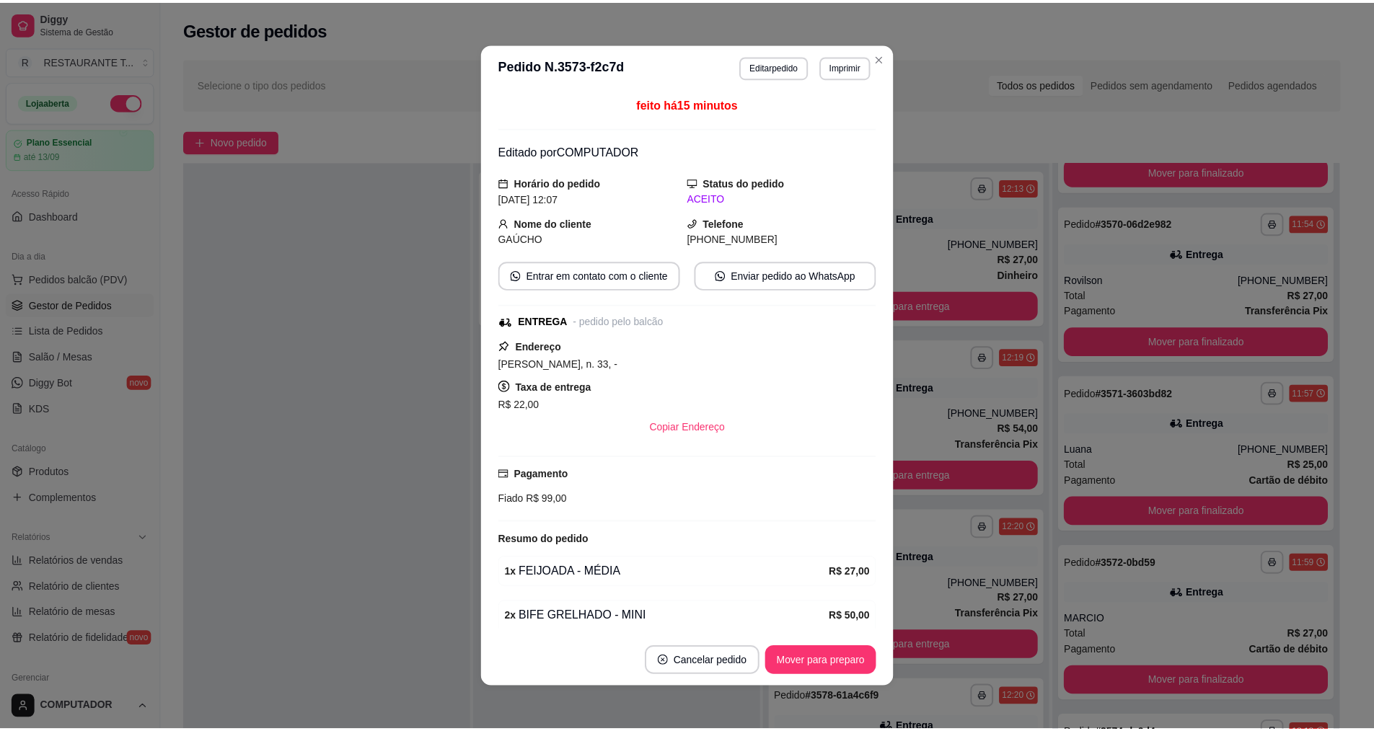
scroll to position [1836, 0]
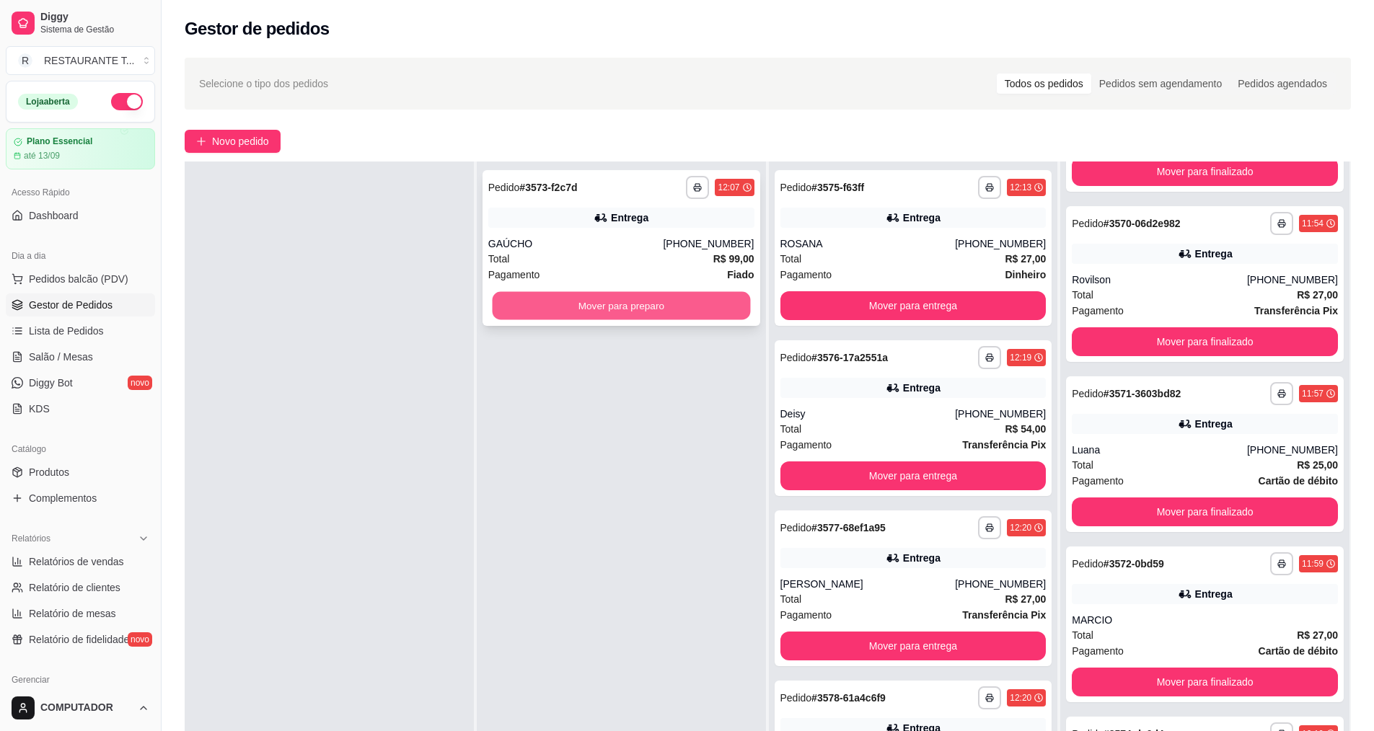
click at [580, 304] on button "Mover para preparo" at bounding box center [621, 306] width 258 height 28
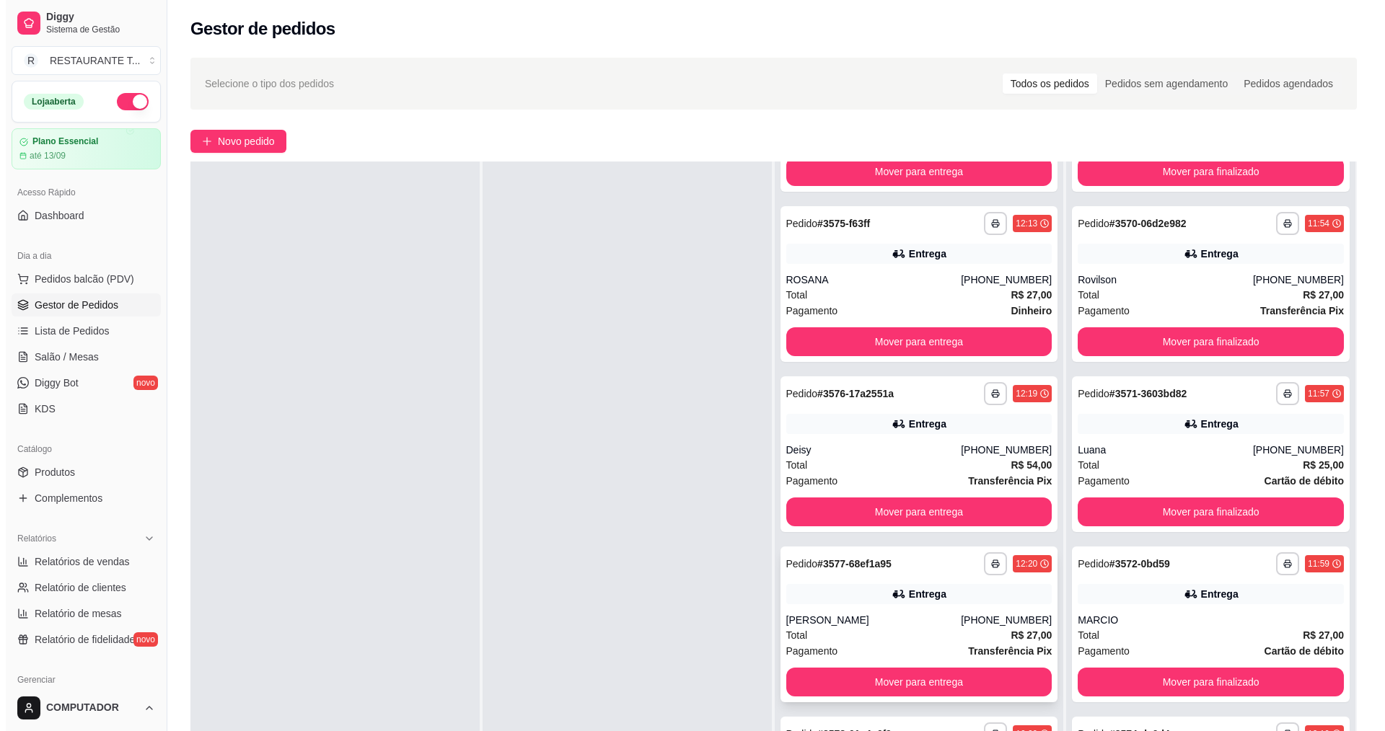
scroll to position [220, 0]
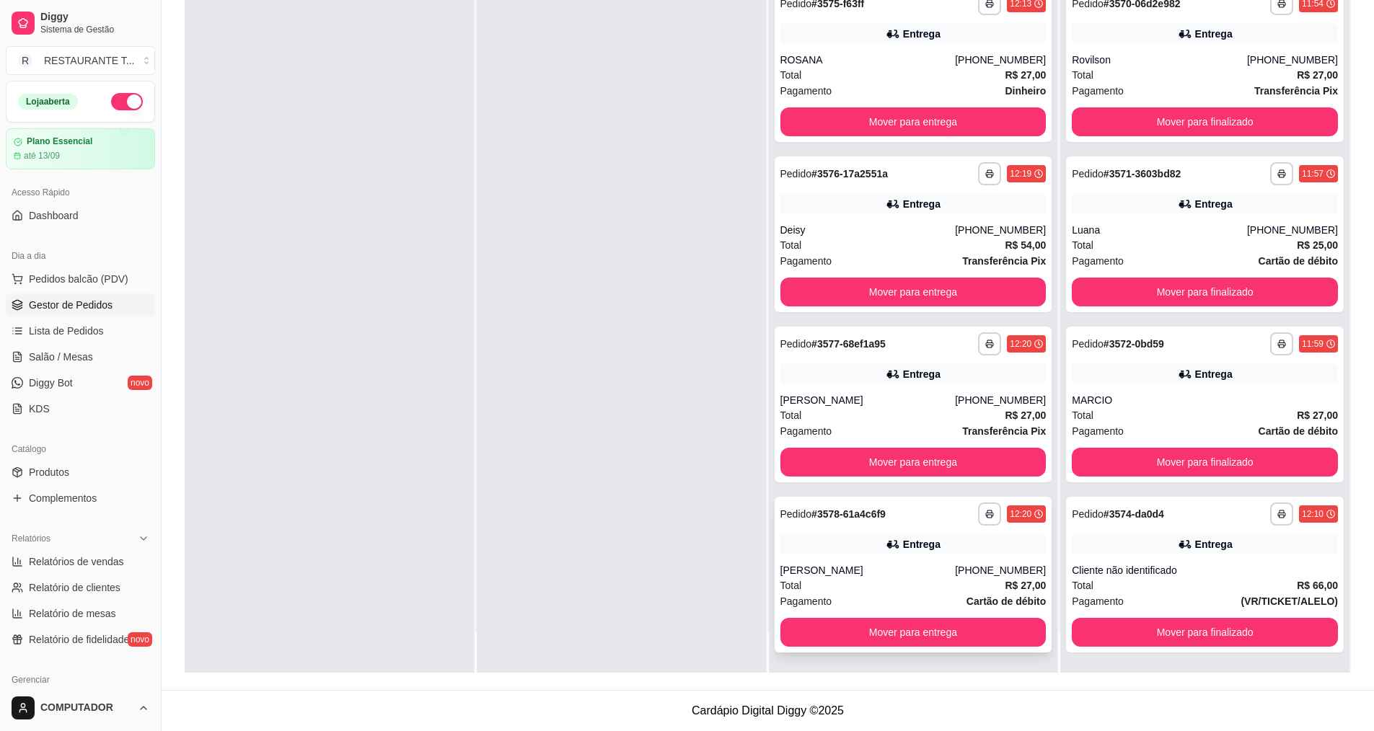
click at [902, 579] on div "Total R$ 27,00" at bounding box center [913, 586] width 266 height 16
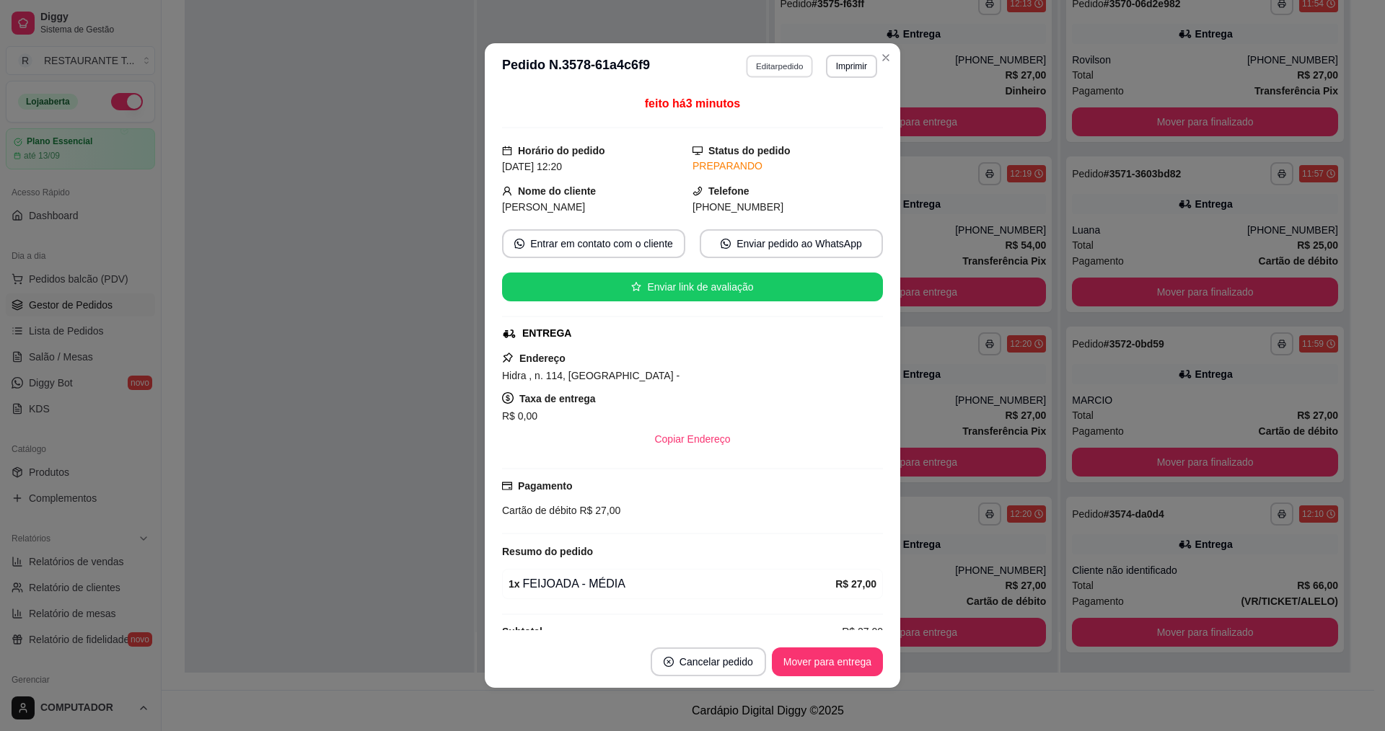
click at [785, 61] on button "Editar pedido" at bounding box center [779, 66] width 67 height 22
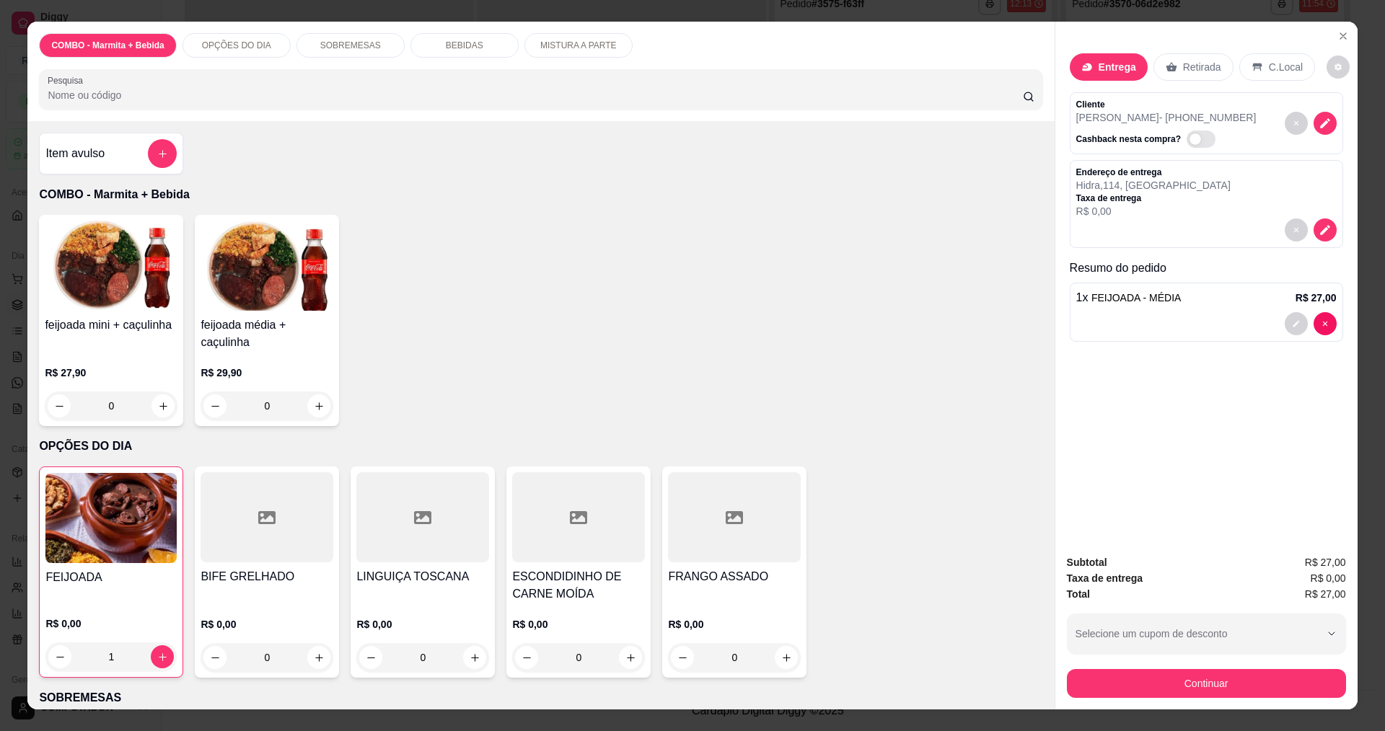
click at [165, 156] on button "add-separate-item" at bounding box center [162, 153] width 29 height 29
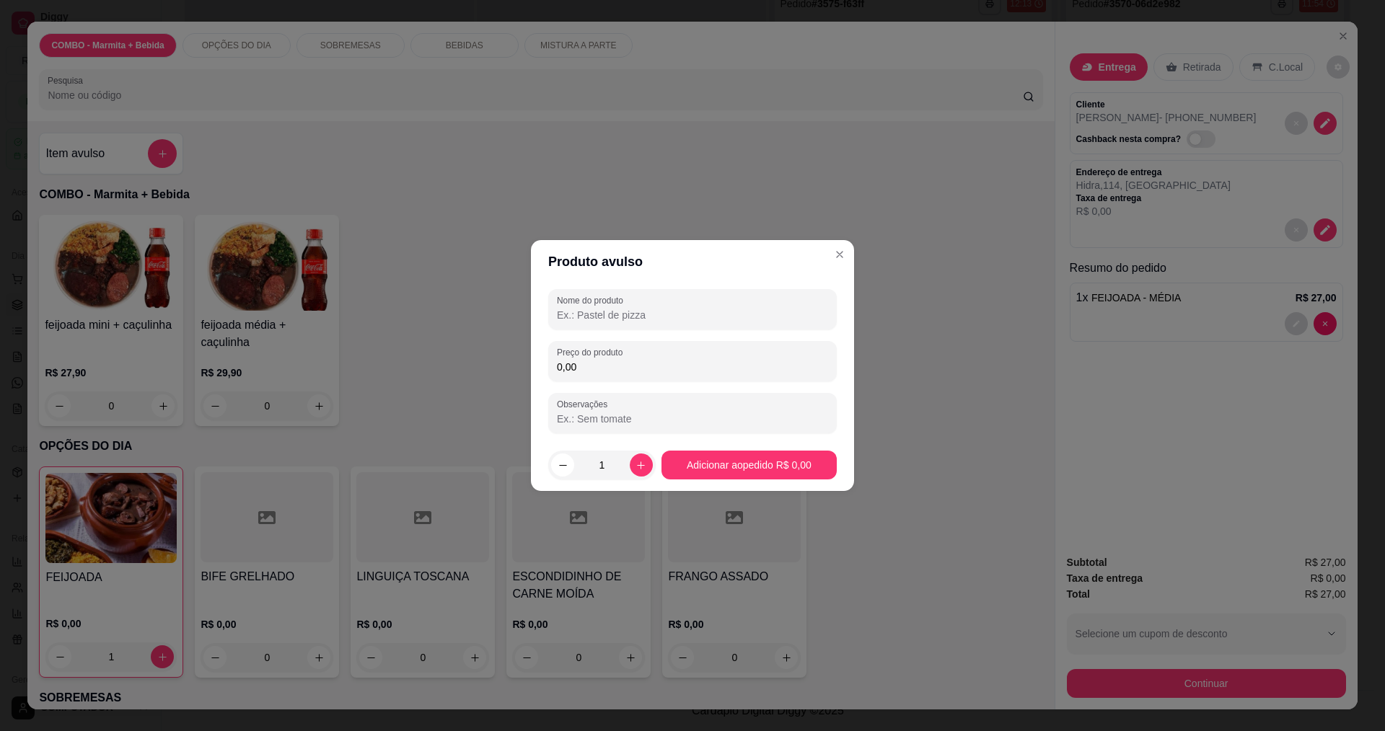
click at [678, 311] on input "Nome do produto" at bounding box center [692, 315] width 271 height 14
type input "MORANGO DO AMOR"
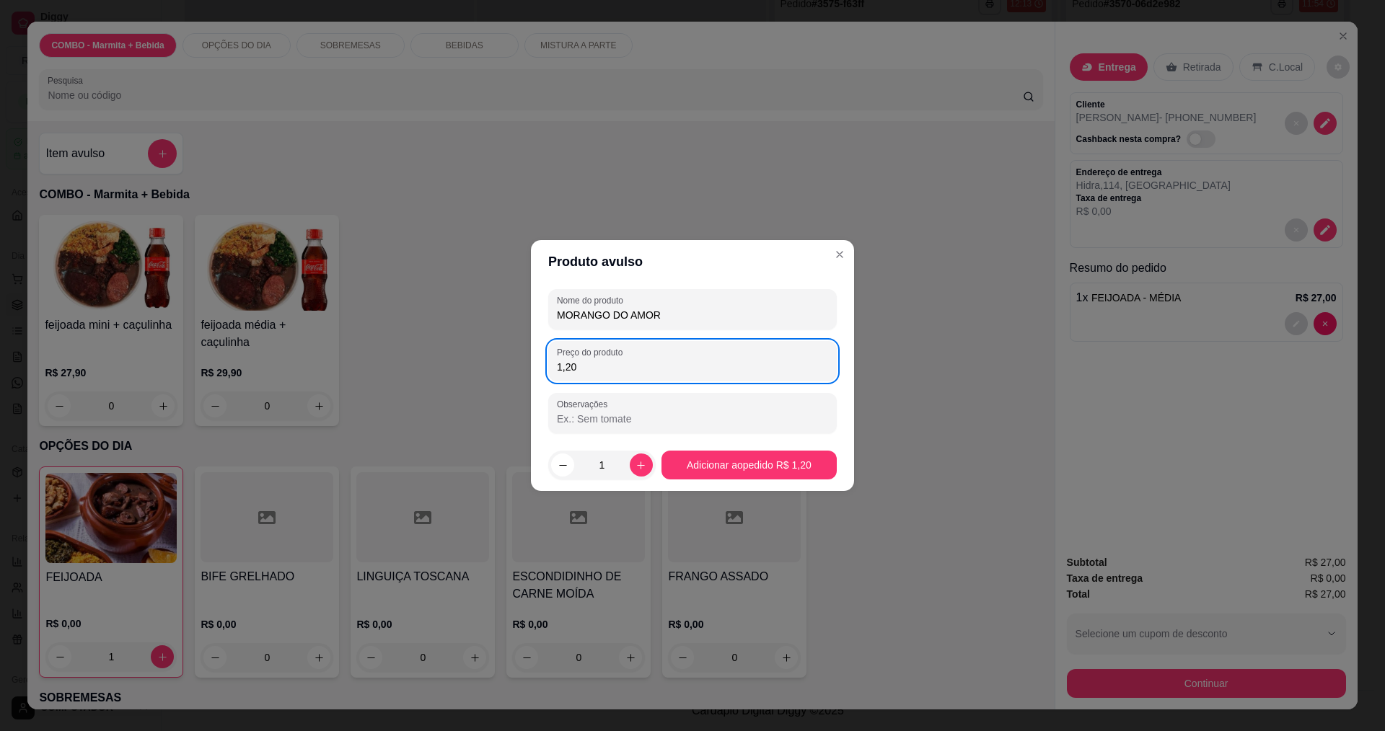
type input "12,00"
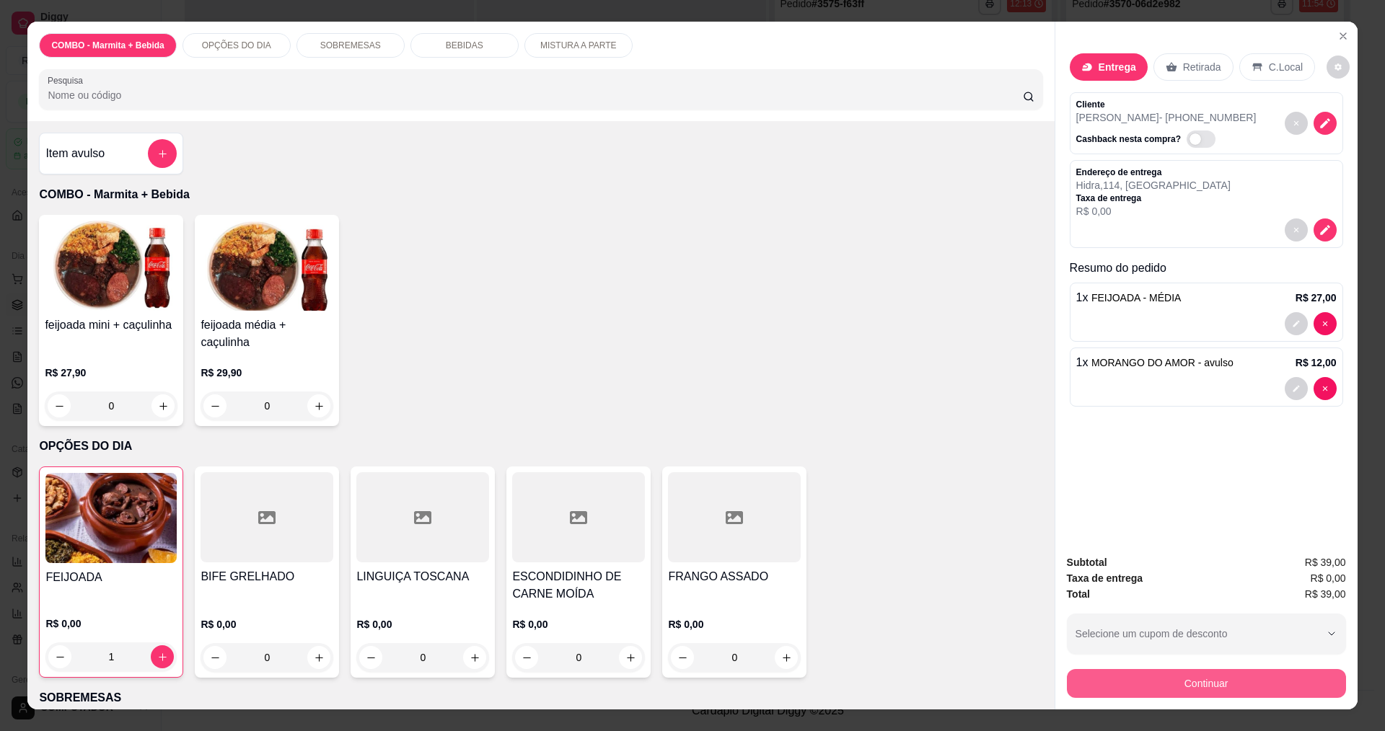
click at [1188, 686] on button "Continuar" at bounding box center [1206, 683] width 279 height 29
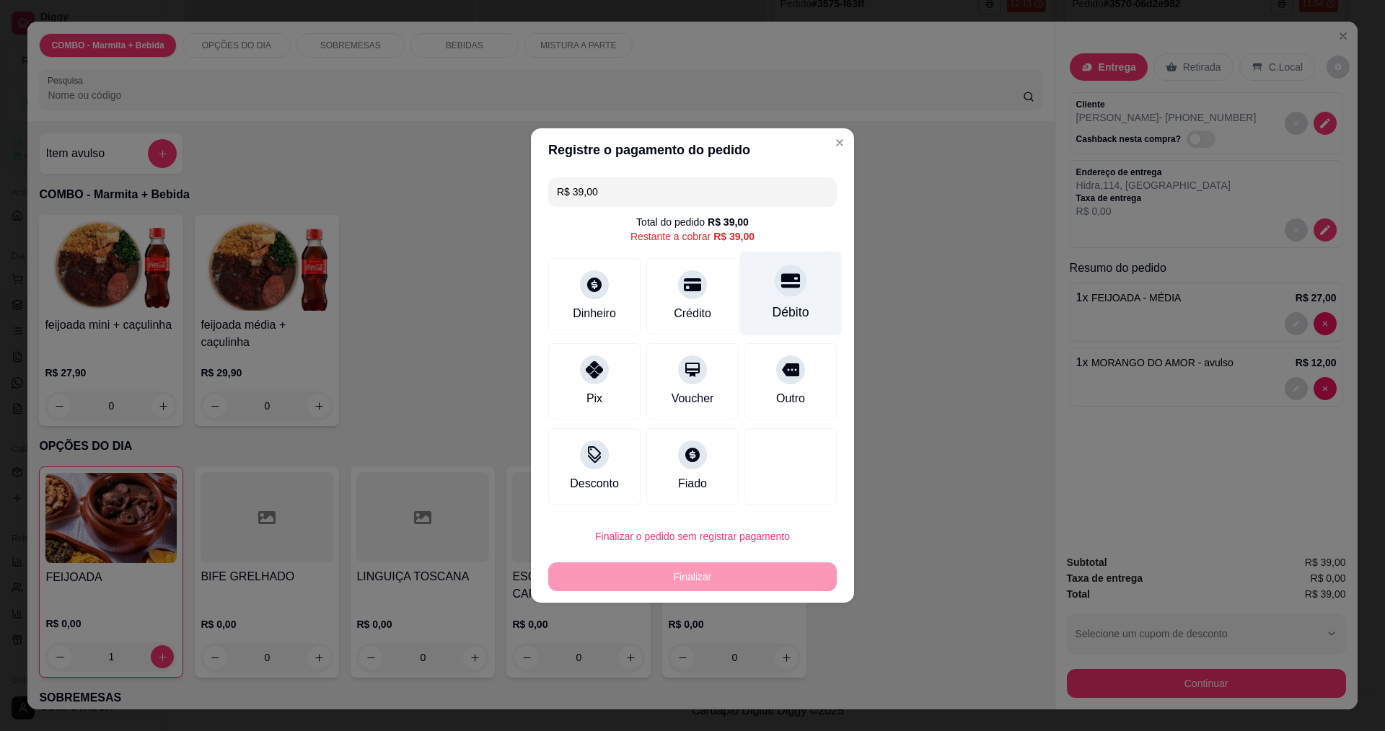
click at [790, 297] on div "Débito" at bounding box center [791, 294] width 102 height 84
type input "R$ 0,00"
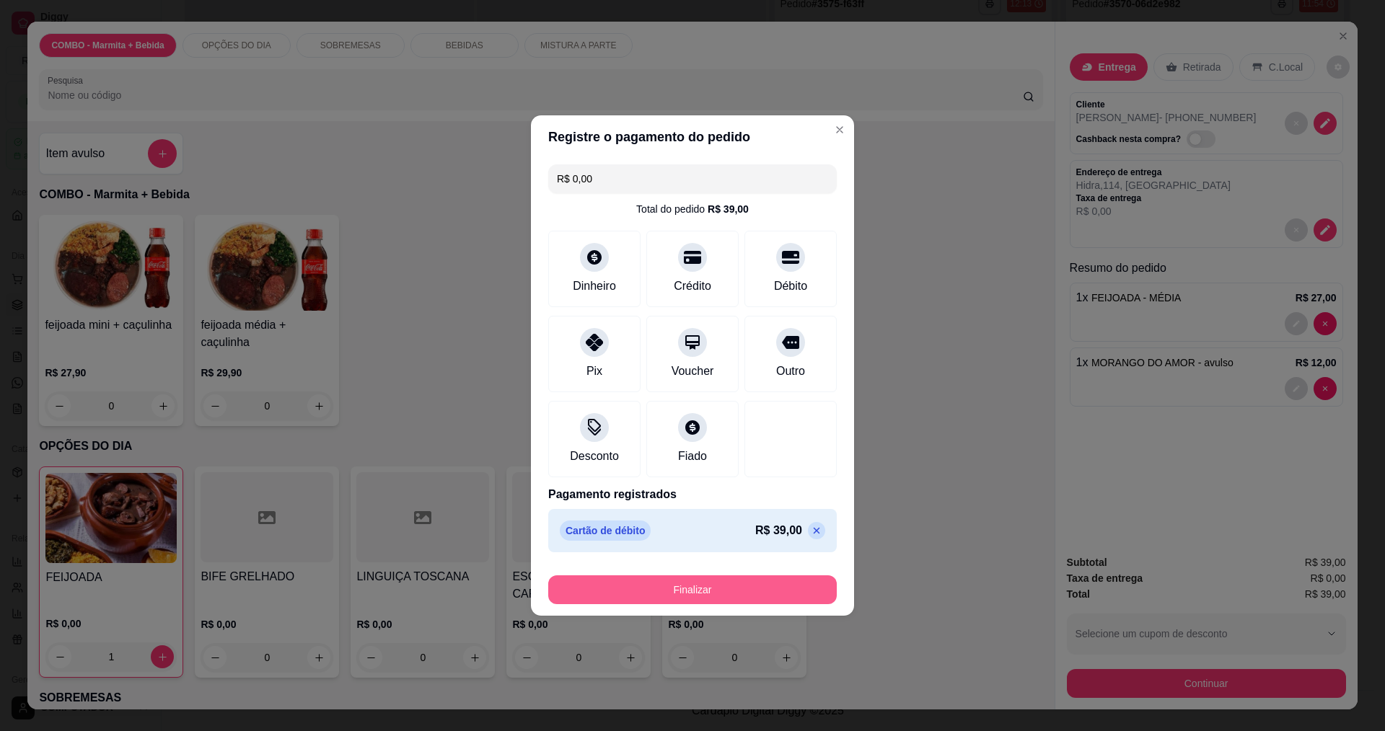
click at [709, 592] on button "Finalizar" at bounding box center [692, 589] width 288 height 29
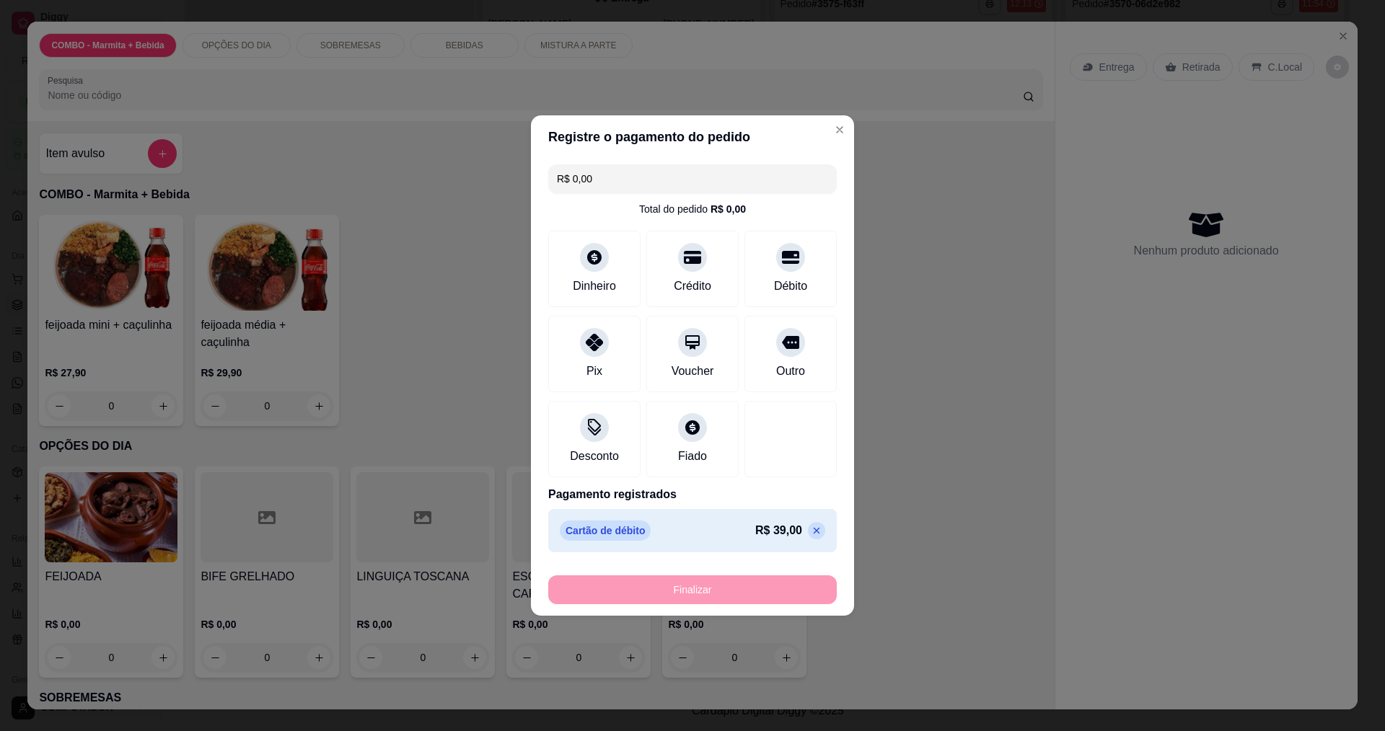
type input "0"
type input "-R$ 39,00"
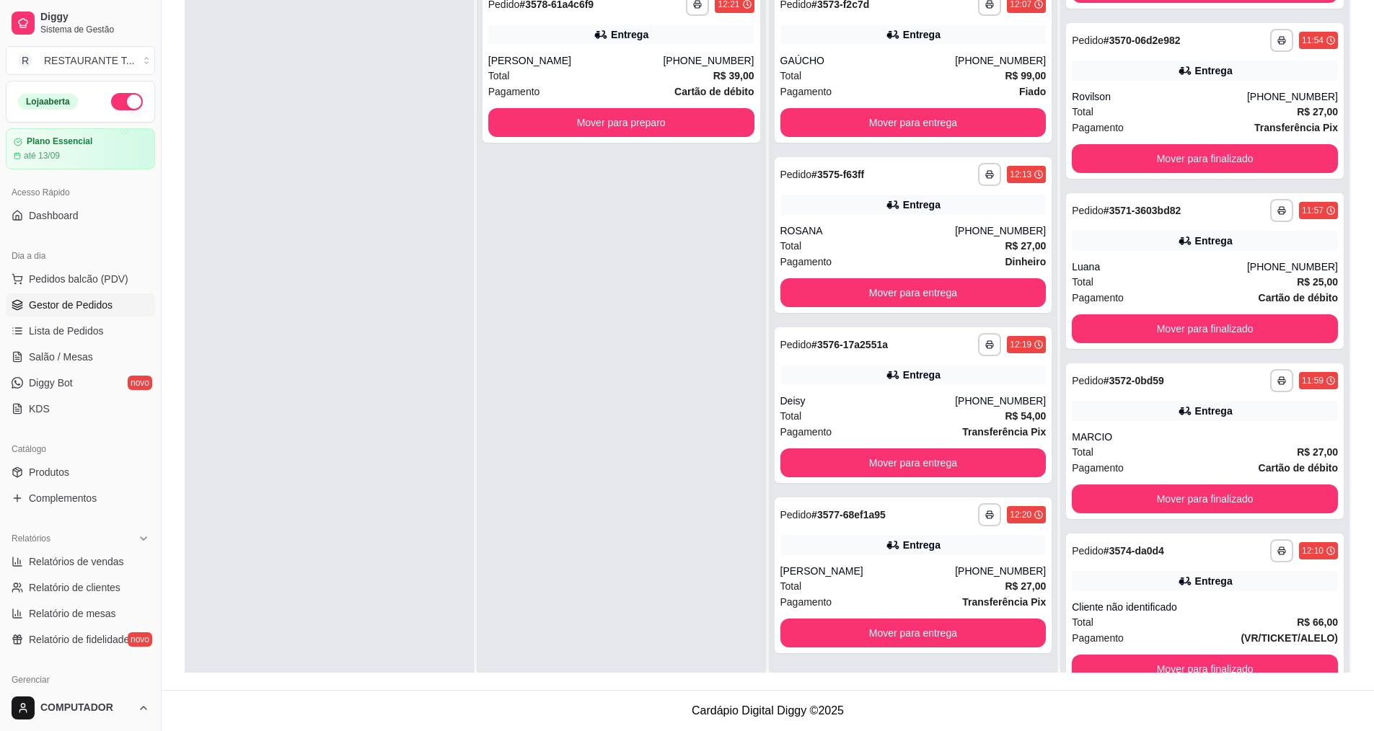
scroll to position [0, 0]
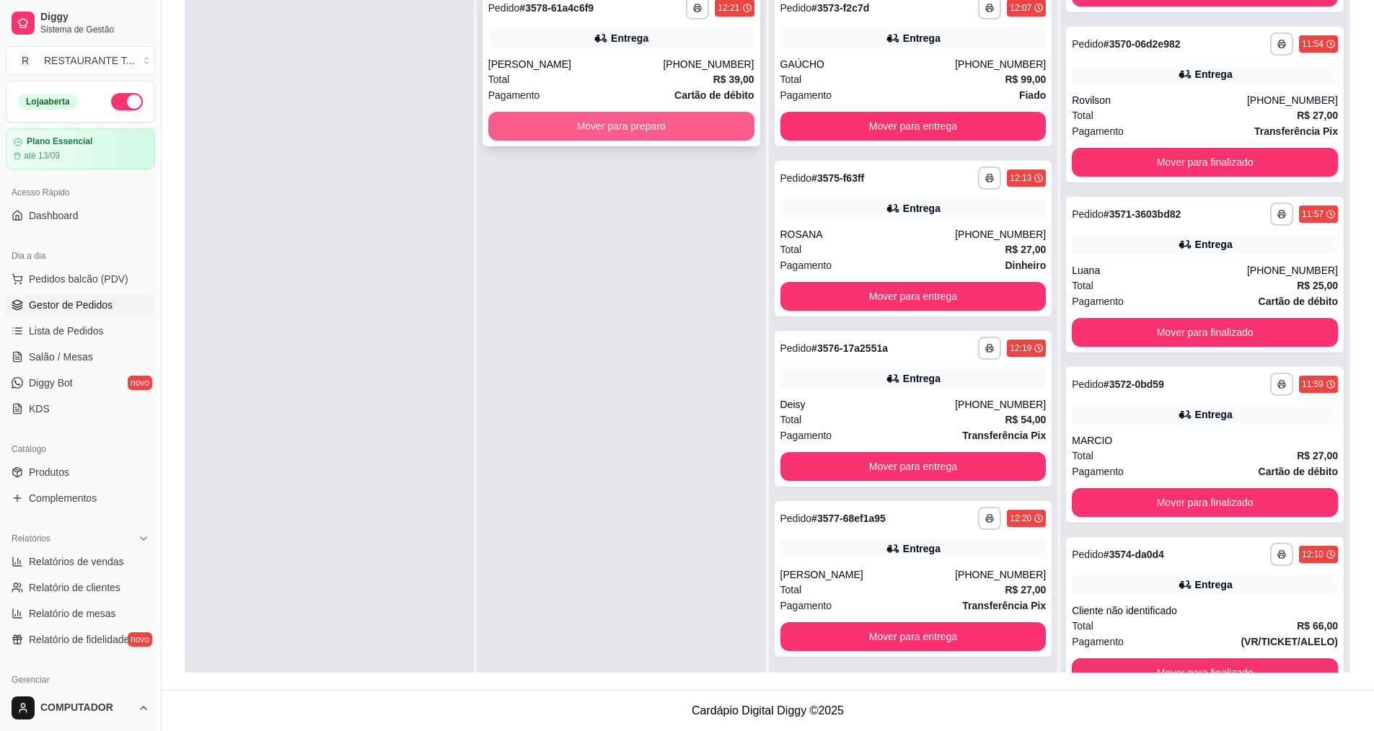
click at [614, 129] on button "Mover para preparo" at bounding box center [621, 126] width 266 height 29
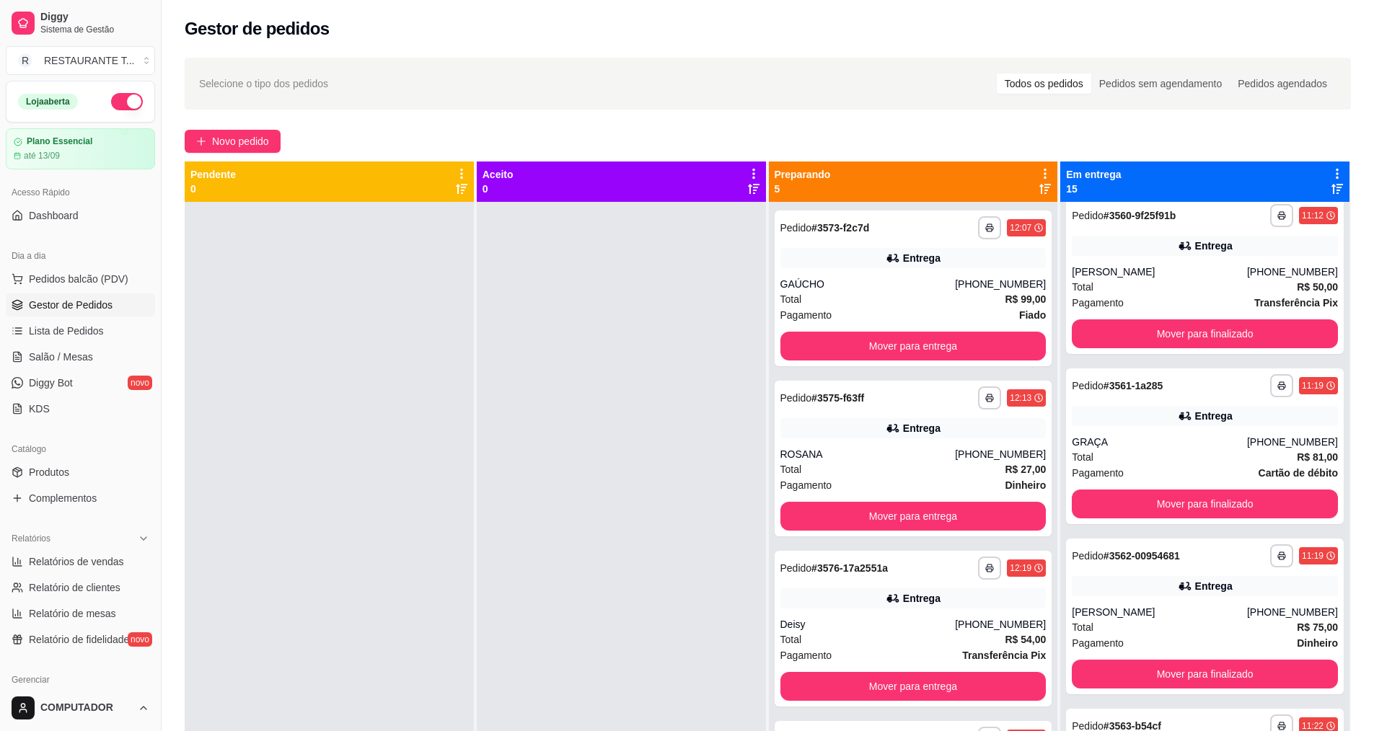
scroll to position [361, 0]
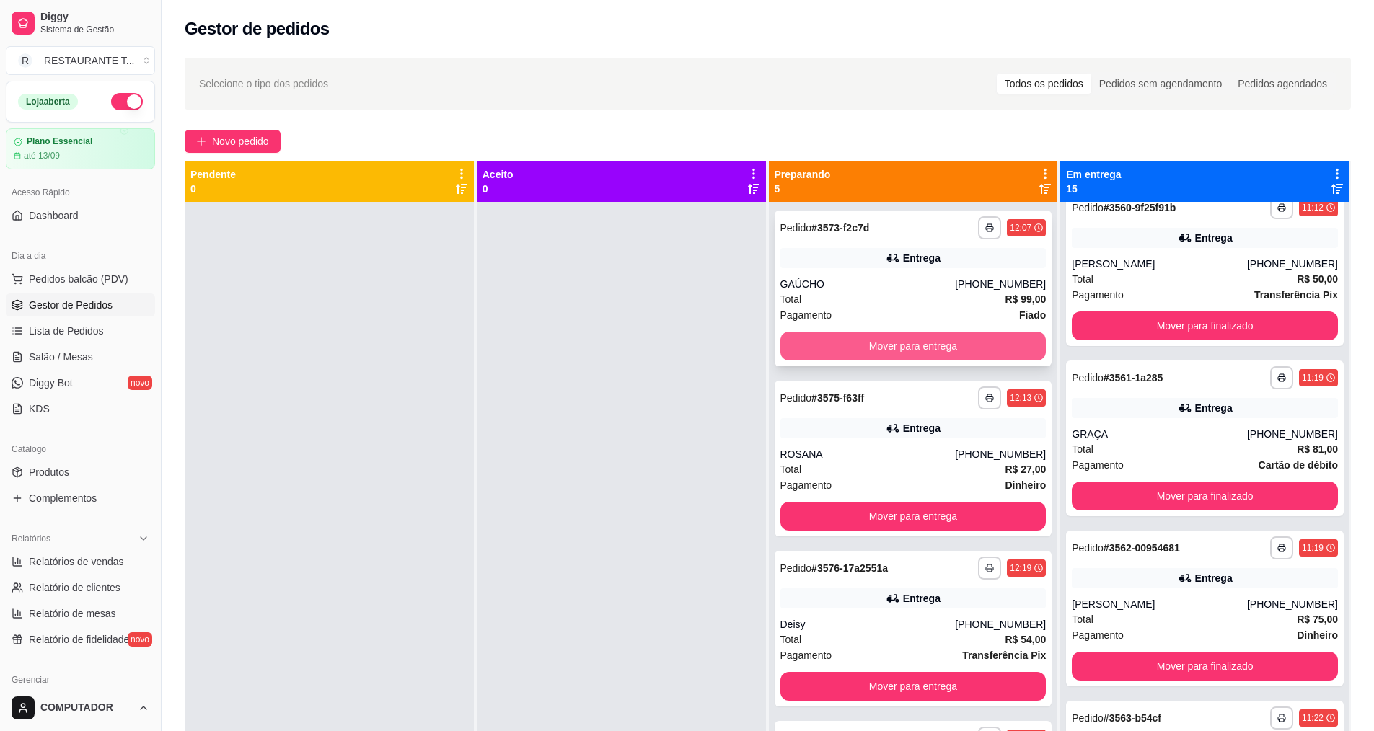
click at [871, 343] on button "Mover para entrega" at bounding box center [913, 346] width 266 height 29
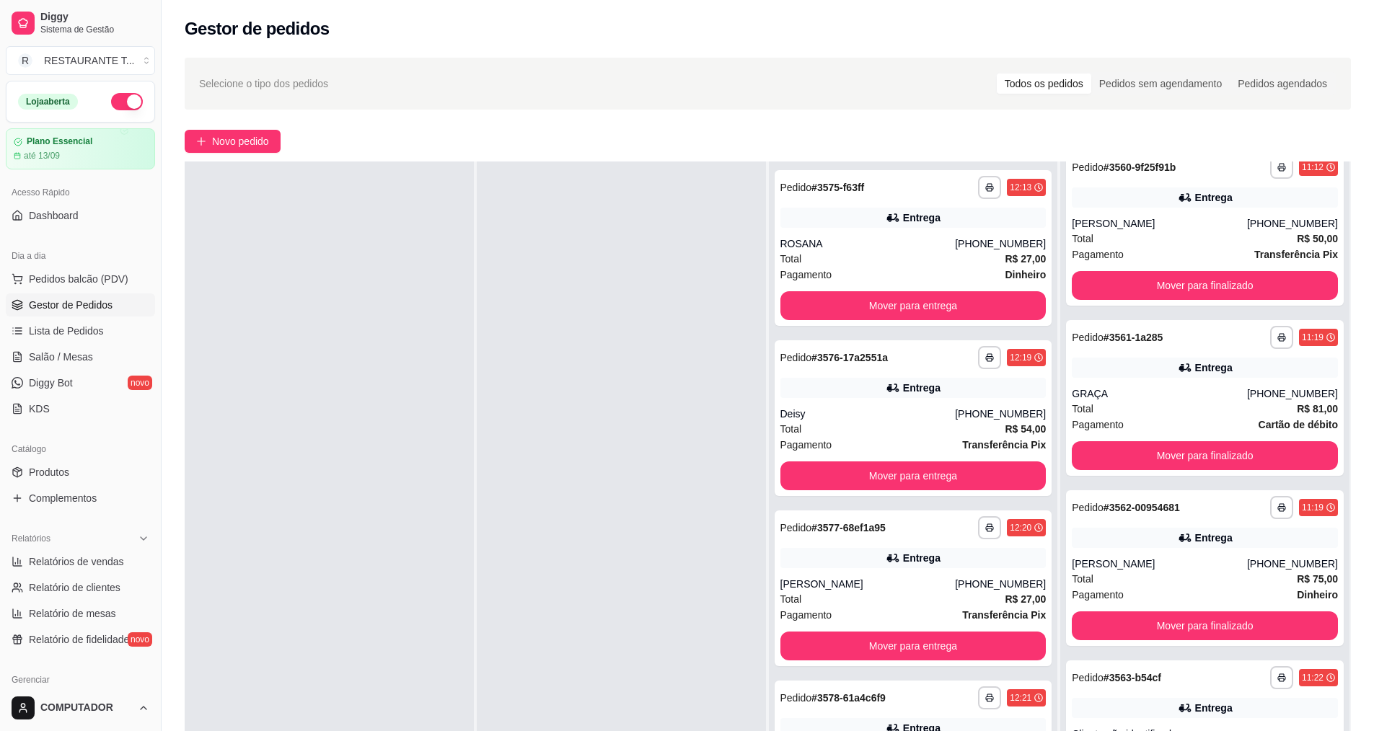
scroll to position [220, 0]
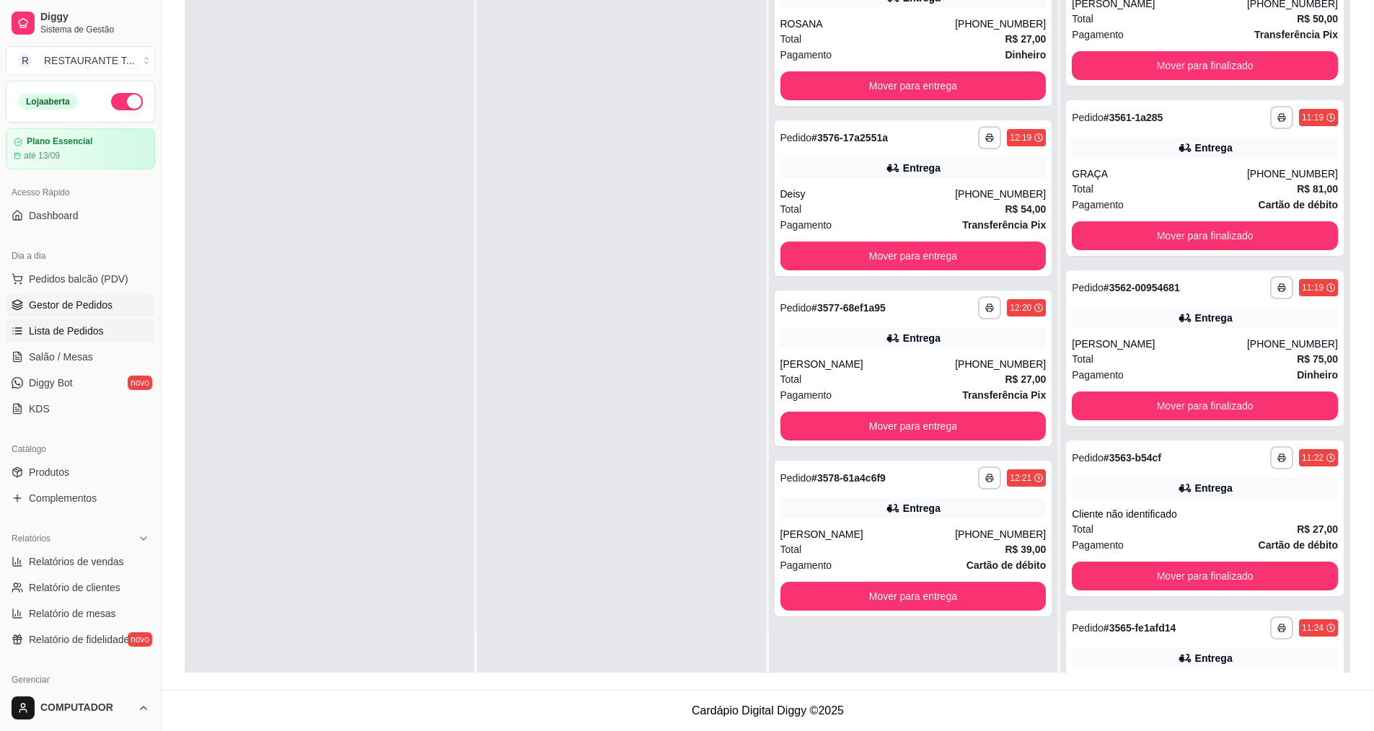
click at [94, 329] on span "Lista de Pedidos" at bounding box center [66, 331] width 75 height 14
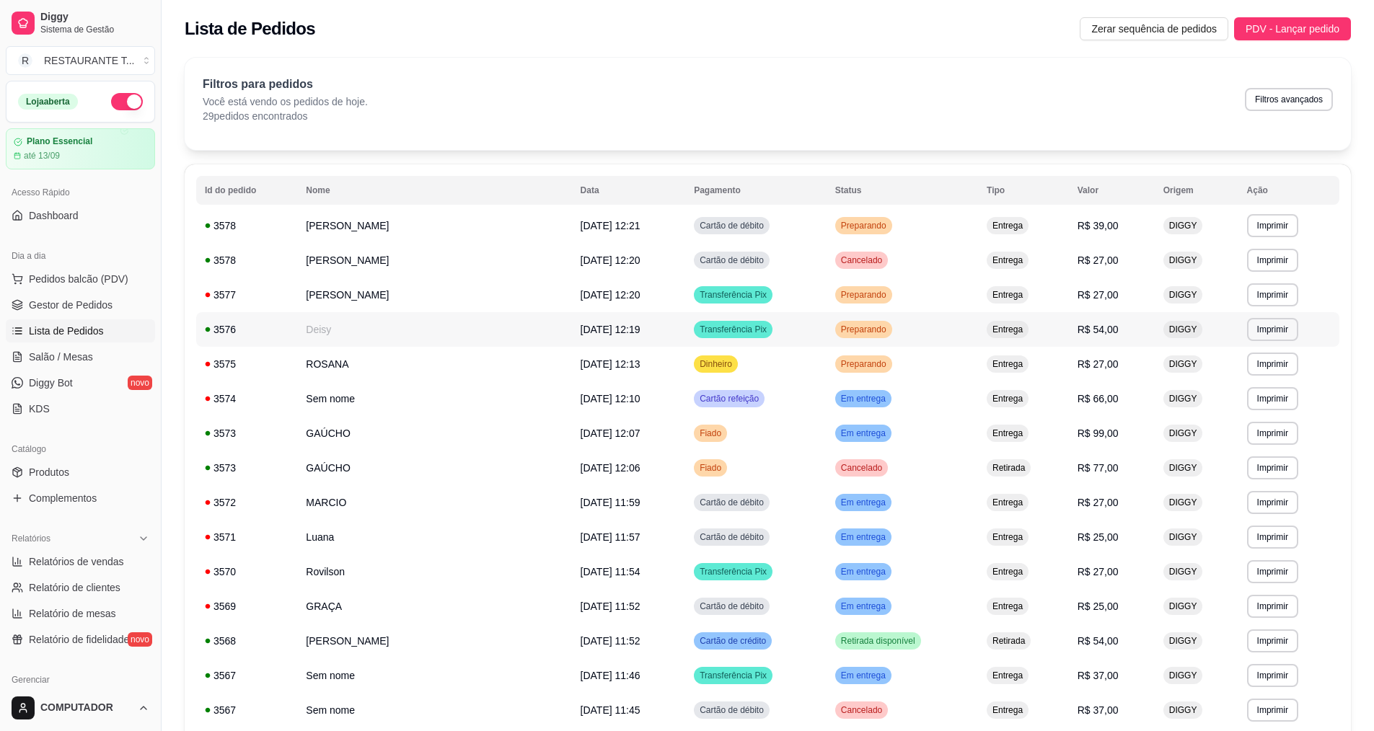
scroll to position [577, 0]
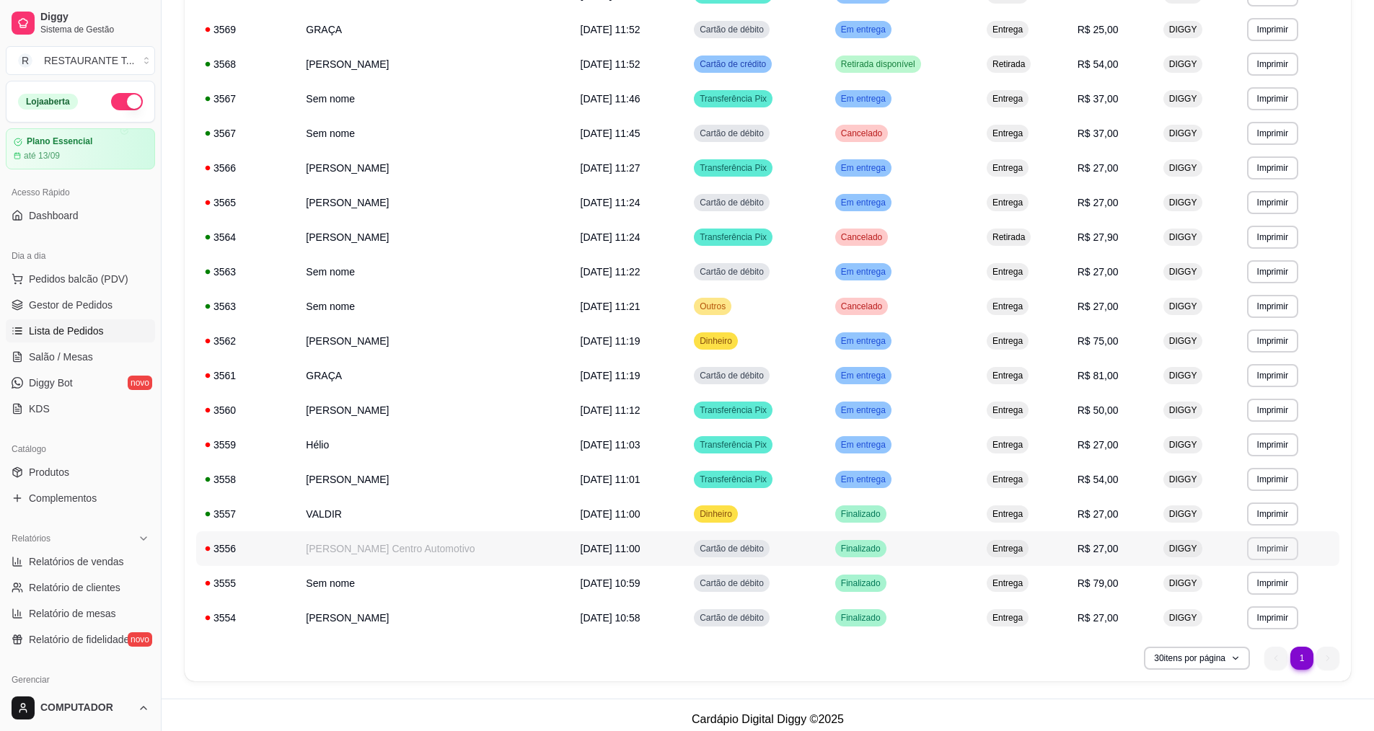
click at [1273, 548] on button "Imprimir" at bounding box center [1272, 548] width 51 height 23
click at [1232, 605] on button "IMPRESSORA" at bounding box center [1243, 599] width 101 height 22
click at [1216, 649] on button "30 itens por página" at bounding box center [1197, 658] width 106 height 23
click at [1180, 627] on span "100 pedidos" at bounding box center [1195, 625] width 121 height 14
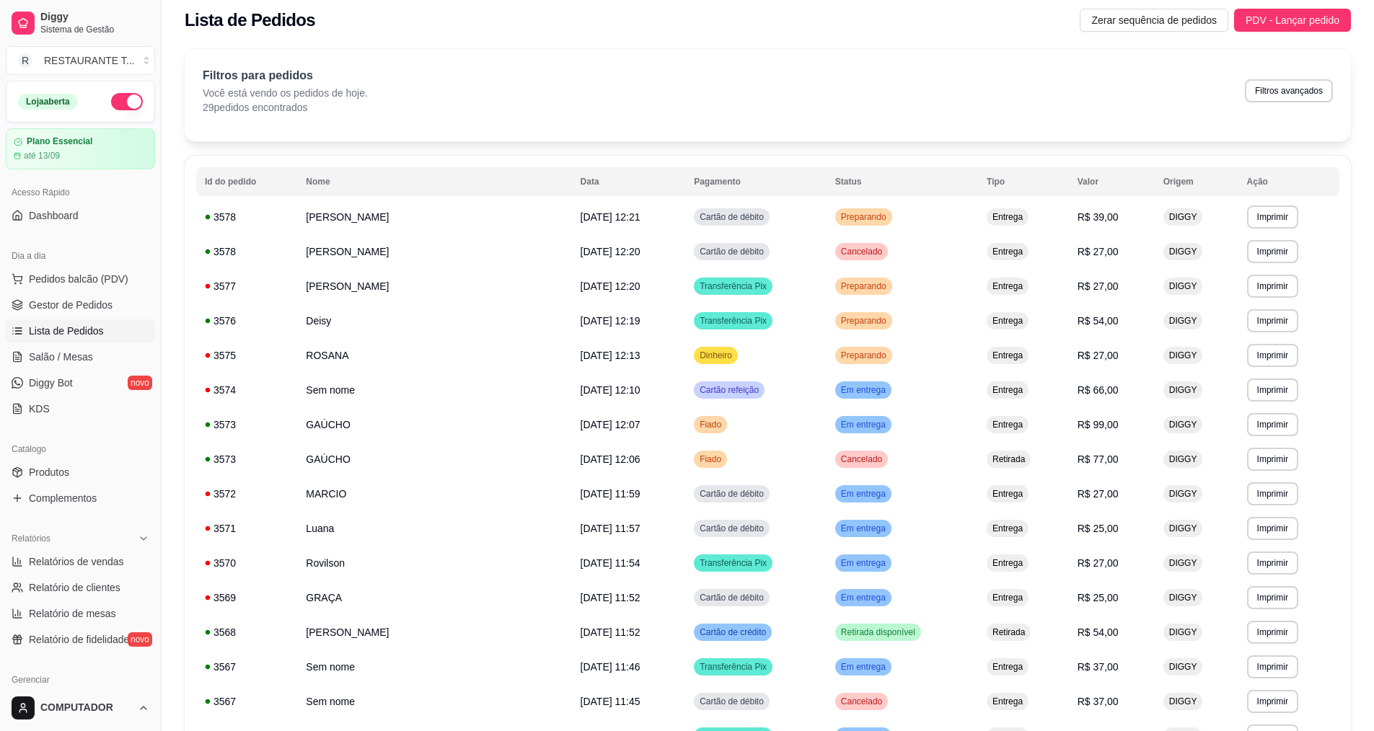
scroll to position [0, 0]
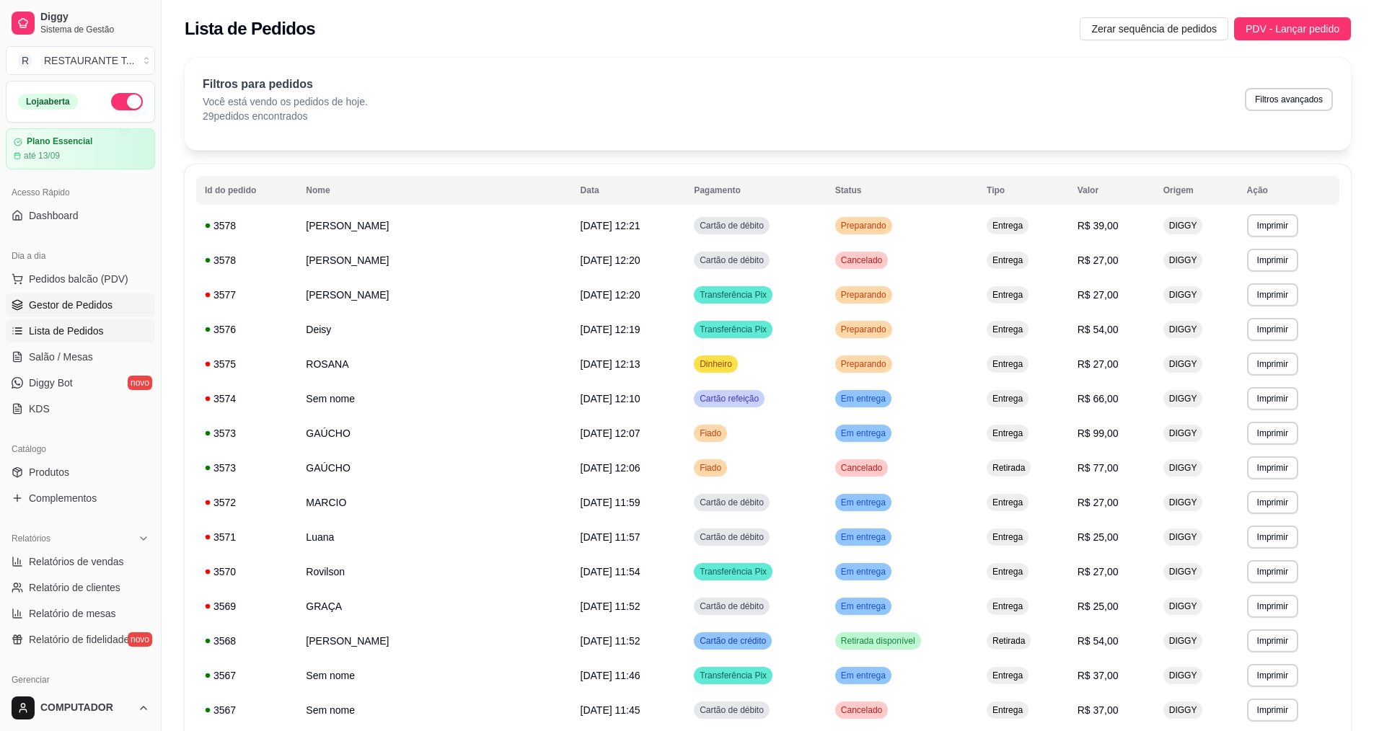
click at [39, 306] on span "Gestor de Pedidos" at bounding box center [71, 305] width 84 height 14
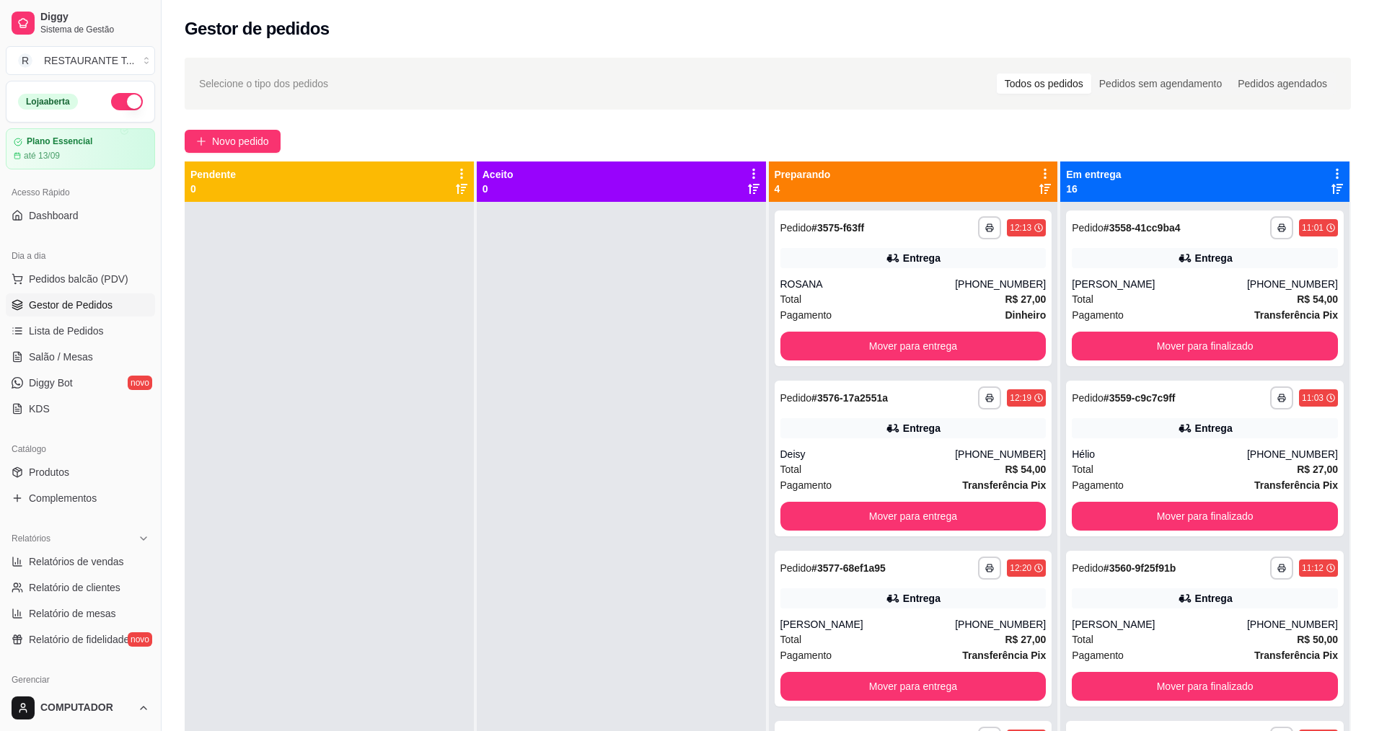
drag, startPoint x: 640, startPoint y: 412, endPoint x: 348, endPoint y: 30, distance: 481.6
click at [348, 30] on div "Gestor de pedidos" at bounding box center [768, 28] width 1166 height 23
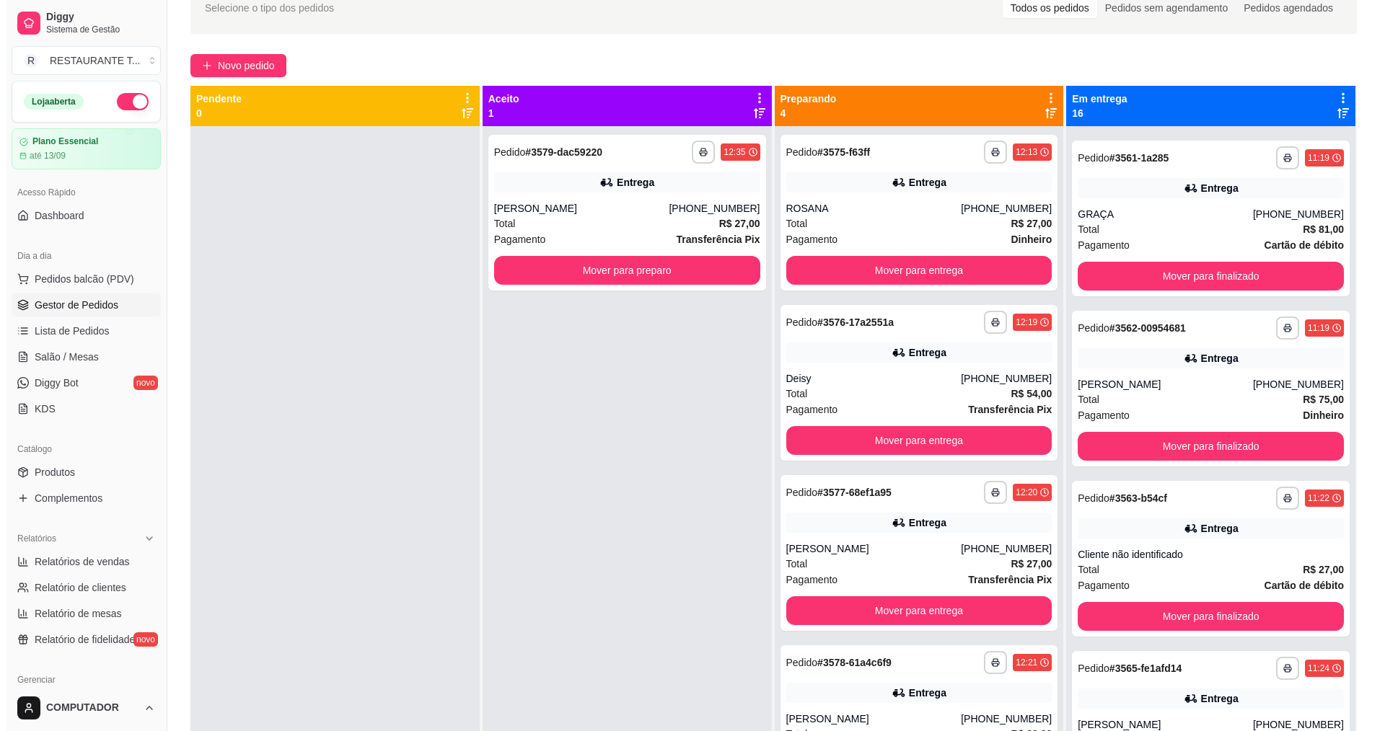
scroll to position [4, 0]
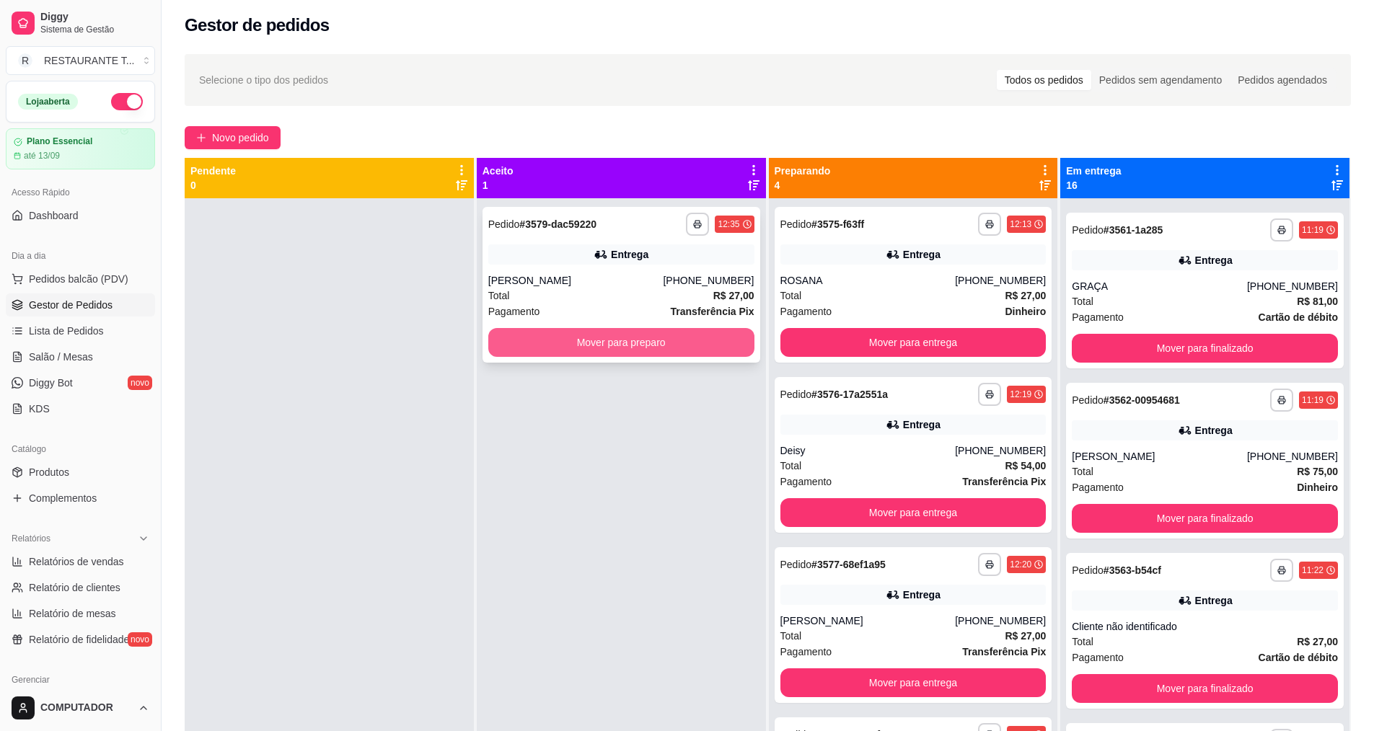
click at [607, 350] on button "Mover para preparo" at bounding box center [621, 342] width 266 height 29
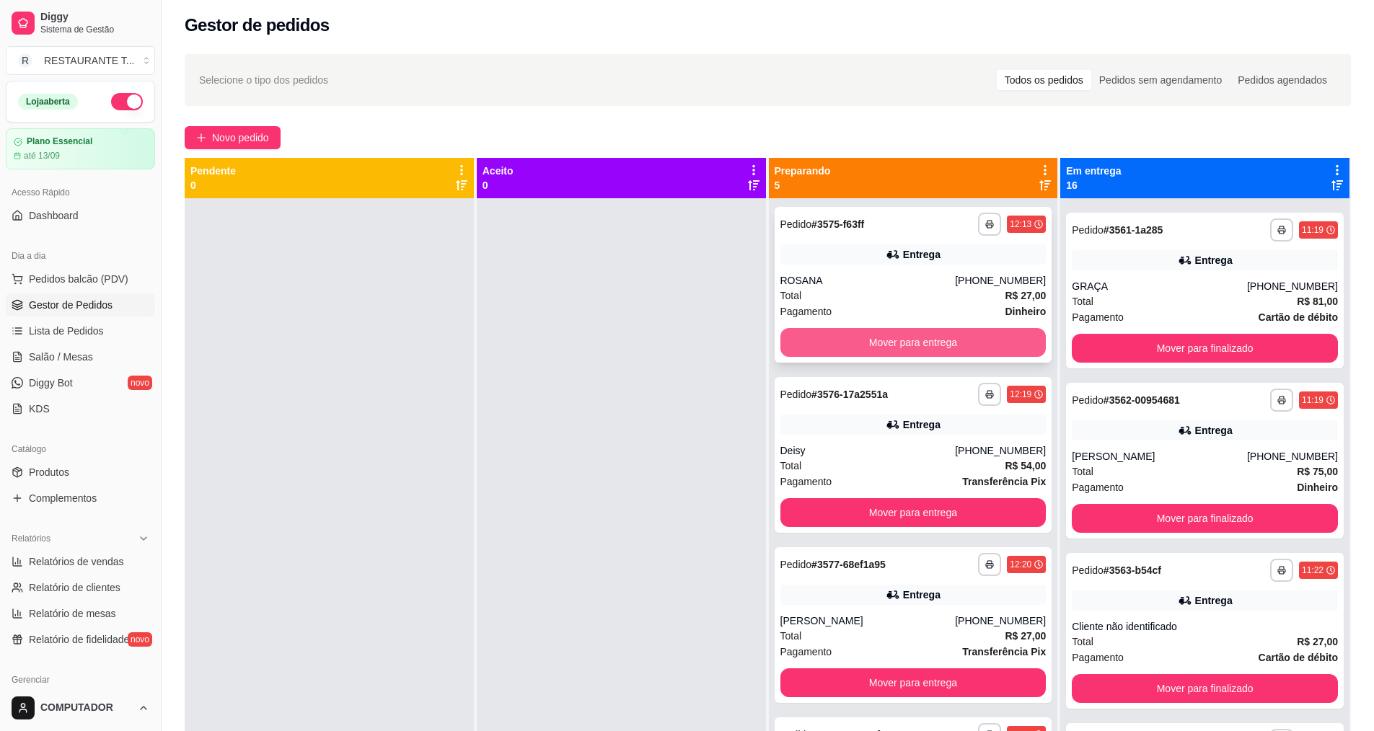
click at [903, 343] on button "Mover para entrega" at bounding box center [913, 342] width 266 height 29
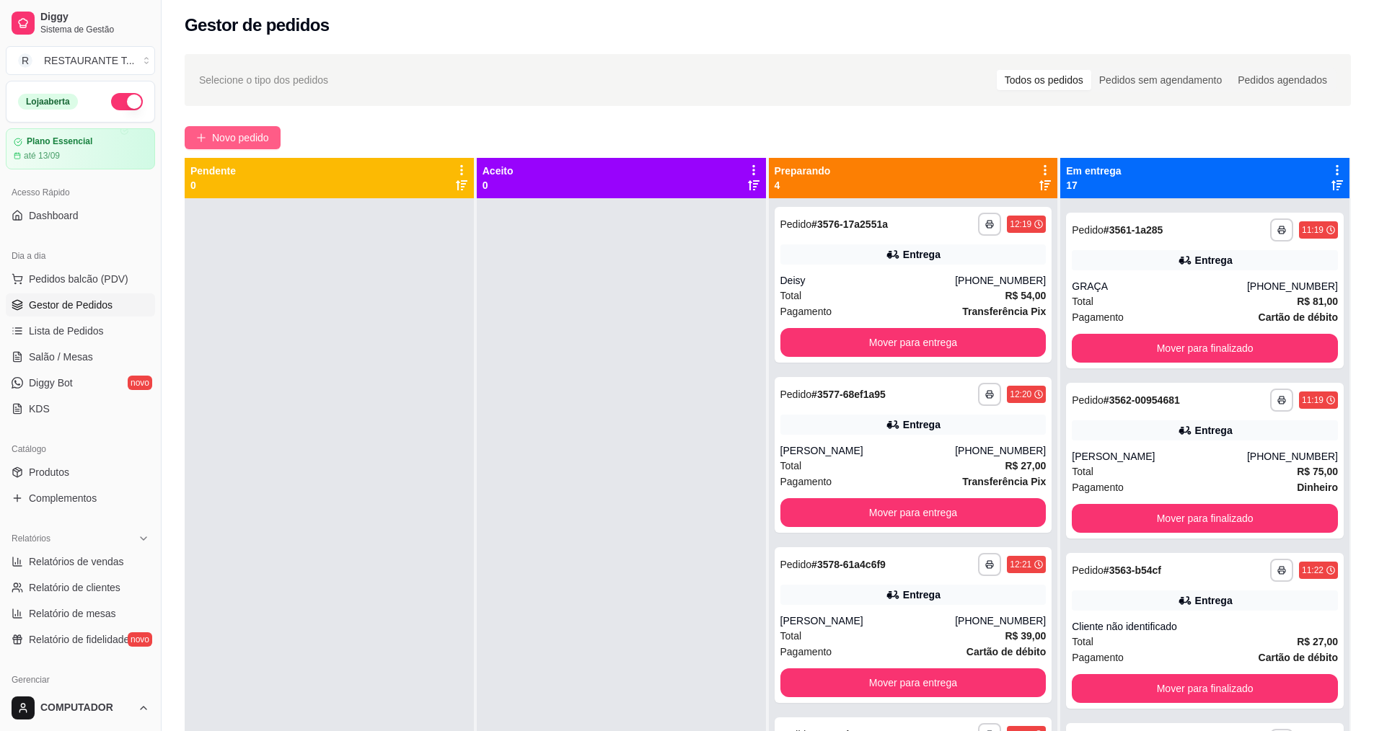
click at [237, 133] on span "Novo pedido" at bounding box center [240, 138] width 57 height 16
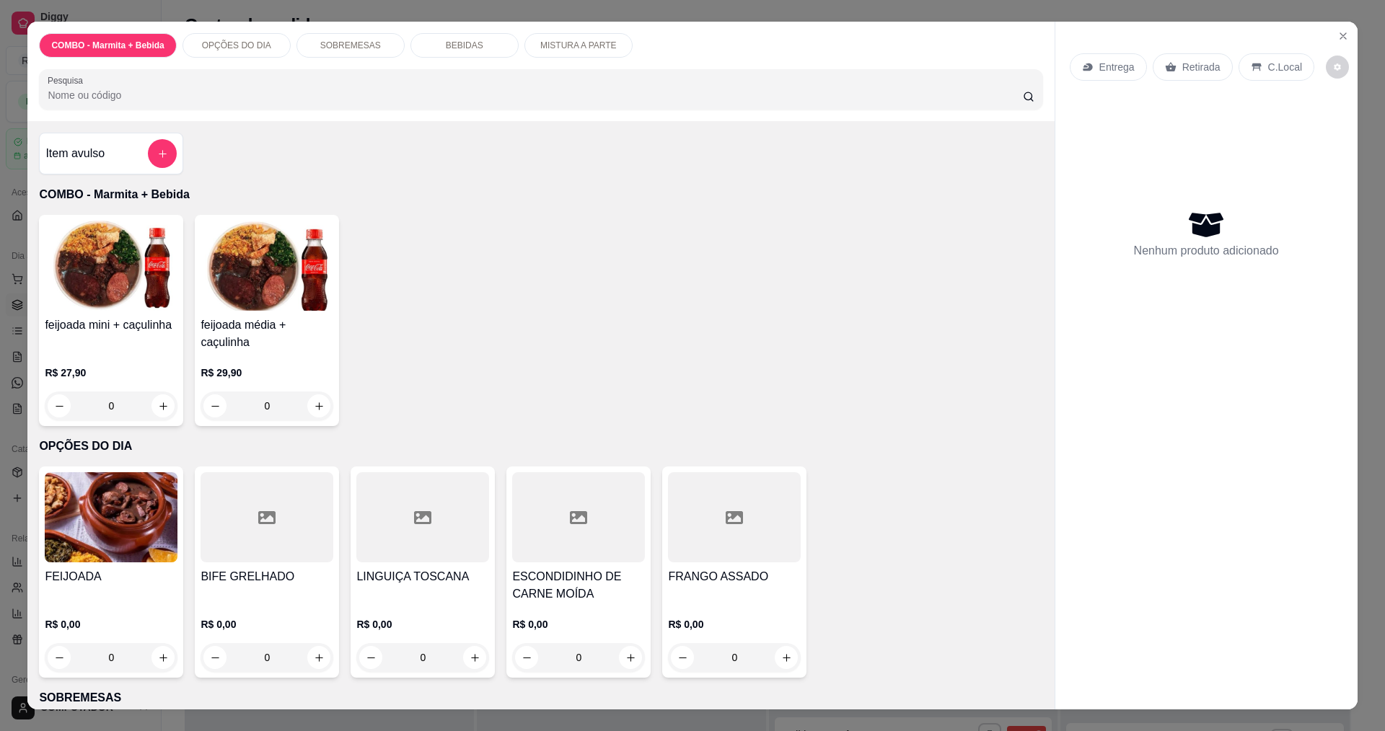
click at [157, 654] on div "0" at bounding box center [111, 657] width 133 height 29
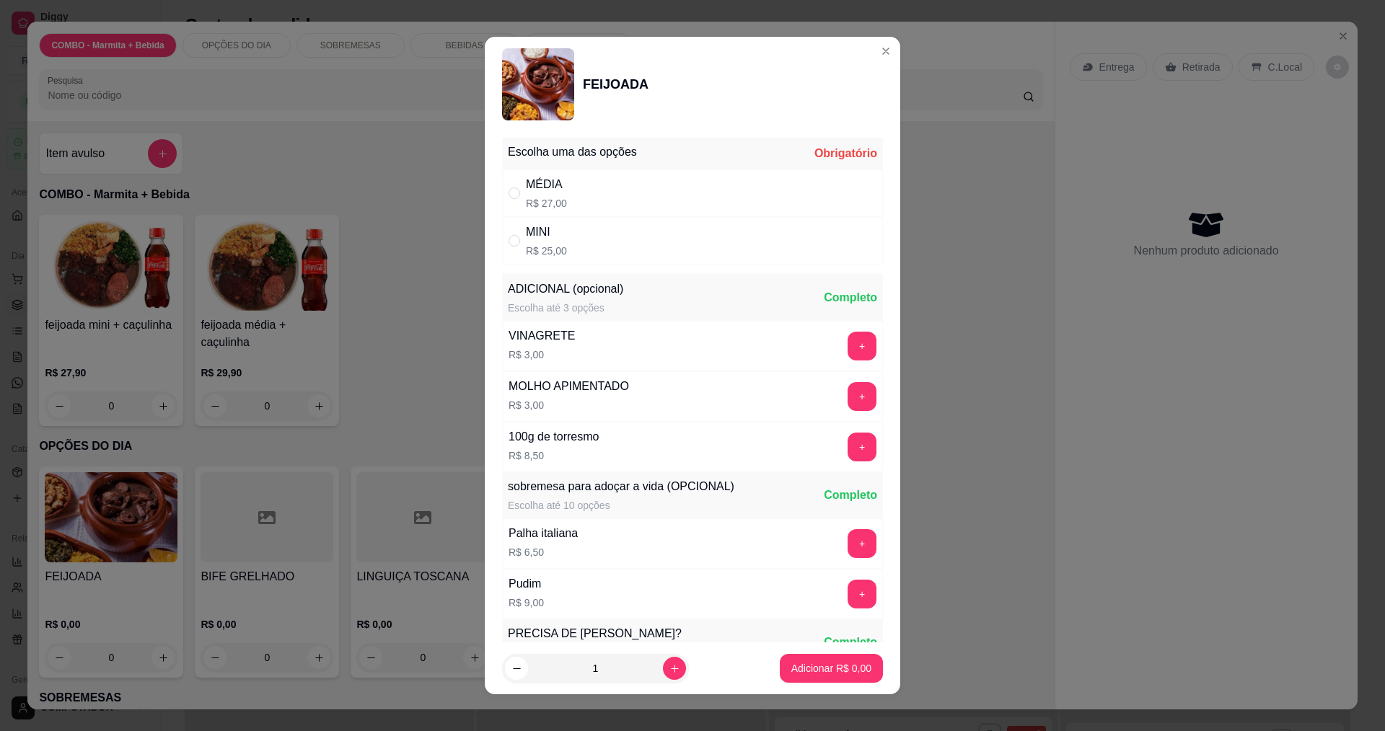
click at [538, 185] on div "MÉDIA" at bounding box center [546, 184] width 41 height 17
radio input "true"
click at [836, 663] on p "Adicionar R$ 27,00" at bounding box center [829, 669] width 84 height 14
type input "1"
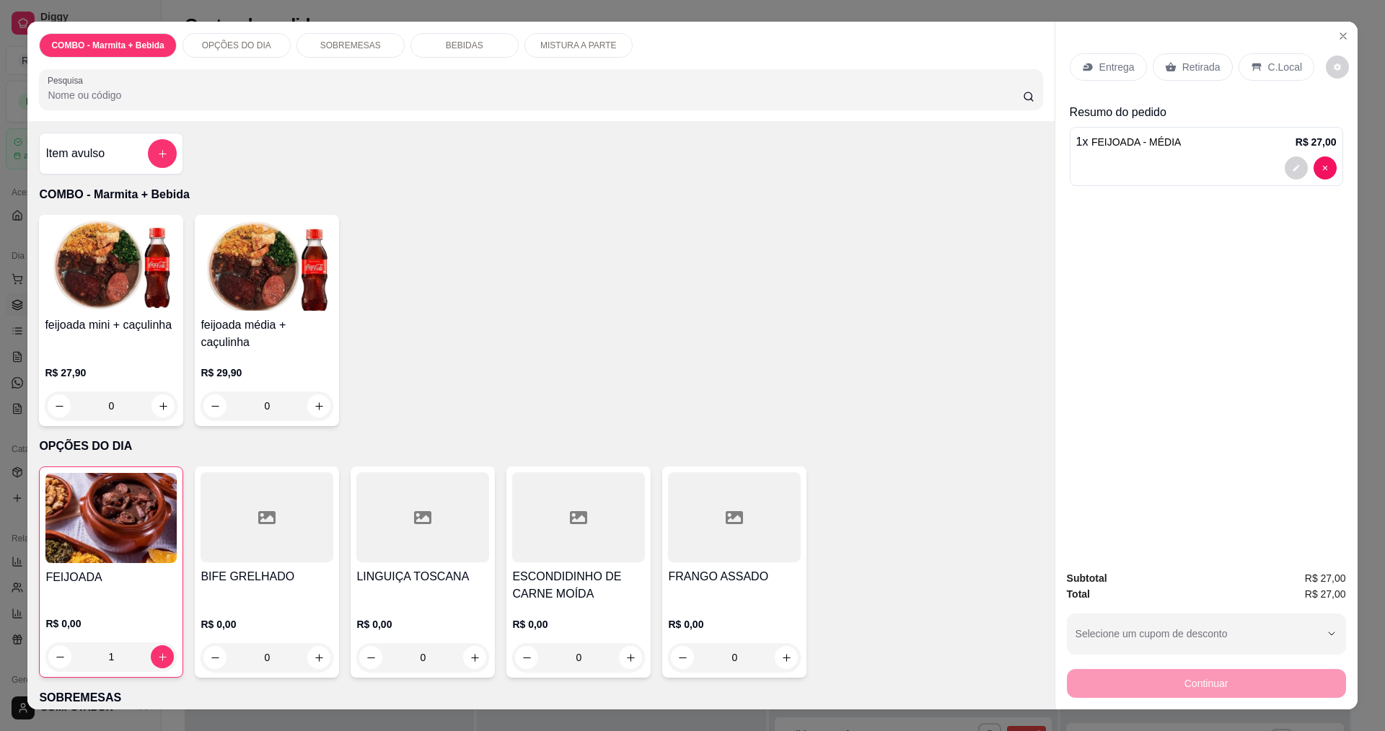
click at [1108, 63] on p "Entrega" at bounding box center [1116, 67] width 35 height 14
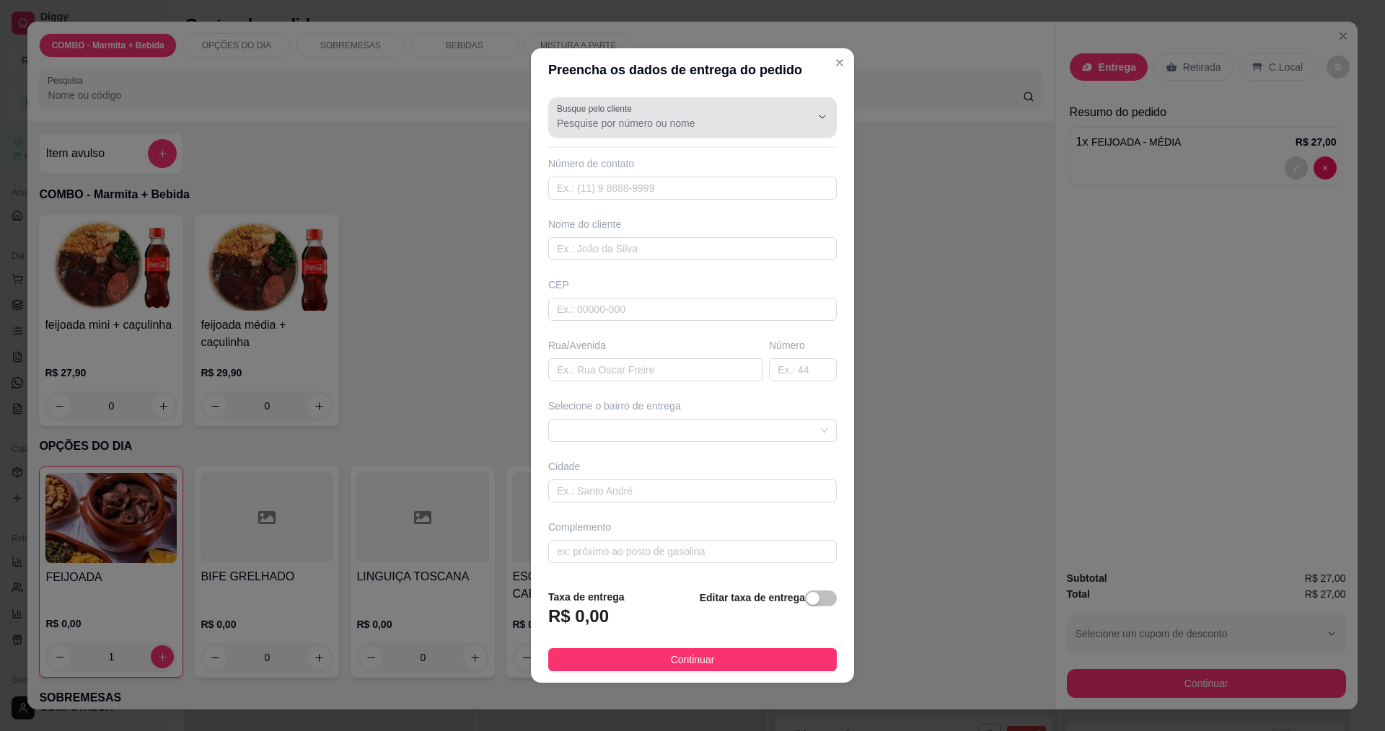
click at [738, 109] on div at bounding box center [692, 117] width 271 height 29
click at [601, 125] on input "[PERSON_NAME]" at bounding box center [672, 123] width 231 height 14
click at [613, 162] on span "[PERSON_NAME]" at bounding box center [680, 158] width 240 height 14
type input "[PERSON_NAME]"
type input "12988521256"
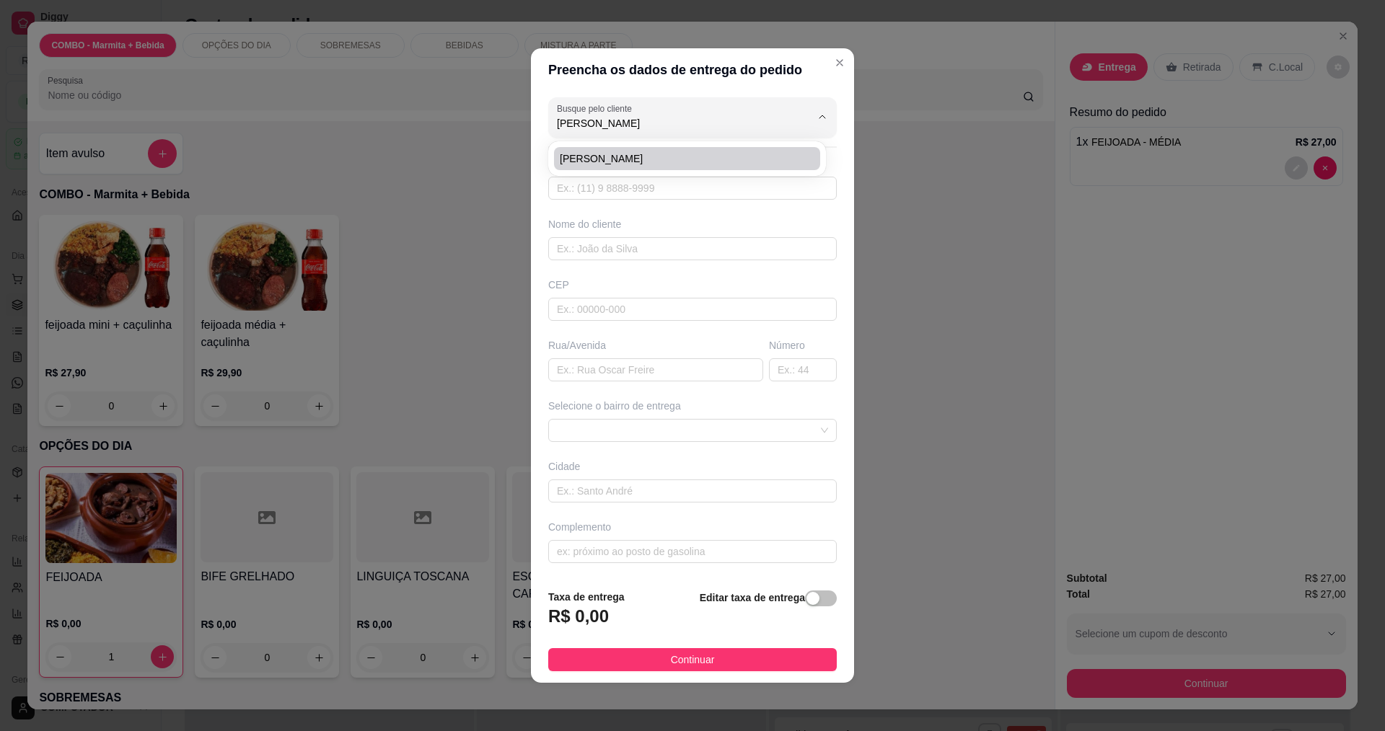
type input "[PERSON_NAME]"
type input "MADRE [PERSON_NAME]"
type input "1760"
type input "[GEOGRAPHIC_DATA]"
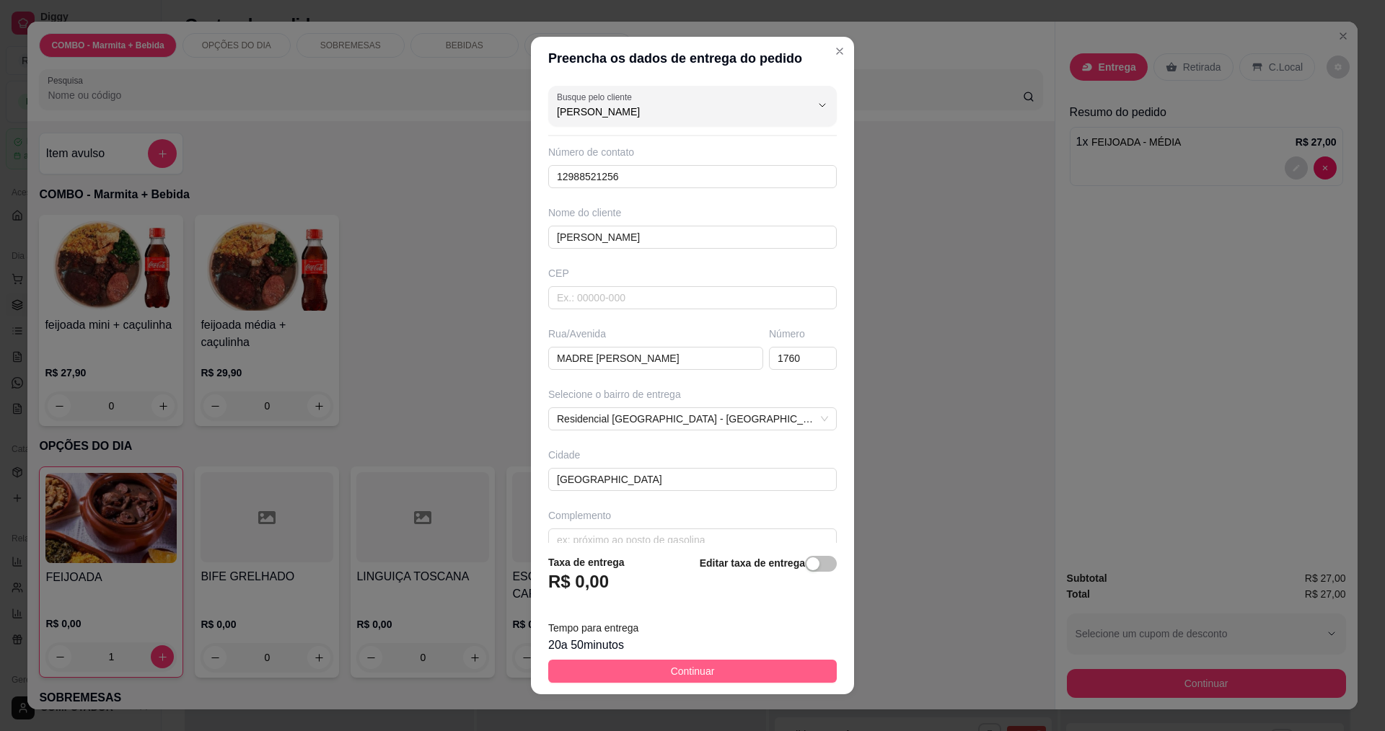
click at [683, 665] on span "Continuar" at bounding box center [693, 671] width 44 height 16
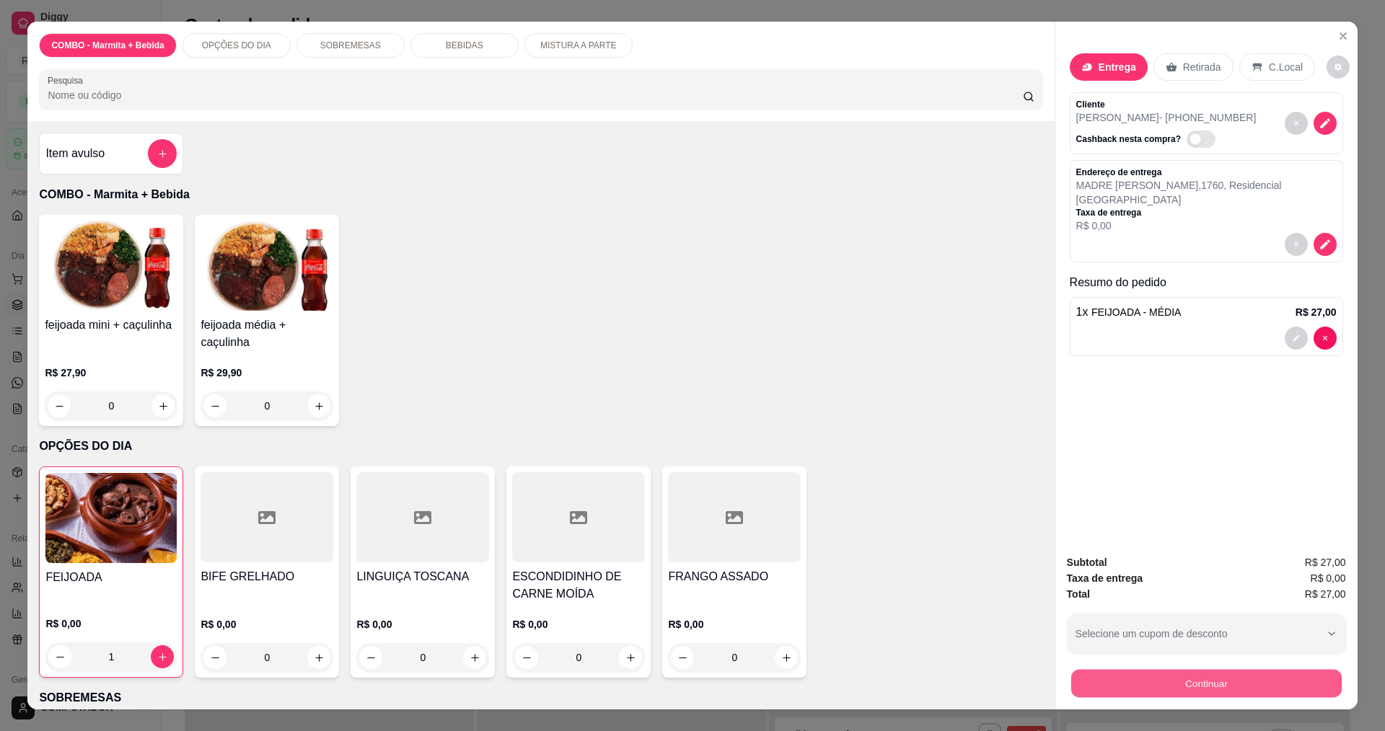
click at [1227, 686] on button "Continuar" at bounding box center [1205, 683] width 270 height 28
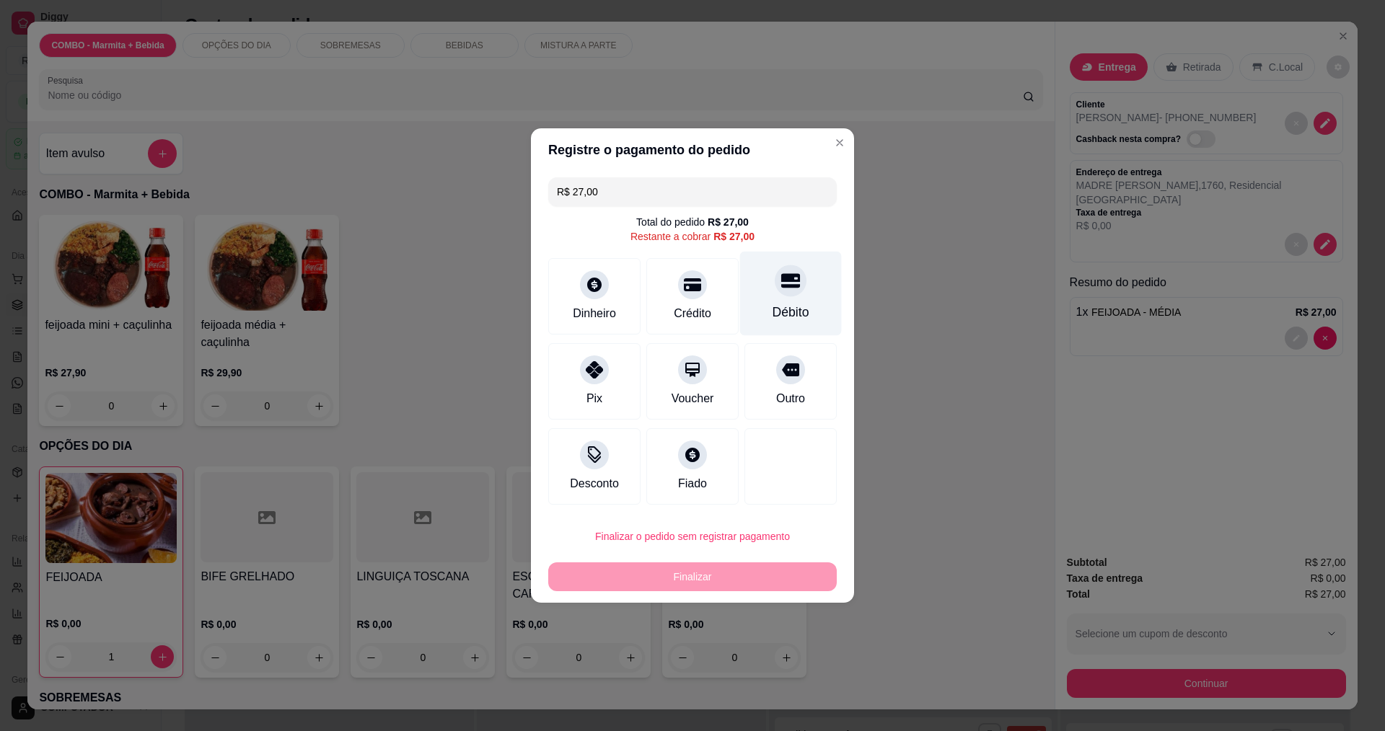
click at [785, 294] on div at bounding box center [790, 281] width 32 height 32
type input "R$ 0,00"
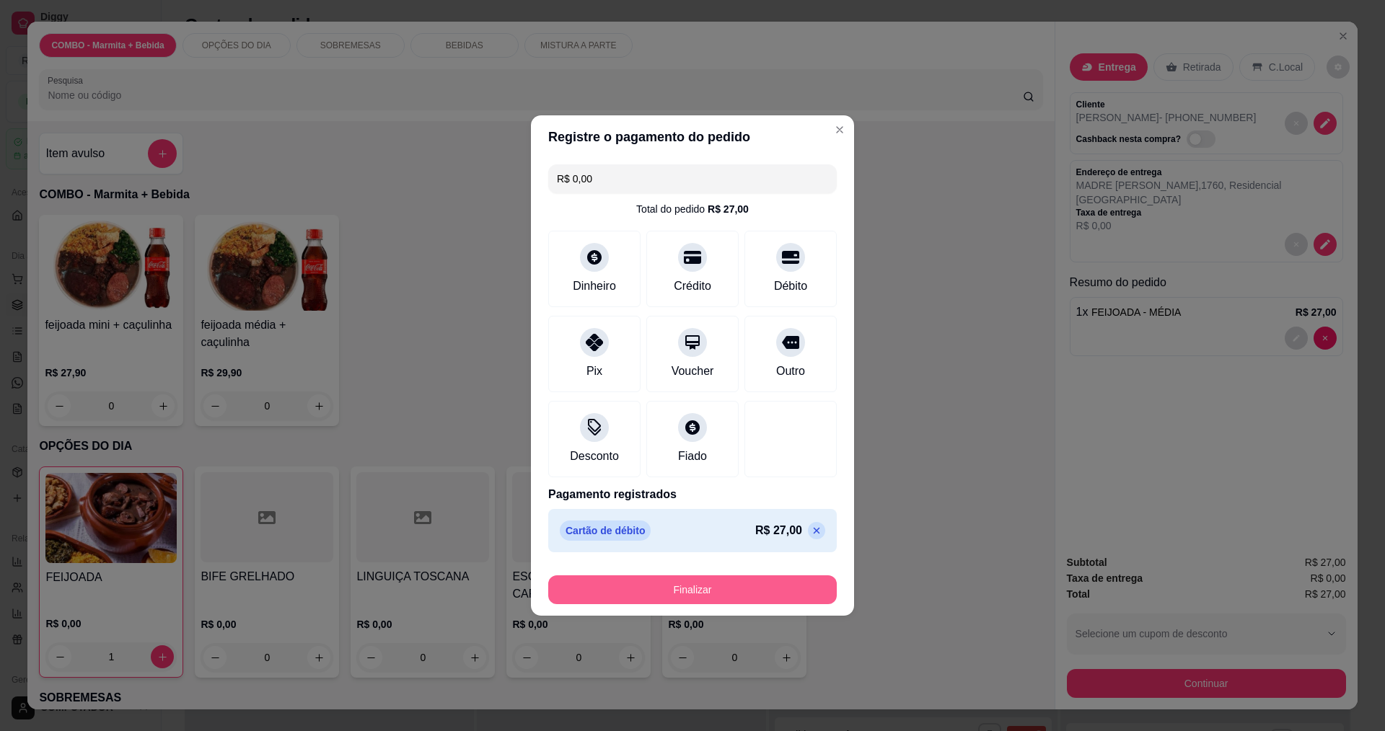
click at [745, 593] on button "Finalizar" at bounding box center [692, 589] width 288 height 29
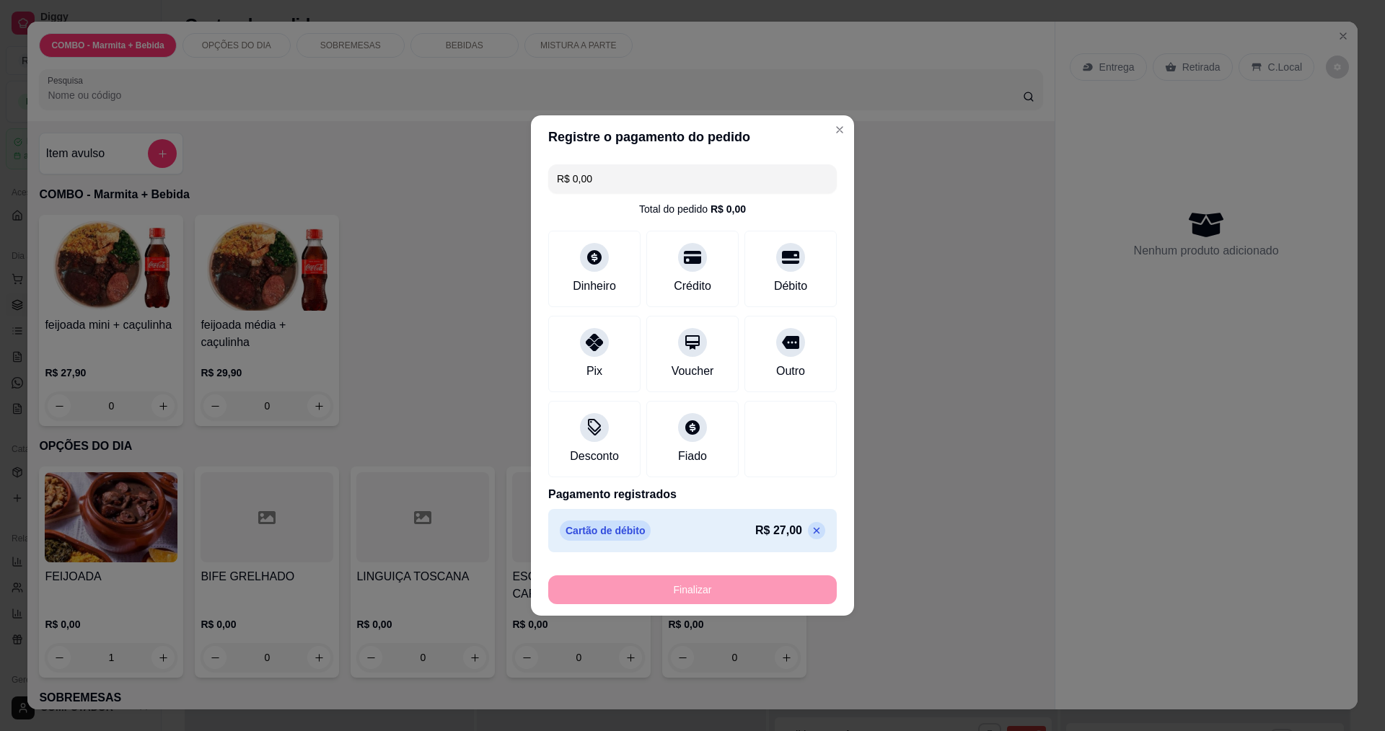
type input "0"
type input "-R$ 27,00"
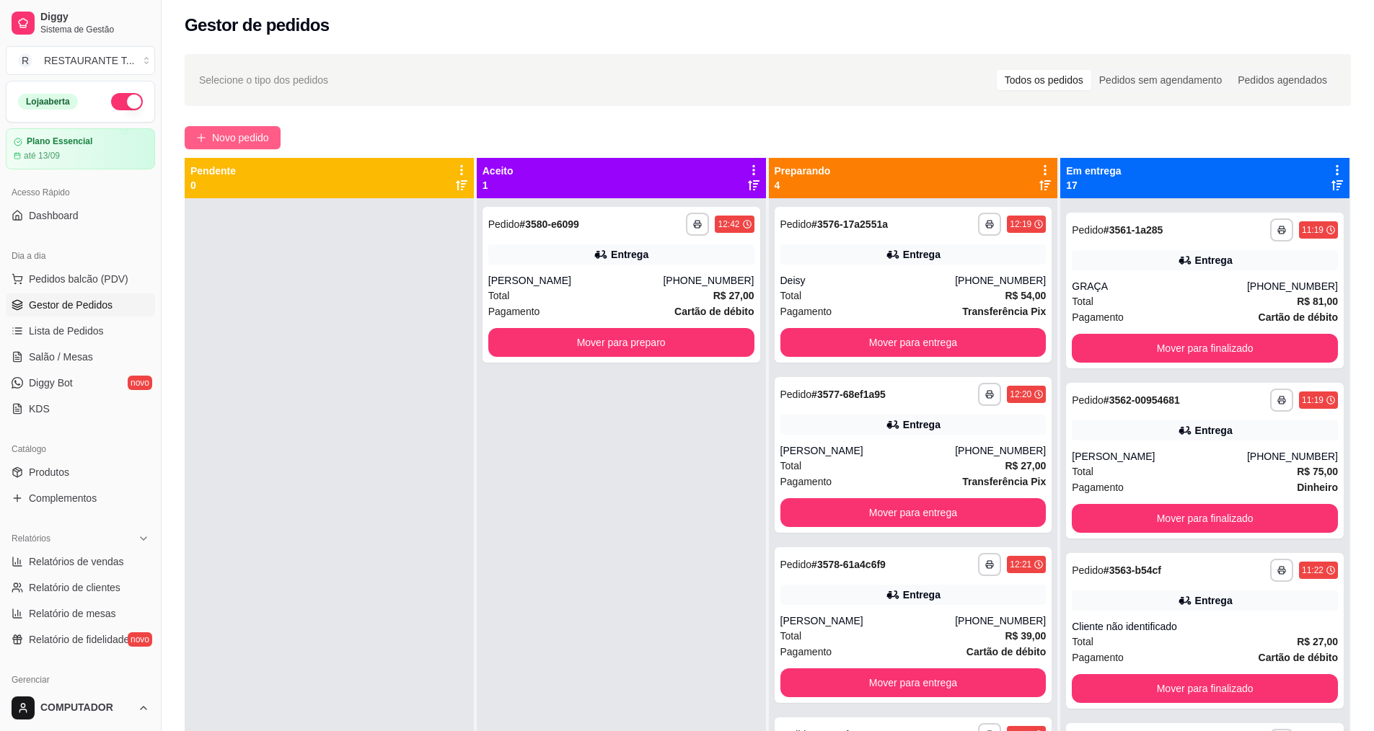
click at [243, 129] on button "Novo pedido" at bounding box center [233, 137] width 96 height 23
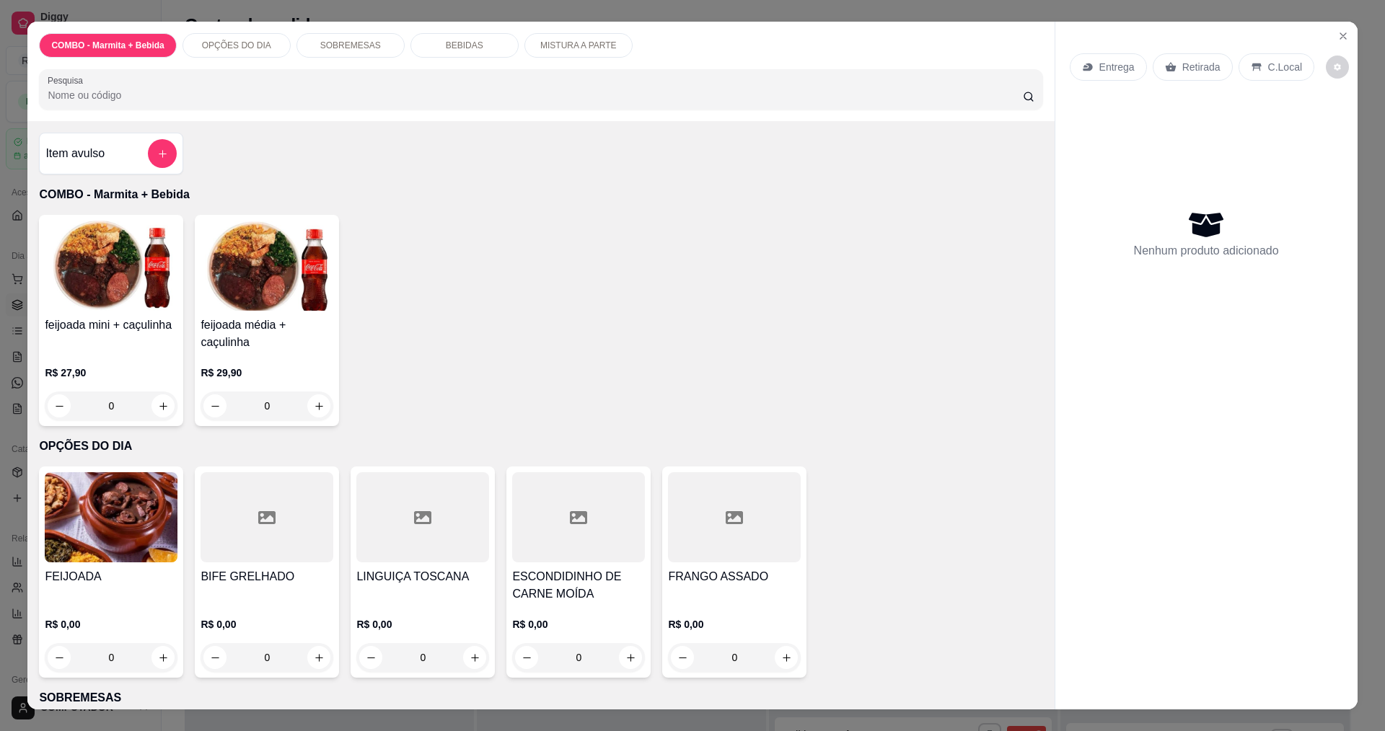
click at [613, 652] on div "0" at bounding box center [578, 657] width 133 height 29
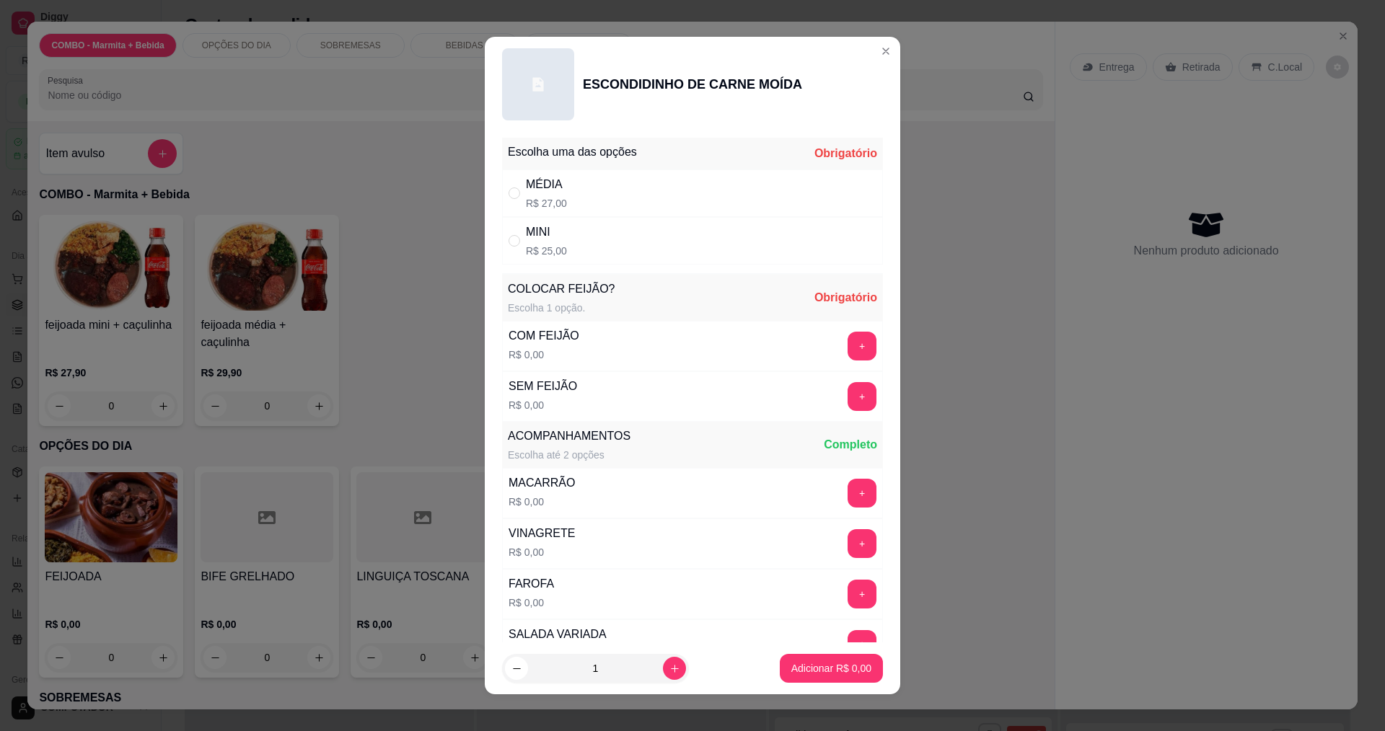
click at [535, 227] on div "MINI" at bounding box center [546, 232] width 41 height 17
radio input "true"
click at [848, 344] on button "+" at bounding box center [862, 346] width 28 height 28
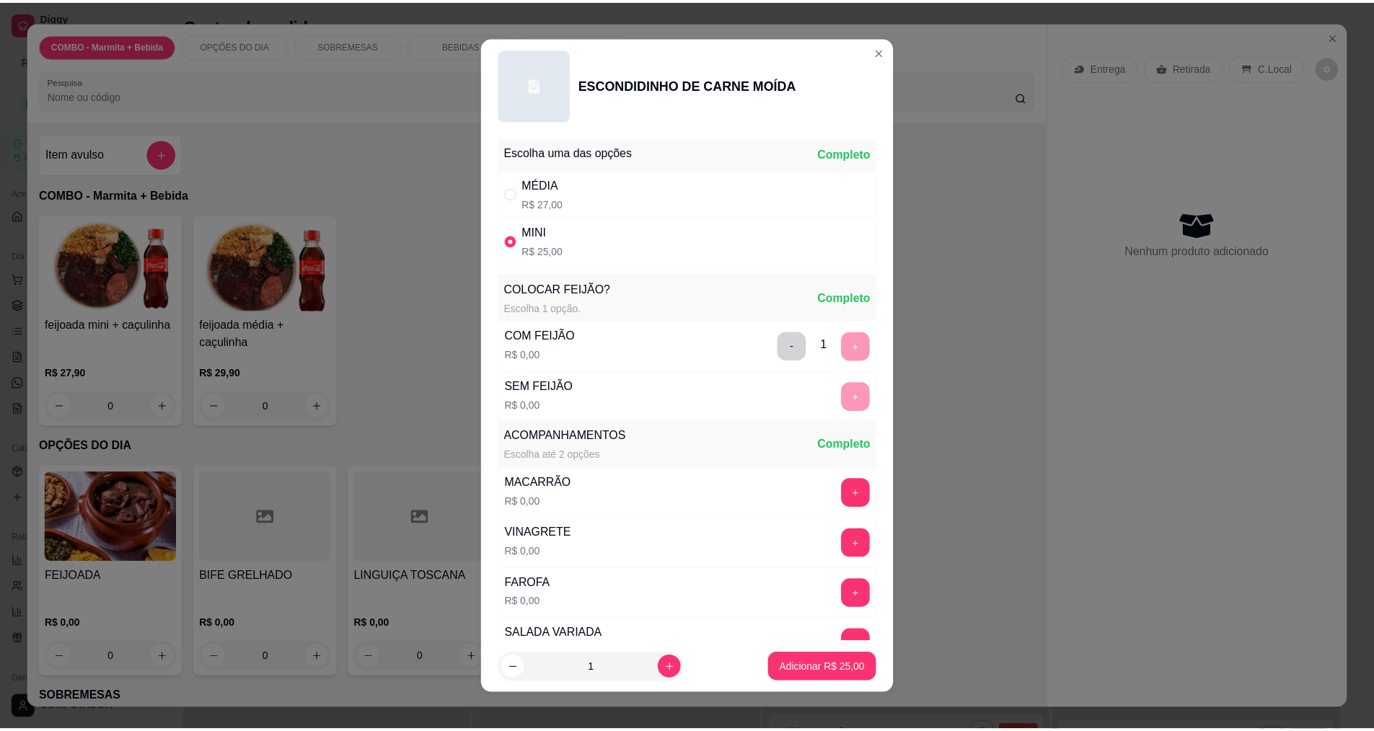
scroll to position [290, 0]
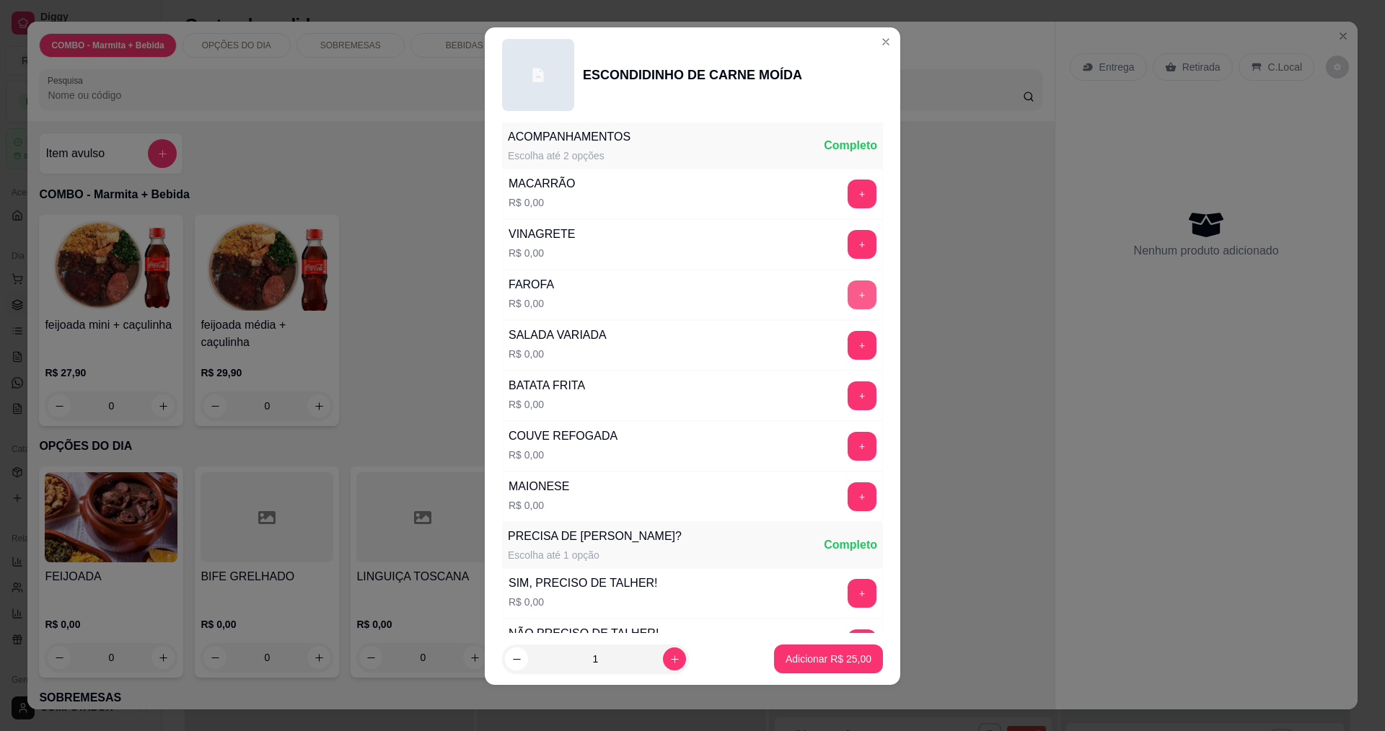
click at [847, 296] on button "+" at bounding box center [861, 295] width 29 height 29
click at [847, 446] on button "+" at bounding box center [861, 446] width 29 height 29
click at [816, 662] on p "Adicionar R$ 25,00" at bounding box center [828, 659] width 86 height 14
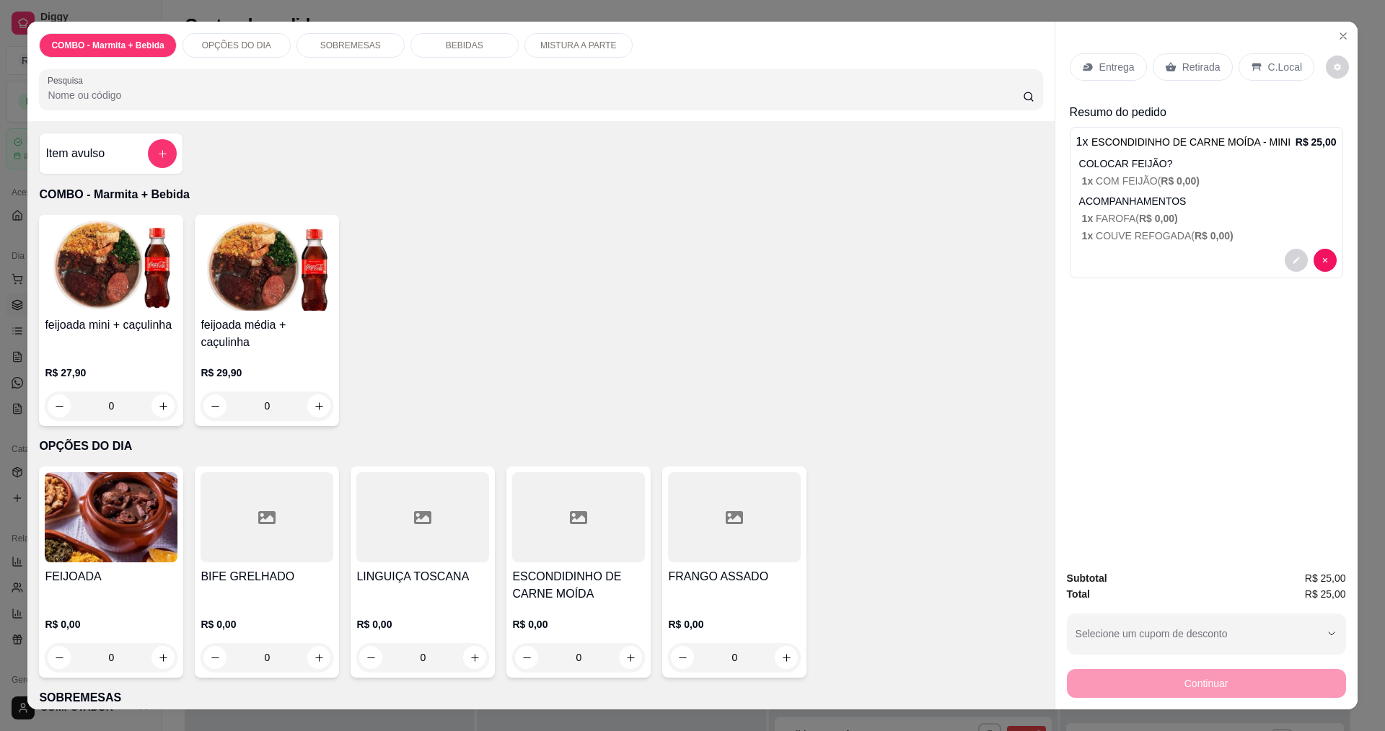
click at [1111, 61] on p "Entrega" at bounding box center [1116, 67] width 35 height 14
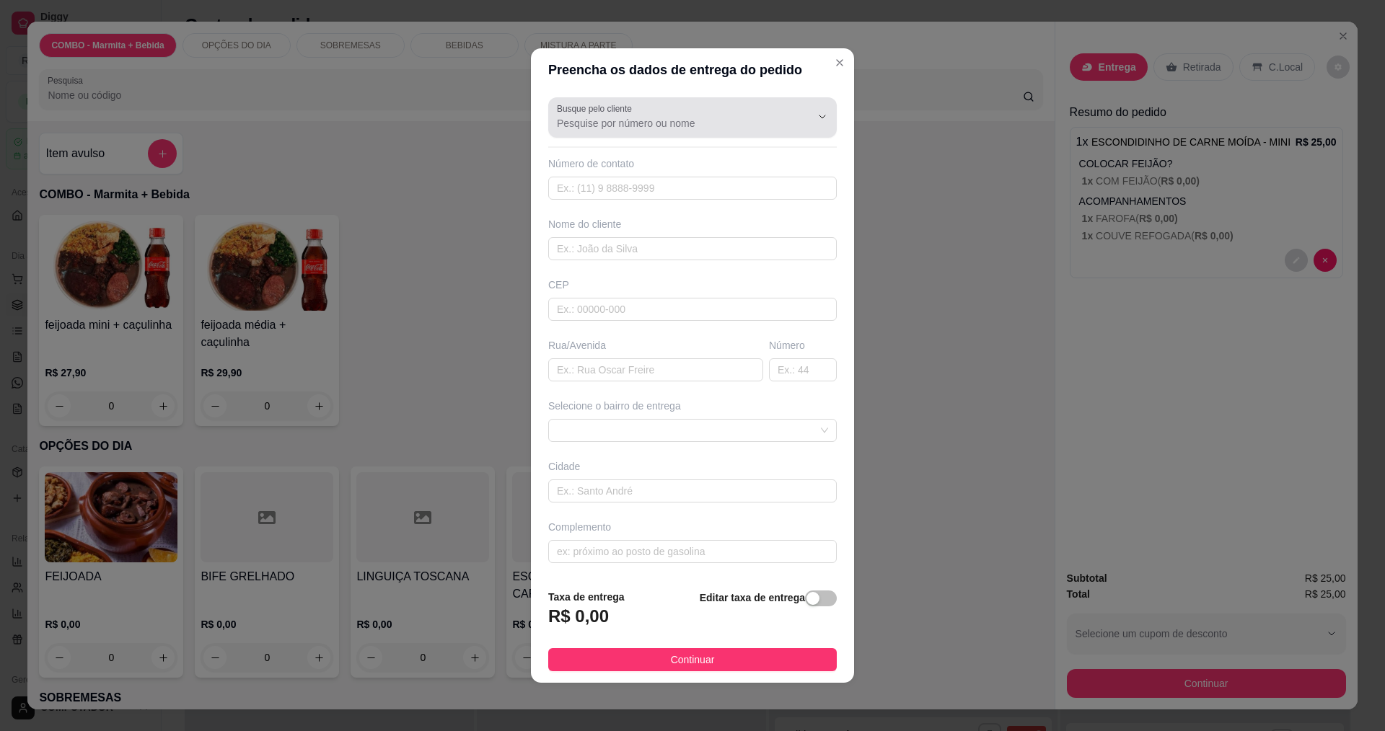
click at [658, 119] on input "Busque pelo cliente" at bounding box center [672, 123] width 231 height 14
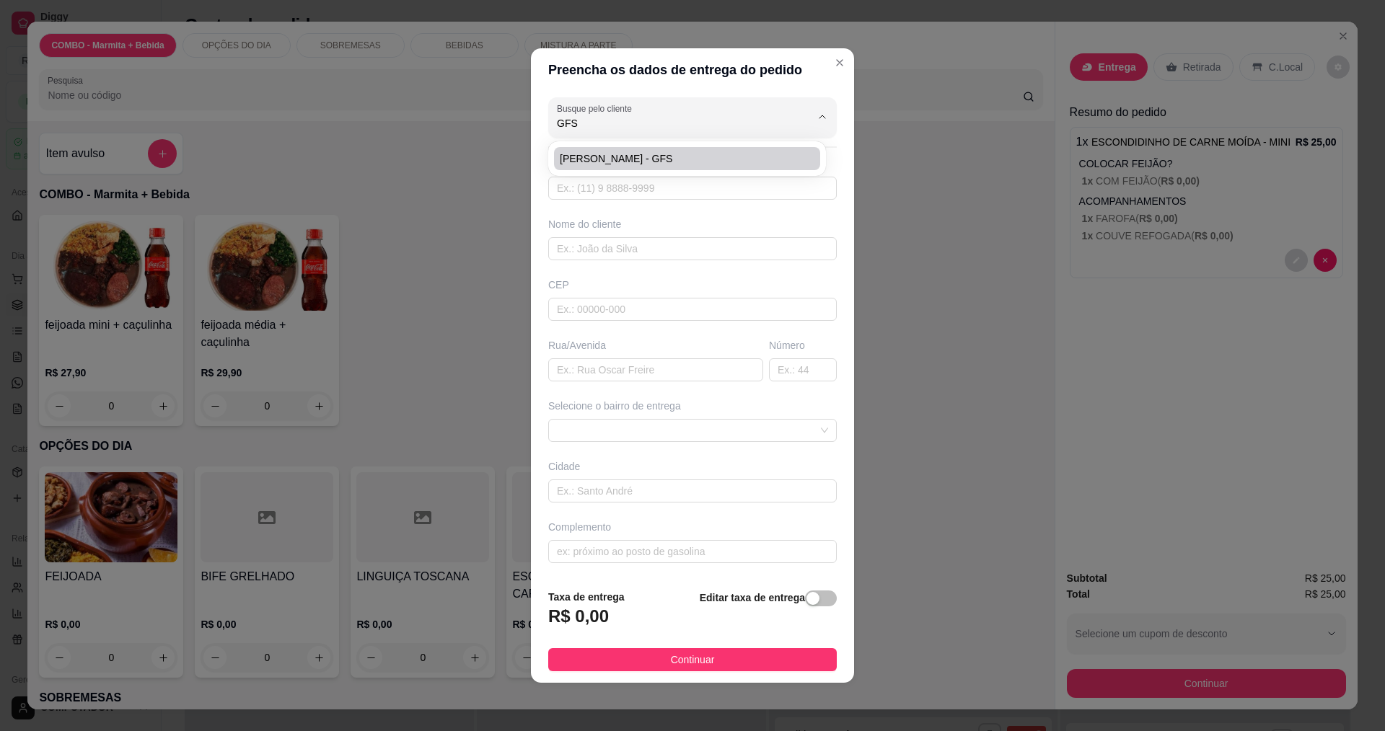
click at [632, 154] on span "[PERSON_NAME] - GFS" at bounding box center [680, 158] width 240 height 14
type input "[PERSON_NAME] - GFS"
type input "12981593332"
type input "[PERSON_NAME] - GFS"
type input "[PERSON_NAME]"
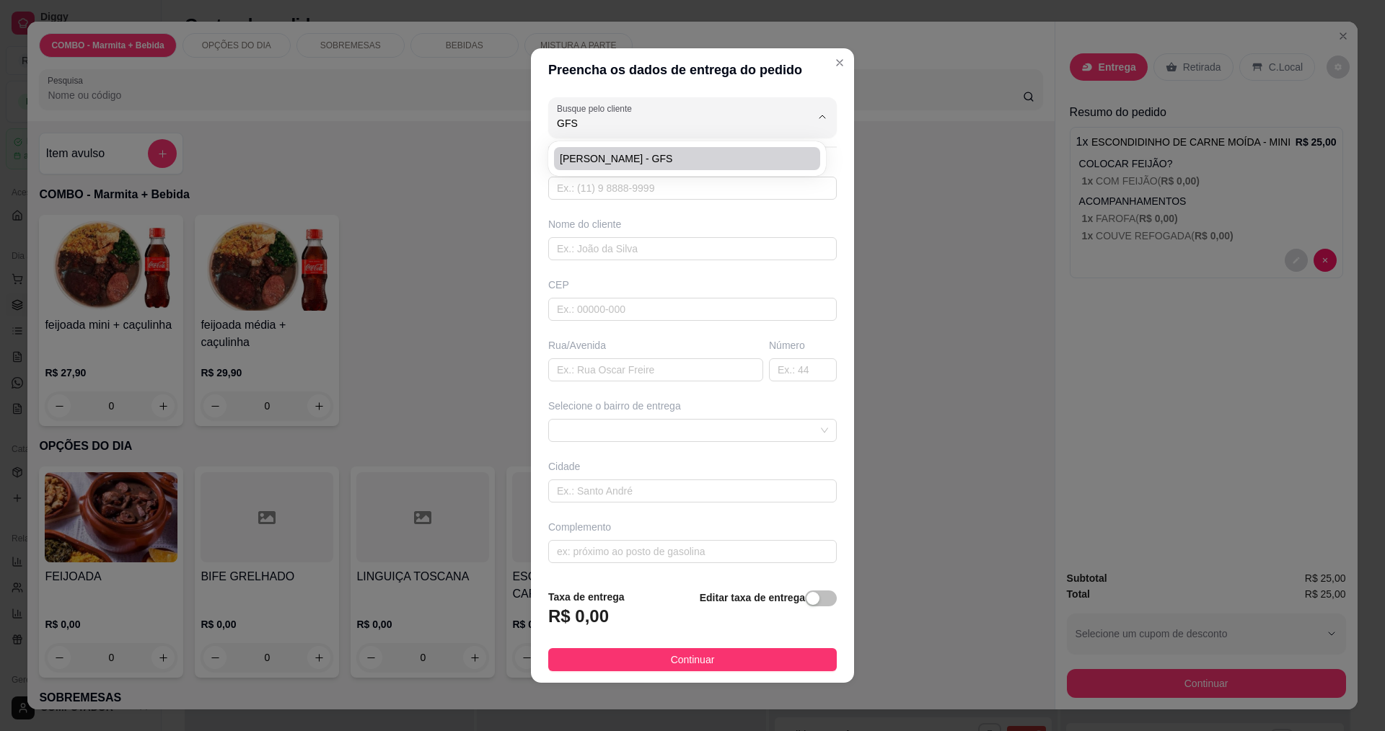
type input "176"
type input "[GEOGRAPHIC_DATA]"
type input "EMPRESA *GFS*"
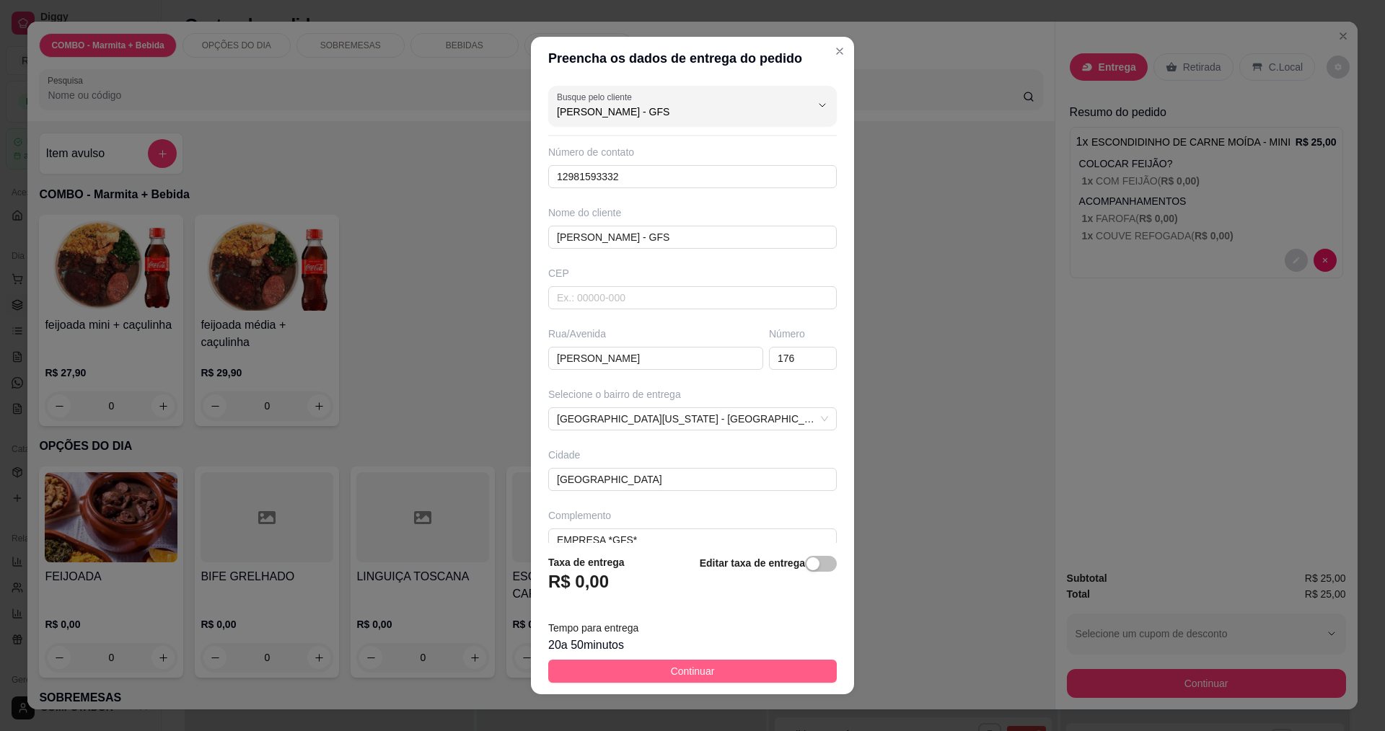
click at [672, 671] on span "Continuar" at bounding box center [693, 671] width 44 height 16
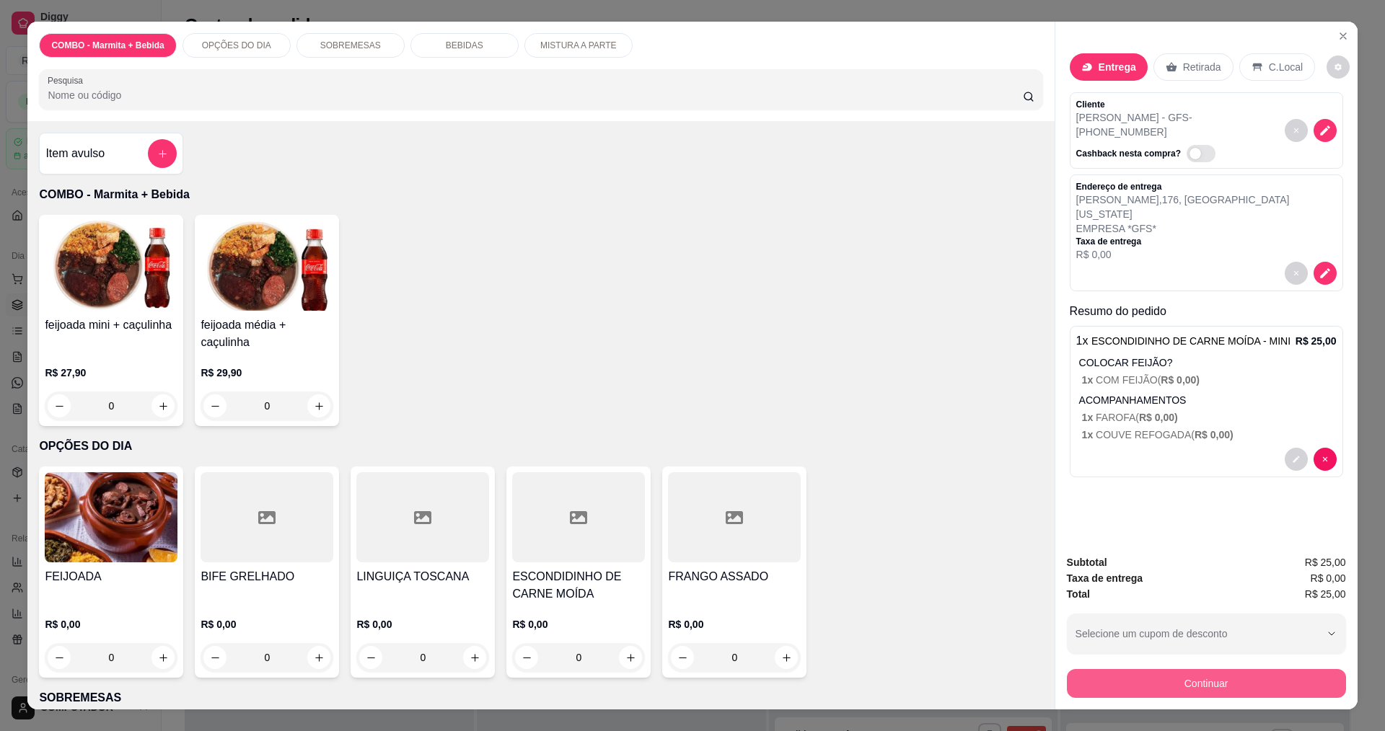
click at [1121, 680] on button "Continuar" at bounding box center [1206, 683] width 279 height 29
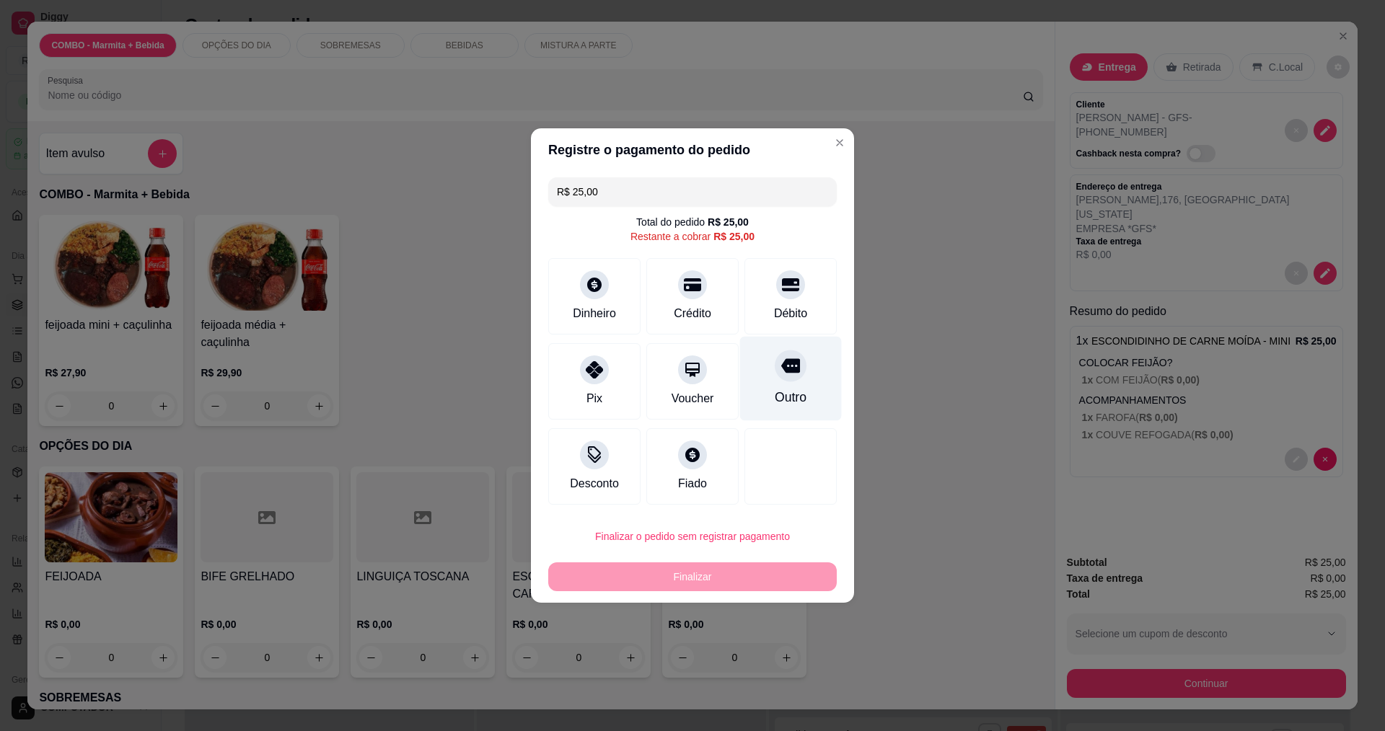
click at [778, 387] on div "Outro" at bounding box center [791, 379] width 102 height 84
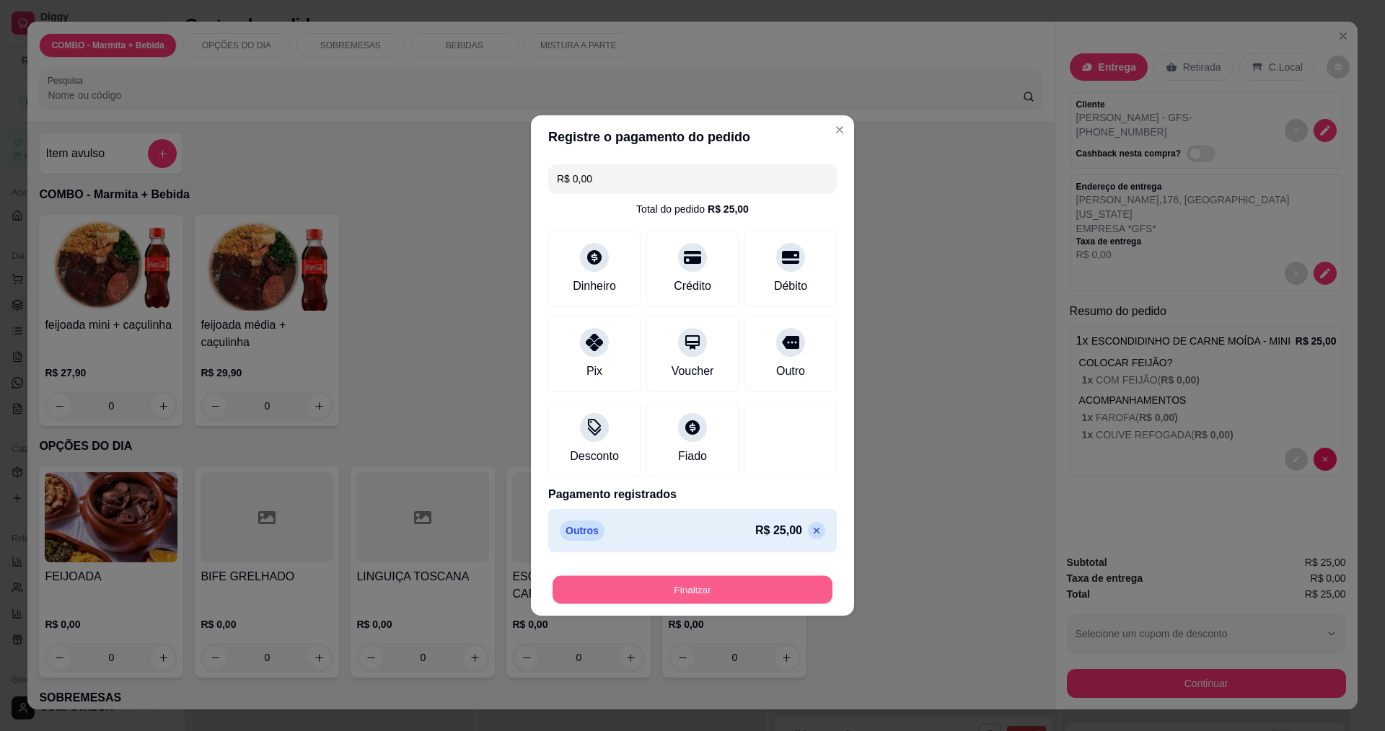
click at [710, 595] on button "Finalizar" at bounding box center [692, 590] width 280 height 28
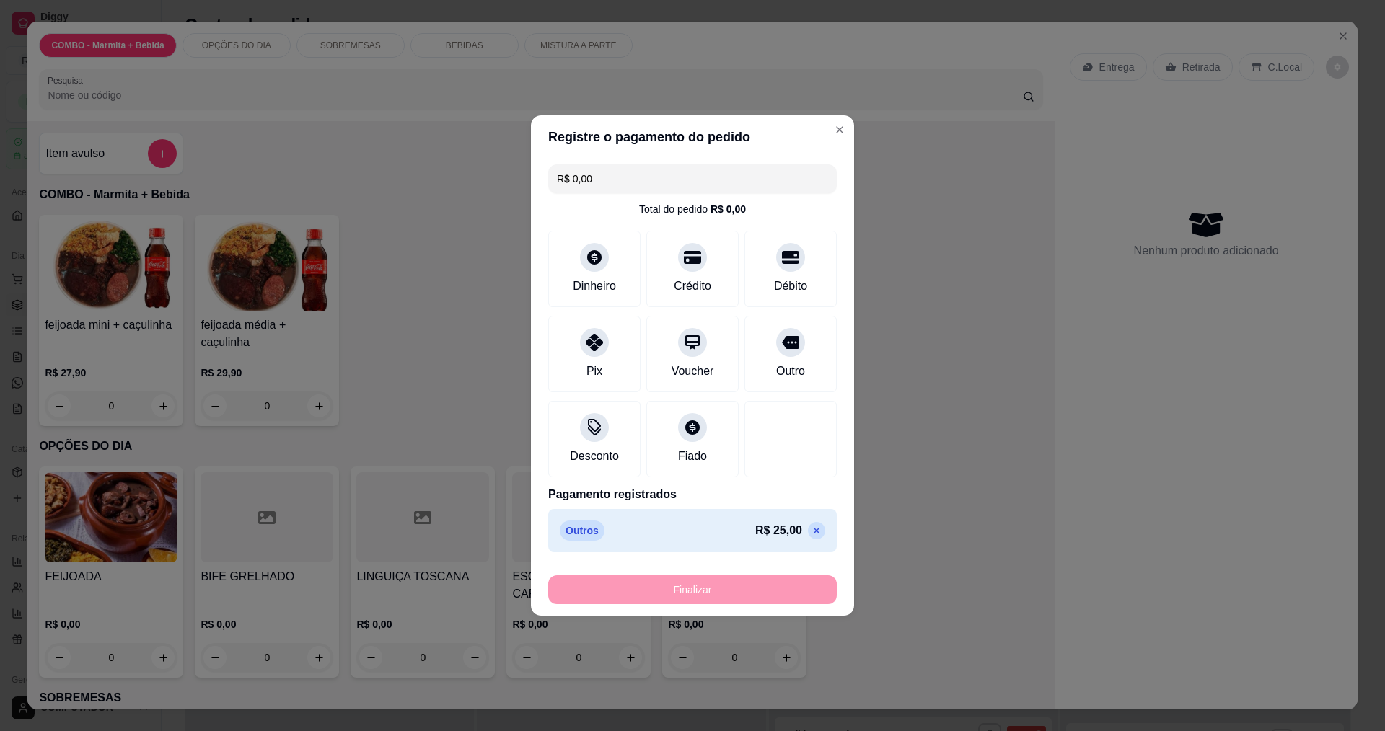
type input "-R$ 25,00"
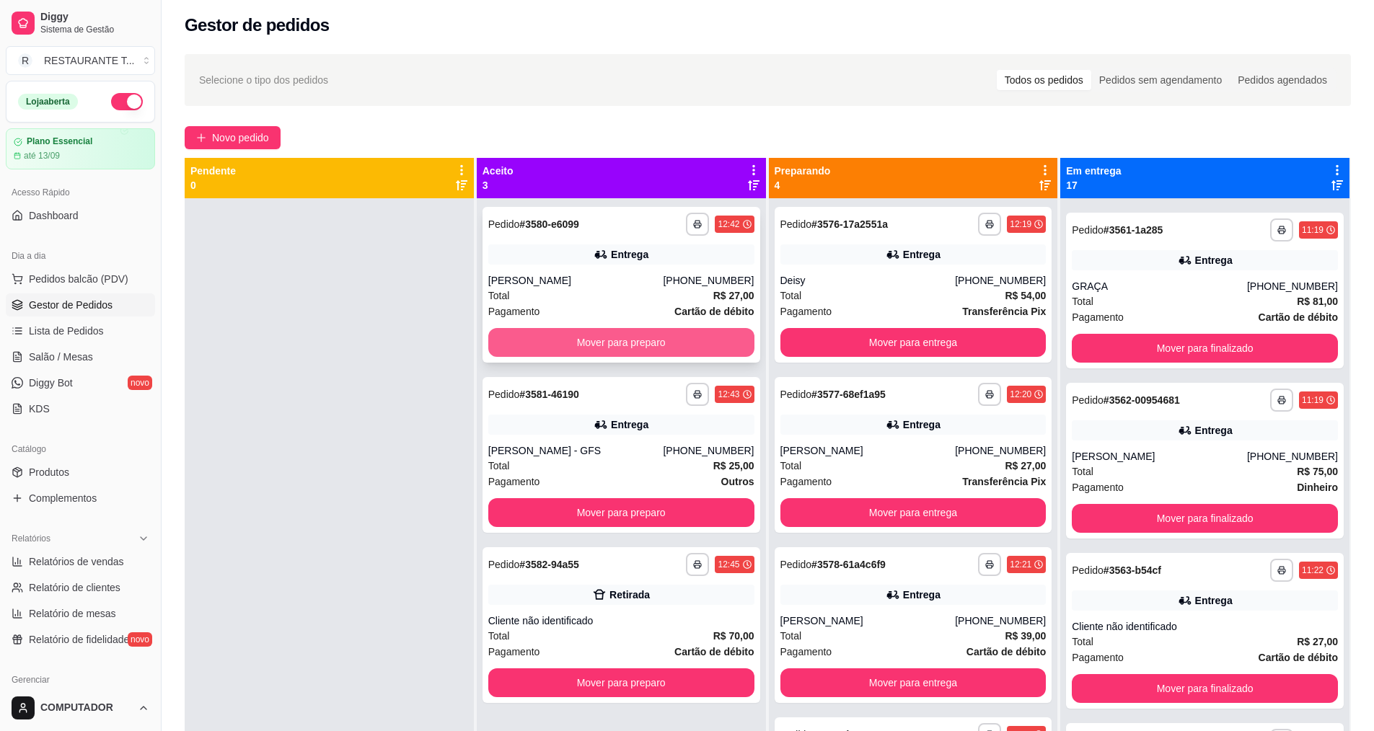
click at [569, 332] on button "Mover para preparo" at bounding box center [621, 342] width 266 height 29
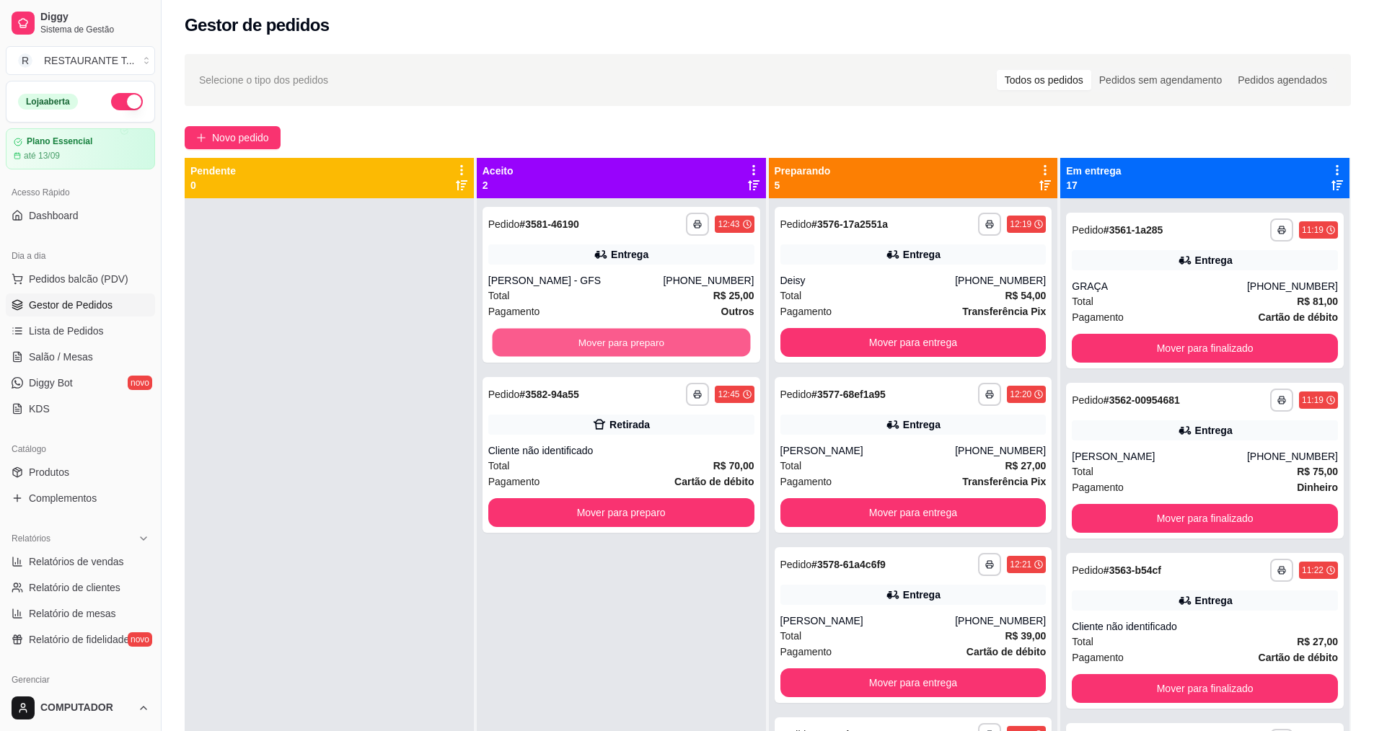
click at [569, 332] on button "Mover para preparo" at bounding box center [621, 343] width 258 height 28
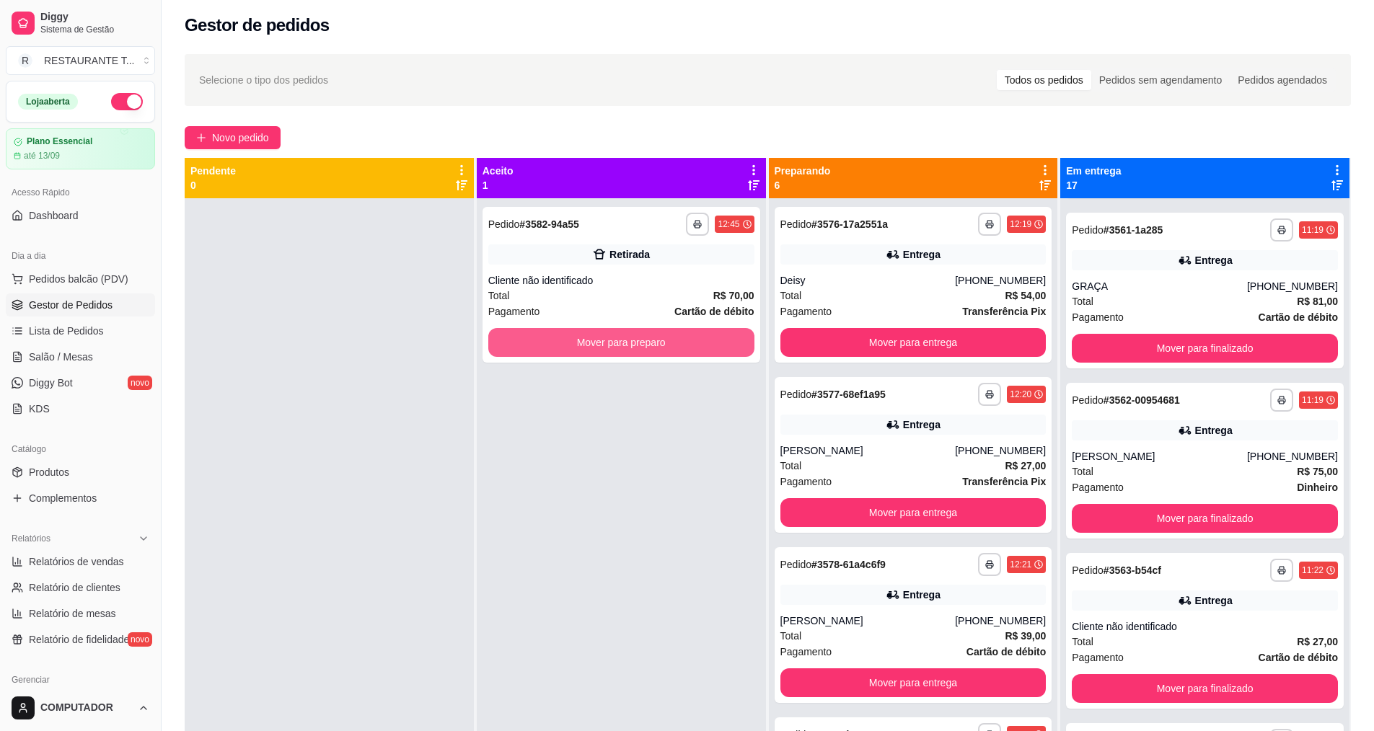
click at [569, 332] on button "Mover para preparo" at bounding box center [621, 342] width 266 height 29
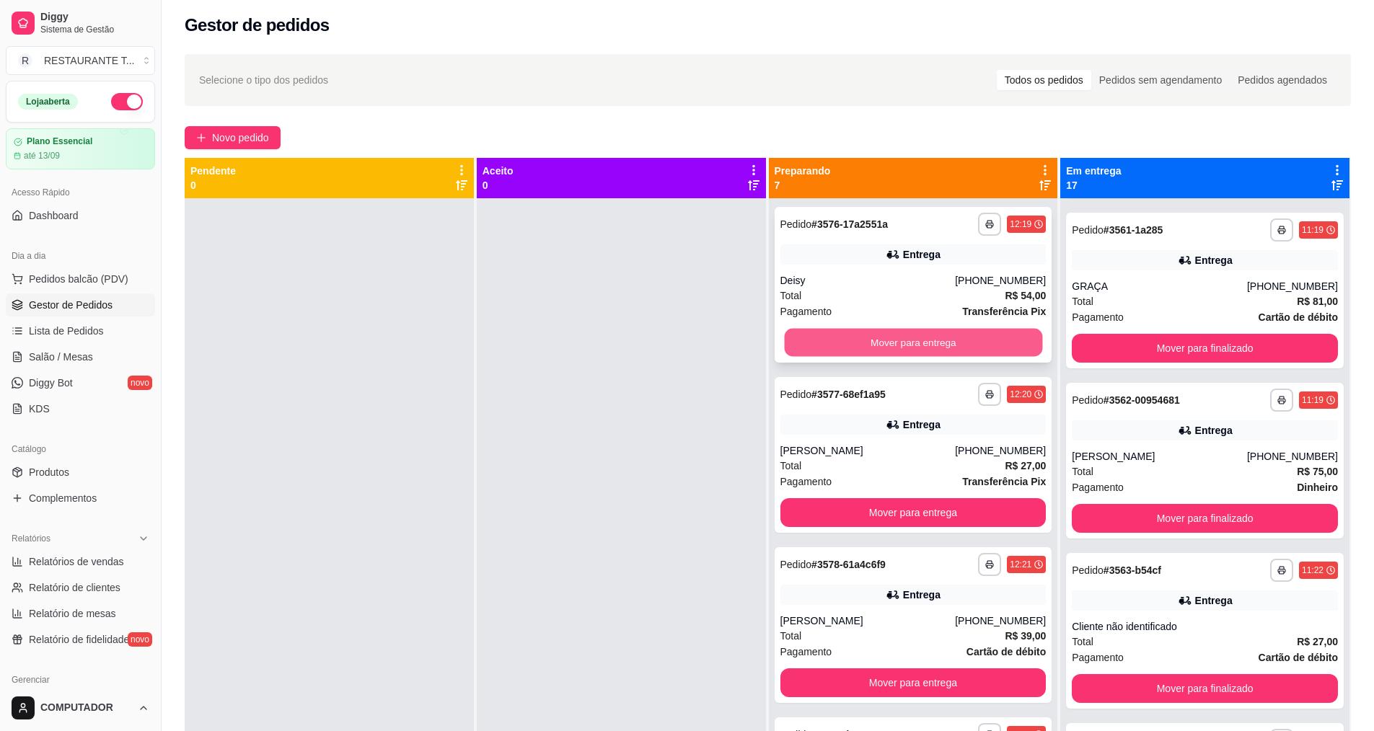
click at [897, 338] on button "Mover para entrega" at bounding box center [913, 343] width 258 height 28
click at [897, 338] on button "Mover para entrega" at bounding box center [913, 342] width 266 height 29
click at [905, 340] on button "Mover para entrega" at bounding box center [913, 342] width 266 height 29
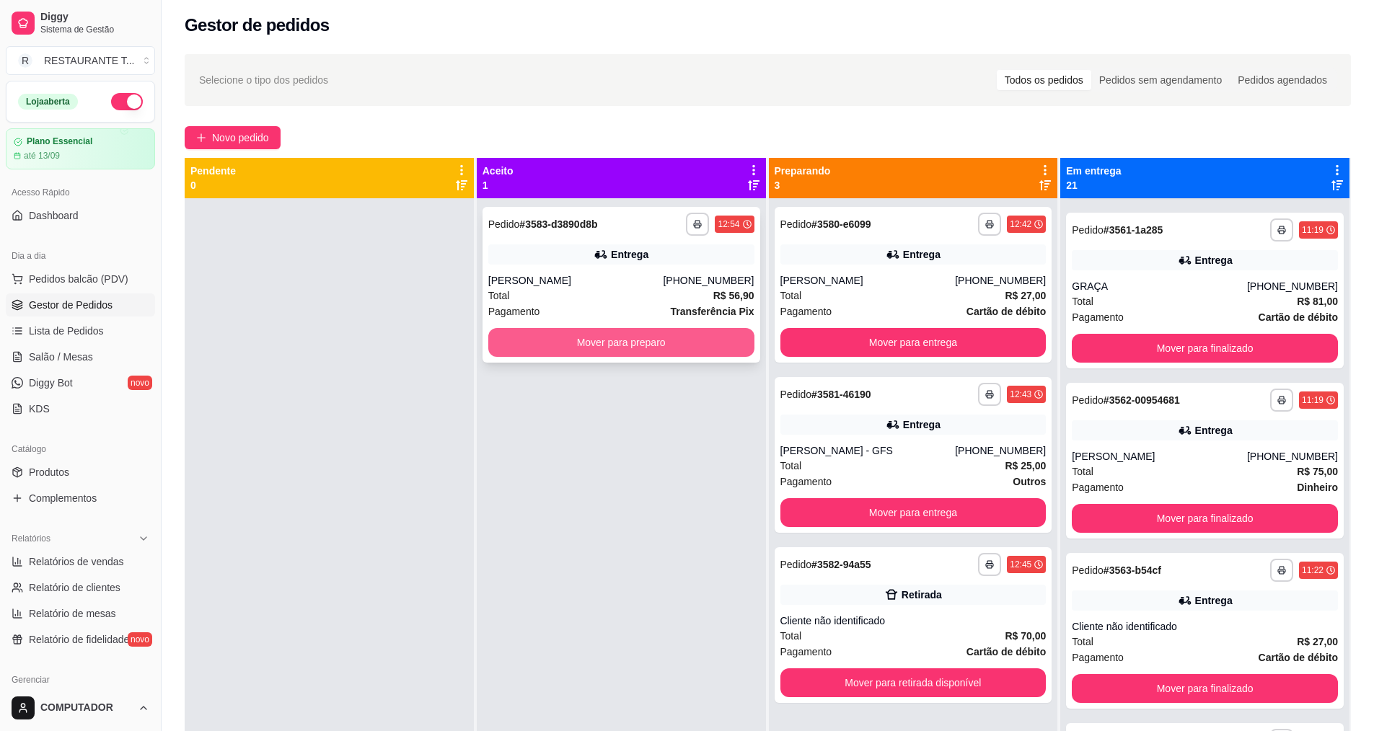
click at [645, 337] on button "Mover para preparo" at bounding box center [621, 342] width 266 height 29
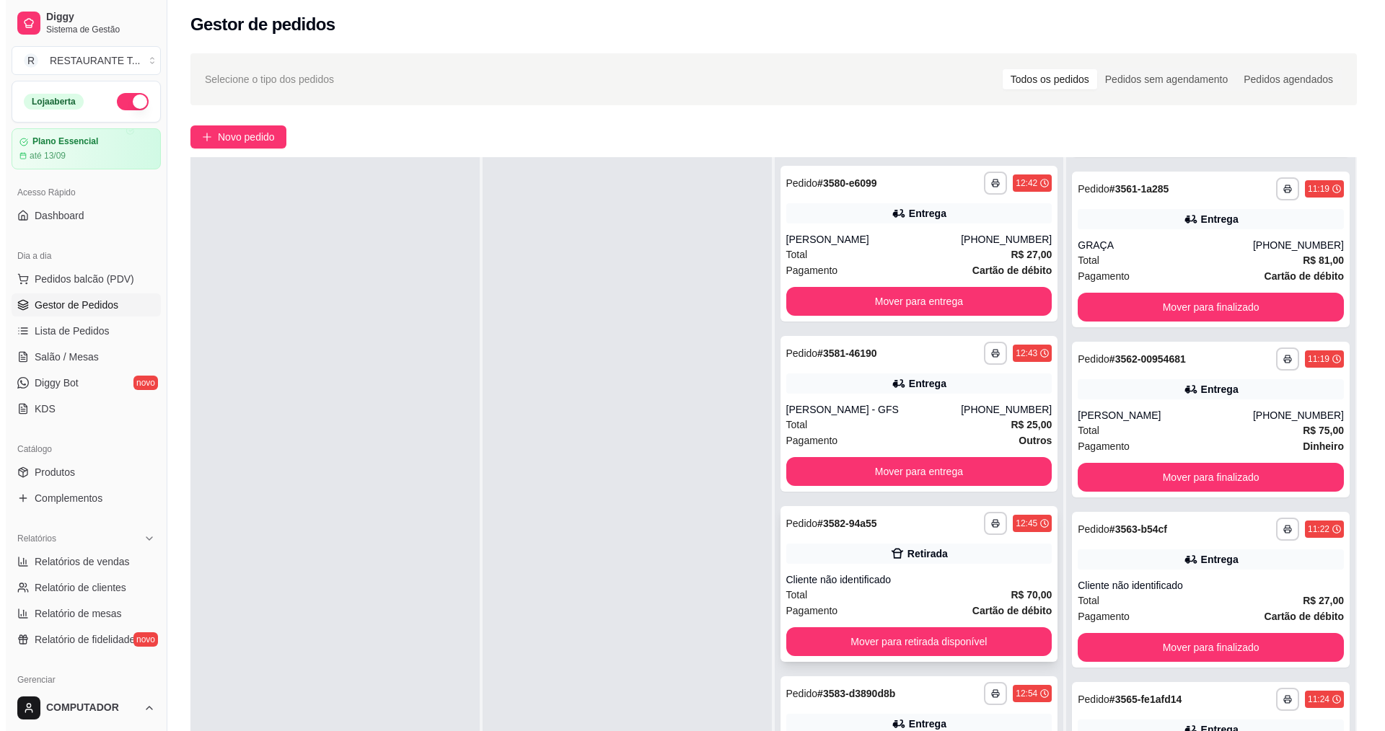
scroll to position [220, 0]
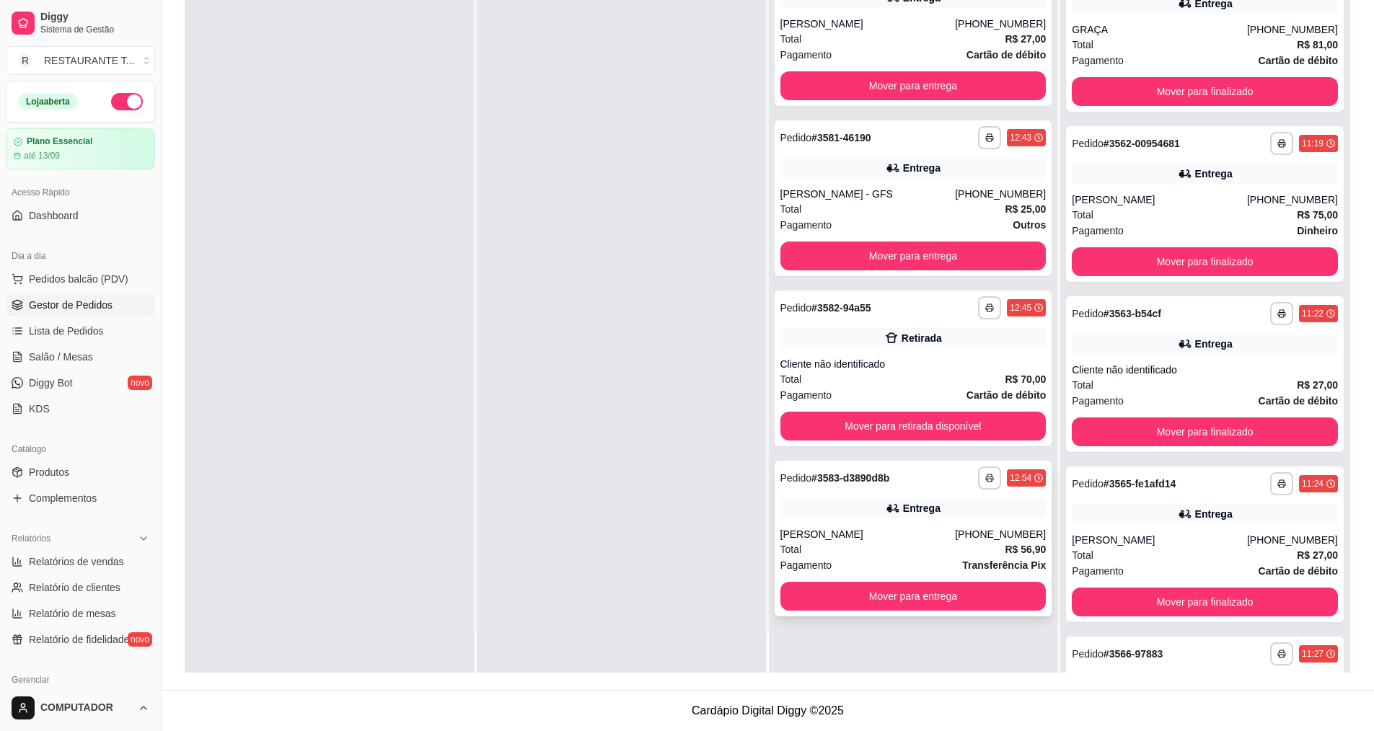
click at [892, 542] on div "Total R$ 56,90" at bounding box center [913, 550] width 266 height 16
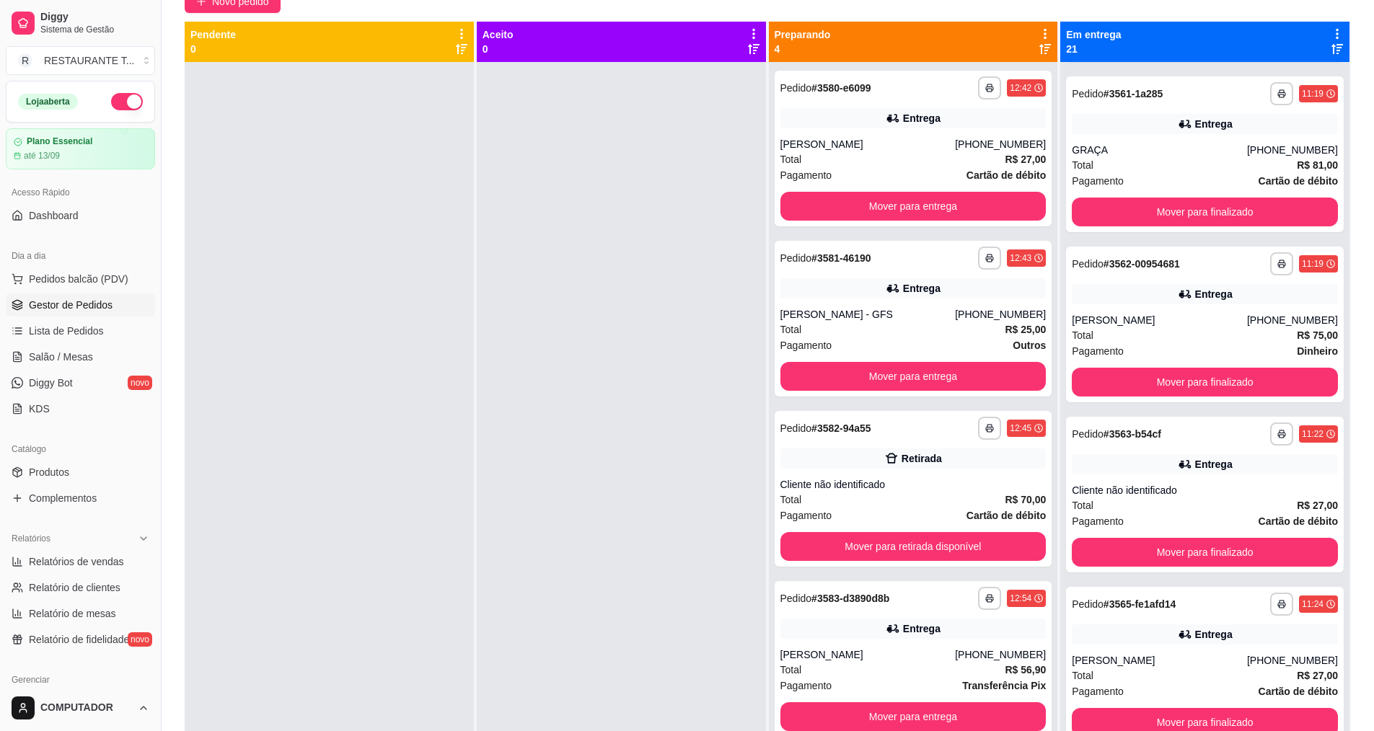
scroll to position [0, 0]
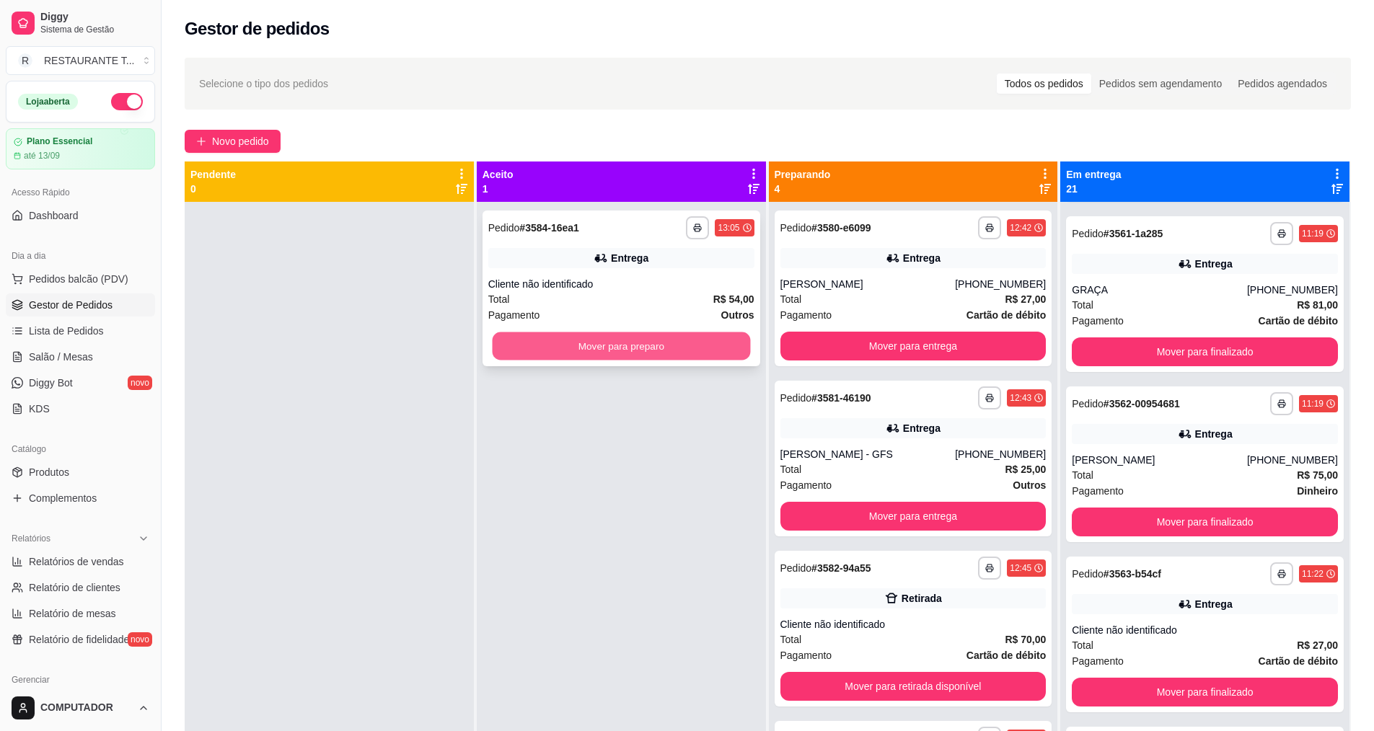
click at [668, 345] on button "Mover para preparo" at bounding box center [621, 346] width 258 height 28
click at [627, 352] on button "Mover para preparo" at bounding box center [621, 346] width 258 height 28
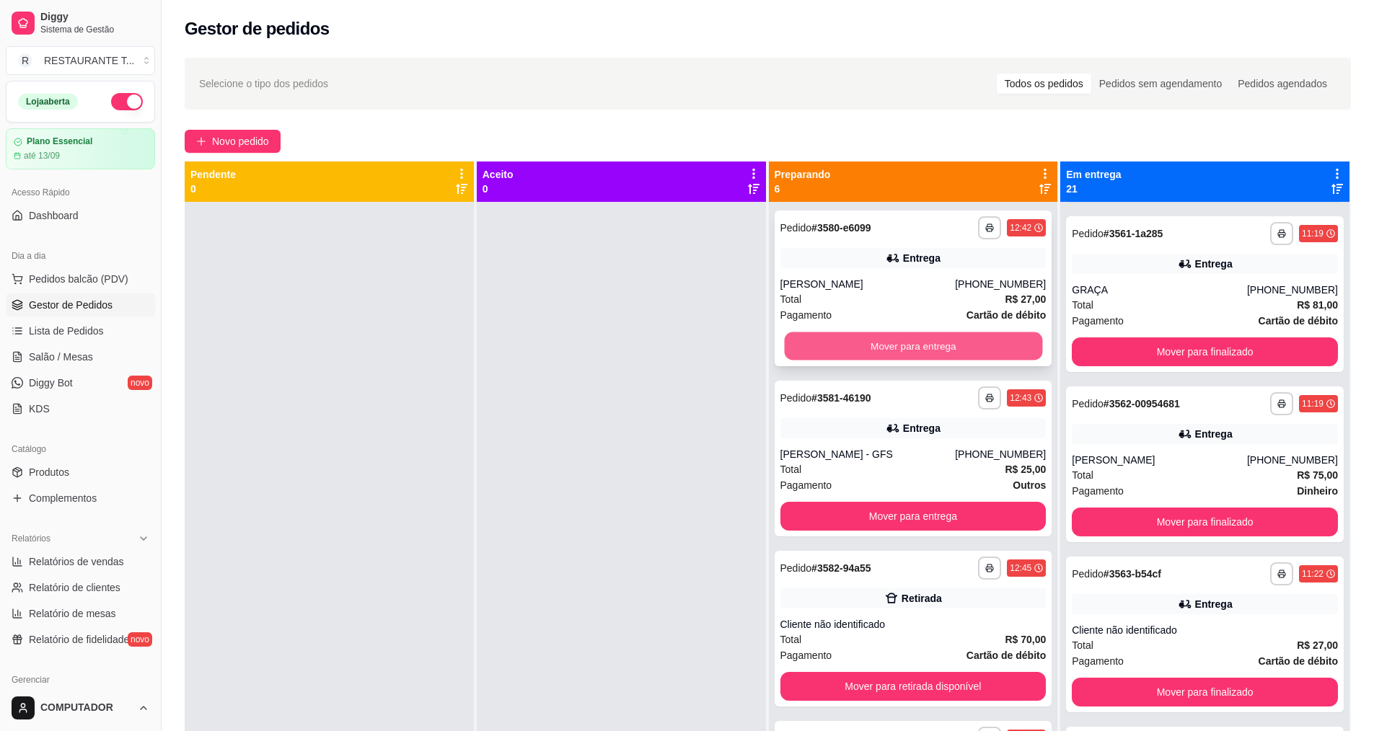
click at [893, 342] on button "Mover para entrega" at bounding box center [913, 346] width 258 height 28
click at [893, 342] on button "Mover para entrega" at bounding box center [913, 346] width 266 height 29
click at [893, 342] on button "Mover para retirada disponível" at bounding box center [913, 346] width 258 height 28
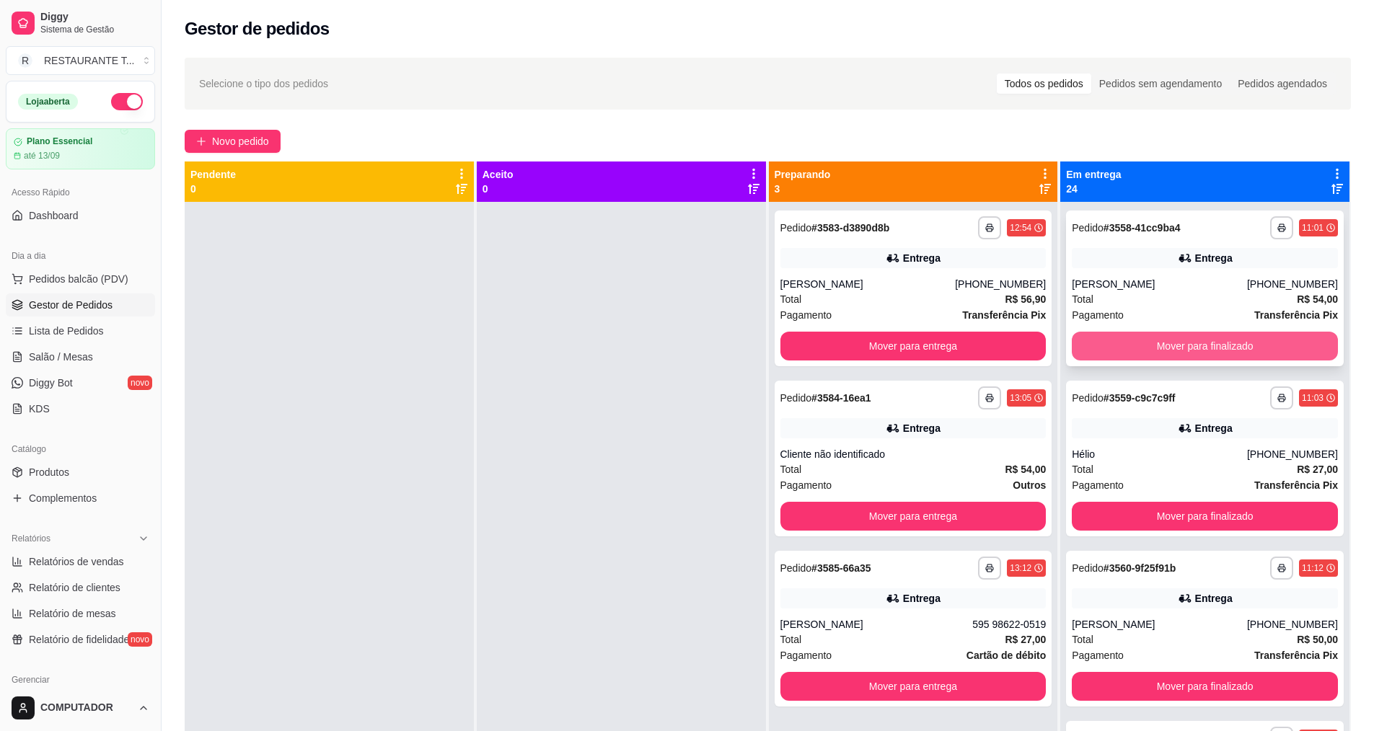
click at [1191, 336] on button "Mover para finalizado" at bounding box center [1205, 346] width 266 height 29
click at [1191, 336] on button "Mover para finalizado" at bounding box center [1205, 346] width 258 height 28
click at [1191, 336] on button "Mover para finalizado" at bounding box center [1205, 346] width 266 height 29
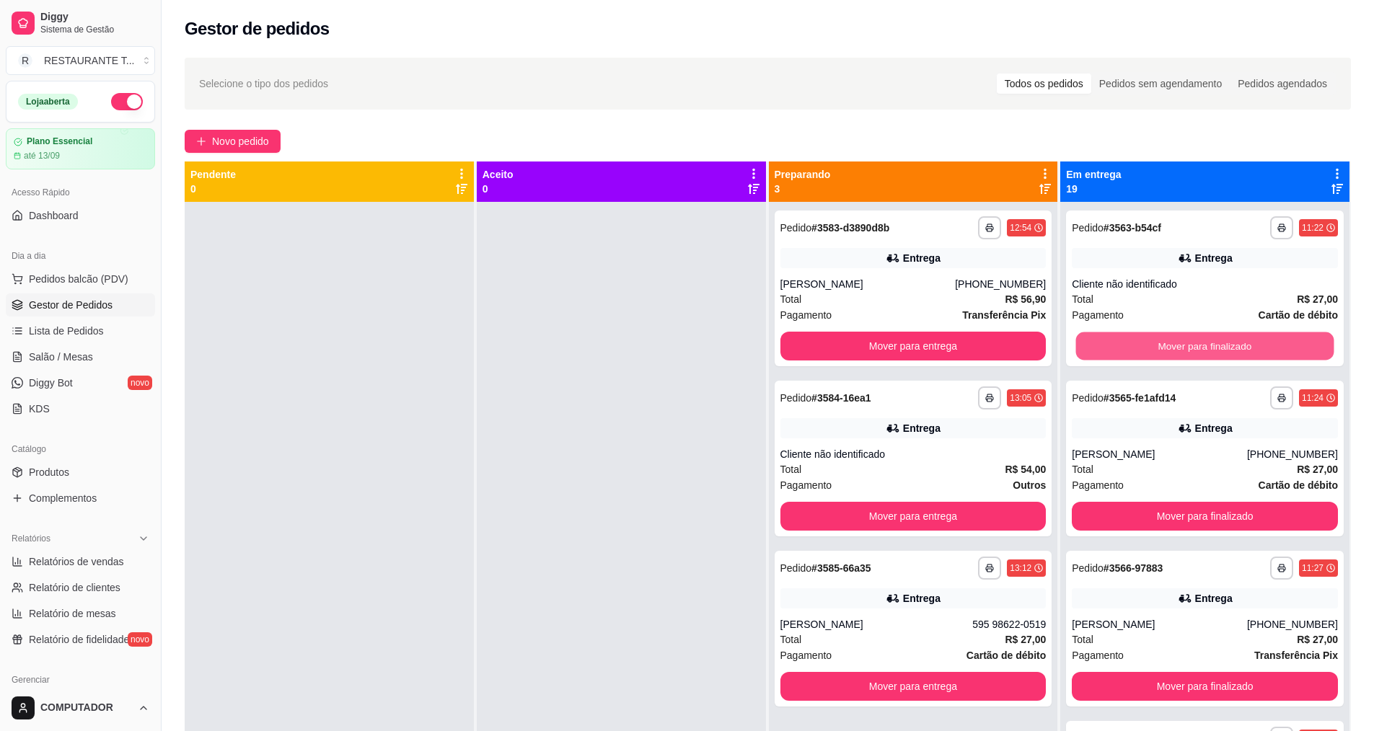
click at [1191, 336] on button "Mover para finalizado" at bounding box center [1205, 346] width 258 height 28
click at [1191, 502] on button "Mover para finalizado" at bounding box center [1205, 516] width 266 height 29
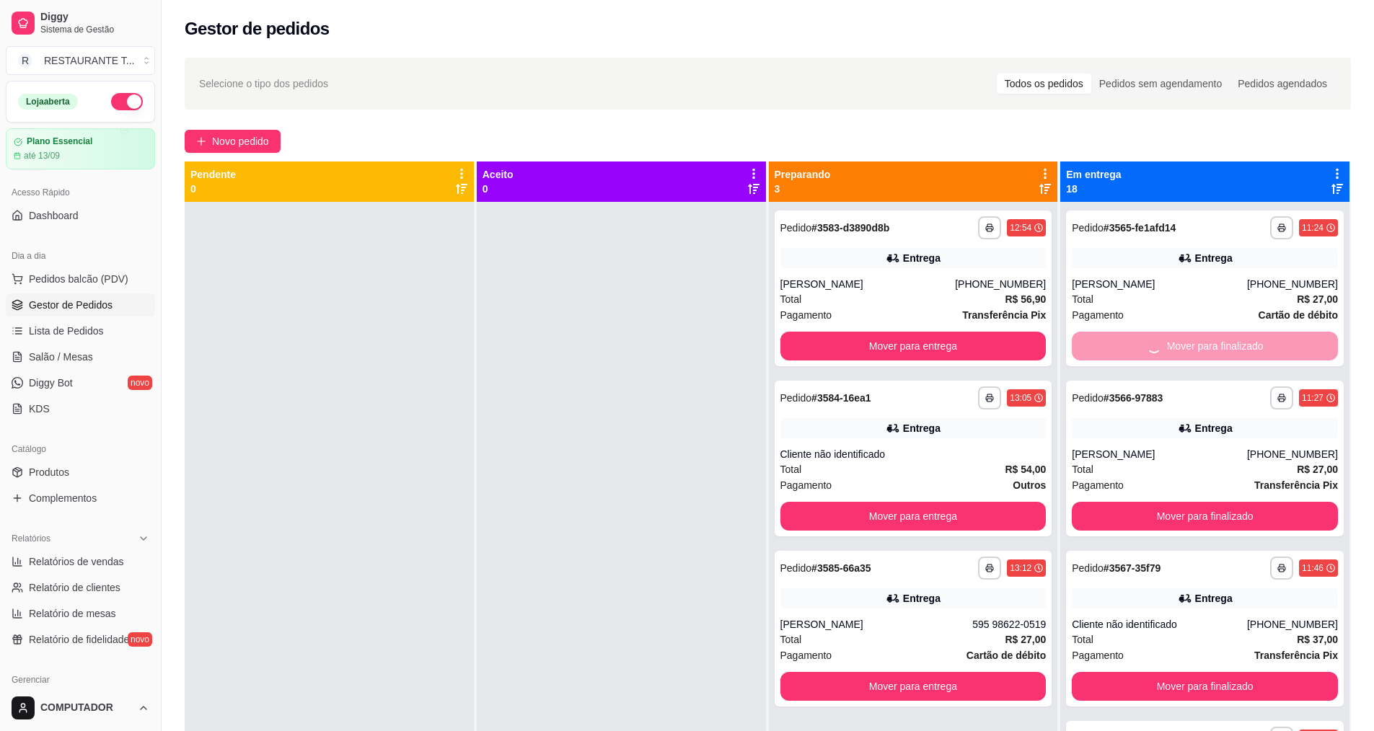
click at [1191, 502] on button "Mover para finalizado" at bounding box center [1205, 516] width 266 height 29
click at [1191, 336] on button "Mover para finalizado" at bounding box center [1205, 346] width 266 height 29
click at [1191, 336] on button "Mover para finalizado" at bounding box center [1205, 346] width 258 height 28
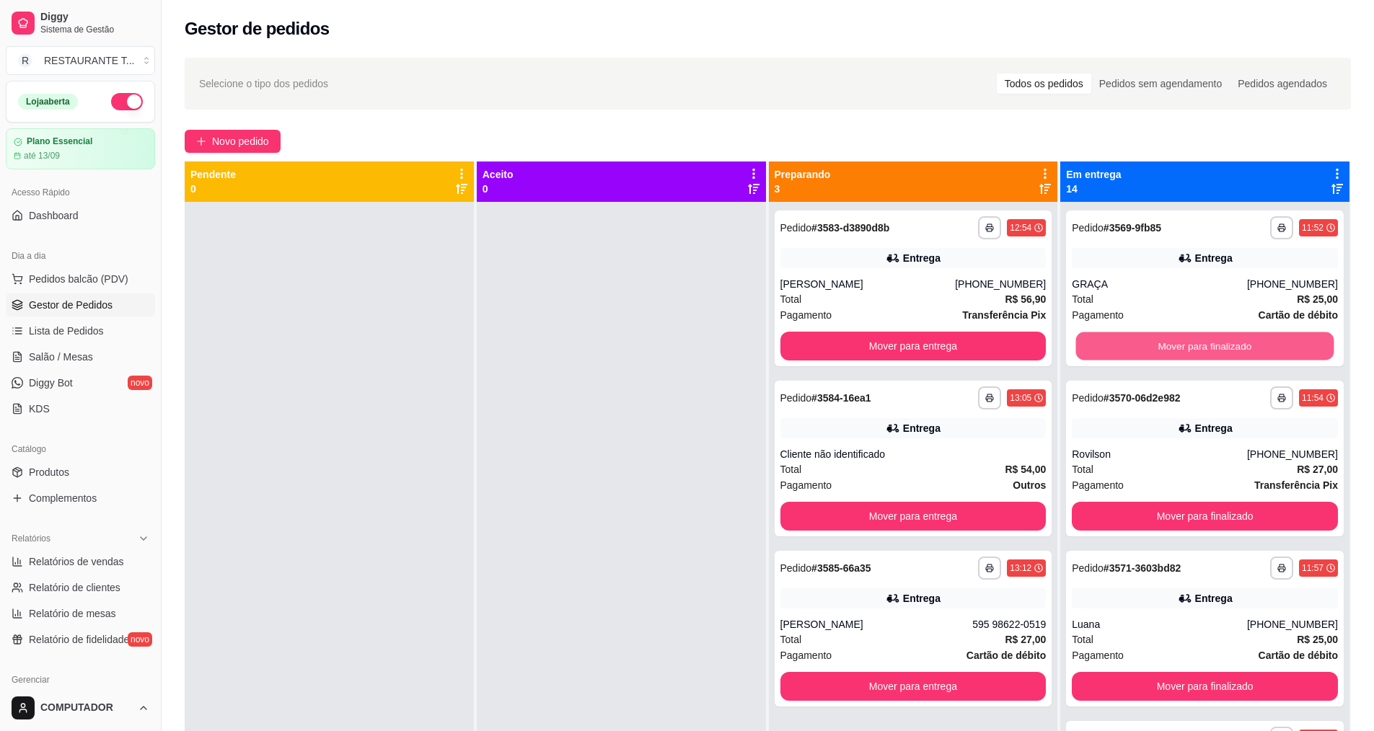
click at [1191, 336] on button "Mover para finalizado" at bounding box center [1205, 346] width 258 height 28
click at [1191, 336] on button "Mover para finalizado" at bounding box center [1205, 346] width 266 height 29
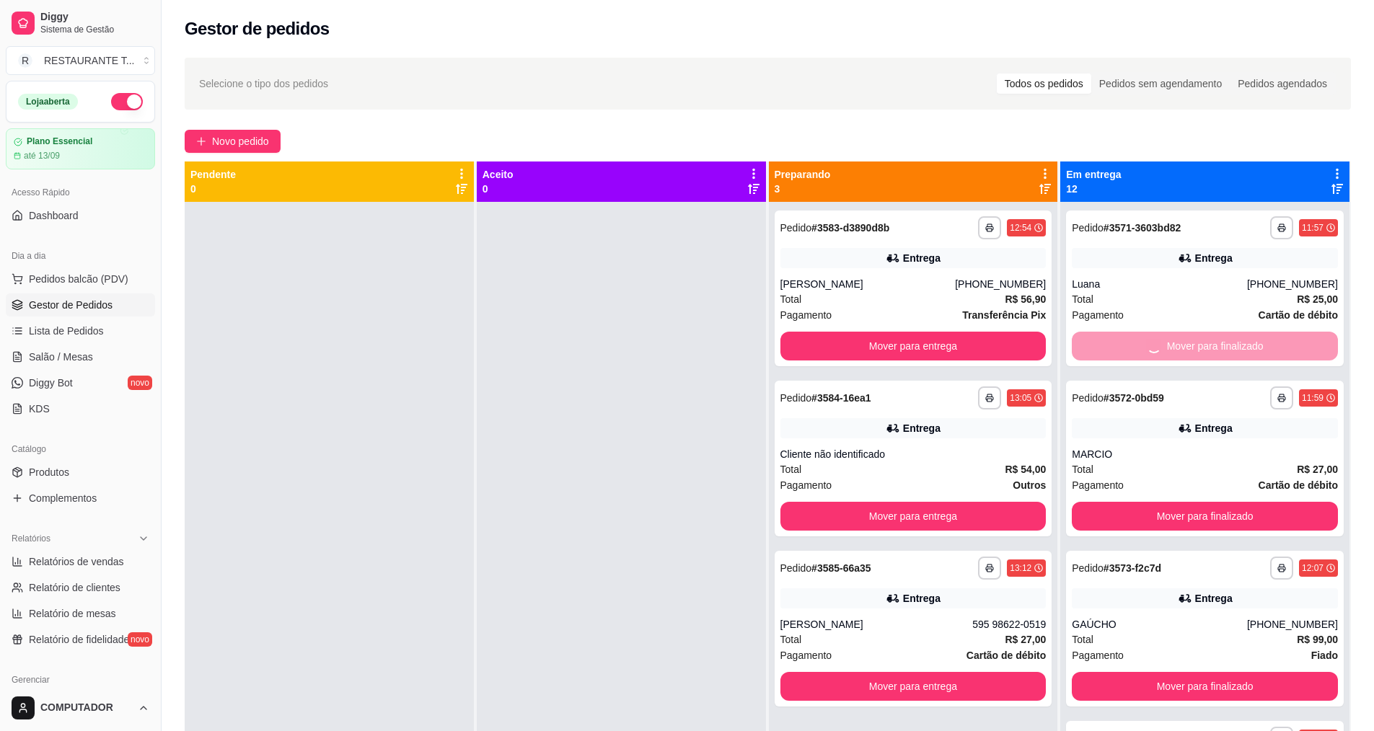
click at [1191, 502] on button "Mover para finalizado" at bounding box center [1205, 516] width 266 height 29
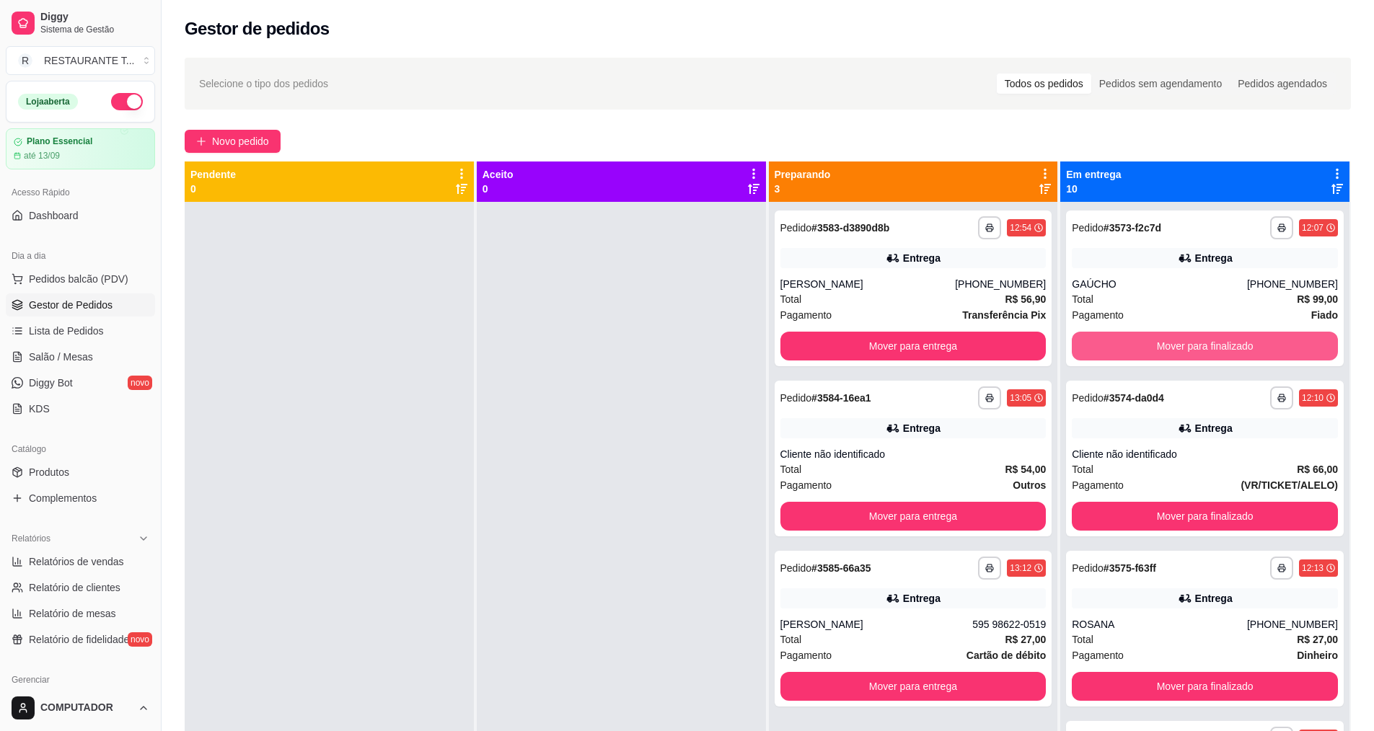
click at [1191, 336] on button "Mover para finalizado" at bounding box center [1205, 346] width 266 height 29
click at [1191, 336] on button "Mover para finalizado" at bounding box center [1205, 346] width 258 height 28
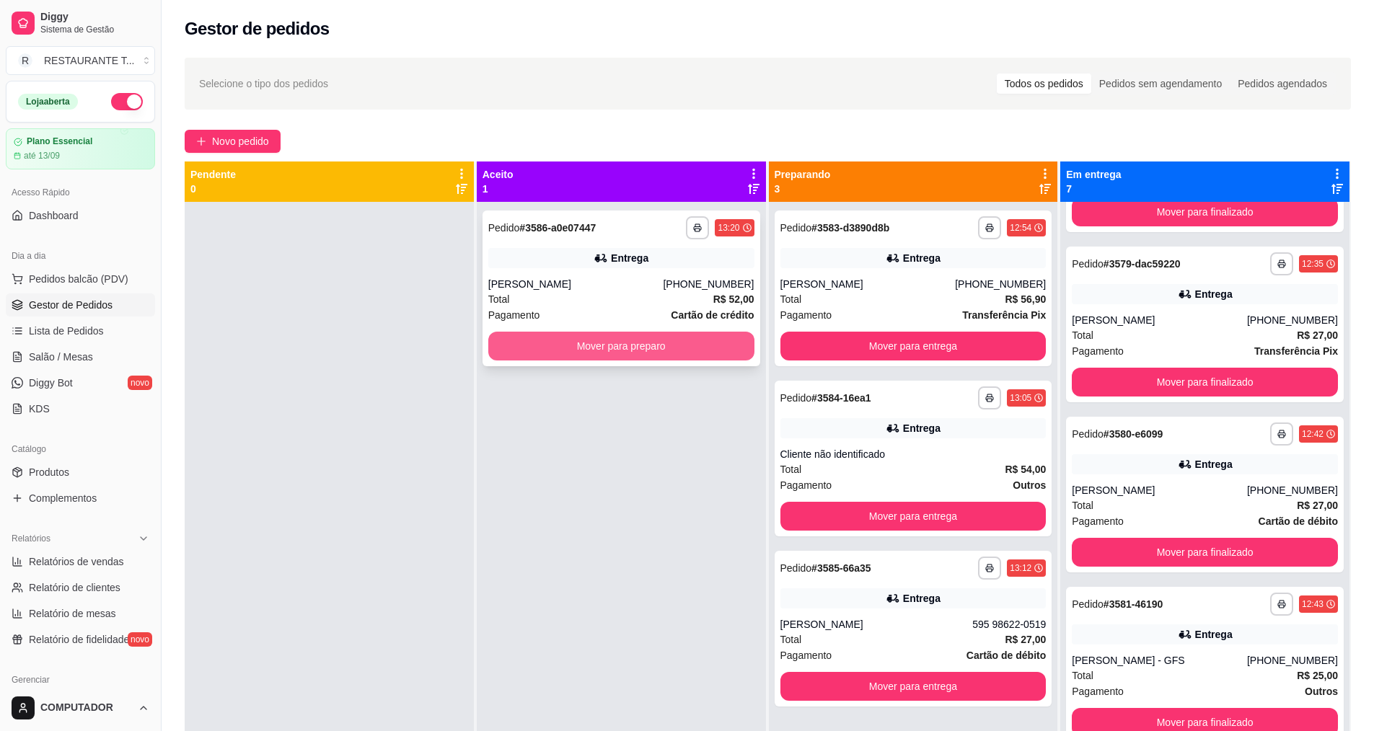
click at [668, 358] on button "Mover para preparo" at bounding box center [621, 346] width 266 height 29
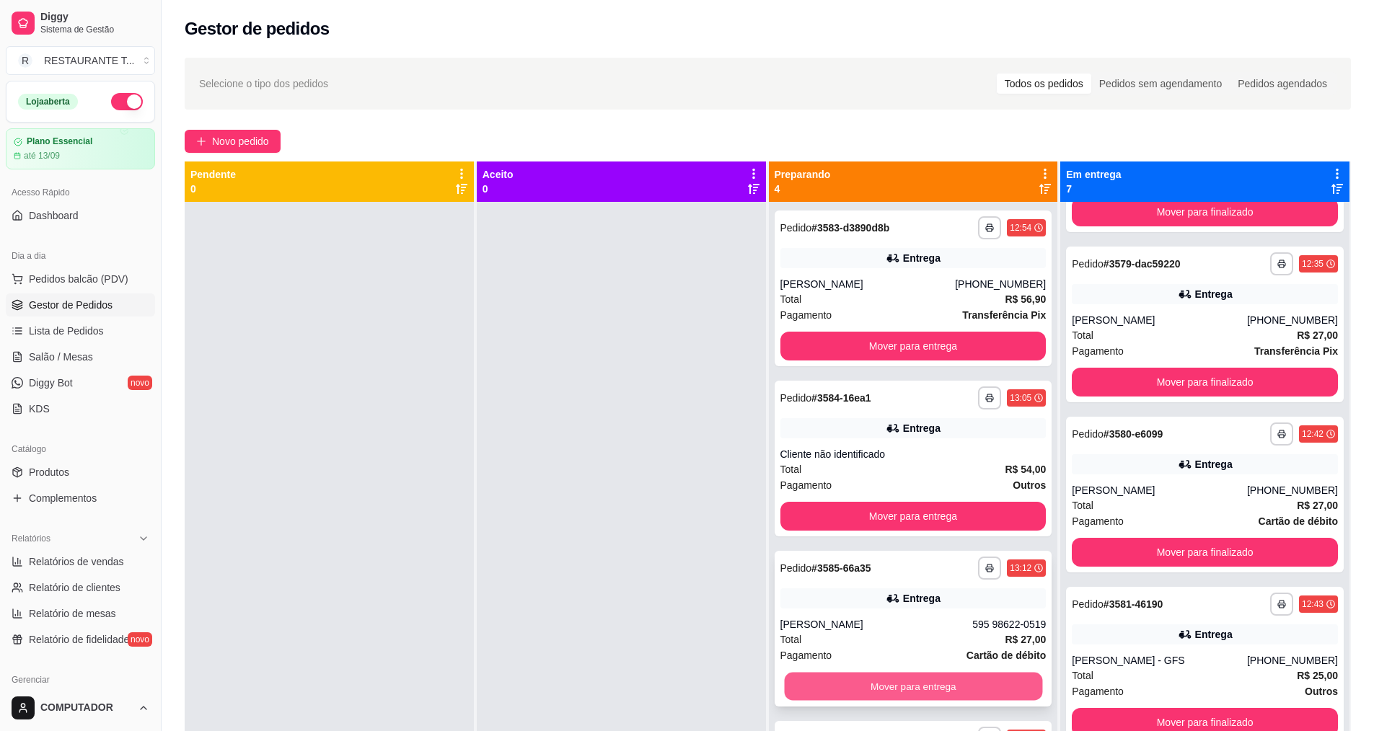
click at [963, 692] on button "Mover para entrega" at bounding box center [913, 687] width 258 height 28
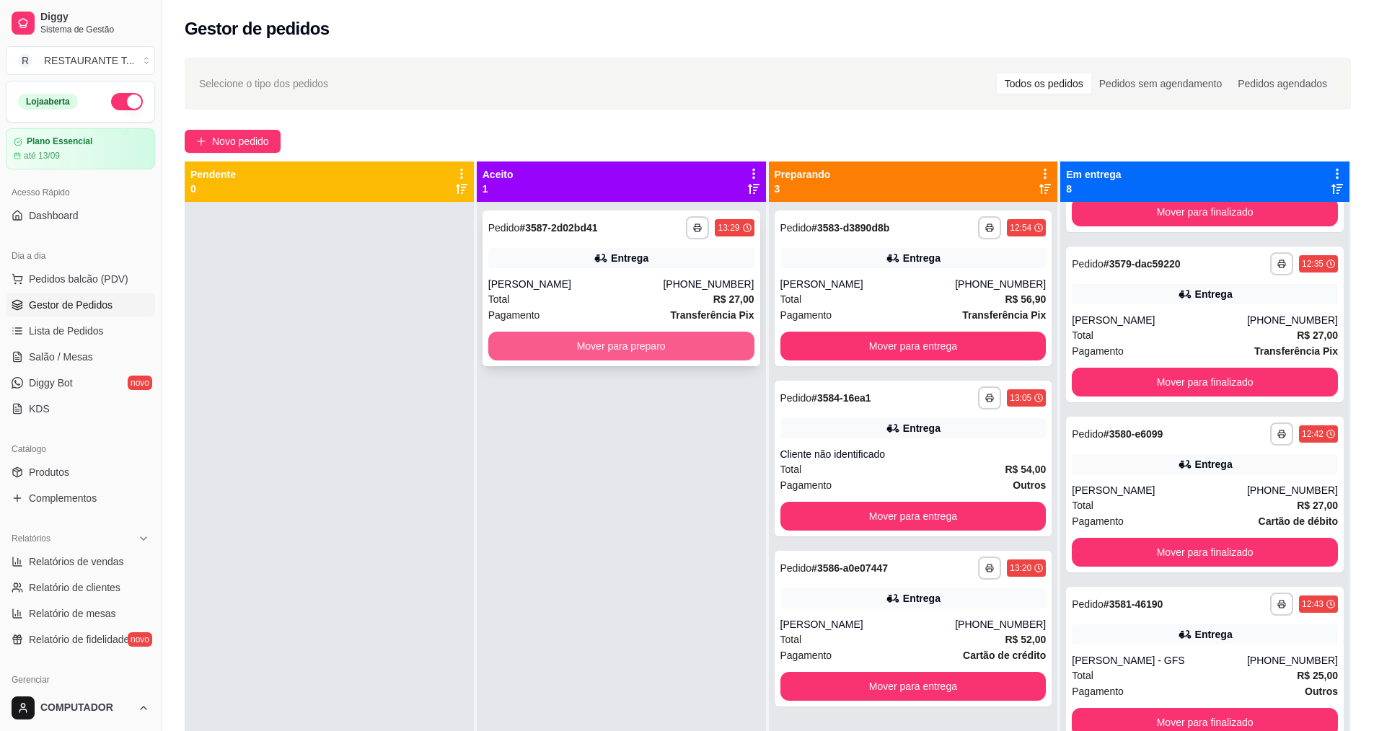
click at [701, 353] on button "Mover para preparo" at bounding box center [621, 346] width 266 height 29
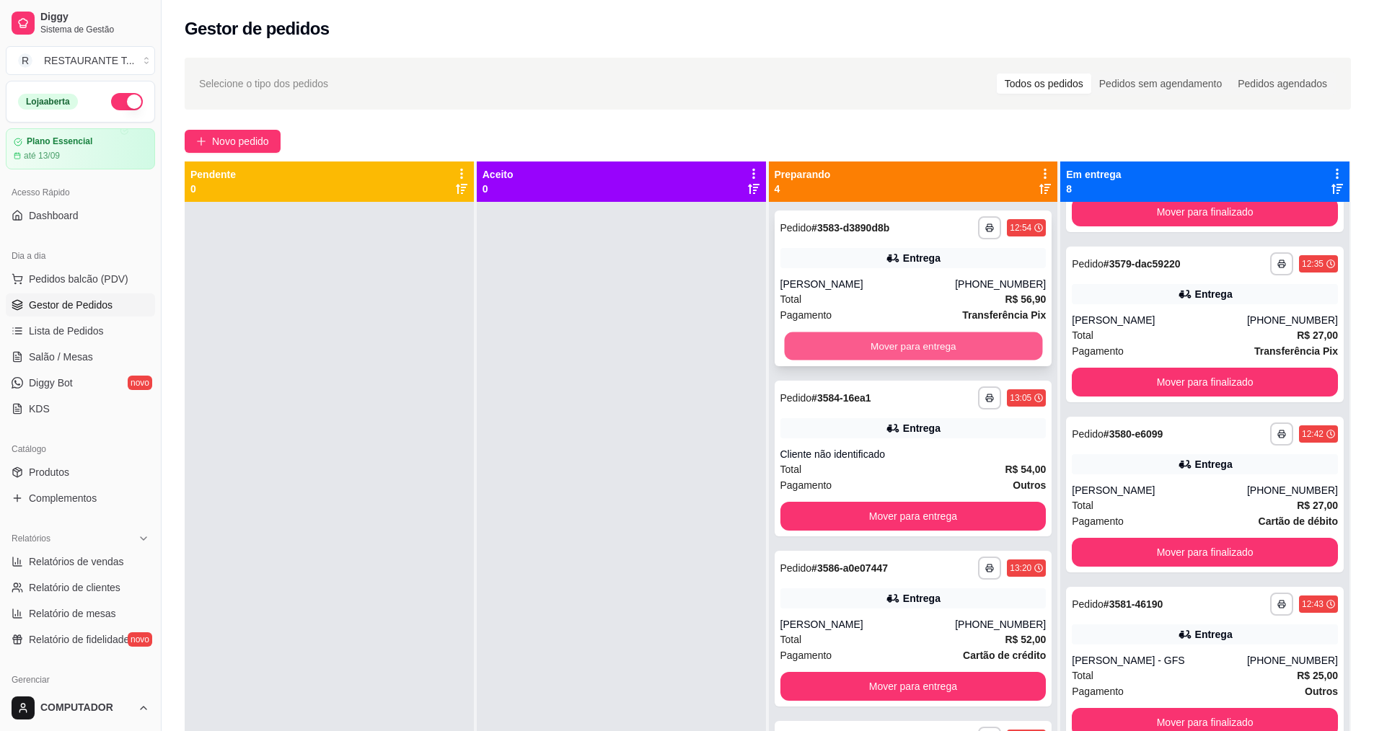
click at [945, 340] on button "Mover para entrega" at bounding box center [913, 346] width 258 height 28
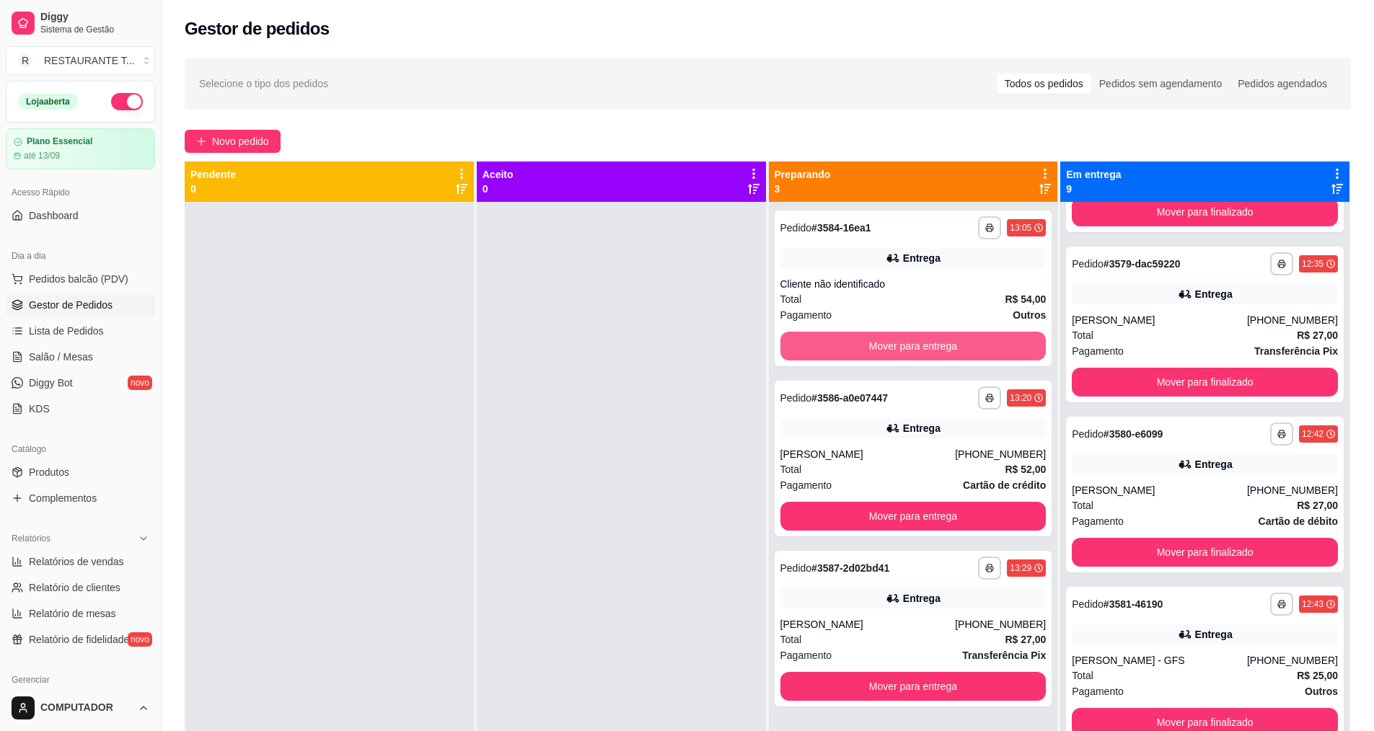
click at [945, 340] on button "Mover para entrega" at bounding box center [913, 346] width 266 height 29
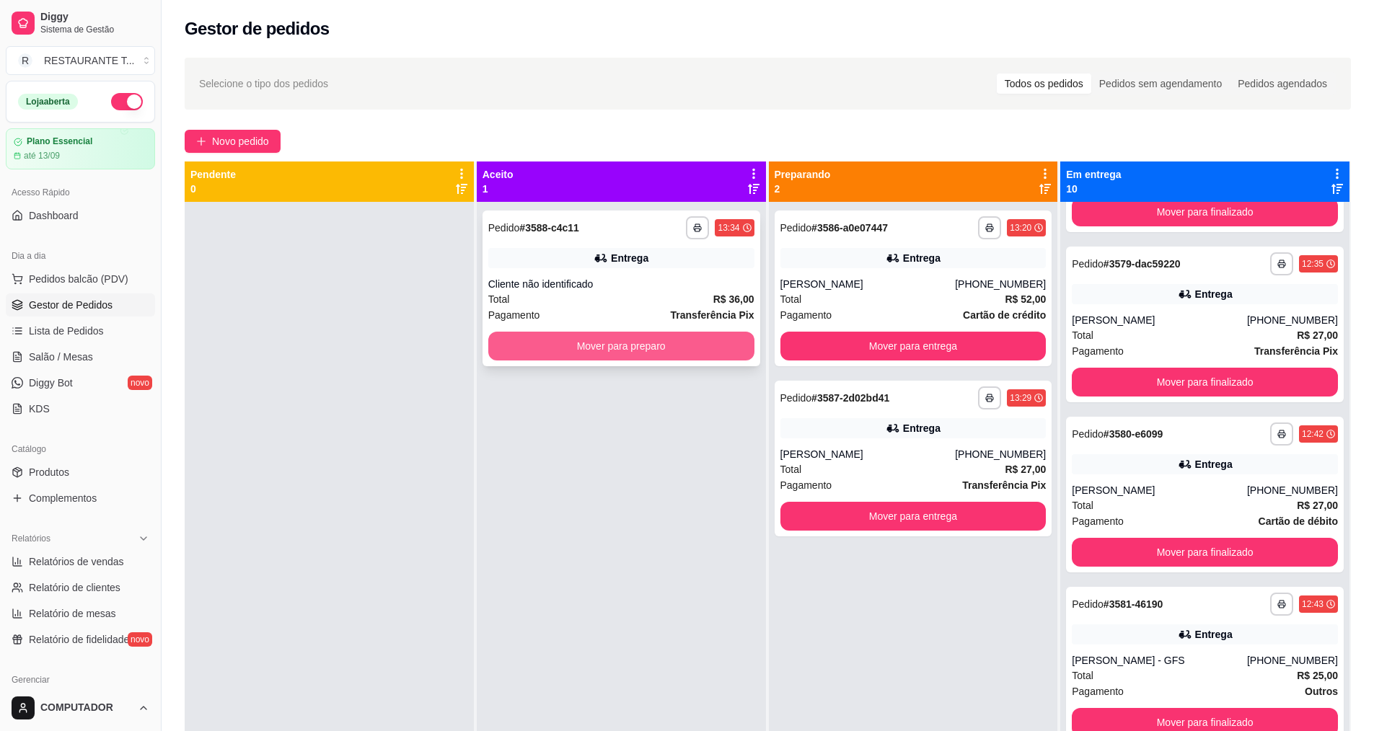
click at [630, 340] on button "Mover para preparo" at bounding box center [621, 346] width 266 height 29
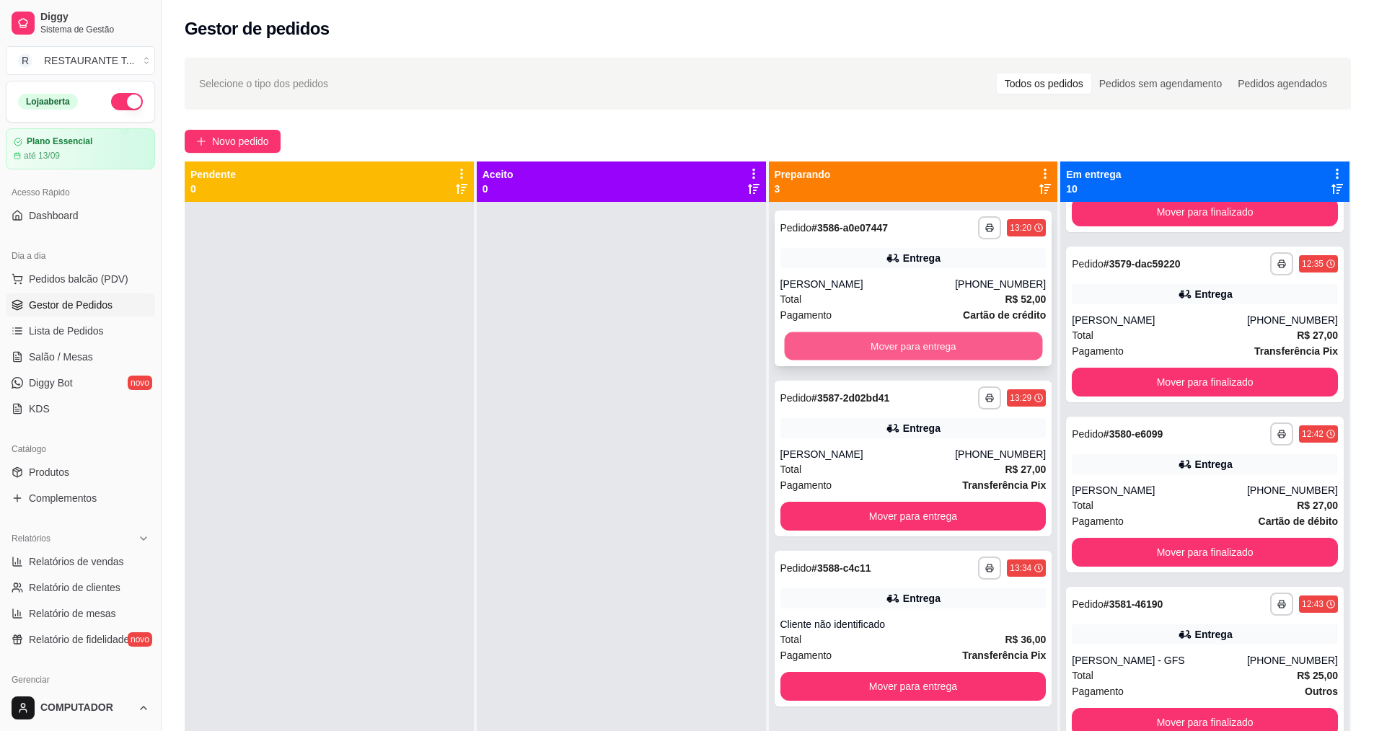
click at [916, 338] on button "Mover para entrega" at bounding box center [913, 346] width 258 height 28
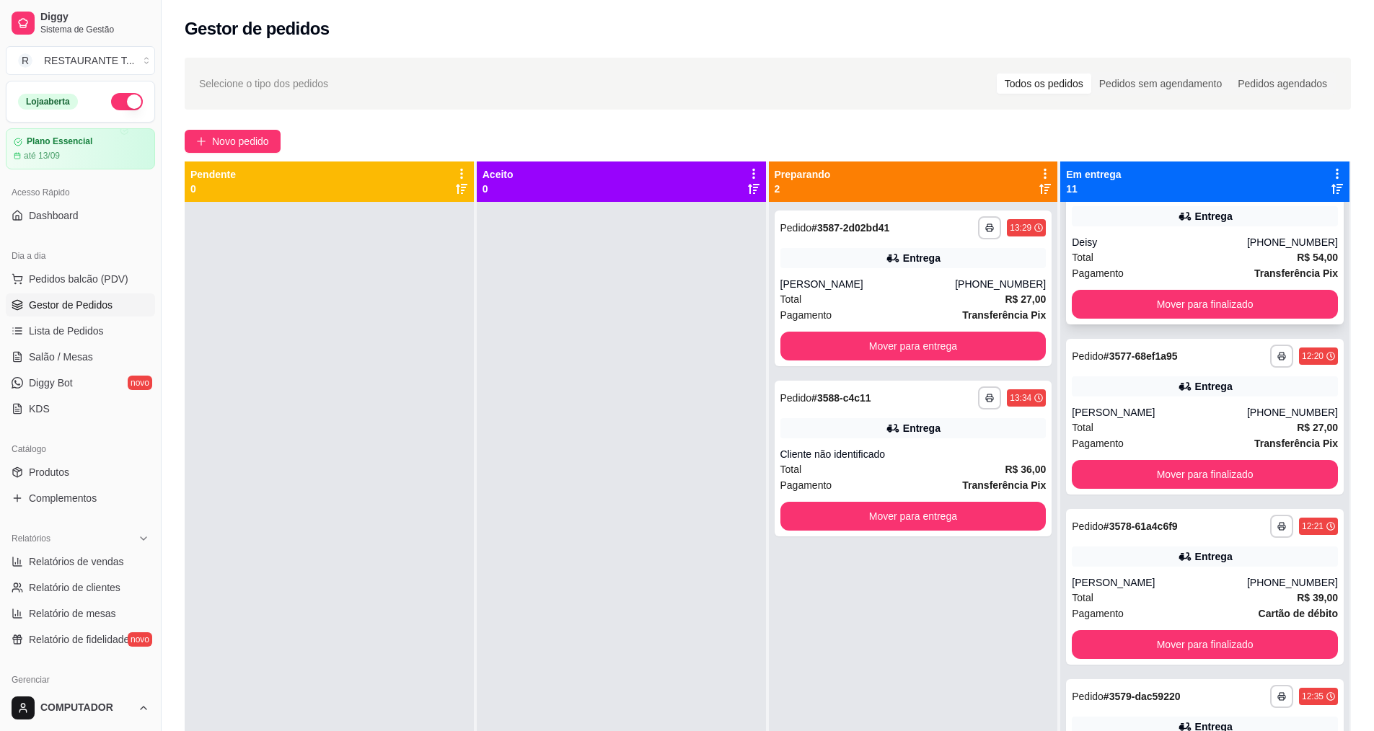
scroll to position [0, 0]
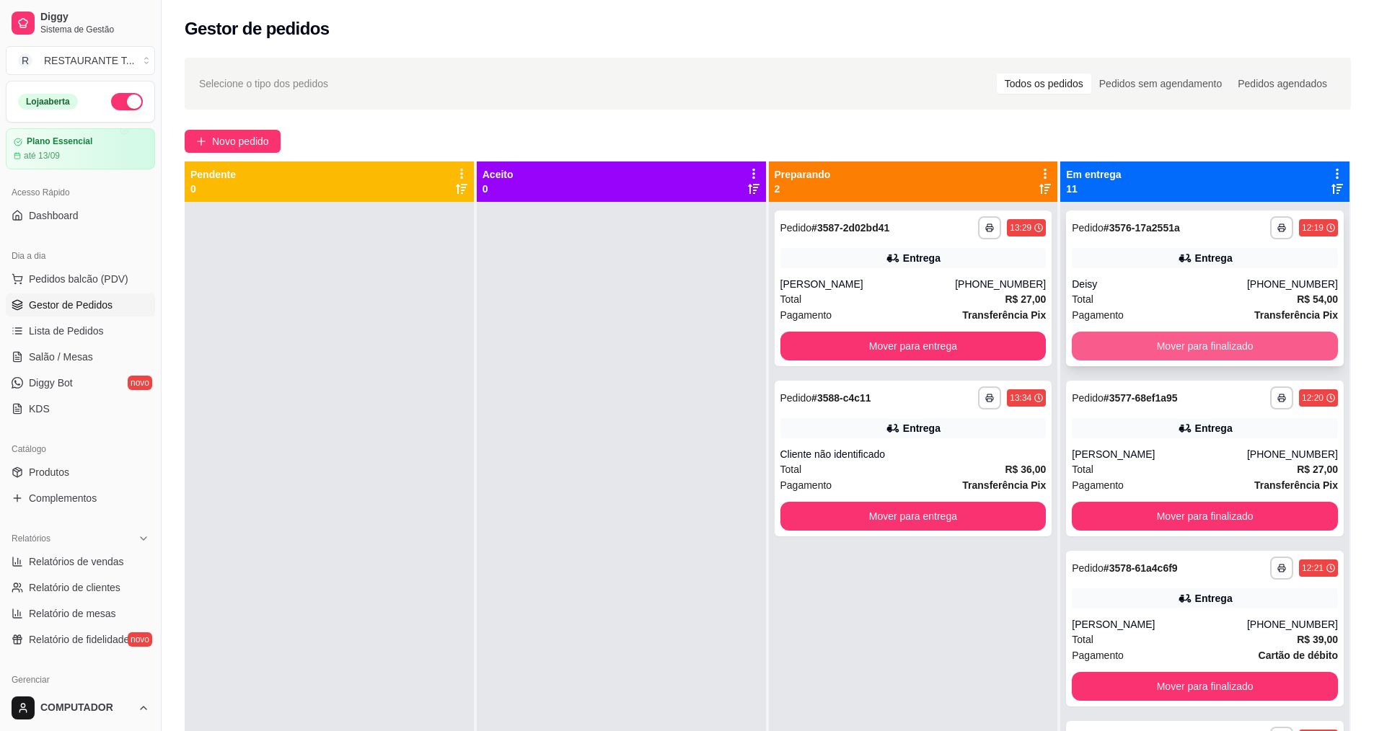
click at [1141, 347] on button "Mover para finalizado" at bounding box center [1205, 346] width 266 height 29
click at [1141, 347] on button "Mover para finalizado" at bounding box center [1205, 346] width 258 height 28
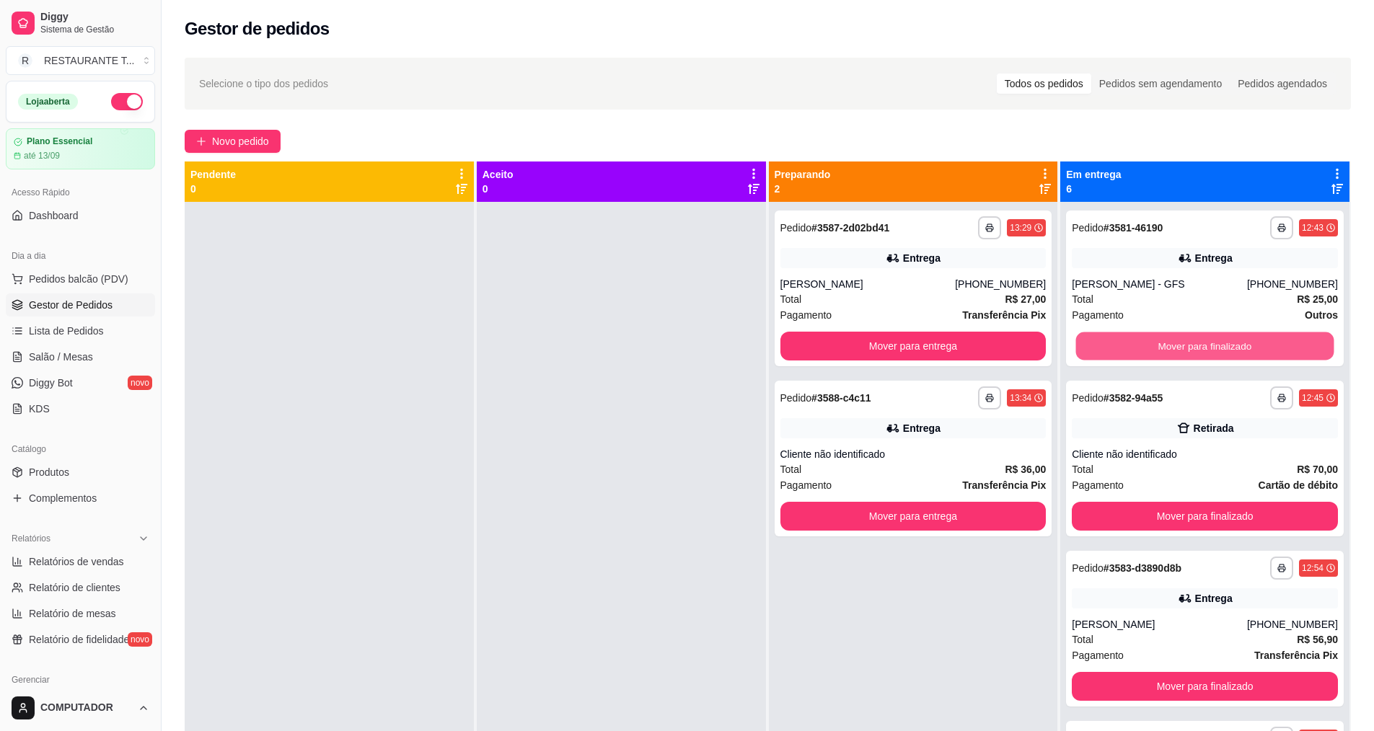
click at [1141, 347] on button "Mover para finalizado" at bounding box center [1205, 346] width 258 height 28
click at [1141, 347] on button "Mover para finalizado" at bounding box center [1205, 346] width 266 height 29
click at [1099, 347] on button "Mover para finalizado" at bounding box center [1205, 346] width 266 height 29
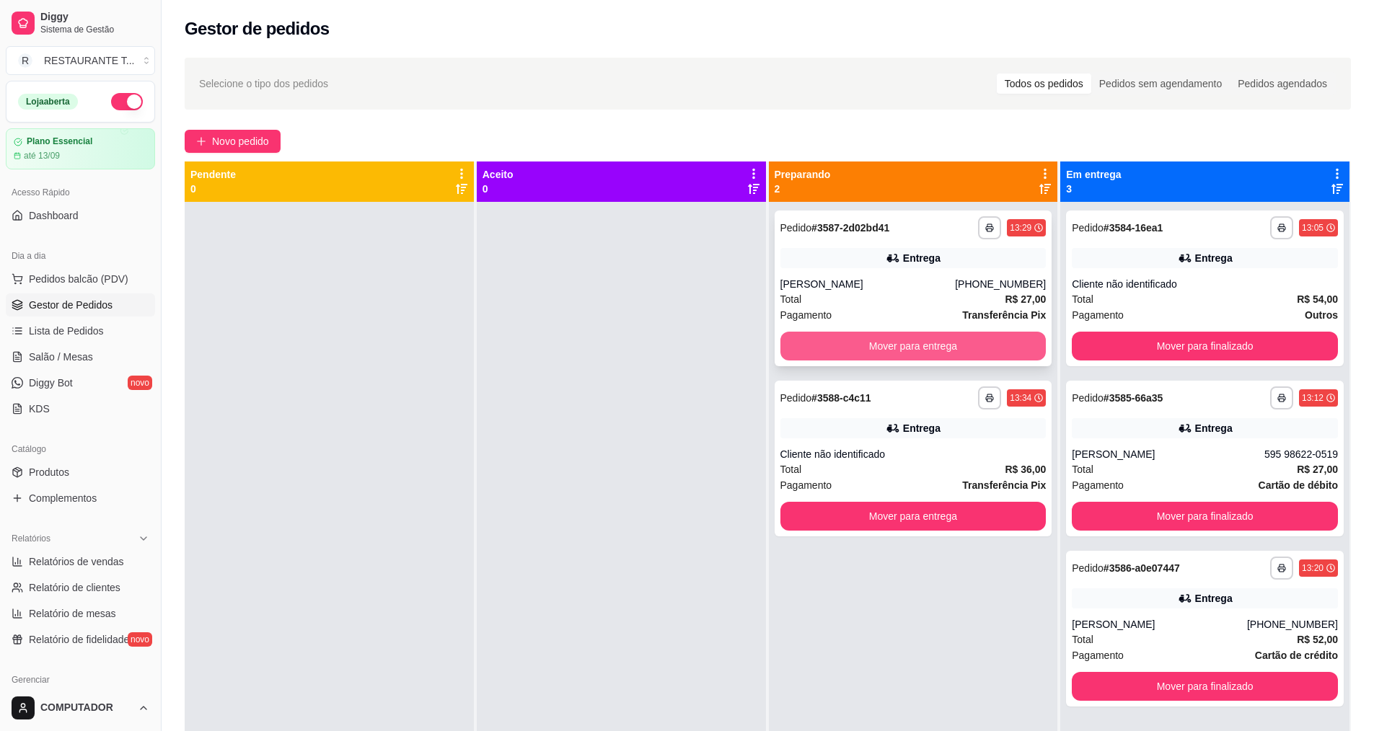
click at [974, 340] on button "Mover para entrega" at bounding box center [913, 346] width 266 height 29
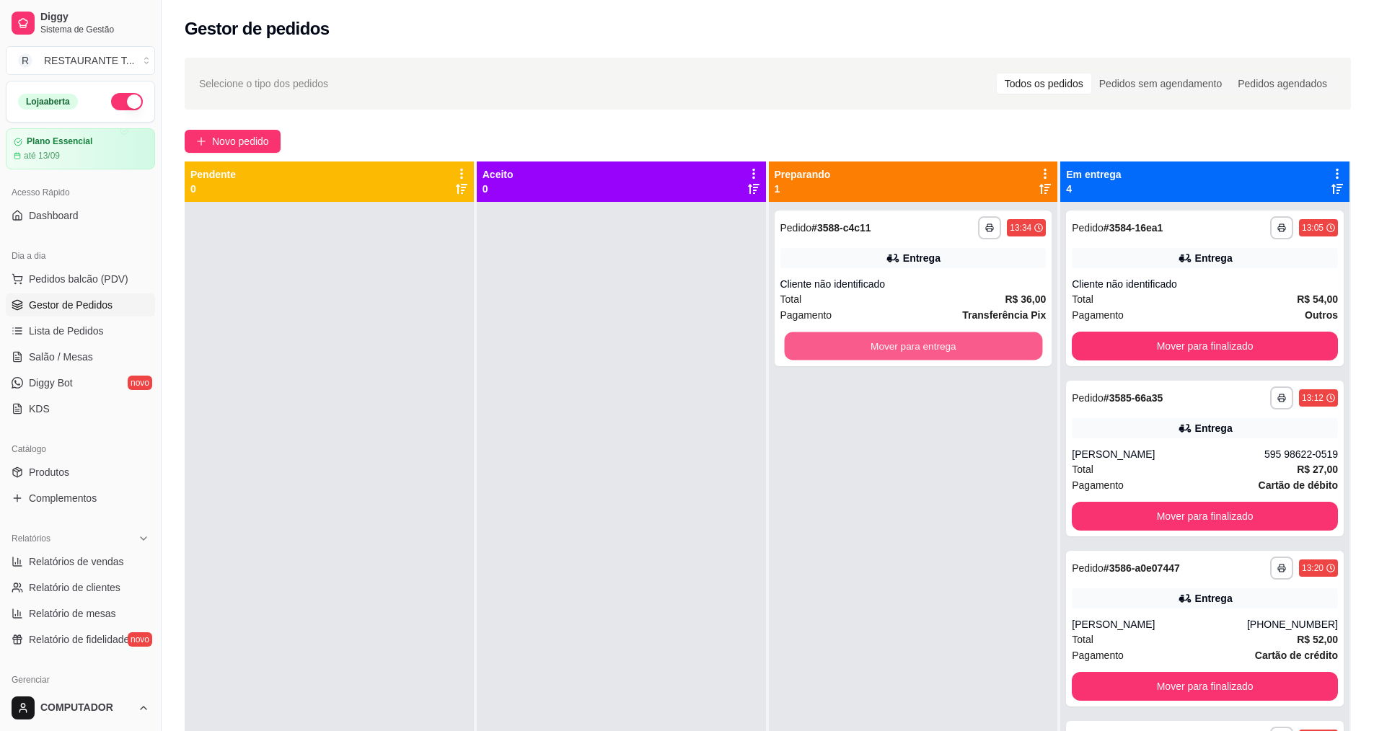
click at [974, 340] on button "Mover para entrega" at bounding box center [913, 346] width 258 height 28
